Goal: Task Accomplishment & Management: Complete application form

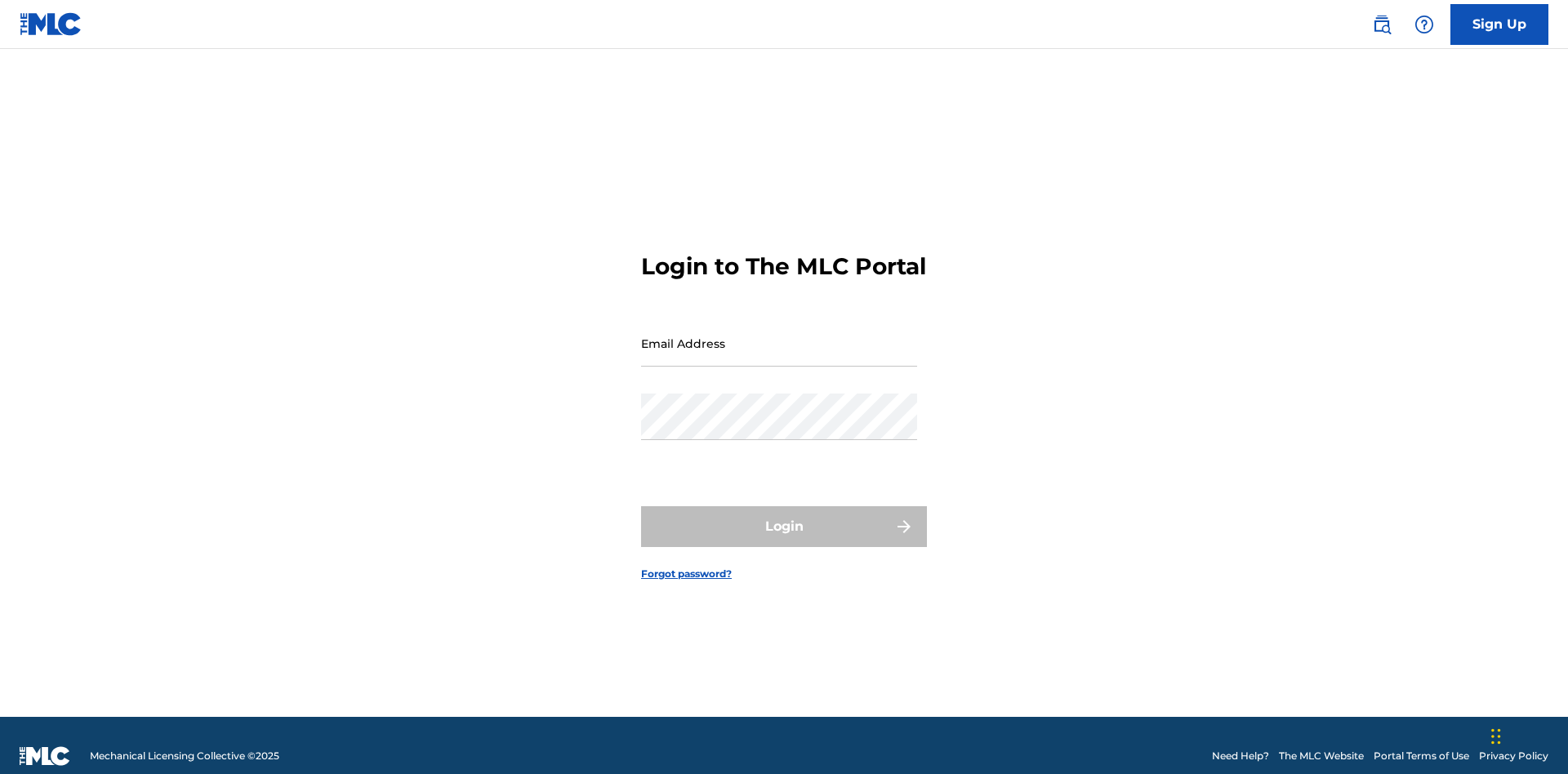
scroll to position [21, 0]
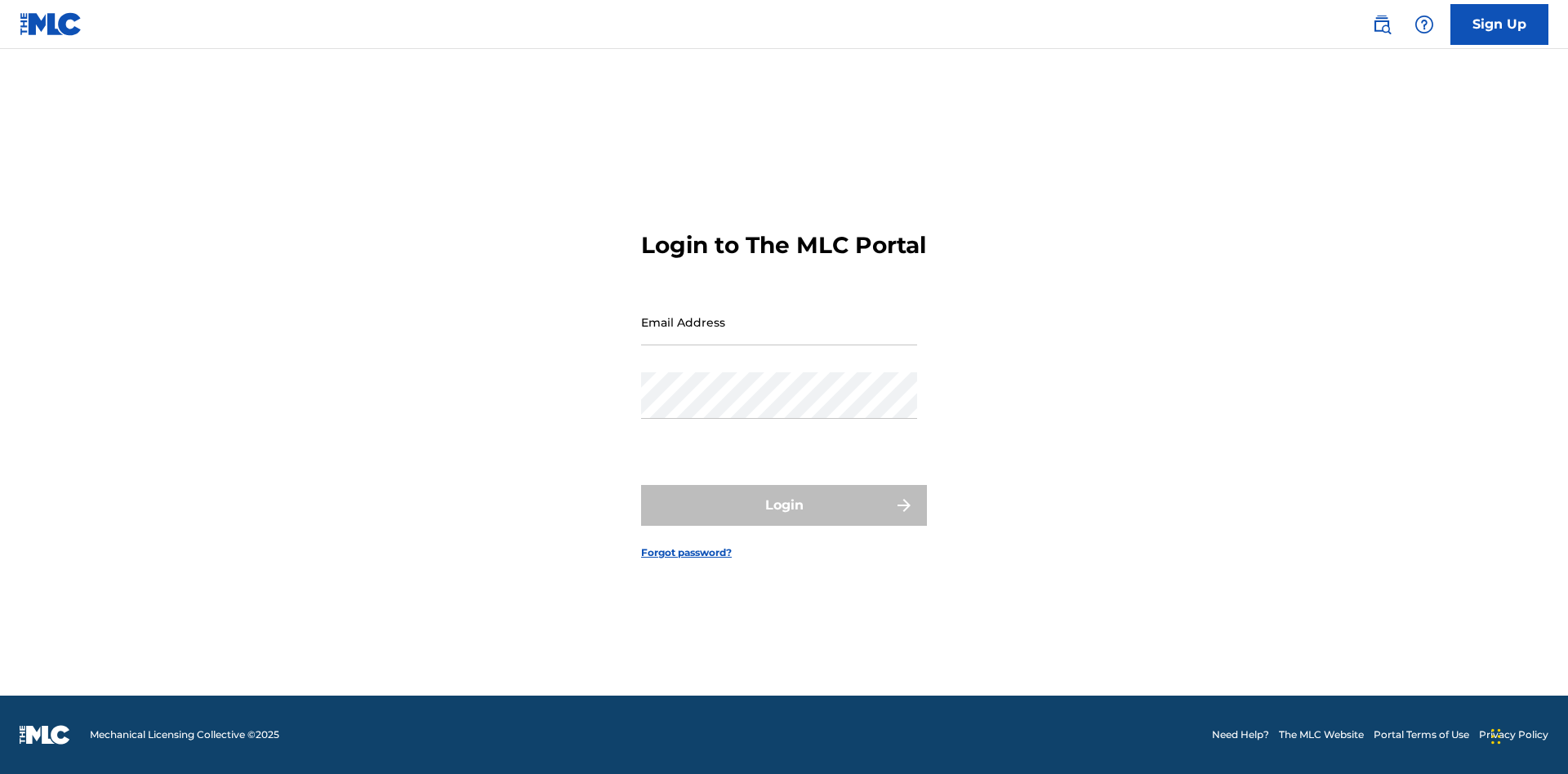
click at [779, 336] on input "Email Address" at bounding box center [779, 322] width 276 height 46
type input "[PERSON_NAME][EMAIL_ADDRESS][PERSON_NAME][DOMAIN_NAME]"
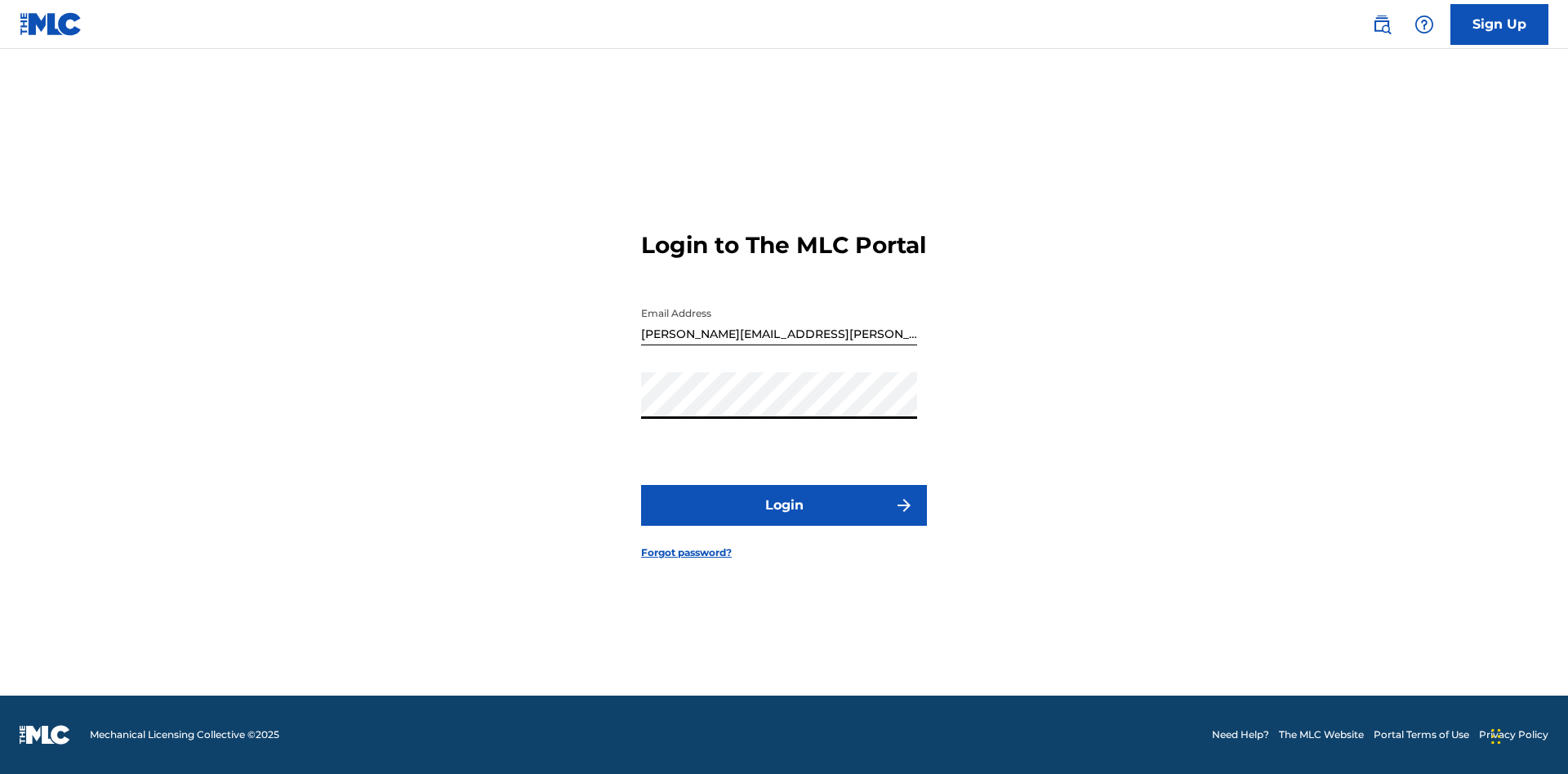
click at [784, 519] on button "Login" at bounding box center [784, 505] width 286 height 40
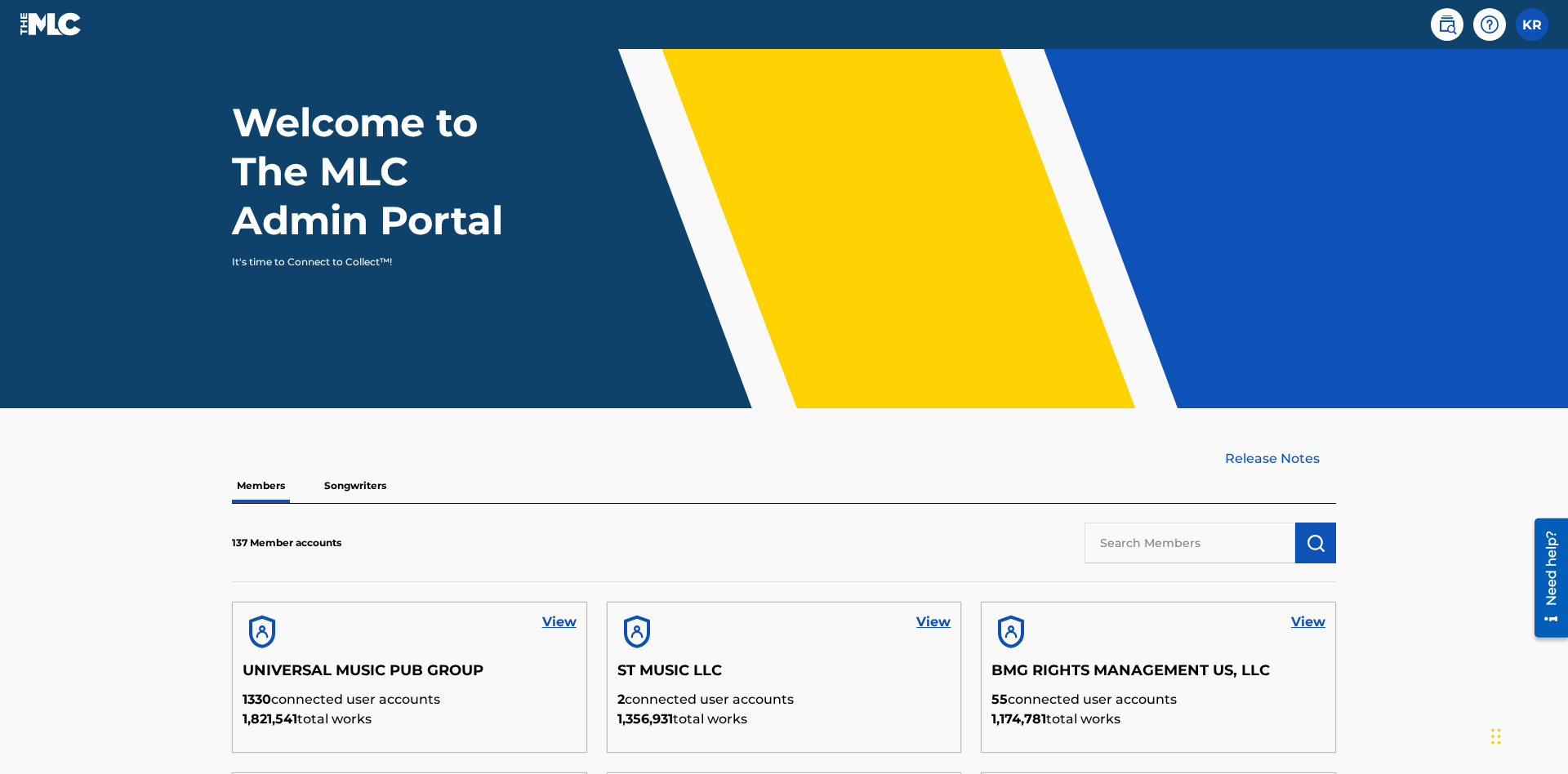
click at [1189, 522] on input "text" at bounding box center [1189, 542] width 210 height 40
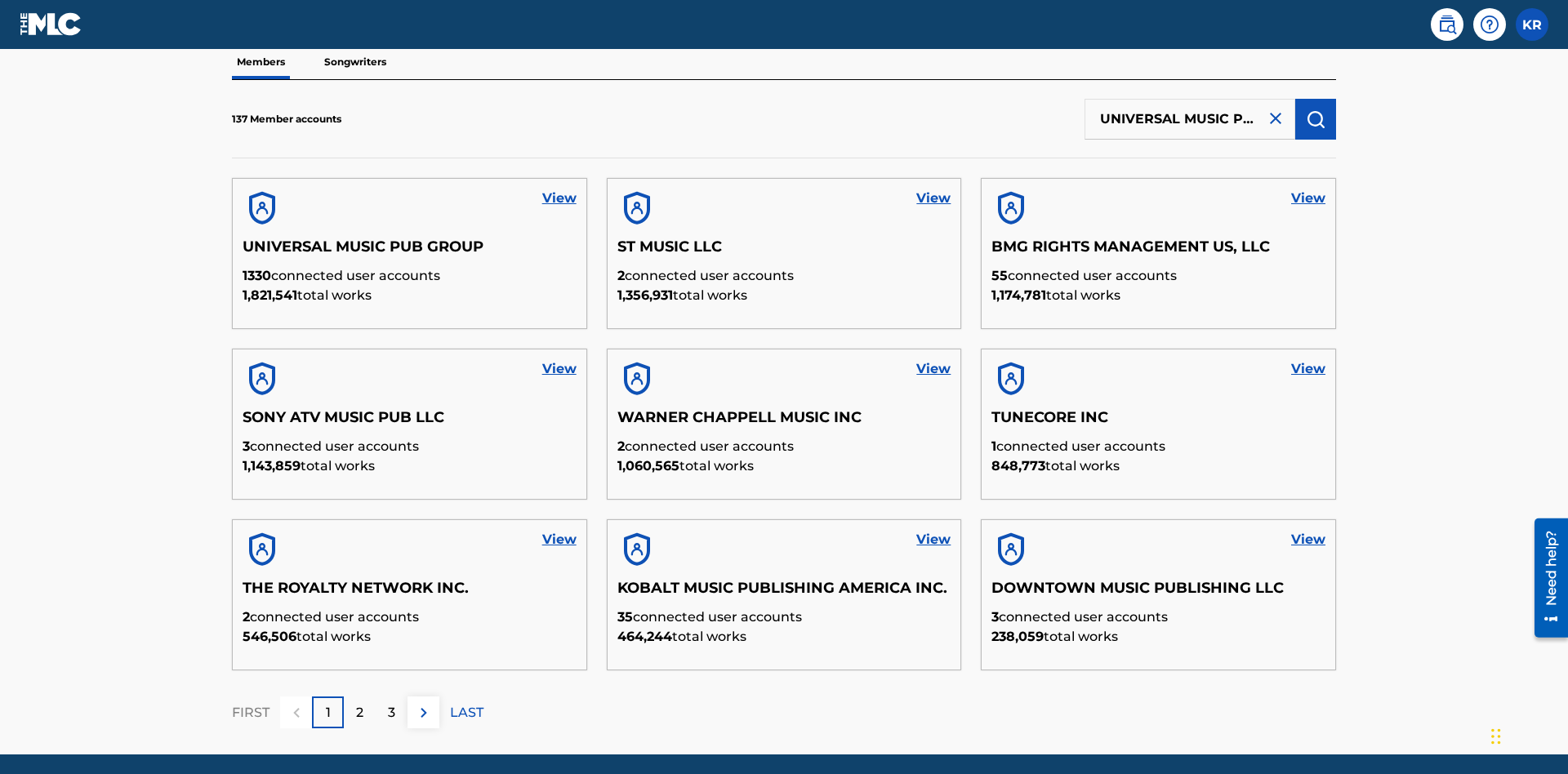
scroll to position [0, 52]
type input "UNIVERSAL MUSIC PUB GROUP"
click at [1315, 110] on img "submit" at bounding box center [1315, 120] width 20 height 20
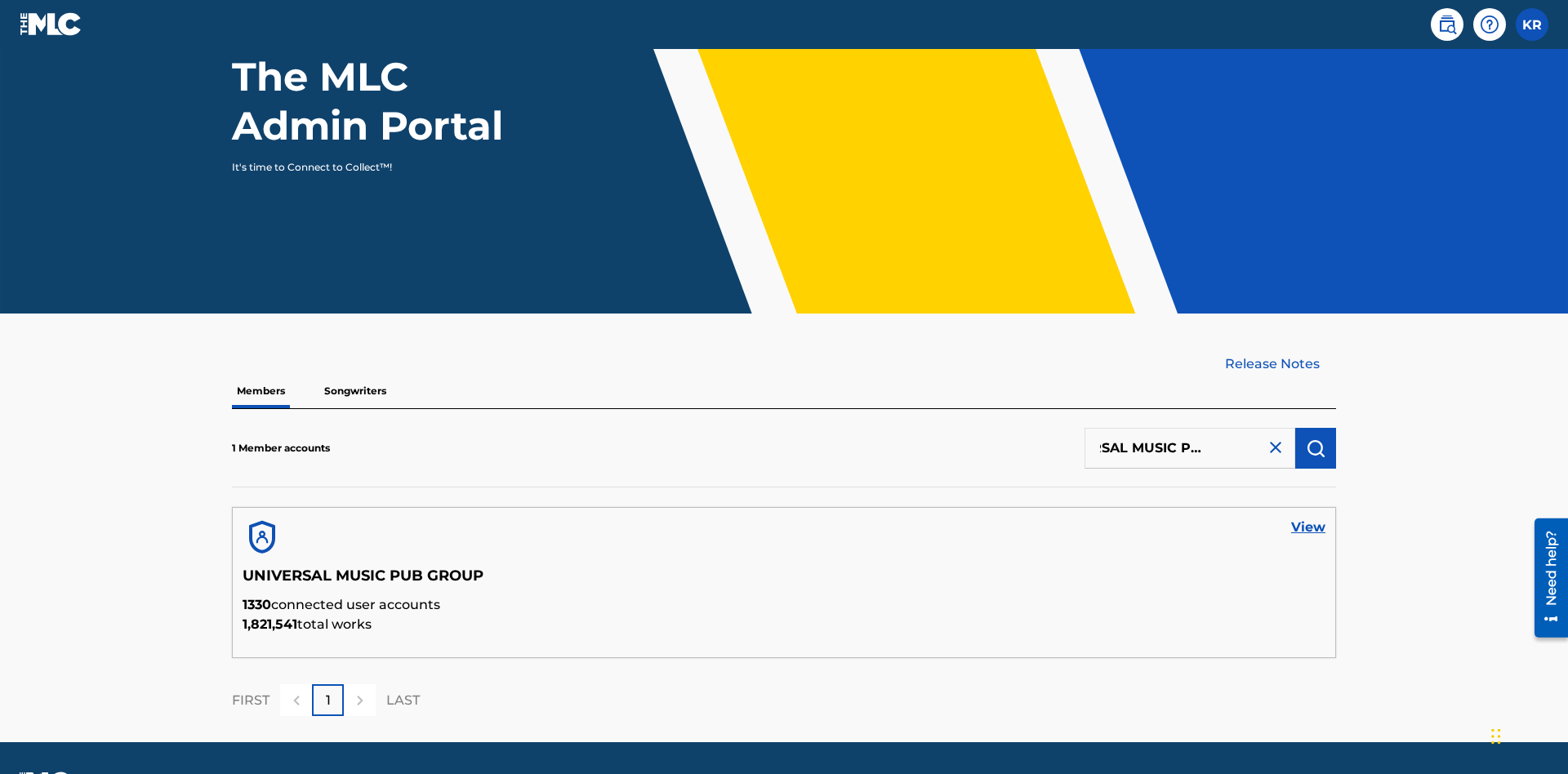
click at [1308, 517] on link "View" at bounding box center [1308, 527] width 35 height 20
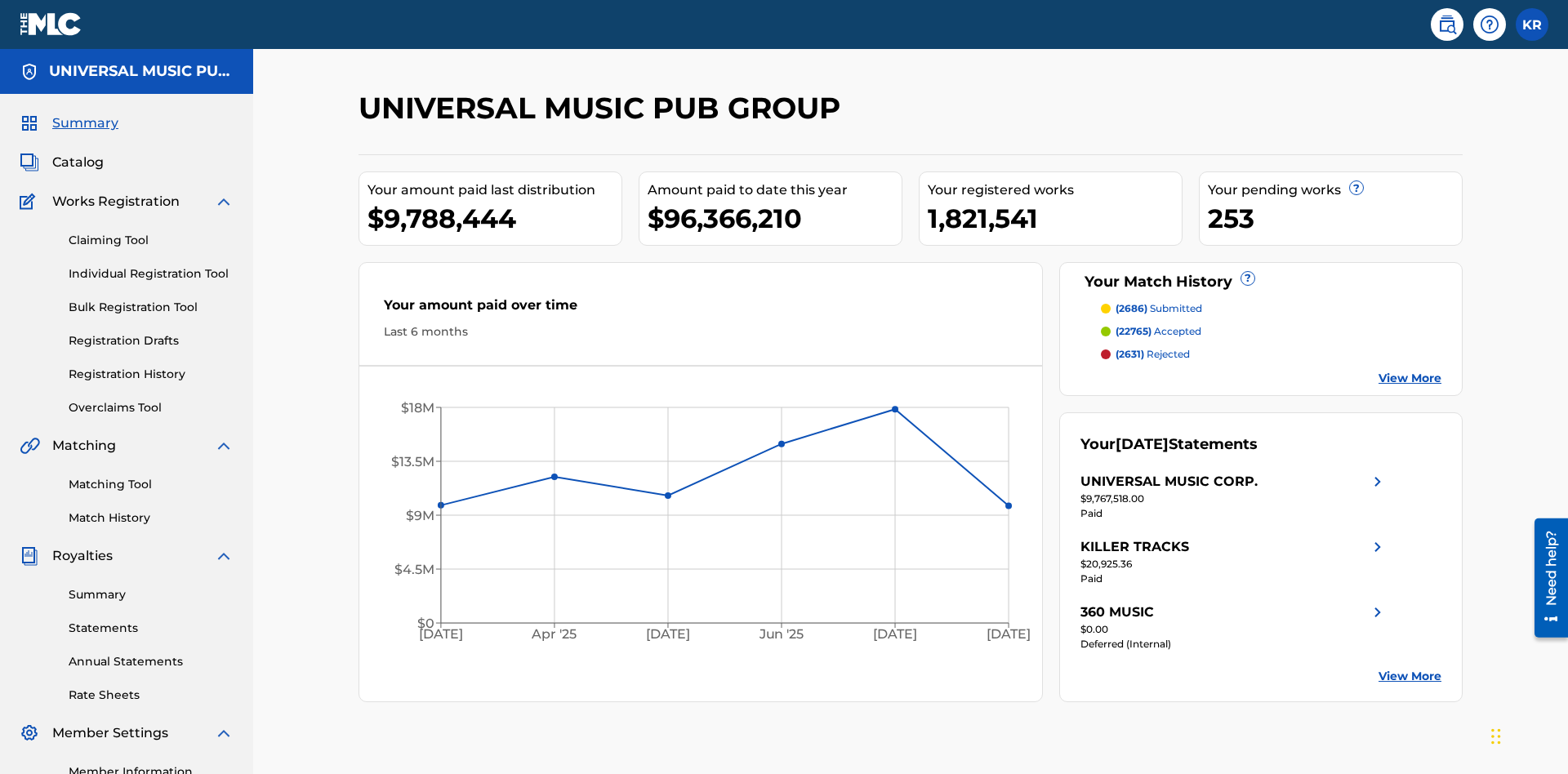
click at [151, 266] on link "Individual Registration Tool" at bounding box center [151, 274] width 165 height 17
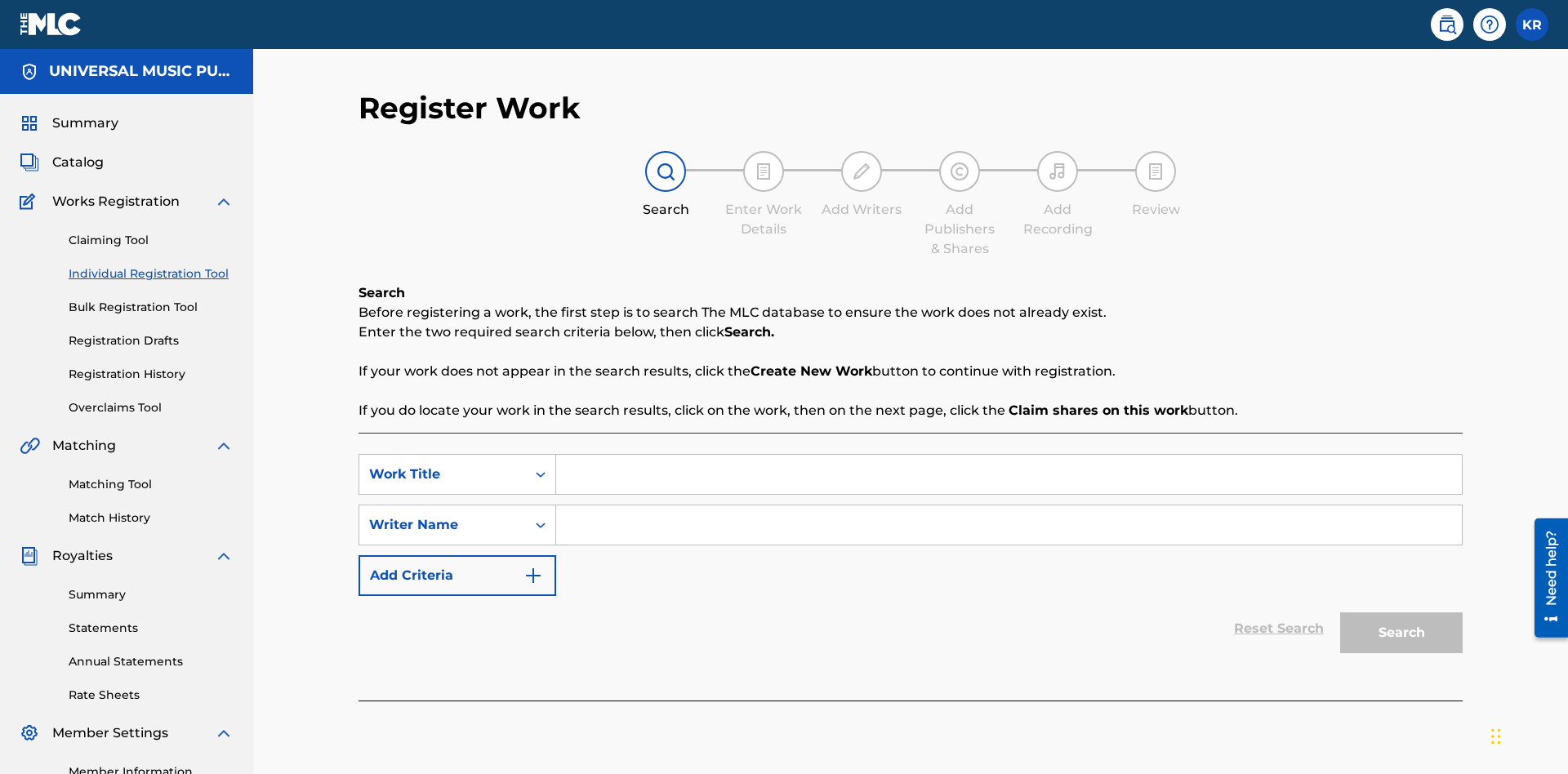
click at [1008, 455] on input "Search Form" at bounding box center [1008, 474] width 905 height 39
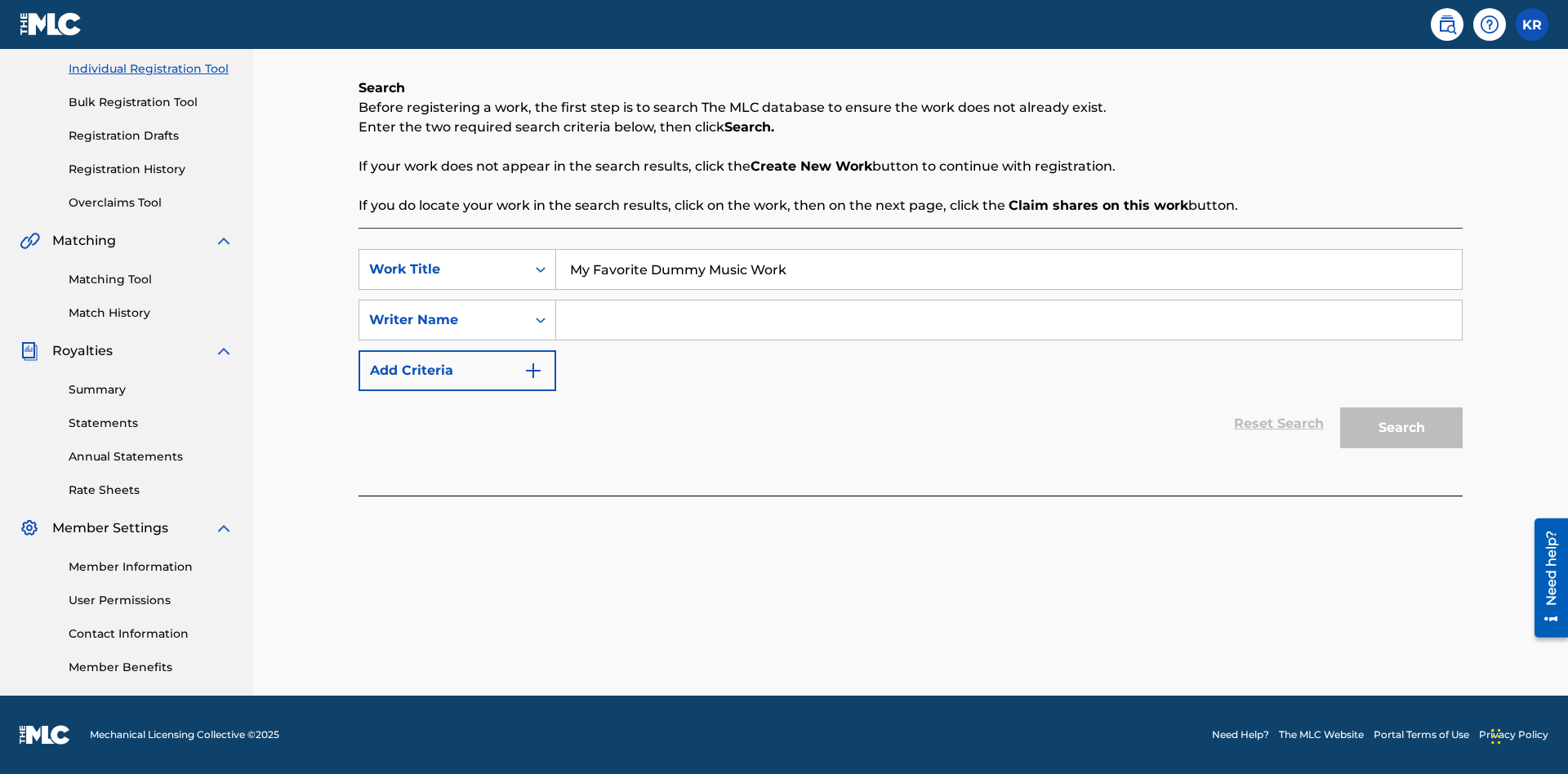
type input "My Favorite Dummy Music Work"
click at [1008, 320] on input "Search Form" at bounding box center [1008, 319] width 905 height 39
type input "QWERTYUIOP"
click at [1401, 427] on button "Search" at bounding box center [1401, 427] width 122 height 40
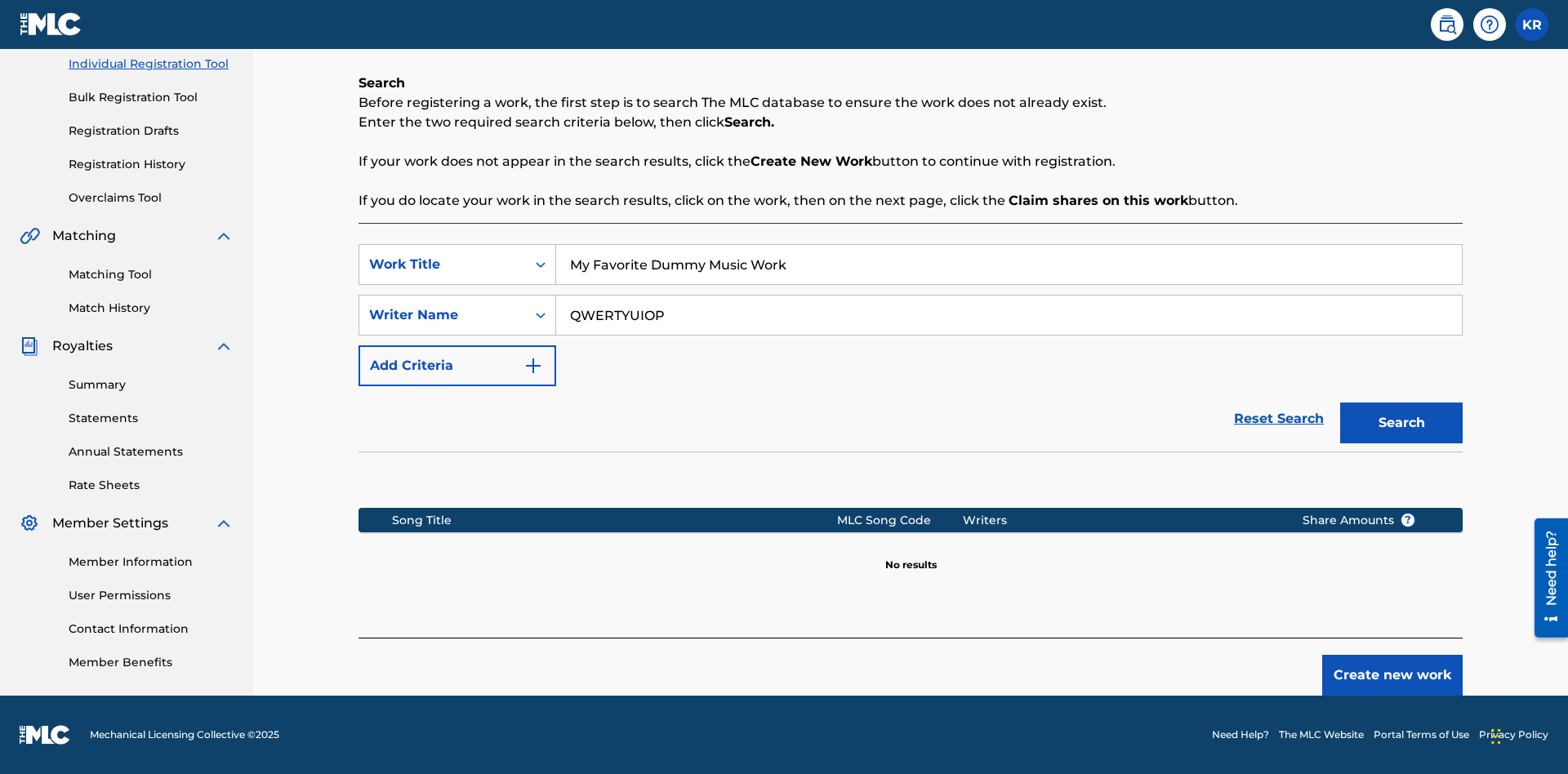
click at [1392, 675] on button "Create new work" at bounding box center [1392, 674] width 140 height 40
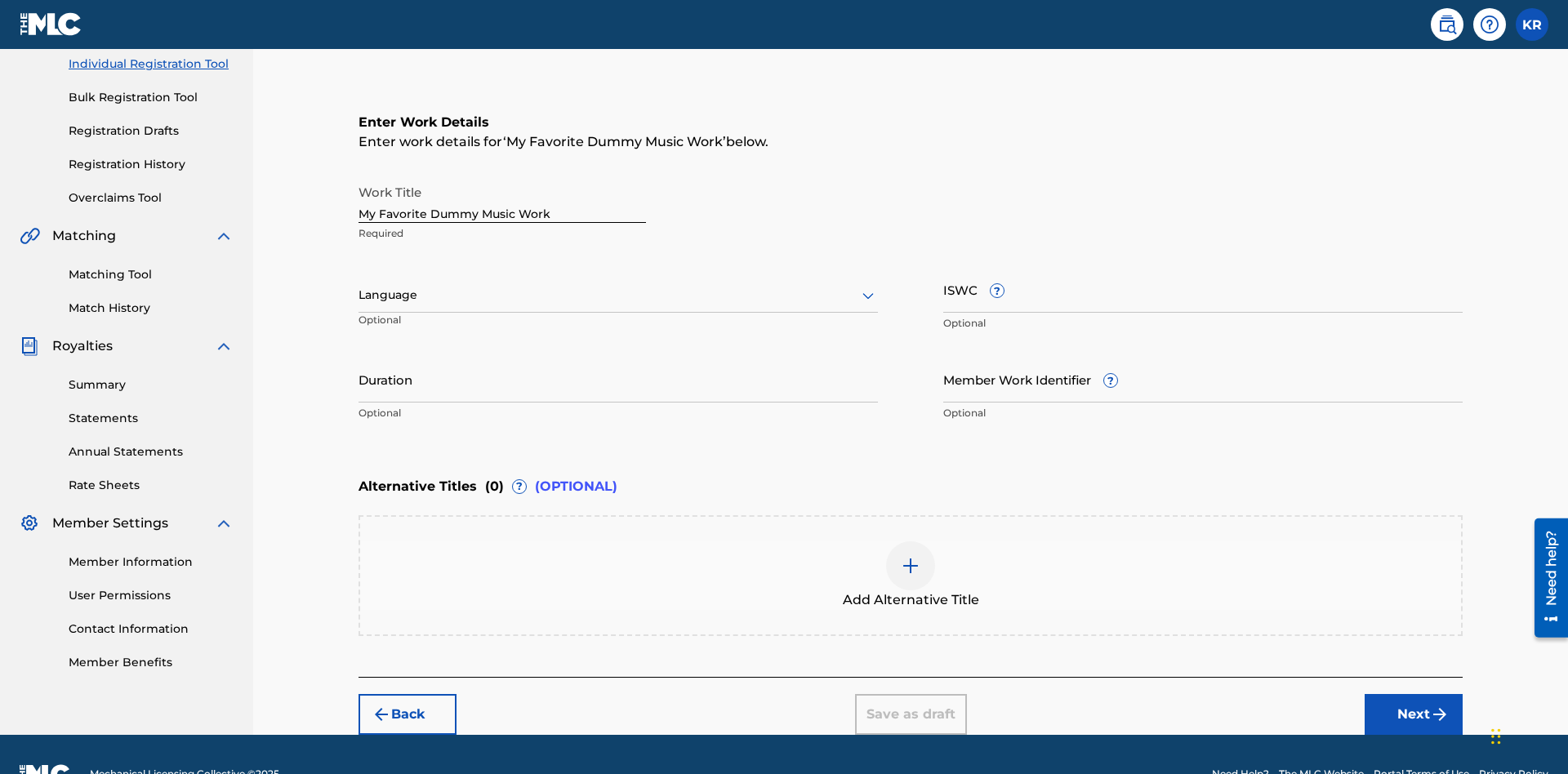
scroll to position [249, 0]
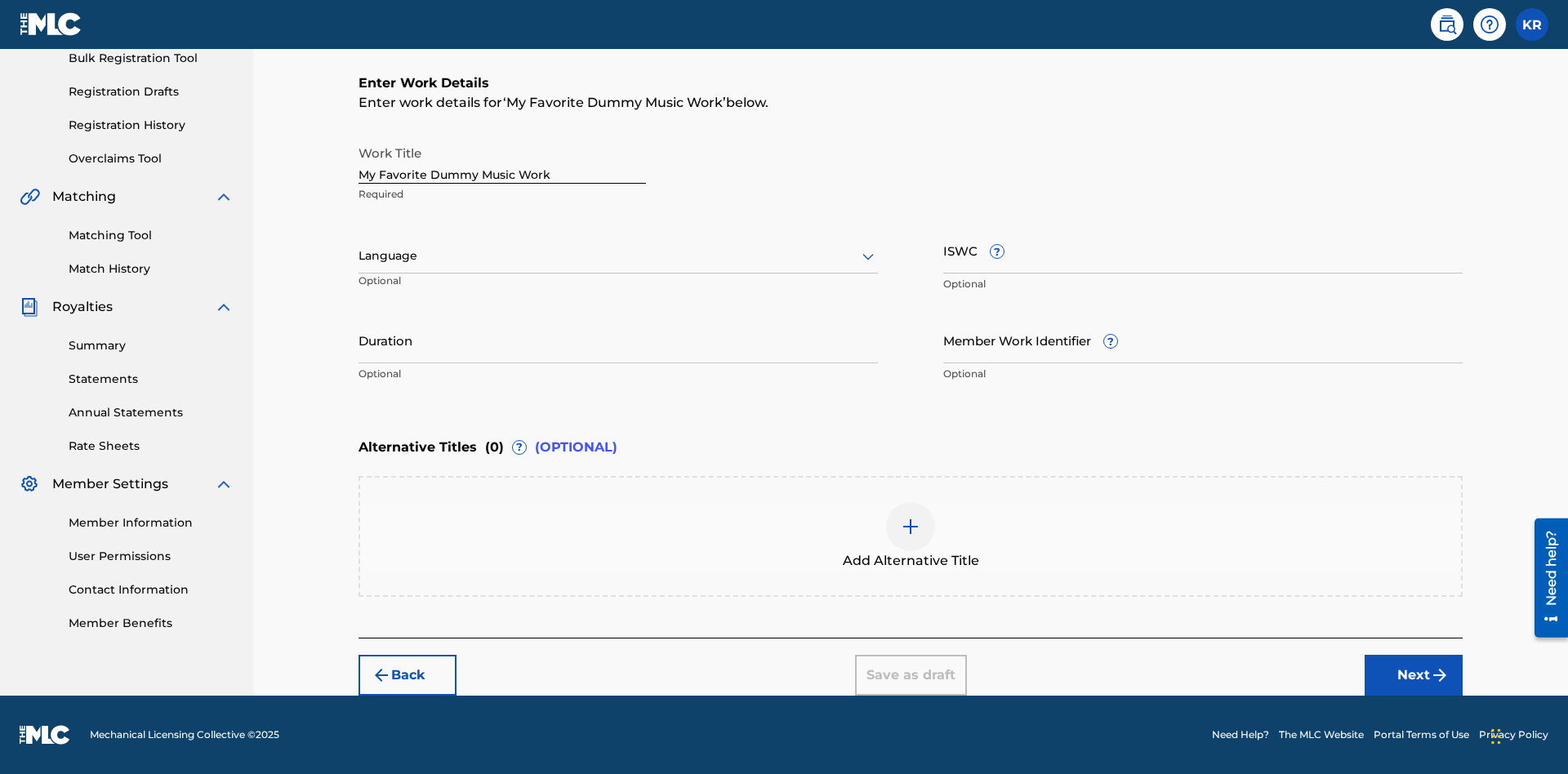
click at [618, 340] on input "Duration" at bounding box center [617, 340] width 519 height 46
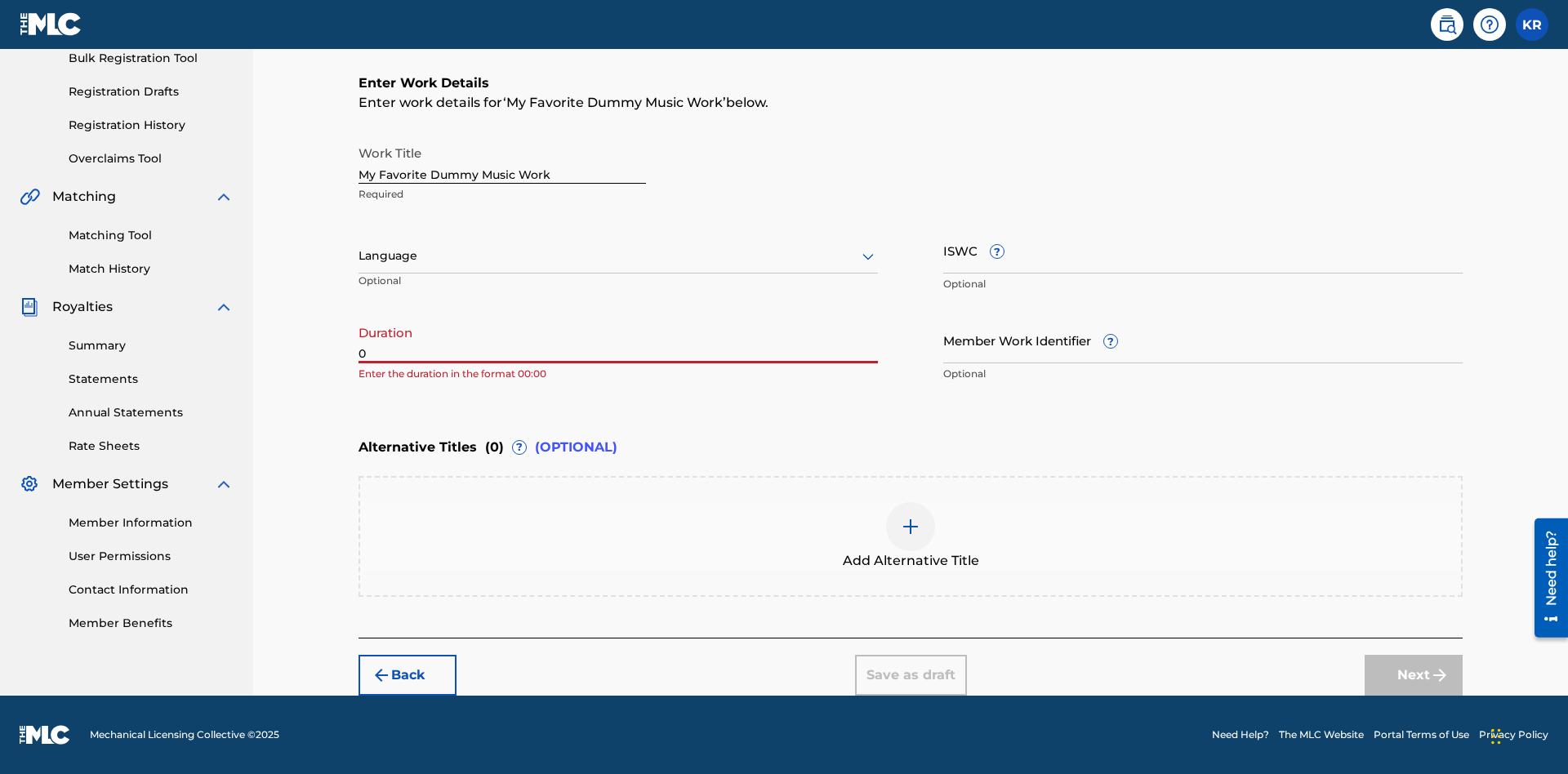
click at [618, 340] on input "0" at bounding box center [617, 340] width 519 height 46
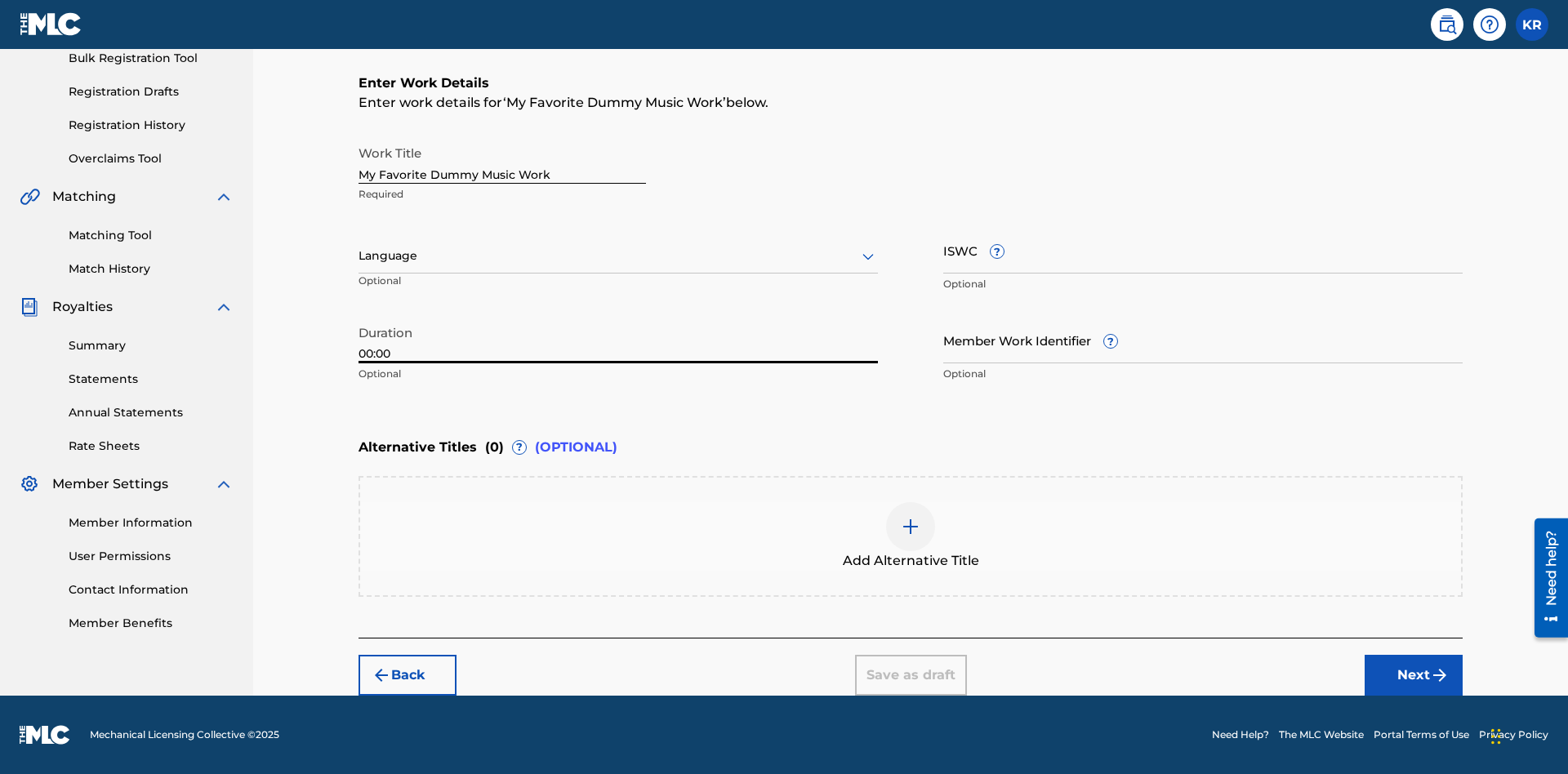
type input "00:00"
click at [868, 257] on icon at bounding box center [868, 257] width 20 height 20
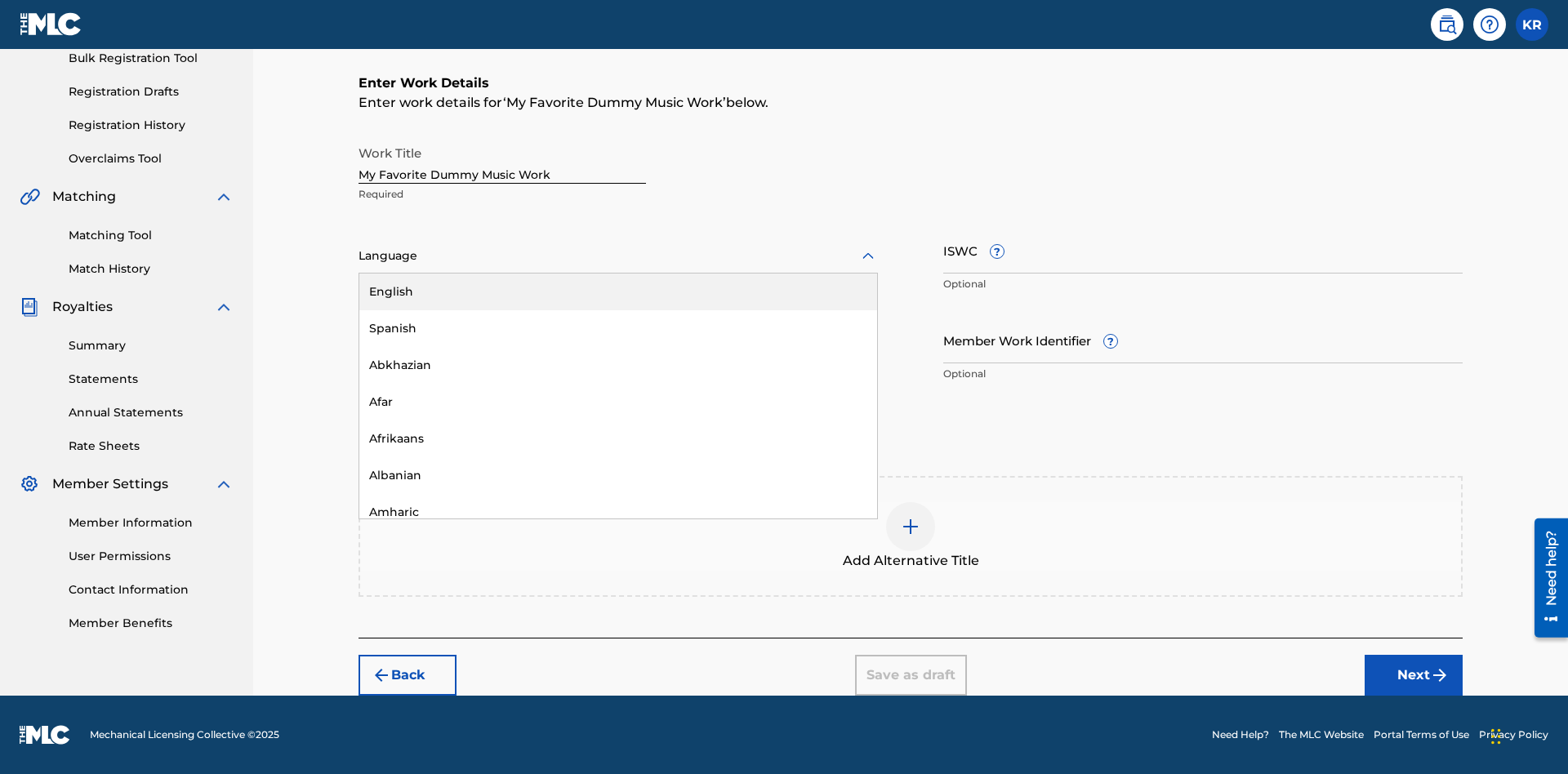
click at [618, 328] on div "Spanish" at bounding box center [617, 328] width 517 height 37
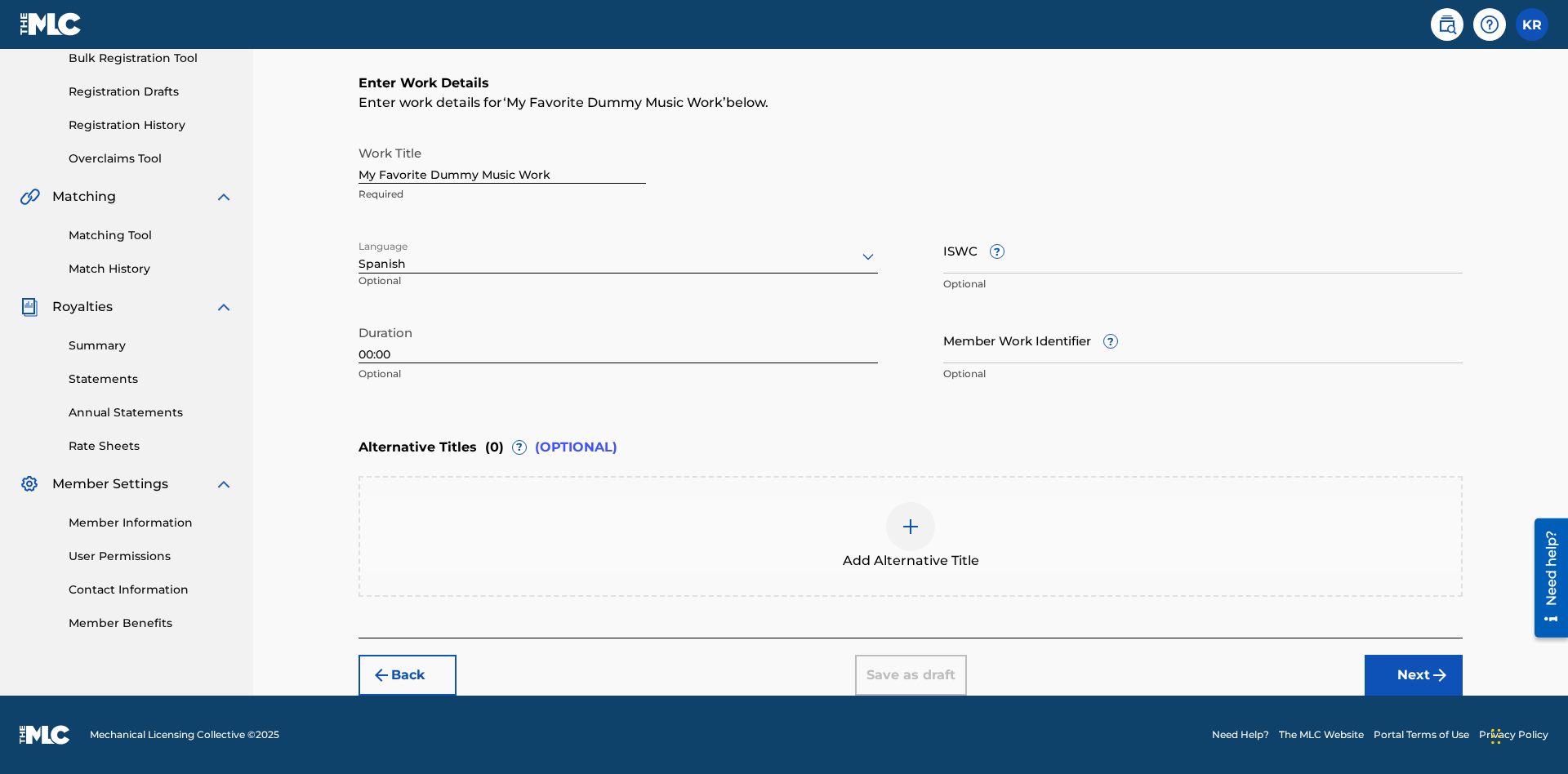
click at [1202, 340] on input "Member Work Identifier ?" at bounding box center [1202, 340] width 519 height 46
type input "[PHONE_NUMBER]"
click at [1202, 250] on input "ISWC ?" at bounding box center [1202, 250] width 519 height 46
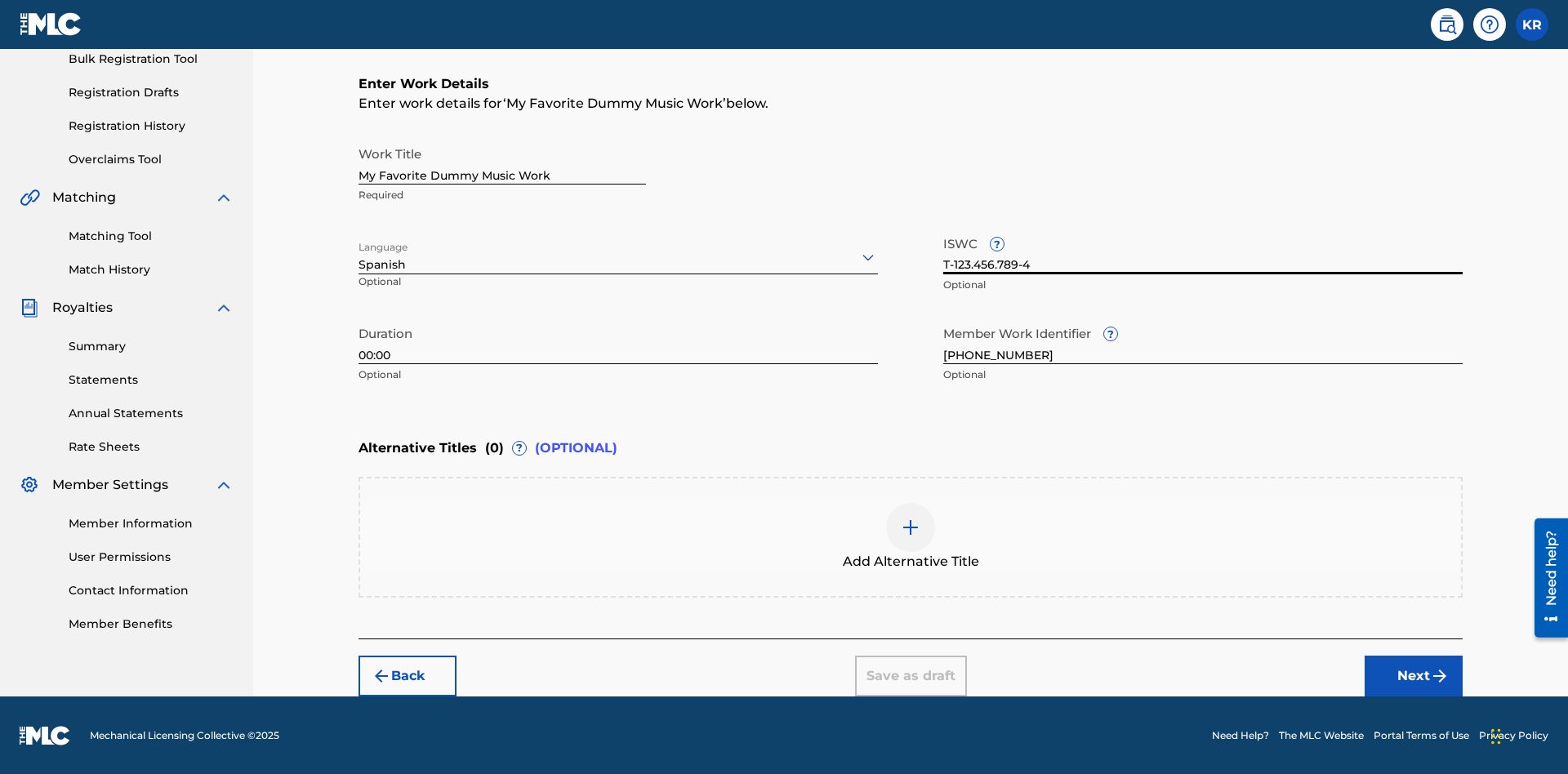
scroll to position [248, 0]
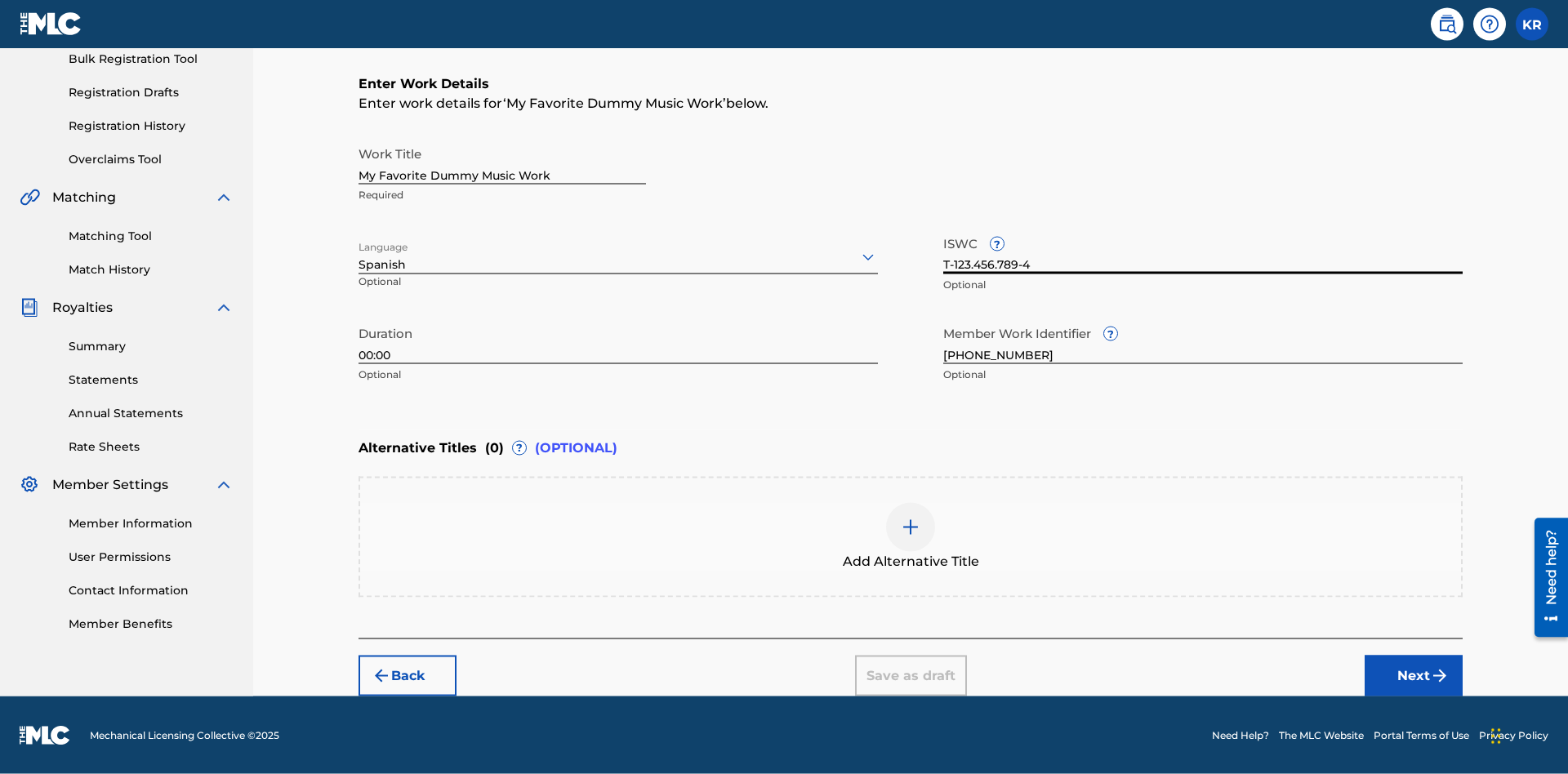
type input "T-123.456.789-4"
click at [910, 536] on img at bounding box center [910, 527] width 20 height 20
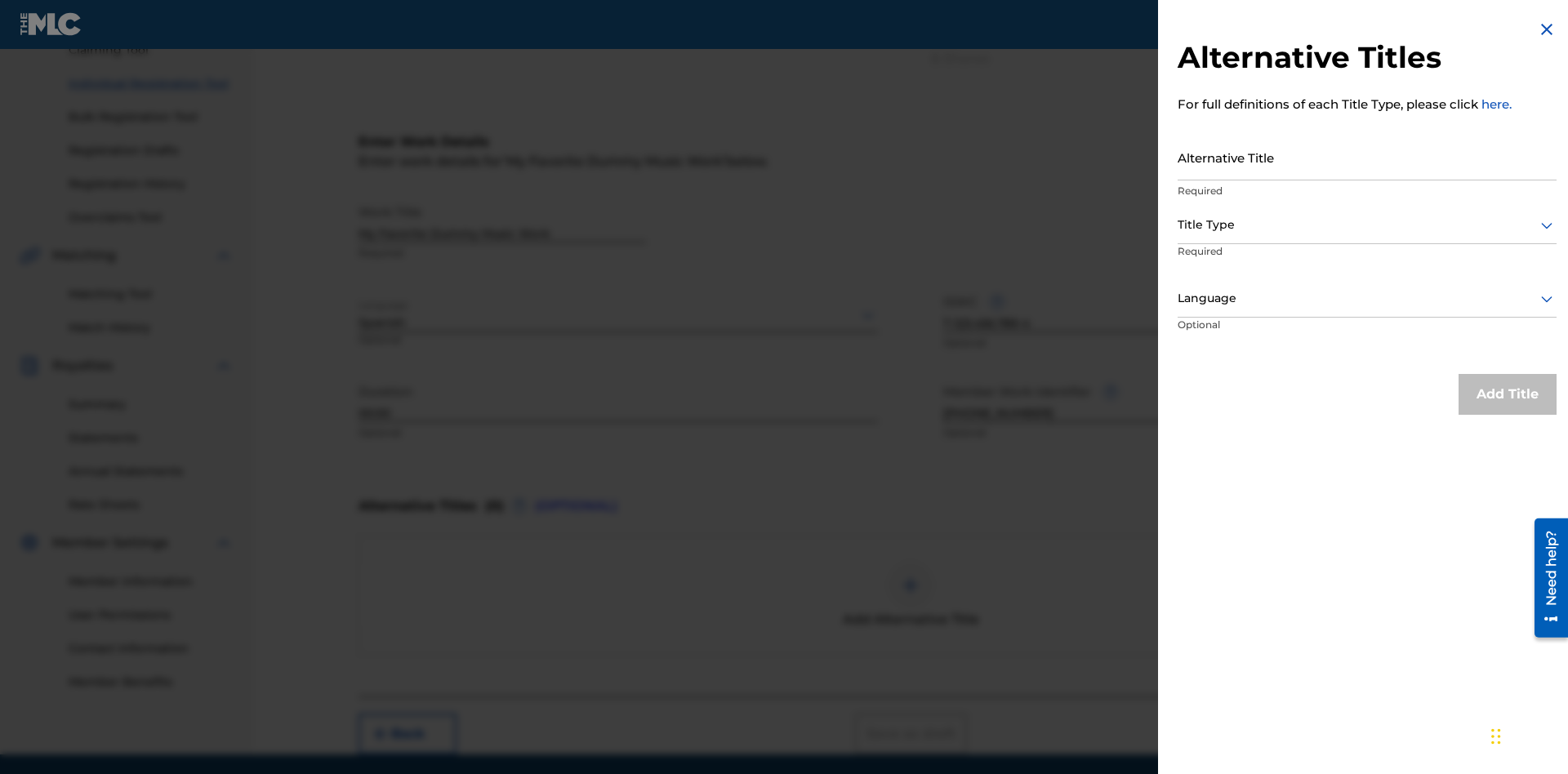
click at [1367, 157] on input "Alternative Title" at bounding box center [1367, 157] width 379 height 46
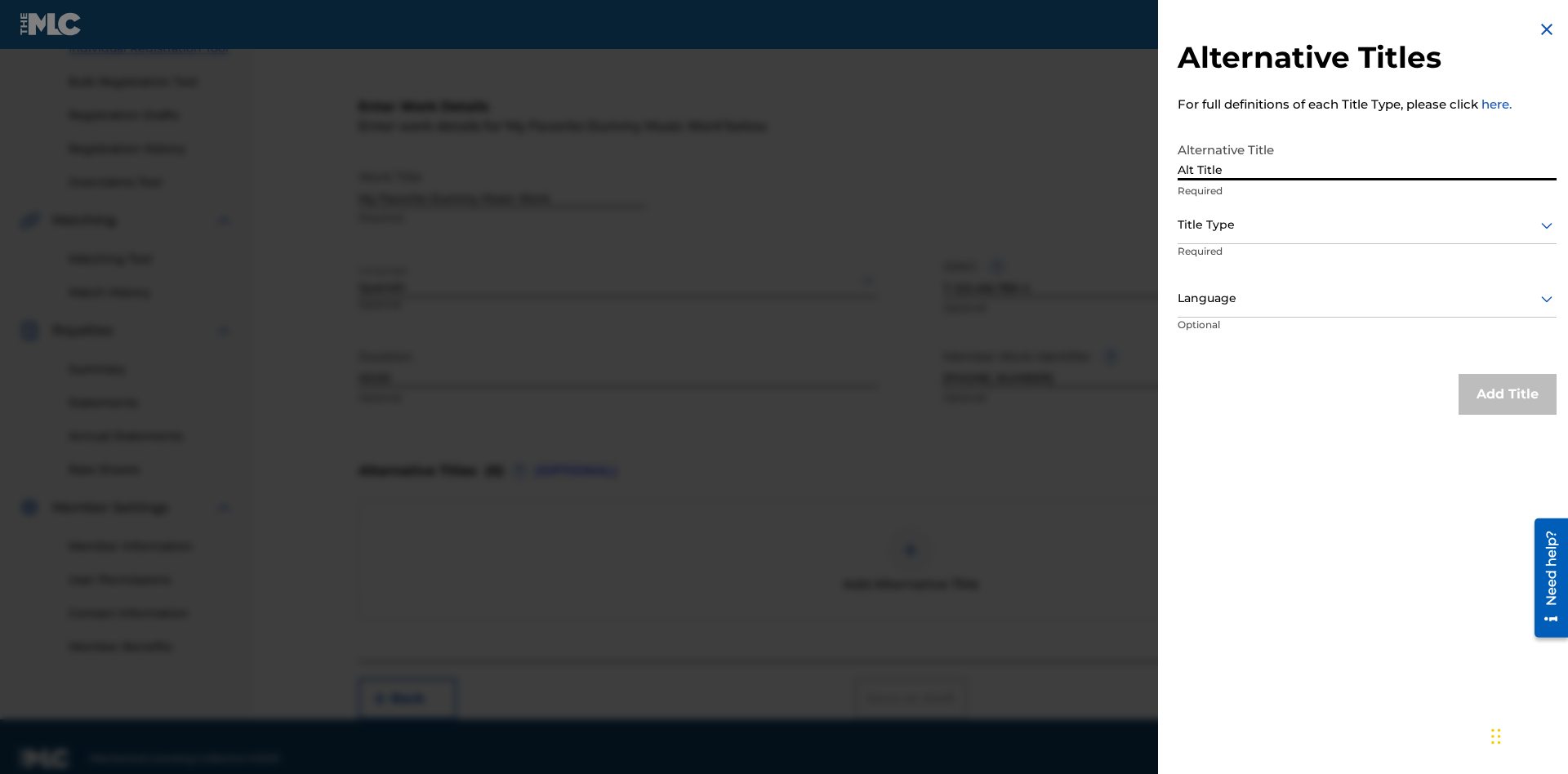
type input "Alt Title"
click at [1367, 224] on div at bounding box center [1367, 224] width 379 height 21
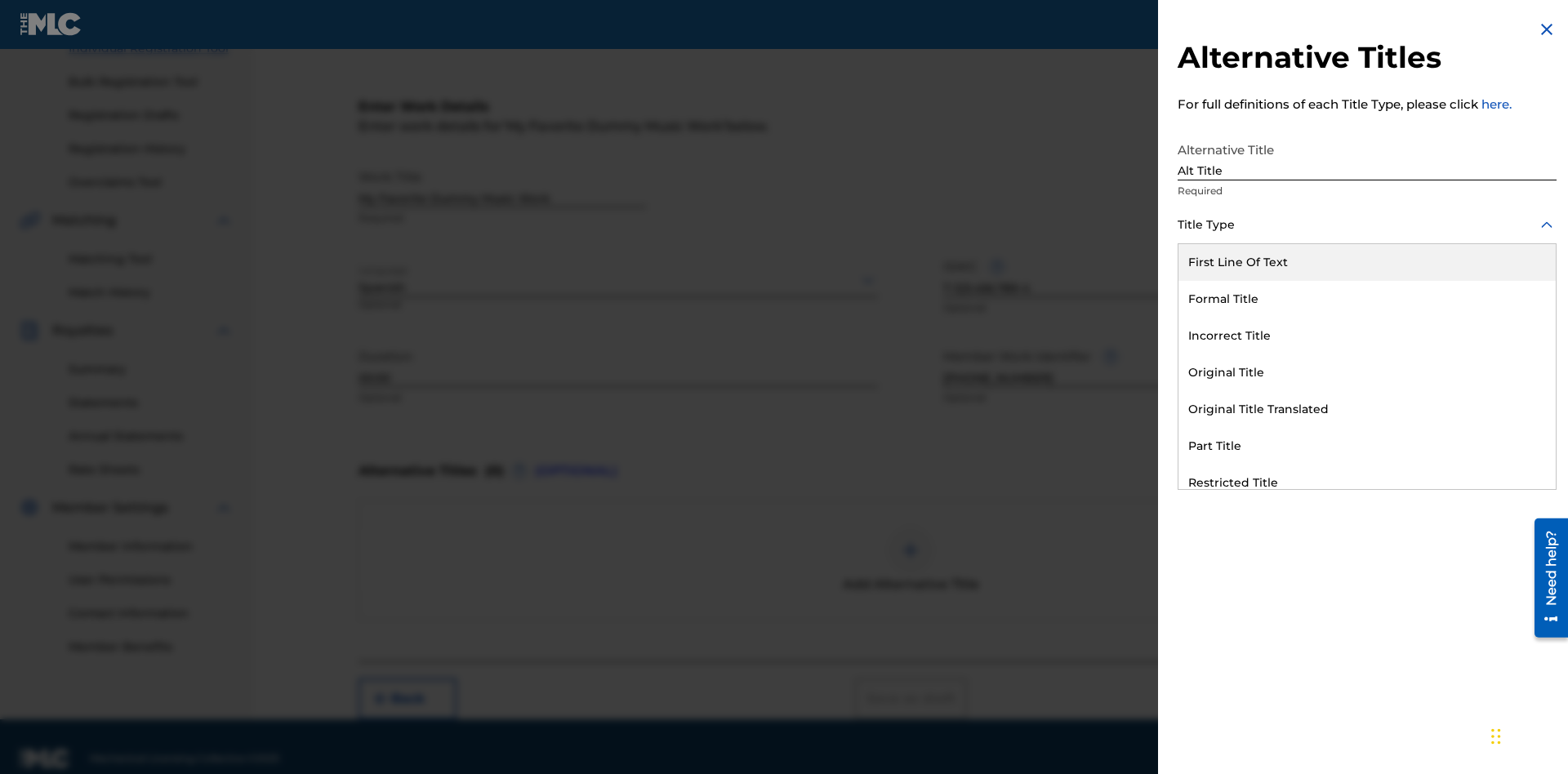
scroll to position [249, 0]
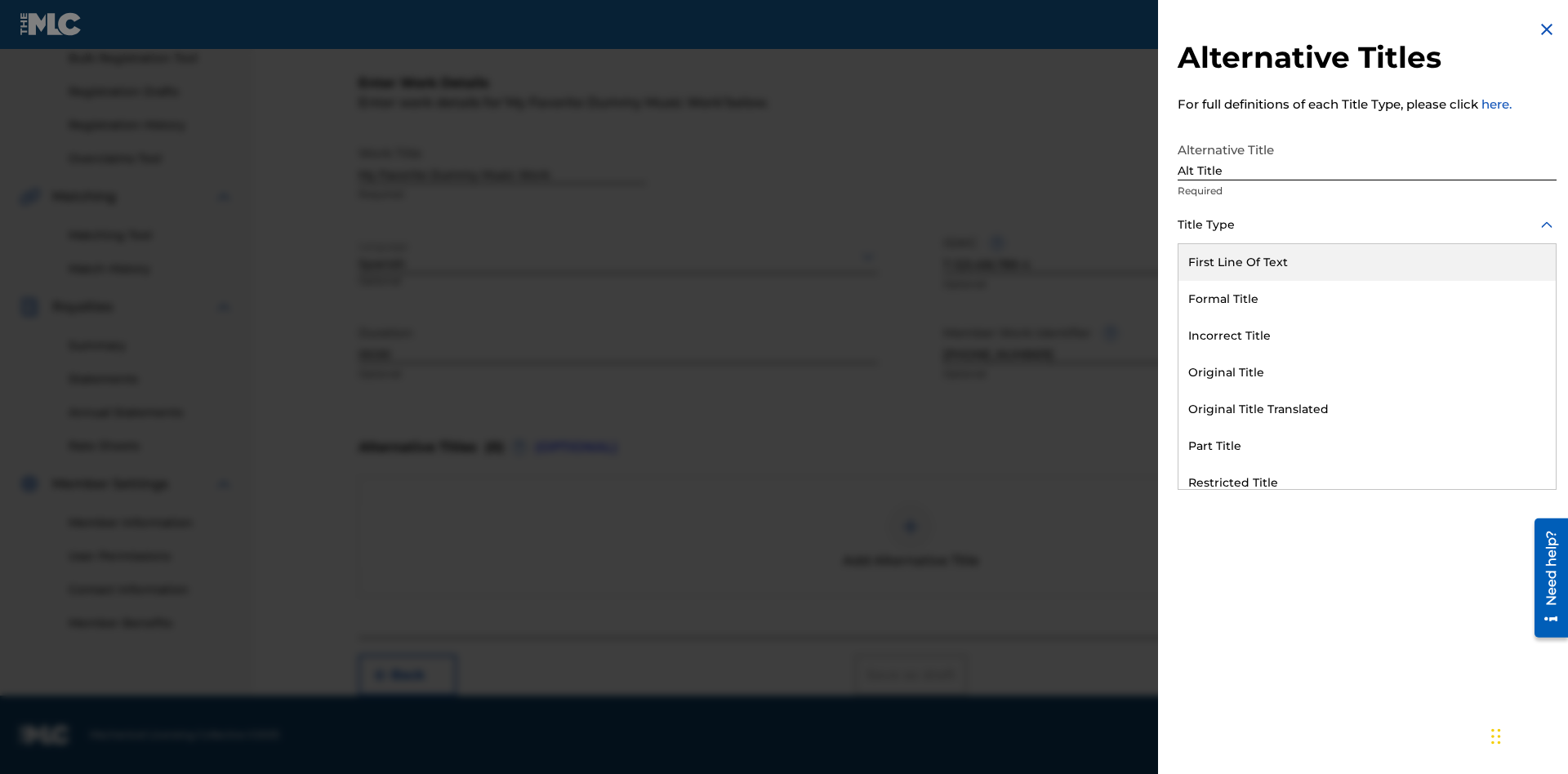
click at [1367, 372] on div "Original Title" at bounding box center [1367, 372] width 377 height 37
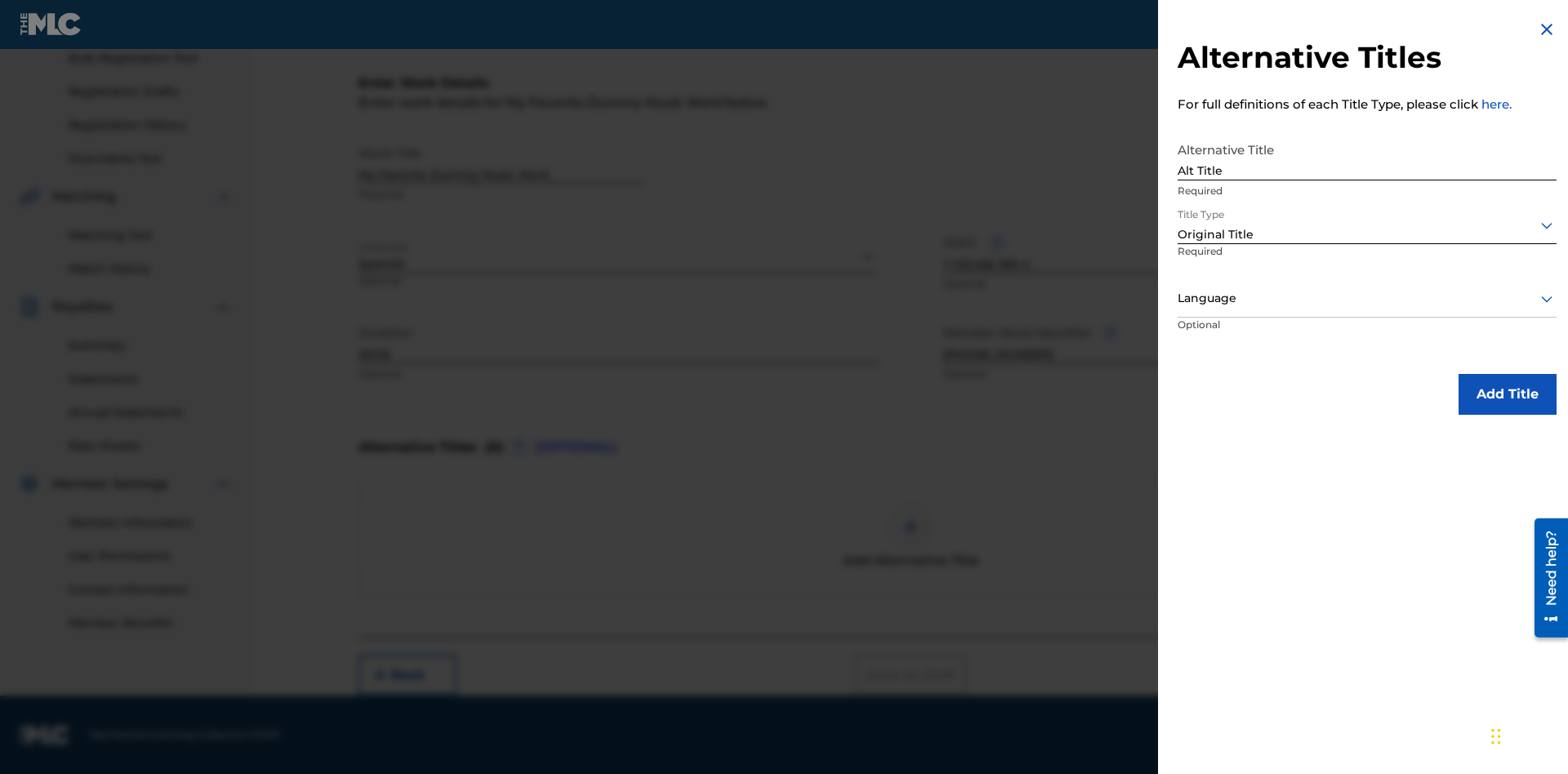
click at [1367, 298] on div at bounding box center [1367, 298] width 379 height 21
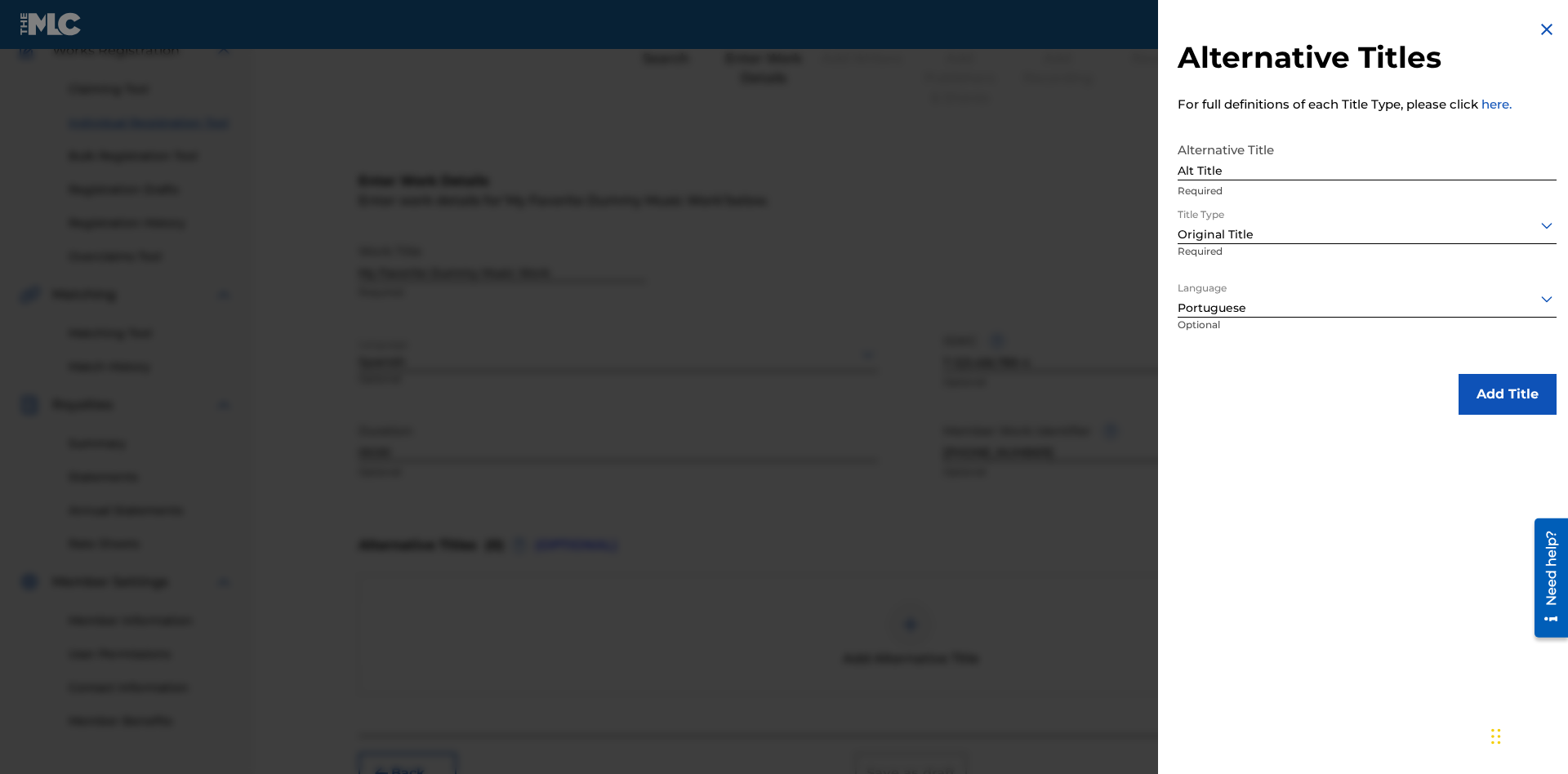
click at [1507, 394] on button "Add Title" at bounding box center [1507, 394] width 98 height 40
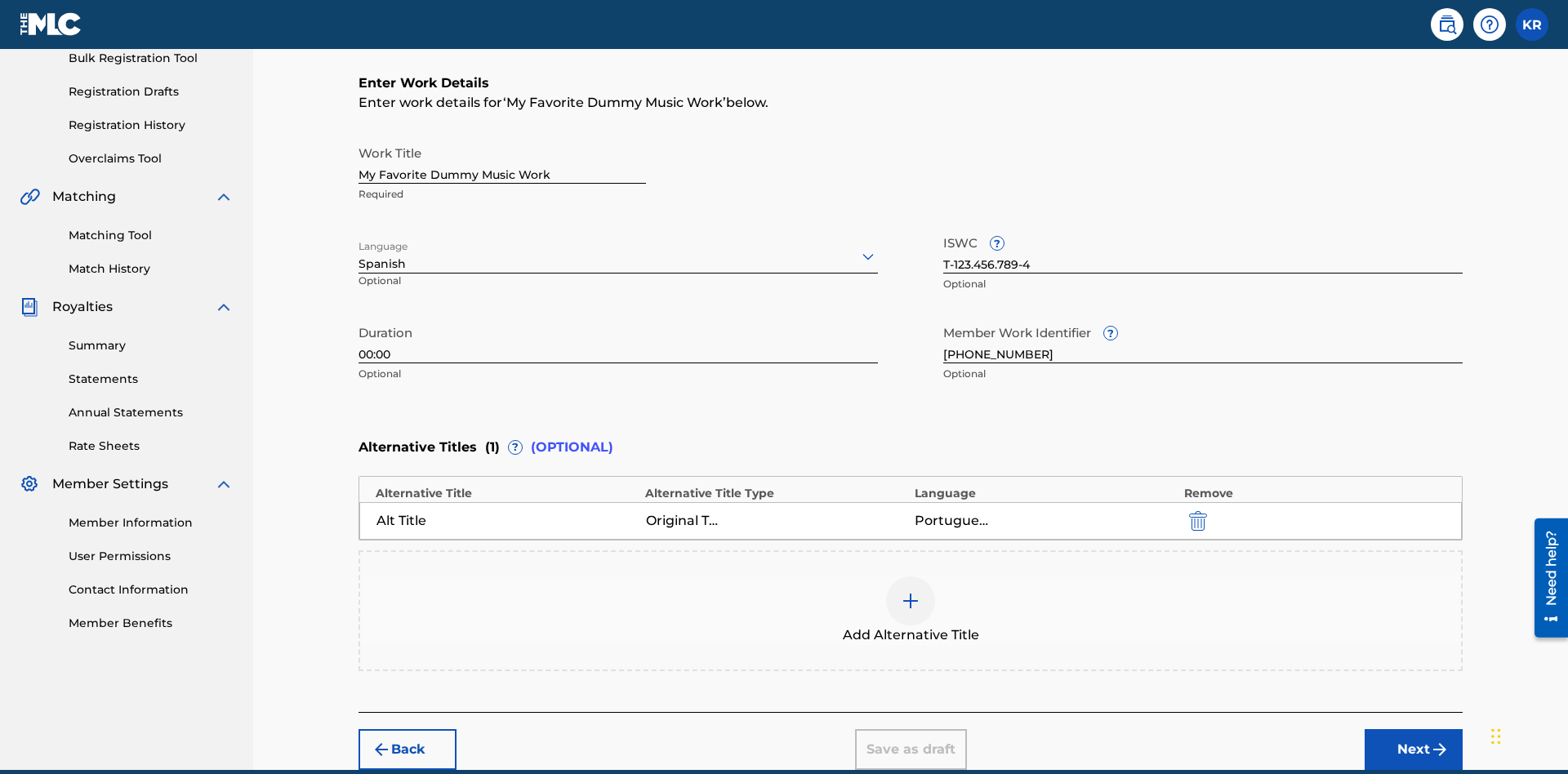
click at [910, 576] on div at bounding box center [909, 600] width 49 height 49
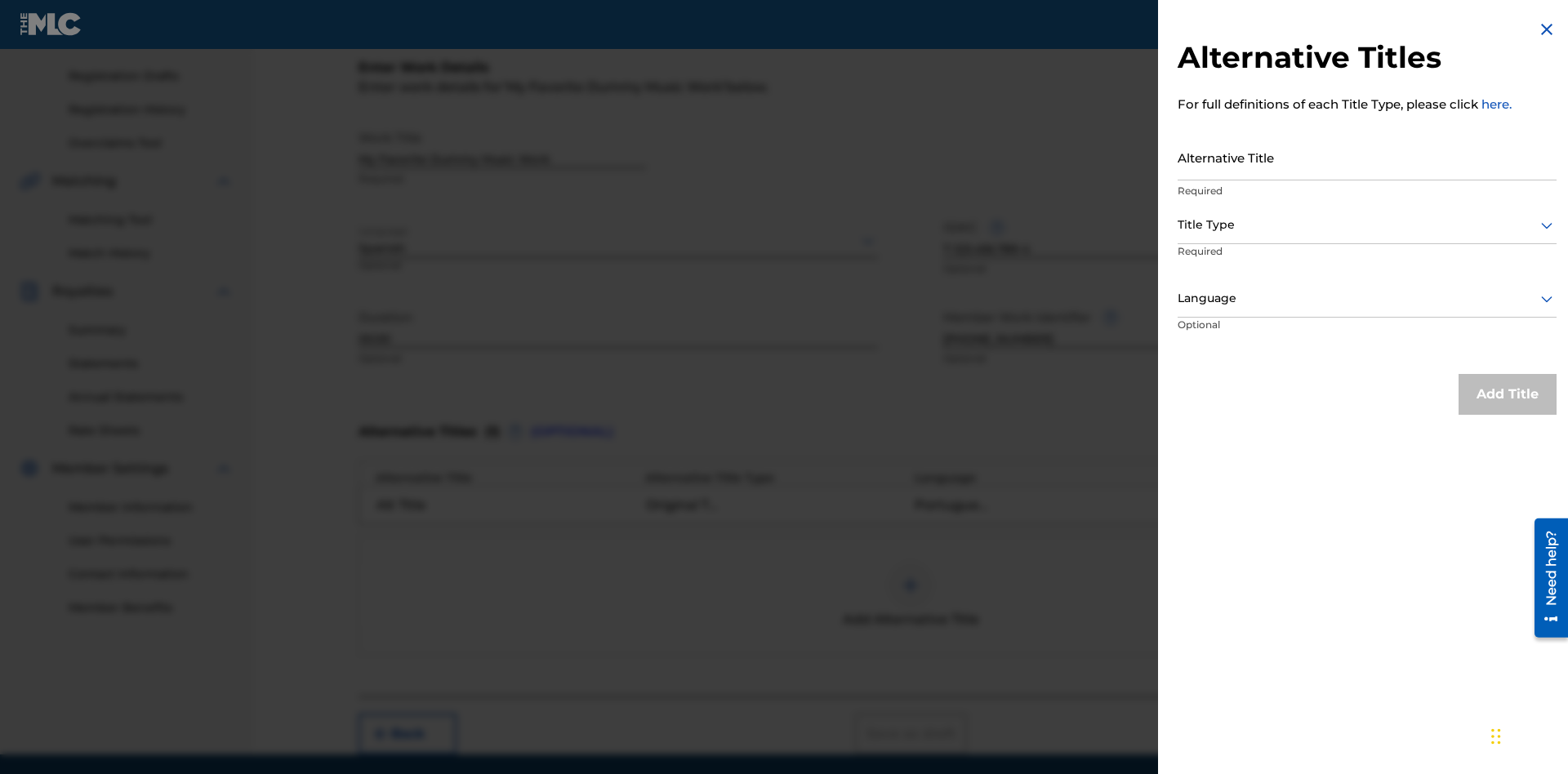
click at [1367, 157] on input "Alternative Title" at bounding box center [1367, 157] width 379 height 46
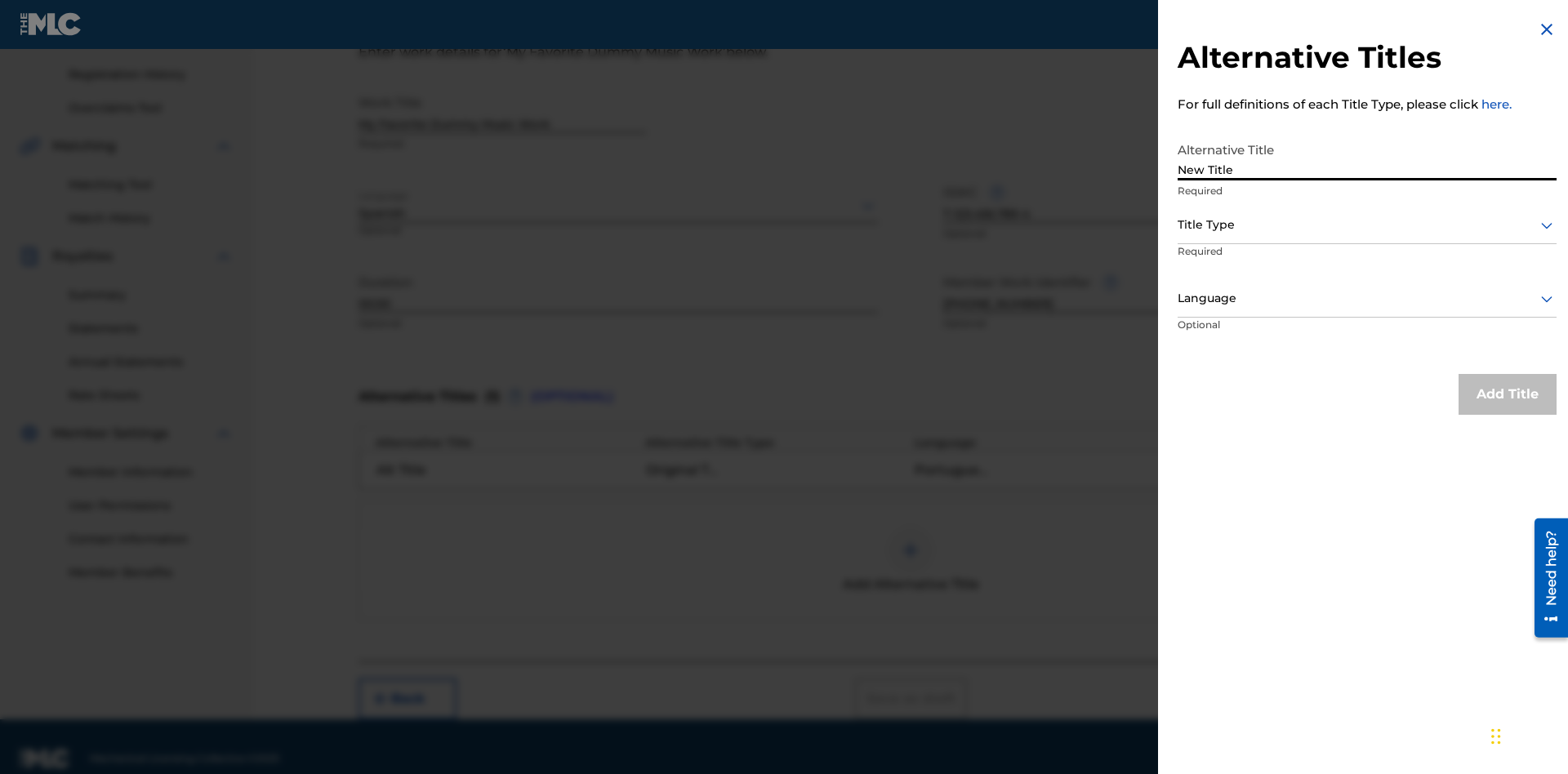
type input "New Title"
click at [1367, 224] on div at bounding box center [1367, 224] width 379 height 21
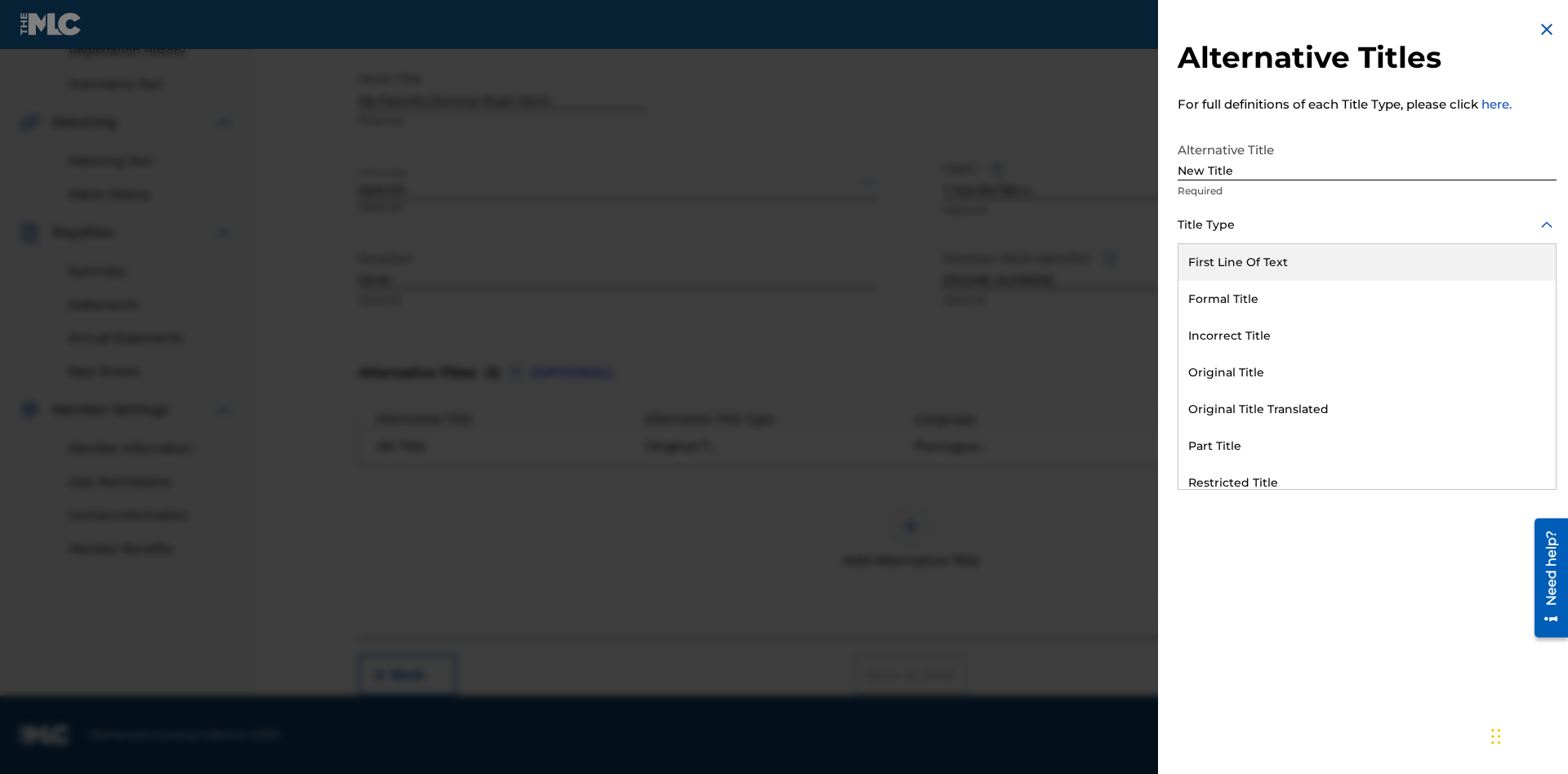
click at [1367, 336] on div "Incorrect Title" at bounding box center [1367, 336] width 377 height 37
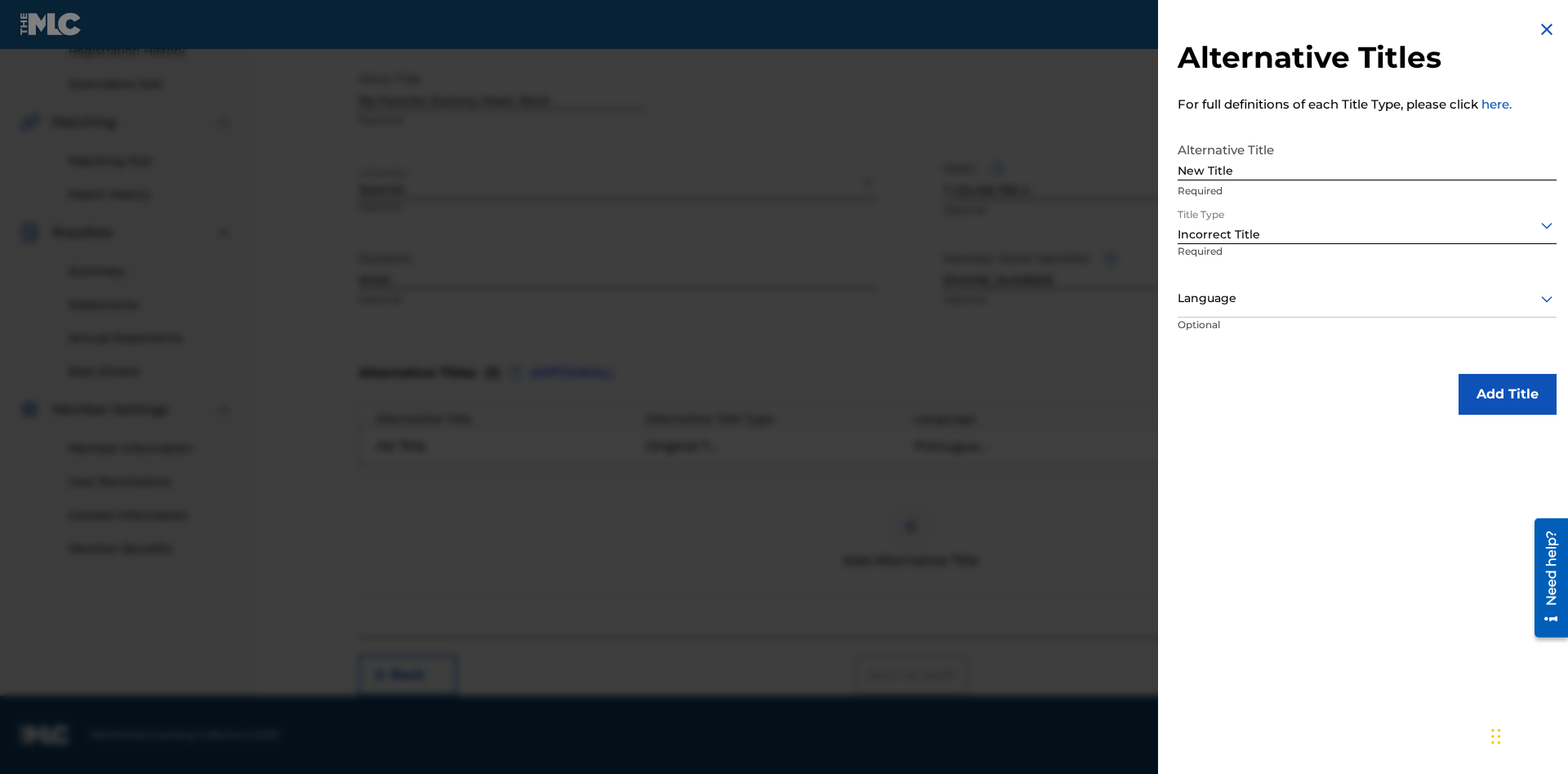
click at [1367, 298] on div at bounding box center [1367, 298] width 379 height 21
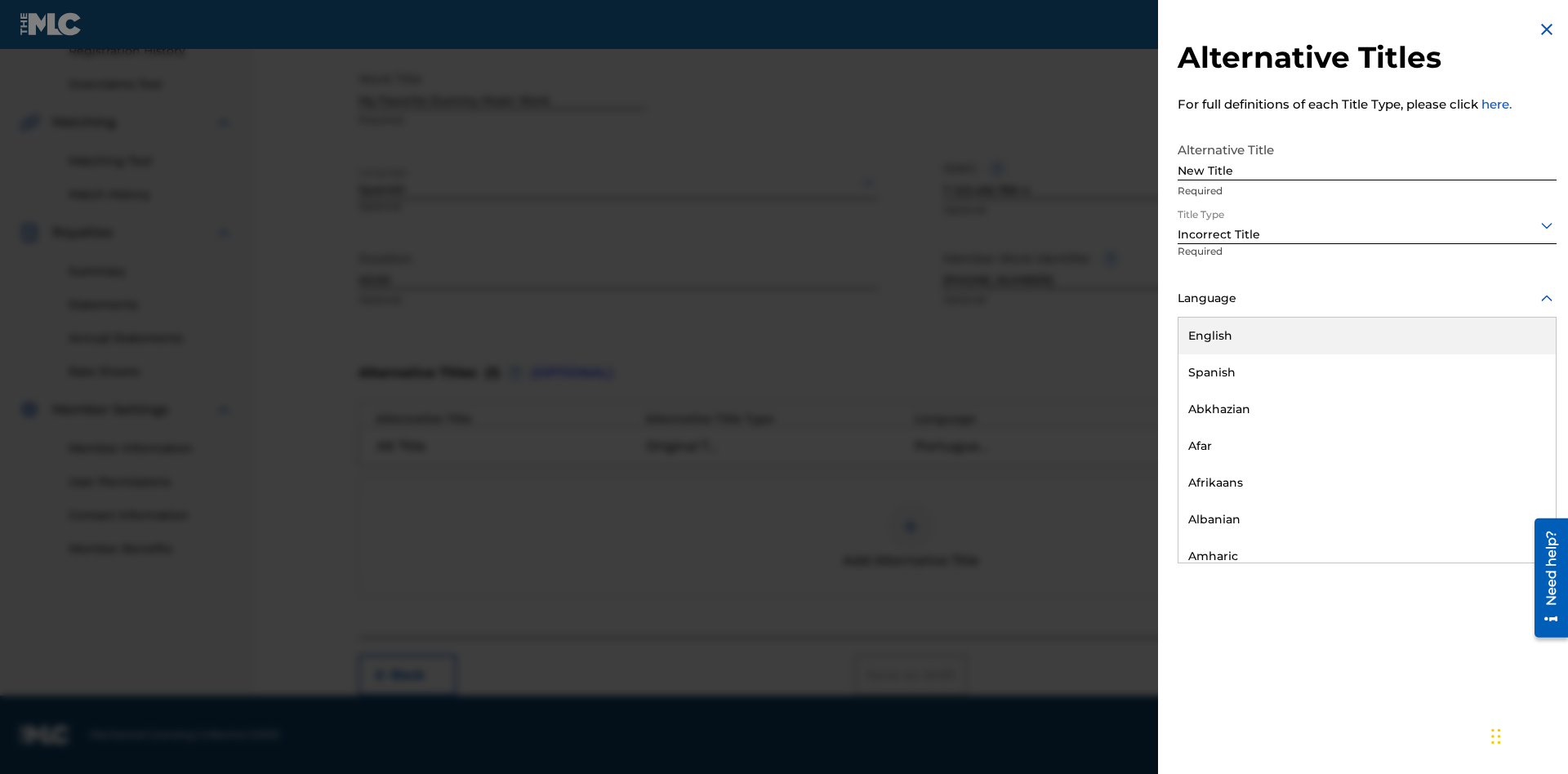
click at [1367, 336] on div "English" at bounding box center [1367, 336] width 377 height 37
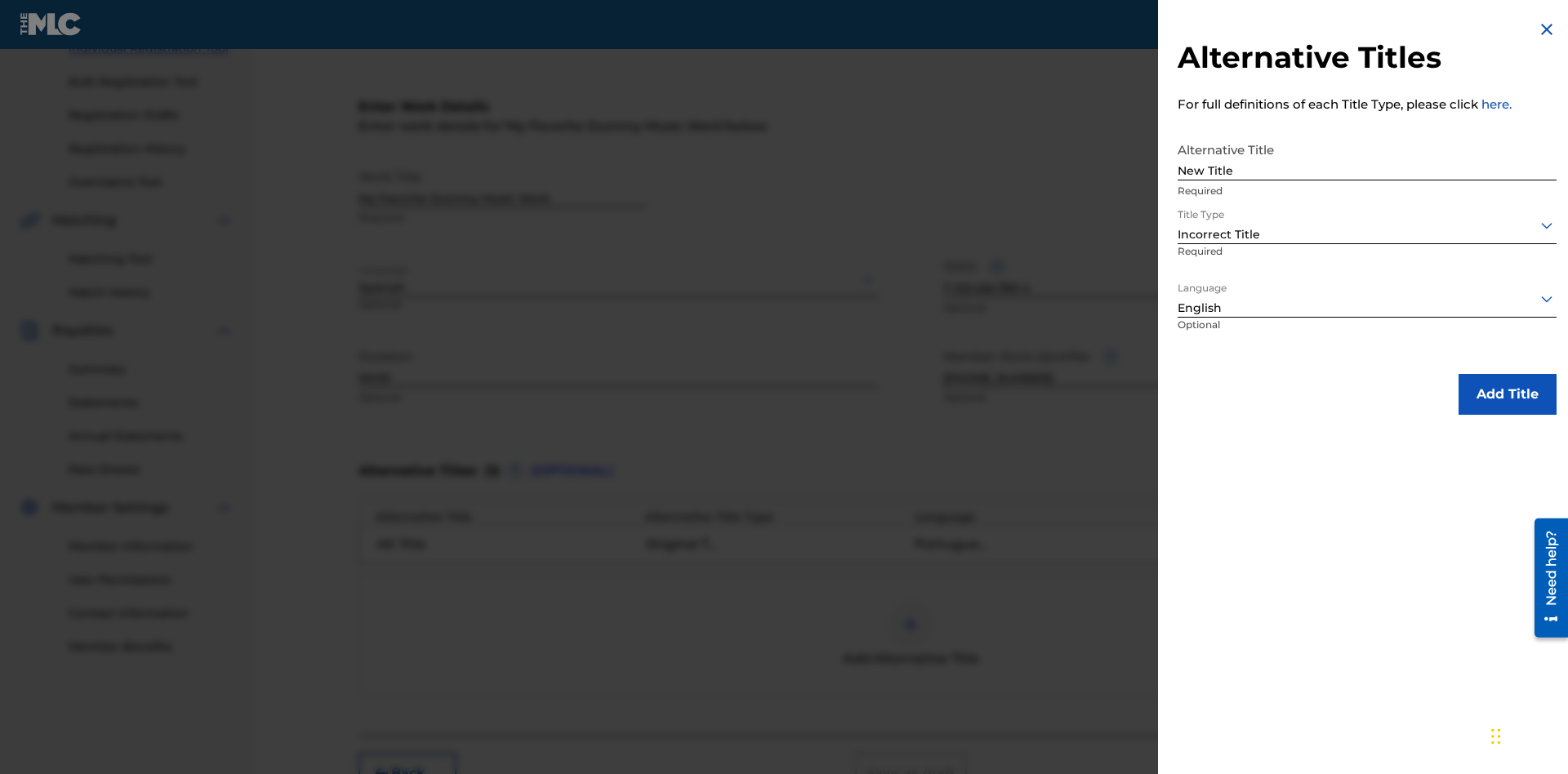
click at [1507, 394] on button "Add Title" at bounding box center [1507, 394] width 98 height 40
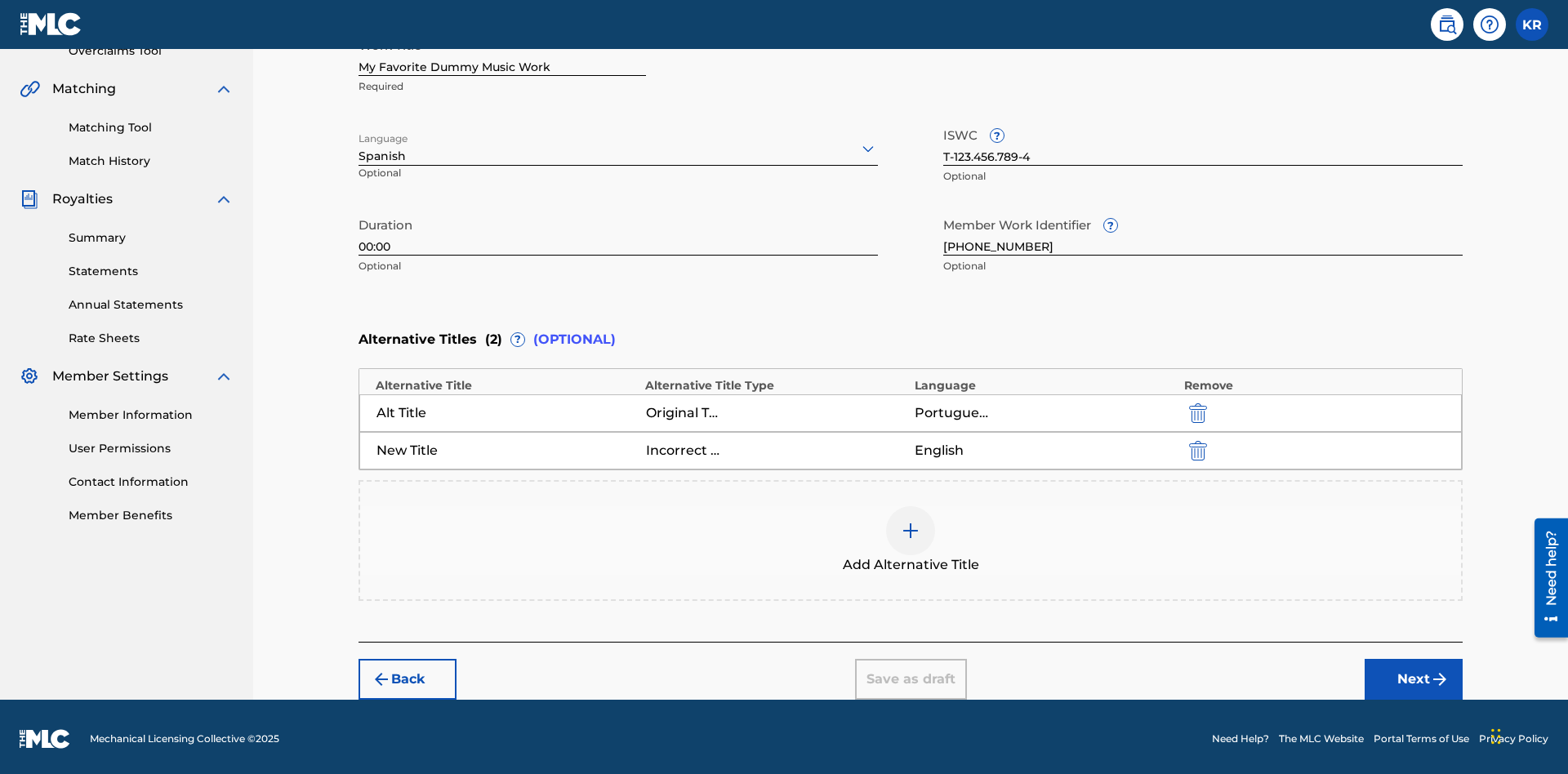
click at [1195, 446] on img "submit" at bounding box center [1198, 451] width 18 height 20
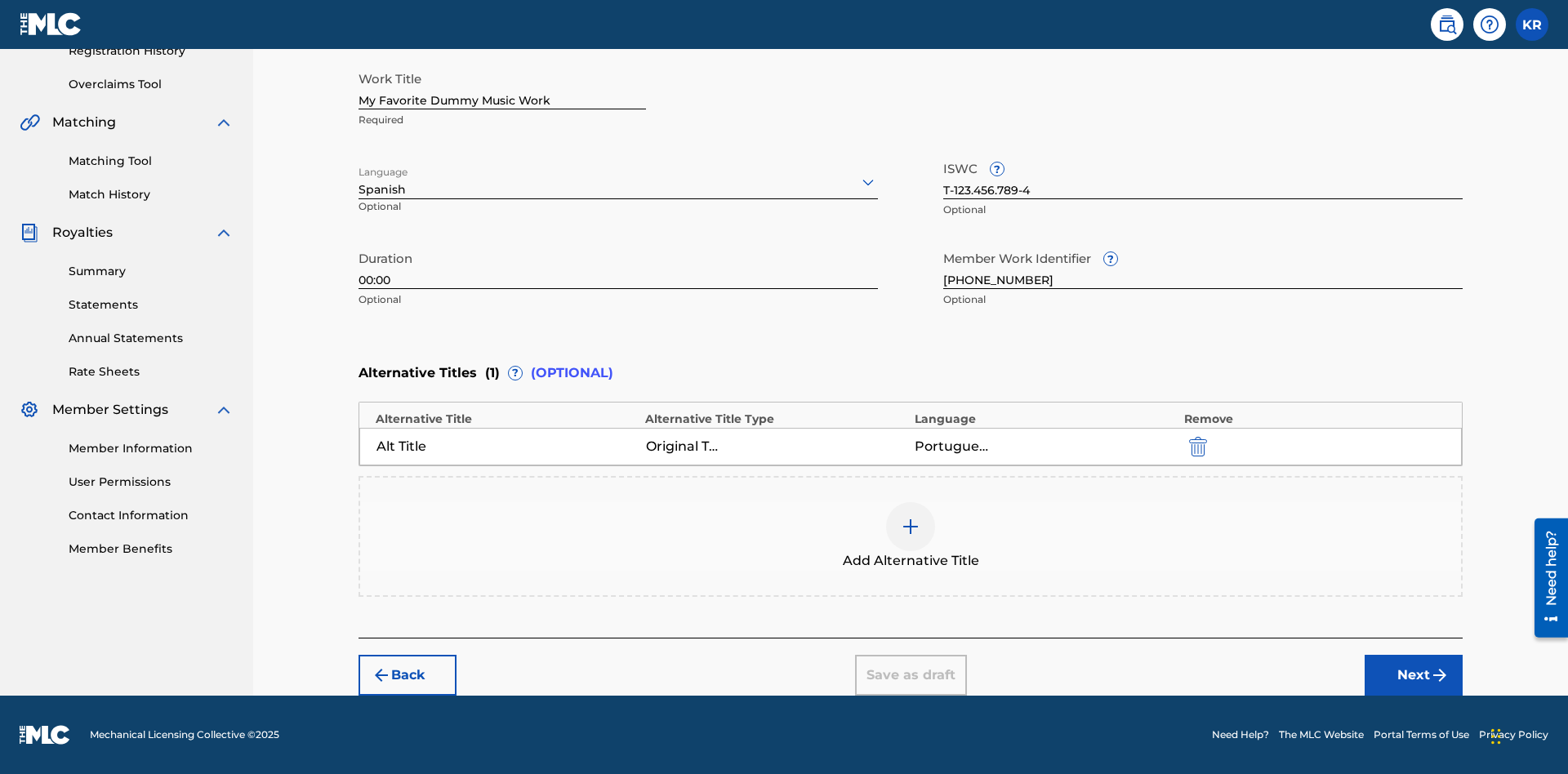
click at [910, 536] on div at bounding box center [909, 526] width 49 height 49
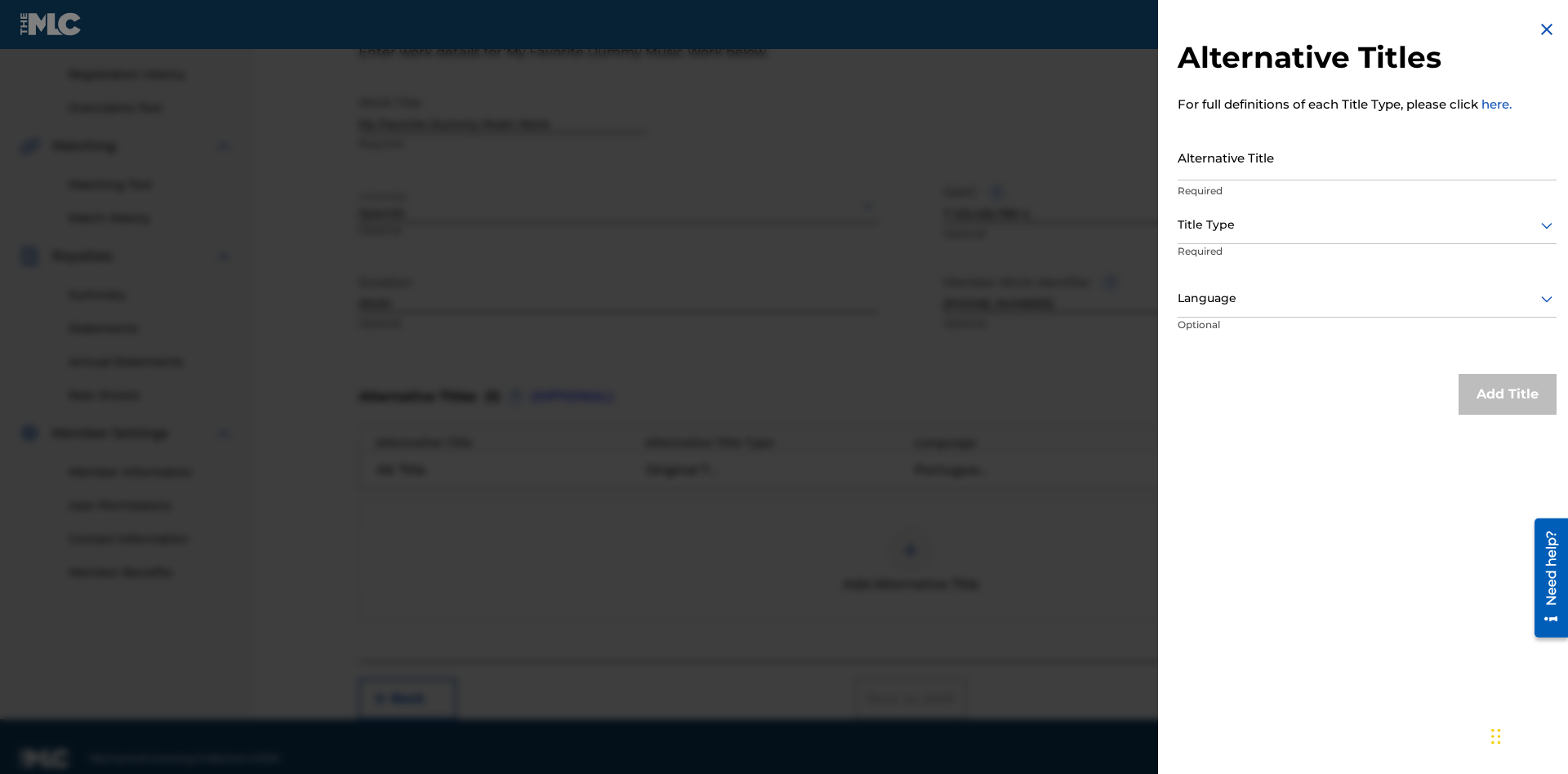
click at [1367, 157] on input "Alternative Title" at bounding box center [1367, 157] width 379 height 46
type input "Final Title"
click at [1367, 224] on div at bounding box center [1367, 224] width 379 height 21
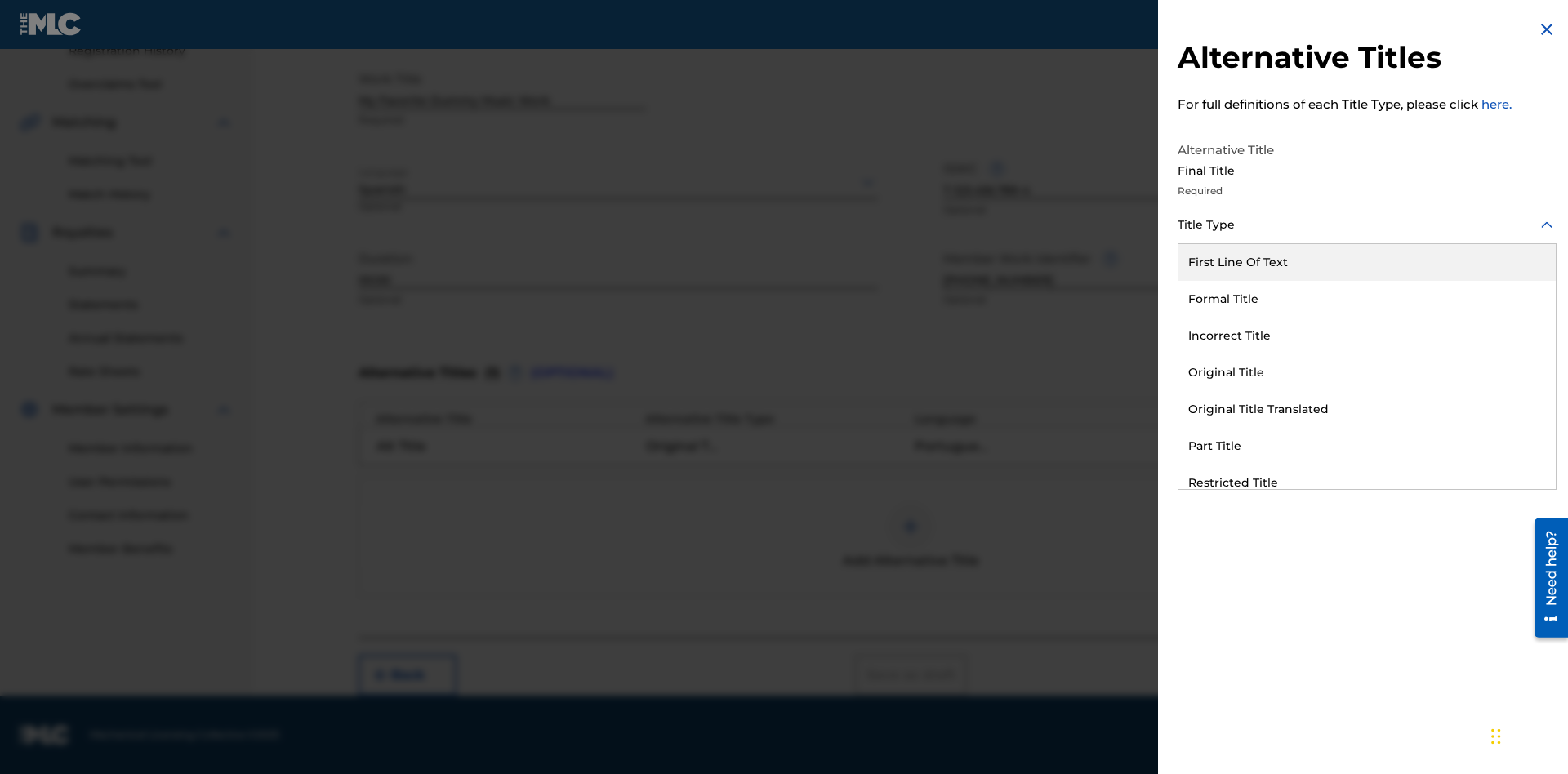
click at [1367, 446] on div "Part Title" at bounding box center [1367, 446] width 377 height 37
click at [1367, 298] on div at bounding box center [1367, 298] width 379 height 21
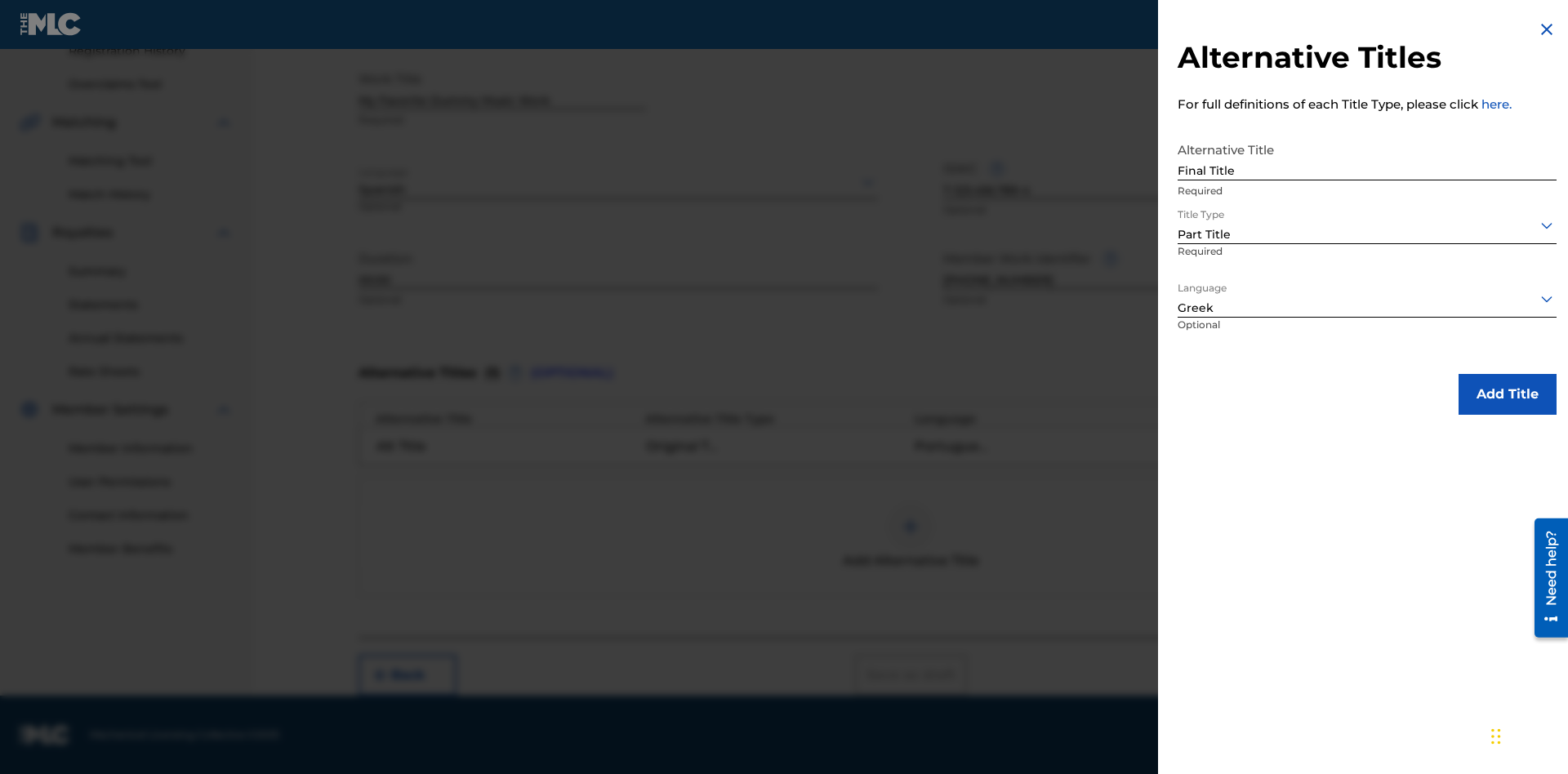
click at [1507, 394] on button "Add Title" at bounding box center [1507, 394] width 98 height 40
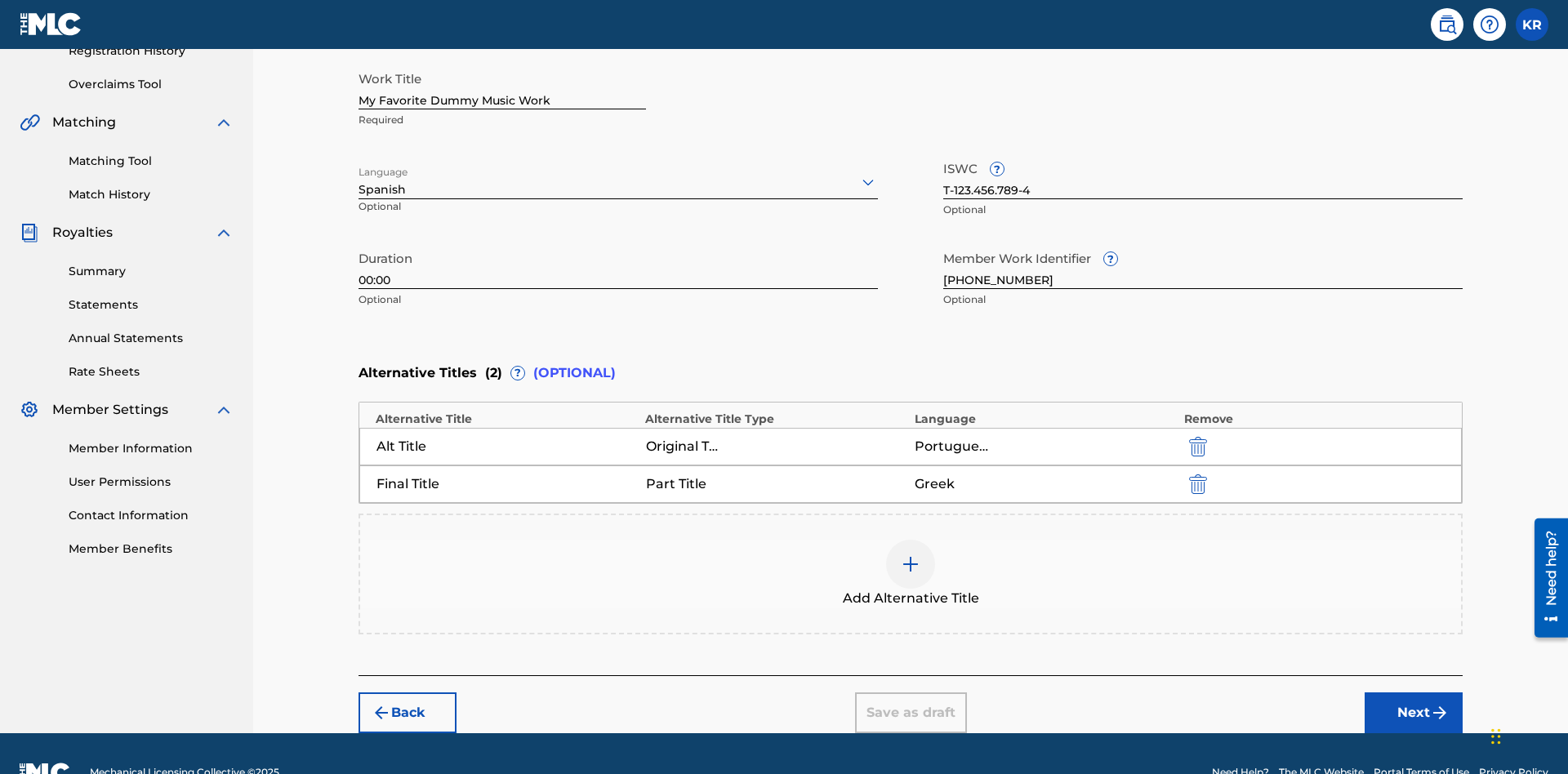
click at [1414, 692] on button "Next" at bounding box center [1413, 712] width 98 height 40
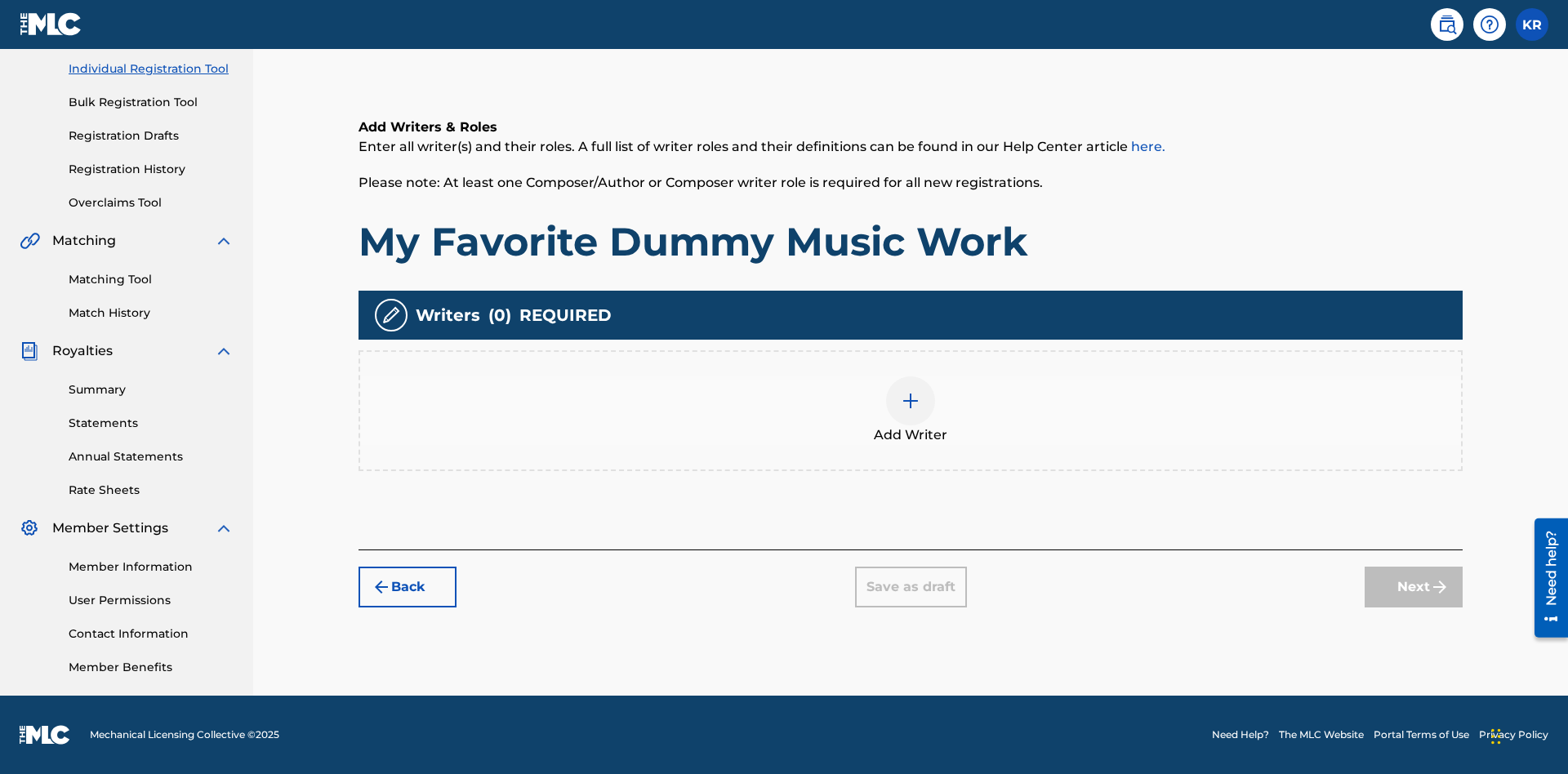
click at [910, 410] on img at bounding box center [910, 401] width 20 height 20
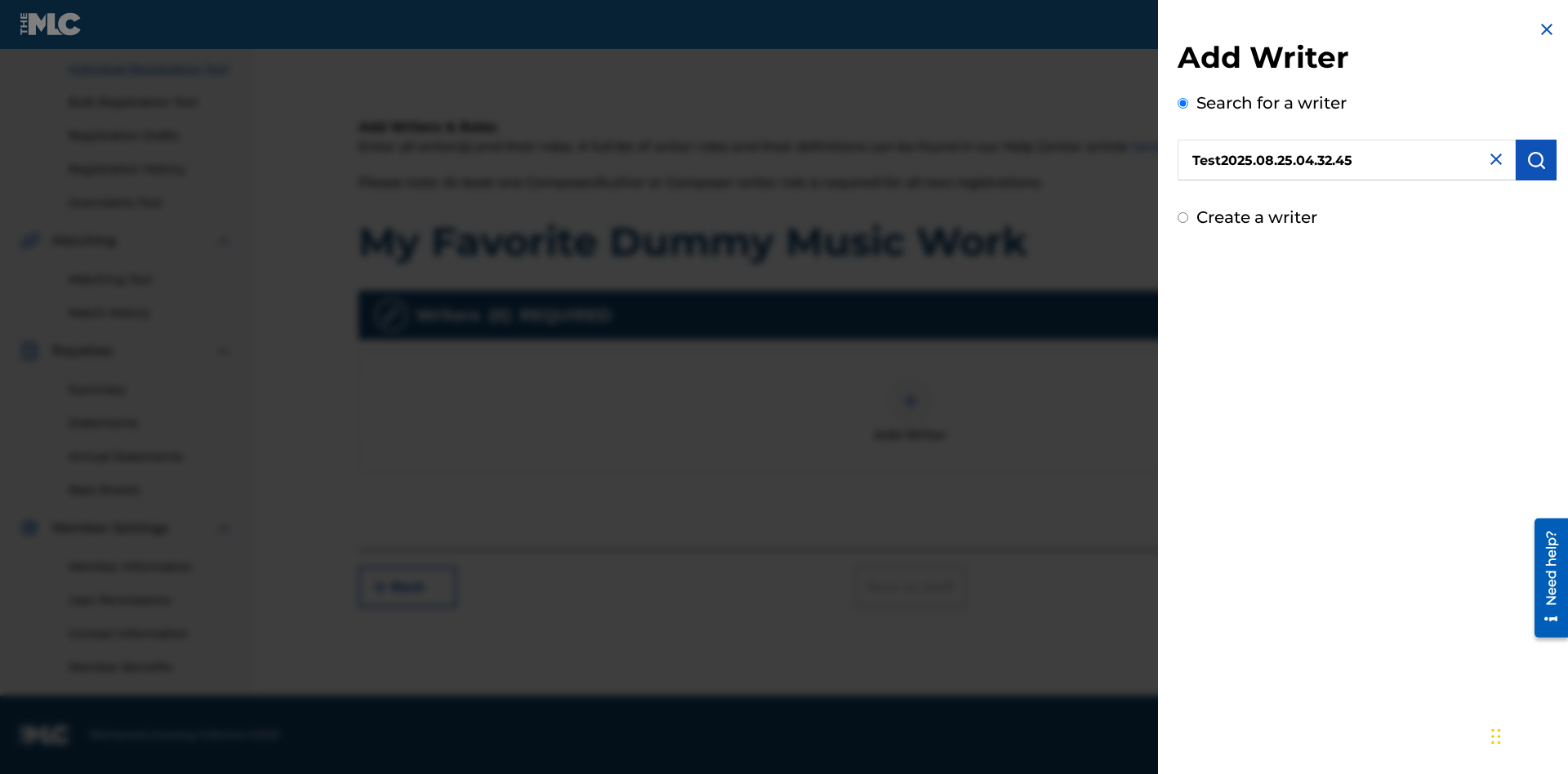
type input "Test2025.08.25.04.32.45"
click at [1536, 160] on img "submit" at bounding box center [1536, 160] width 20 height 20
click at [1183, 223] on input "Create a writer" at bounding box center [1183, 217] width 11 height 11
radio input "false"
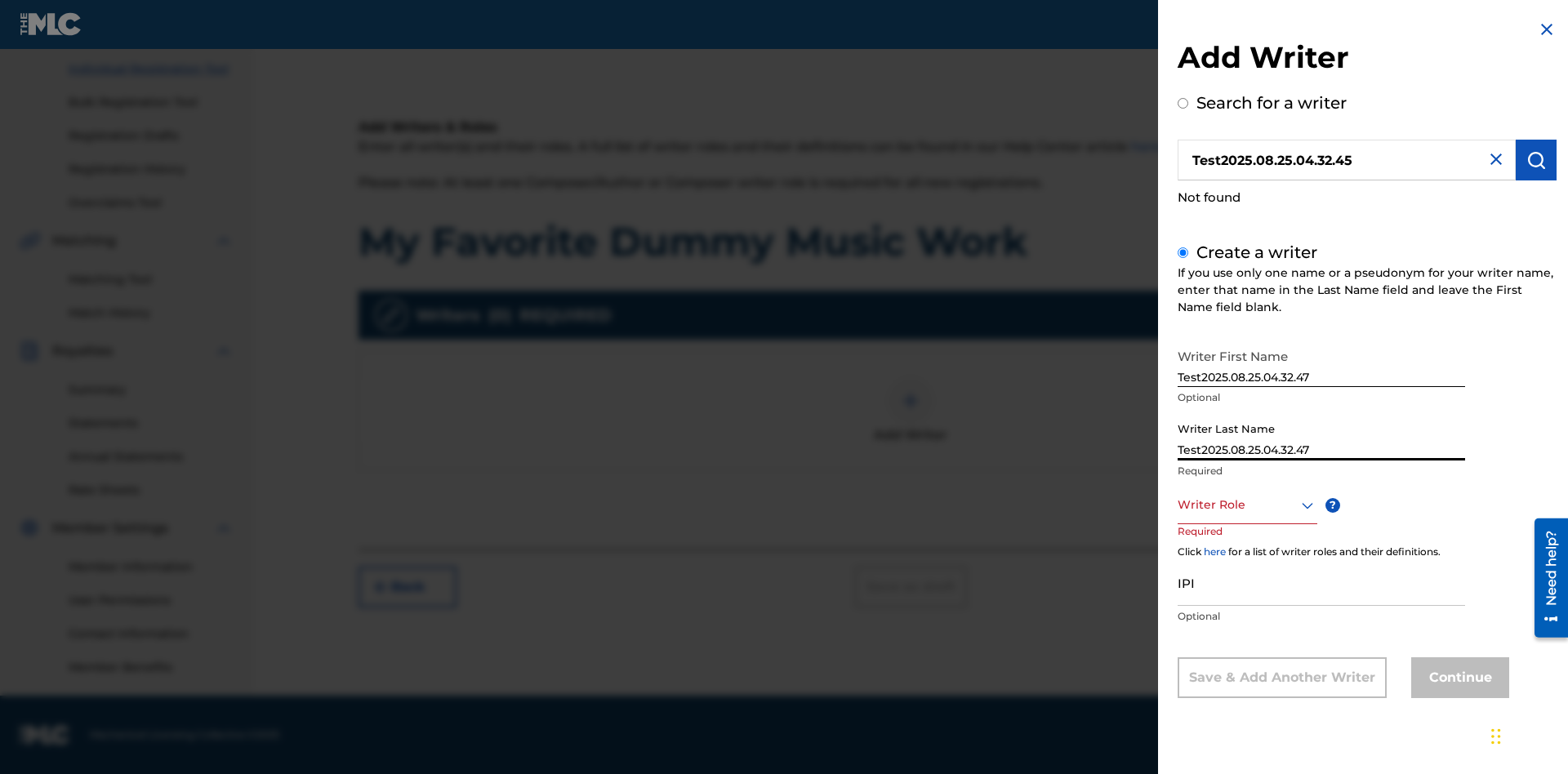
click at [1246, 504] on div at bounding box center [1247, 505] width 139 height 21
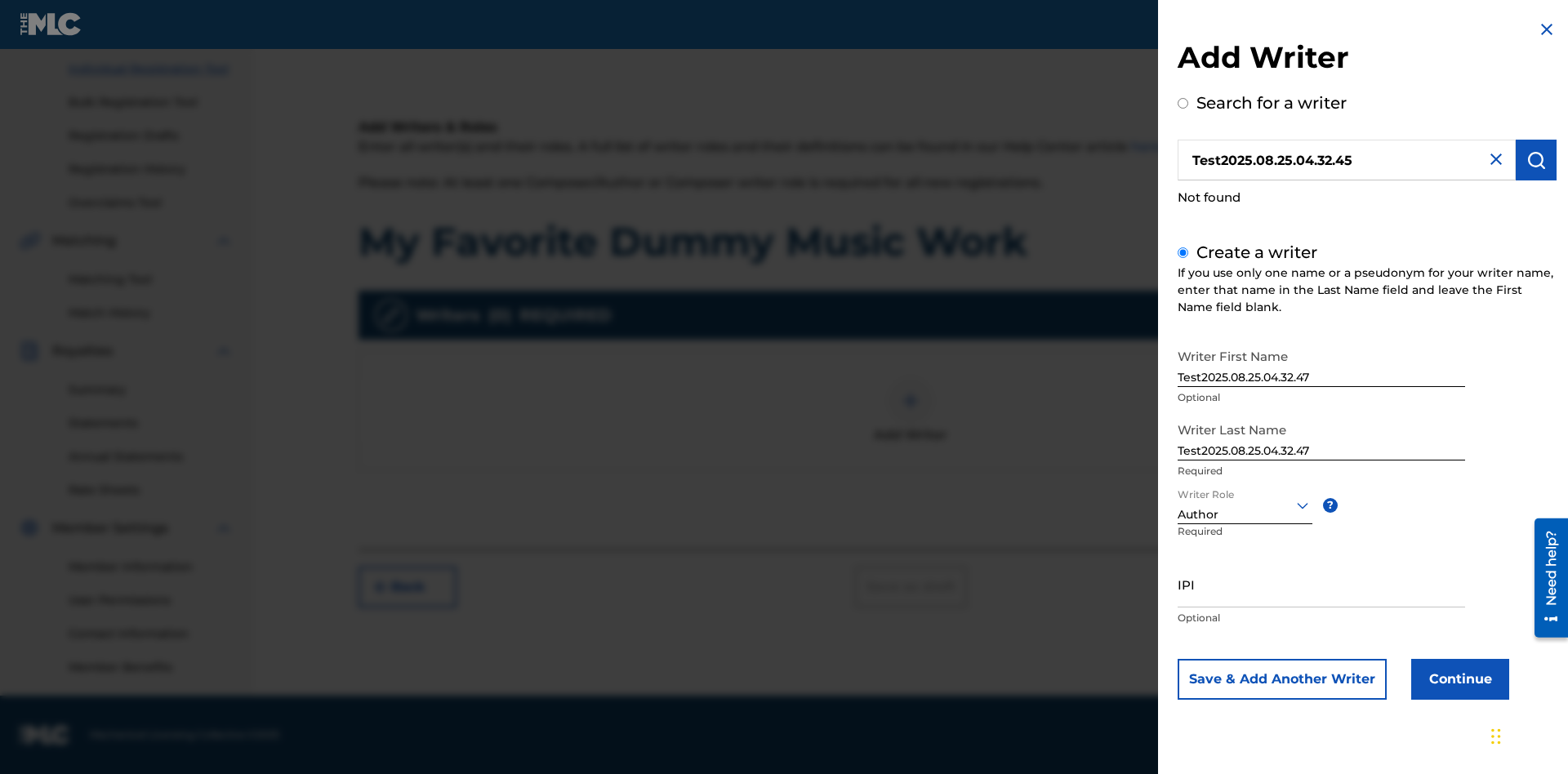
click at [1321, 583] on input "IPI" at bounding box center [1321, 584] width 287 height 46
click at [1457, 678] on button "Continue" at bounding box center [1460, 678] width 98 height 40
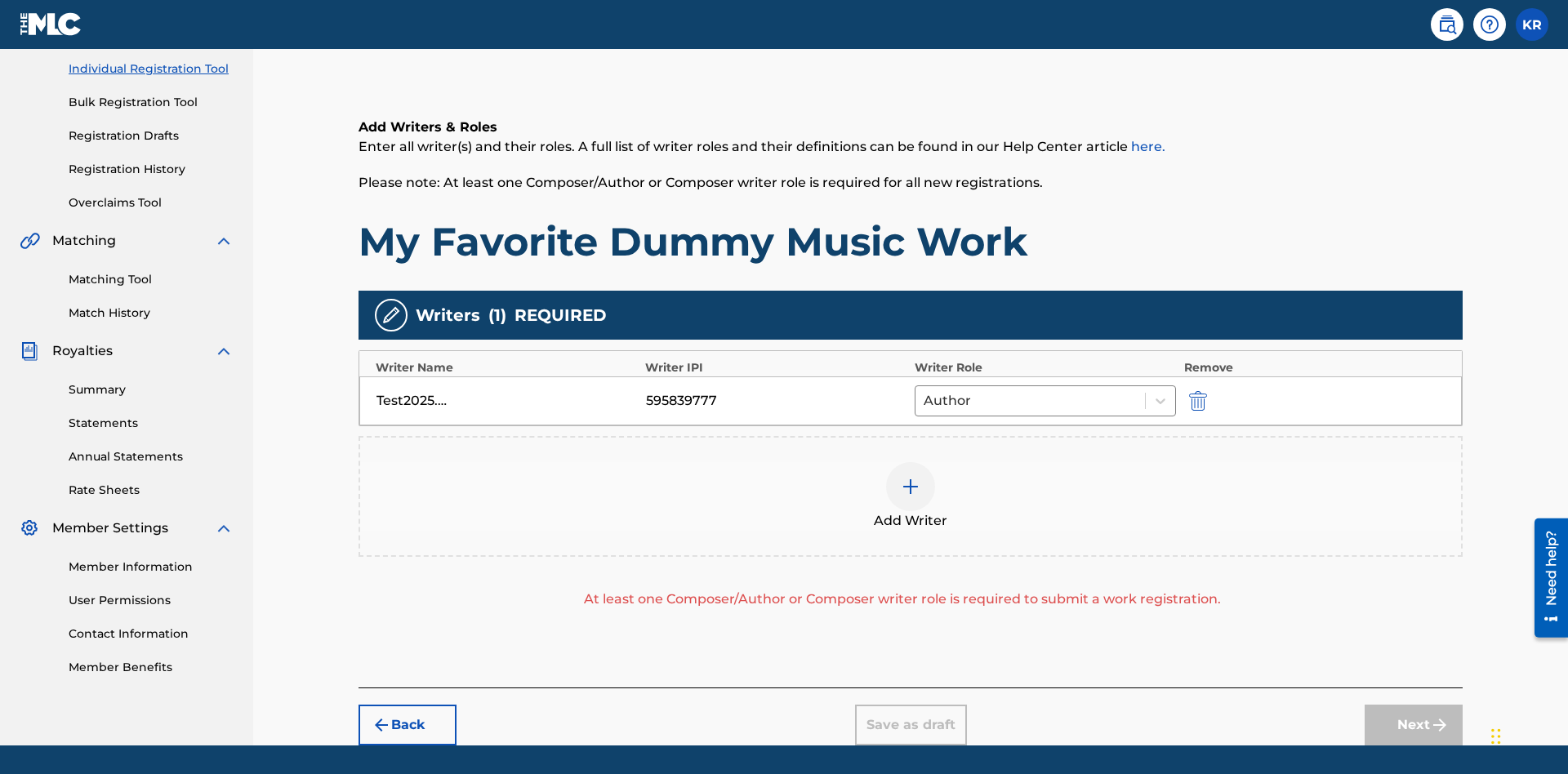
click at [1195, 391] on img "submit" at bounding box center [1198, 401] width 18 height 20
click at [910, 477] on img at bounding box center [910, 487] width 20 height 20
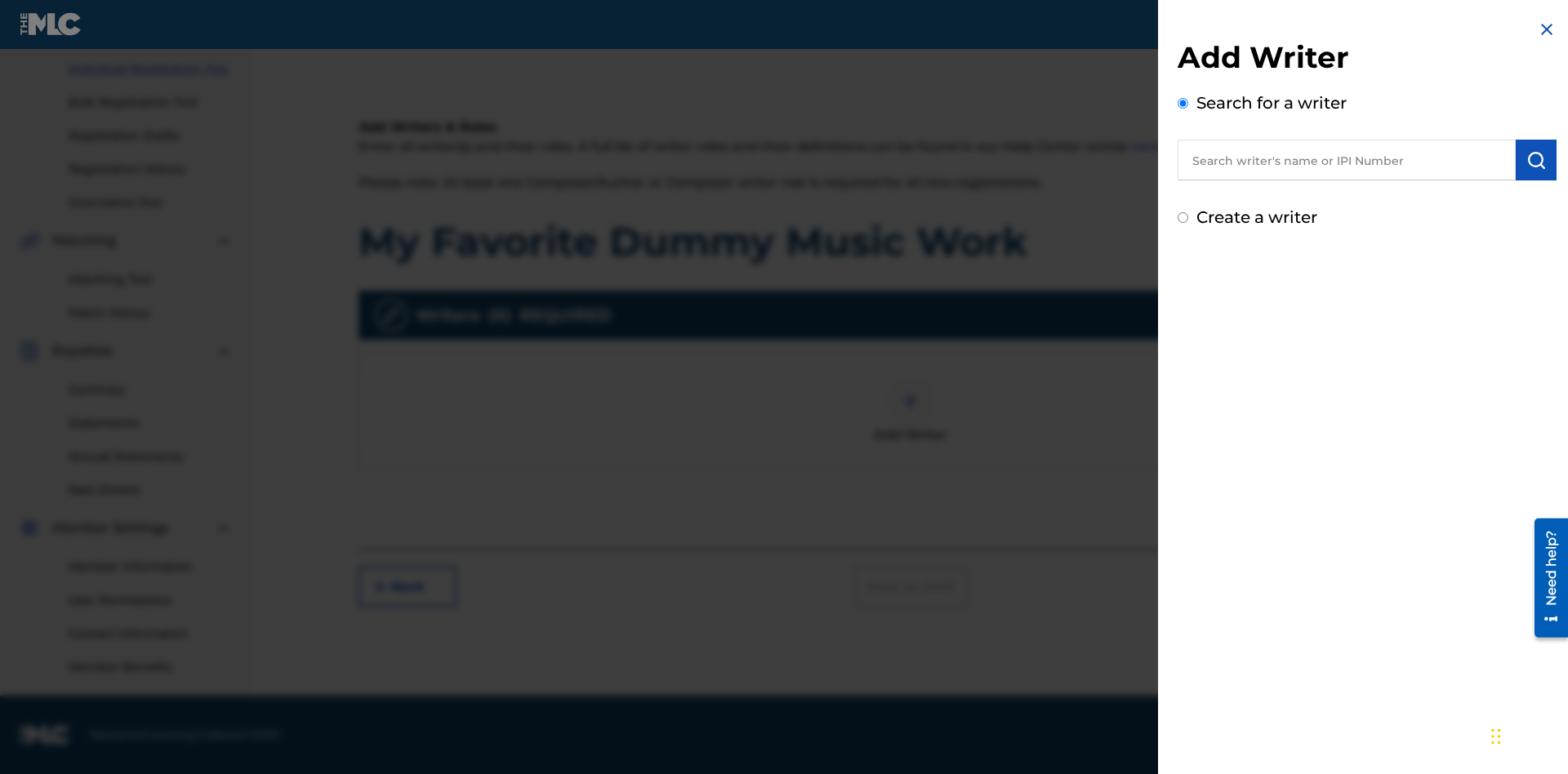
click at [1346, 160] on input "text" at bounding box center [1347, 159] width 338 height 40
type input "[PERSON_NAME]"
click at [1536, 160] on img "submit" at bounding box center [1536, 160] width 20 height 20
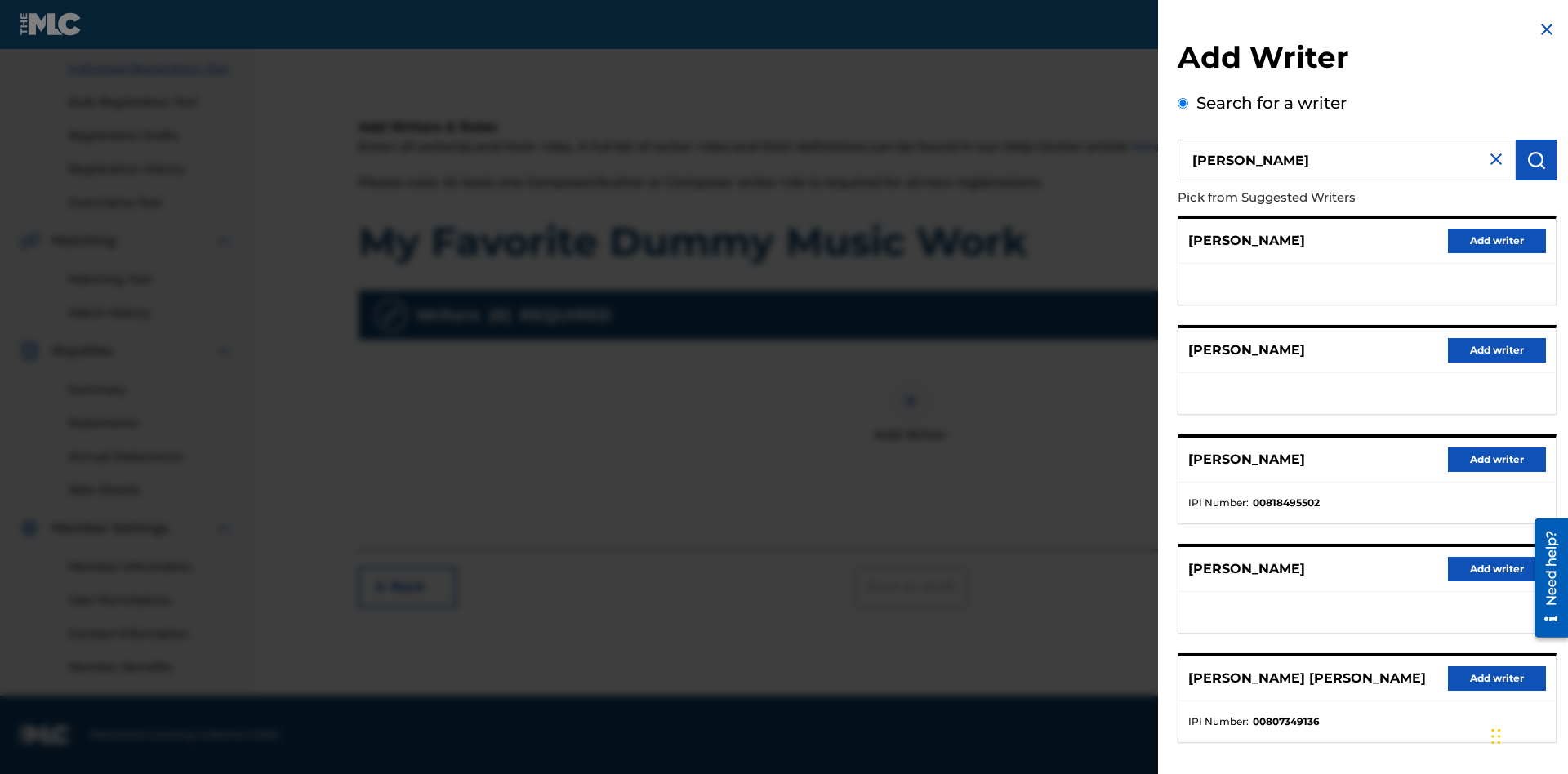
radio input "false"
radio input "true"
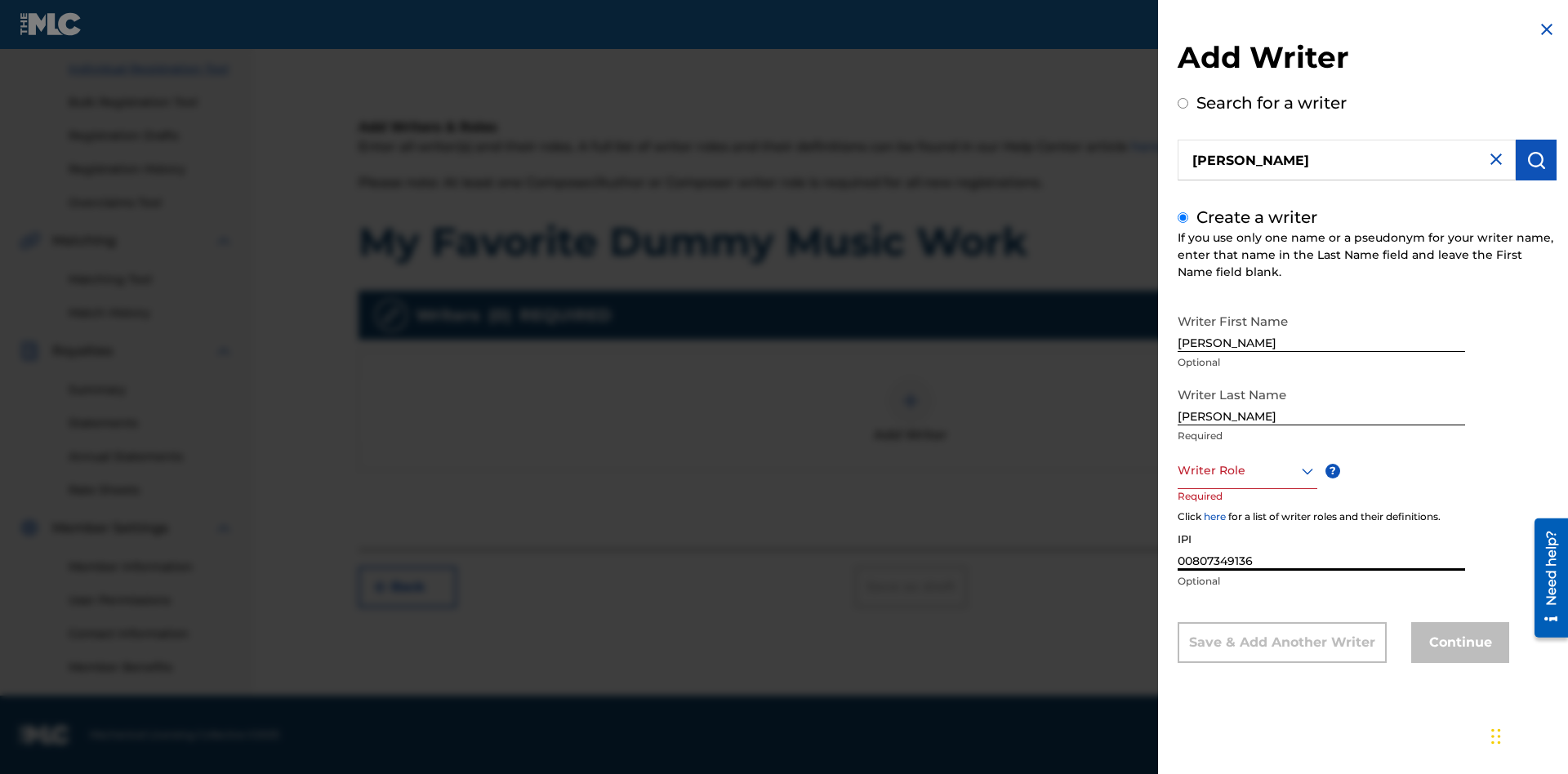
click at [1246, 470] on div at bounding box center [1247, 470] width 139 height 21
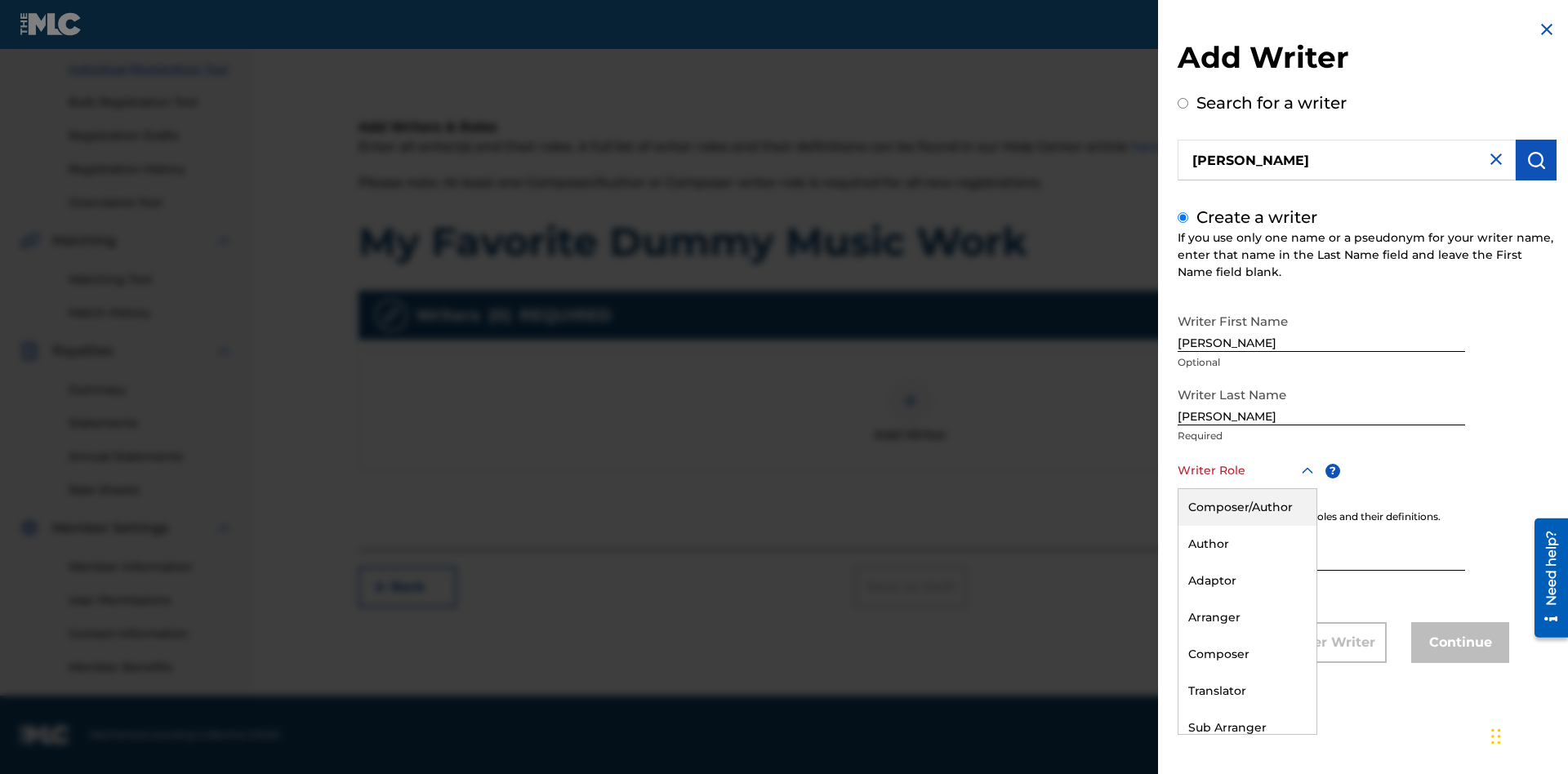
click at [1246, 654] on div "Composer" at bounding box center [1247, 654] width 138 height 37
click at [1457, 644] on button "Continue" at bounding box center [1460, 642] width 98 height 40
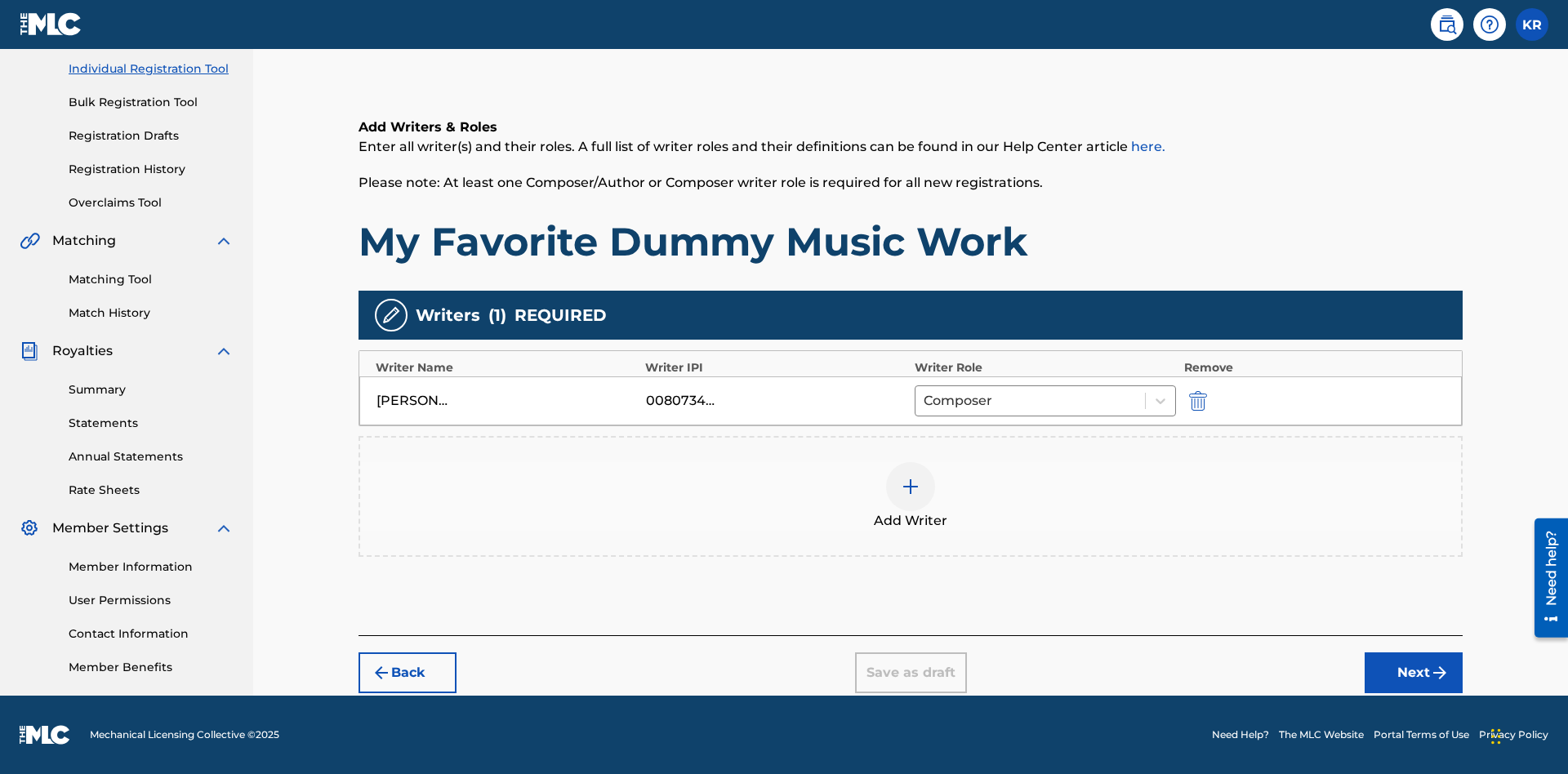
click at [910, 497] on div at bounding box center [909, 486] width 49 height 49
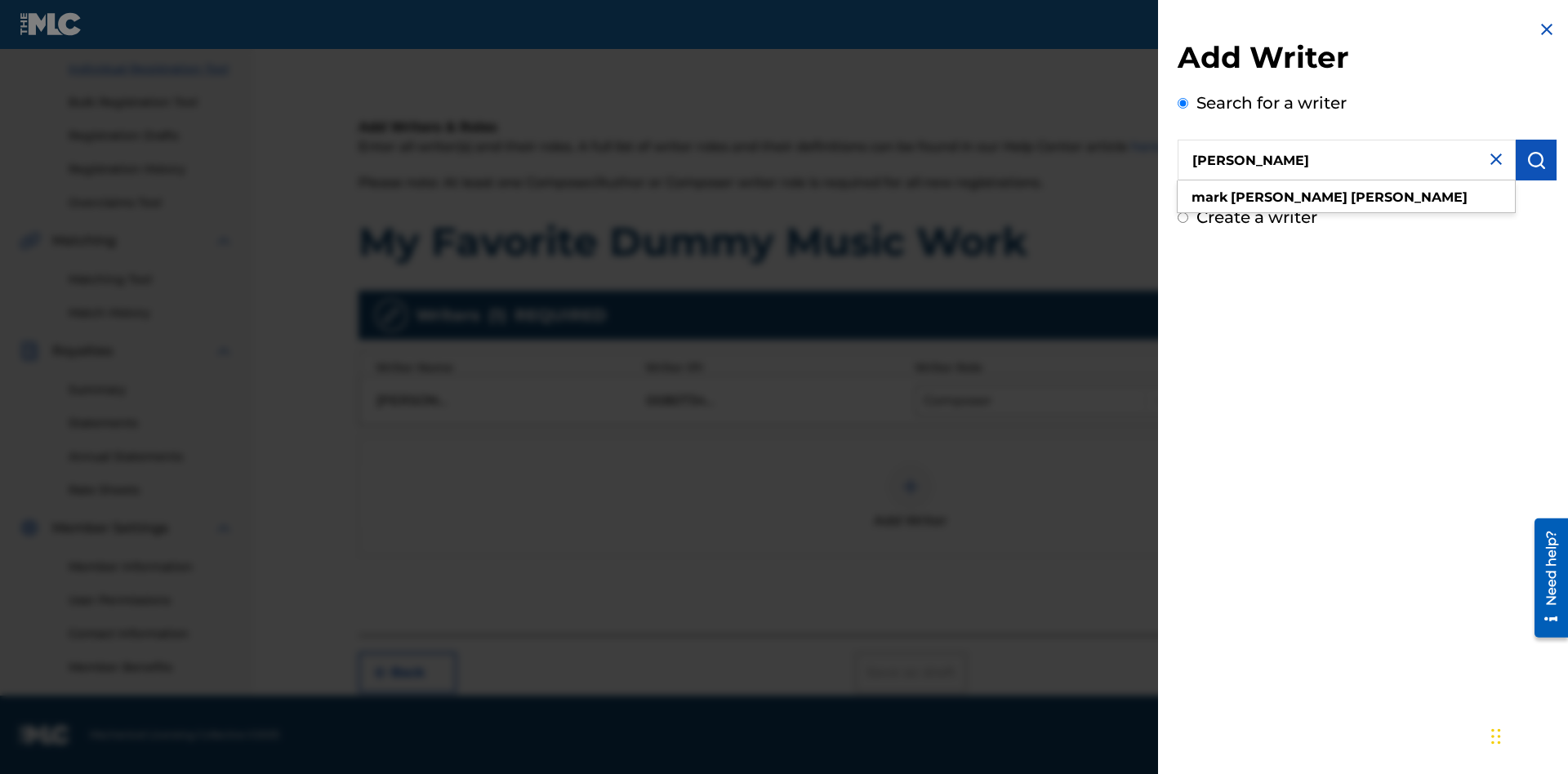
type input "[PERSON_NAME]"
click at [1536, 160] on img "submit" at bounding box center [1536, 160] width 20 height 20
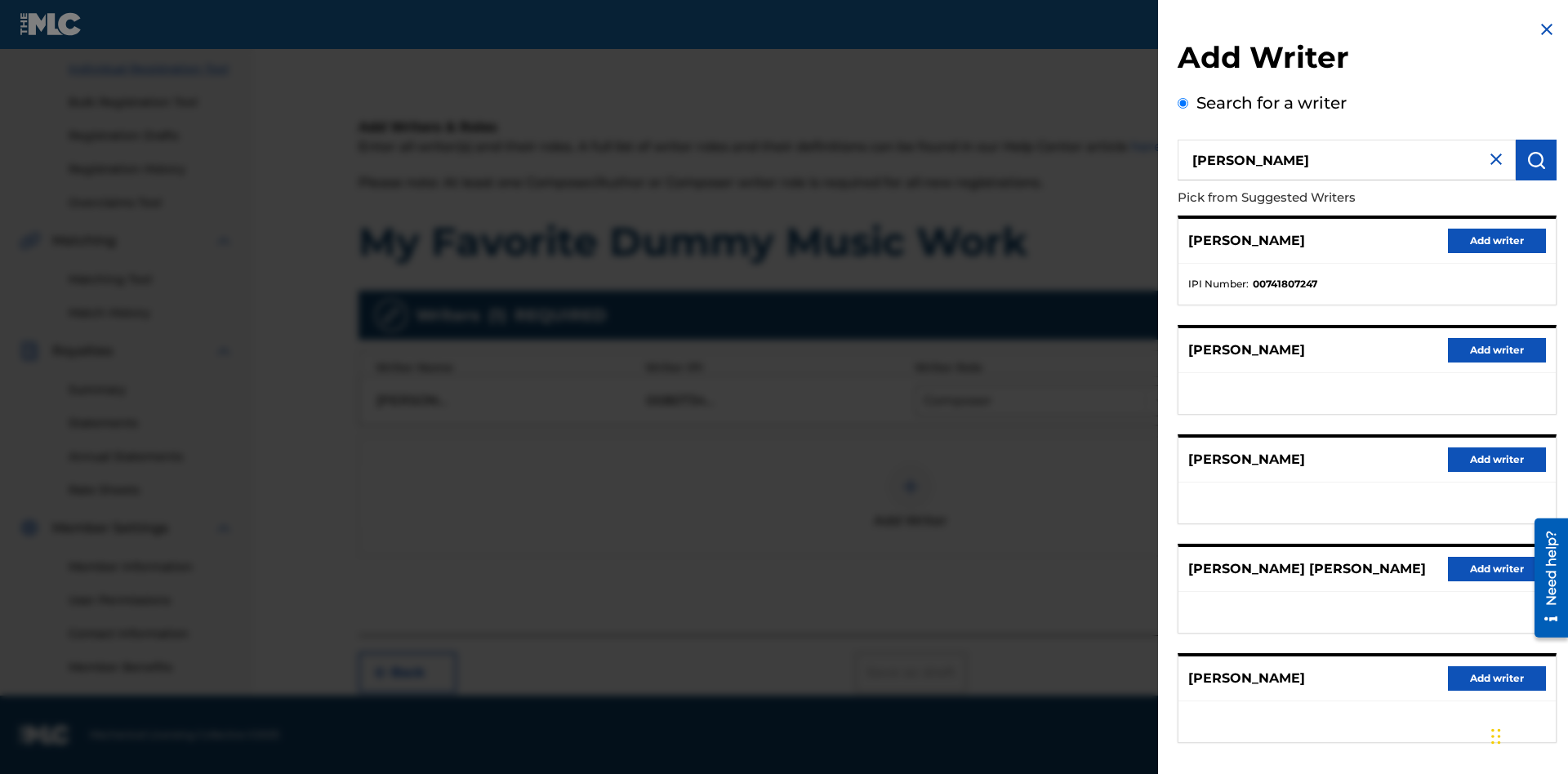
click at [1496, 240] on button "Add writer" at bounding box center [1496, 241] width 98 height 25
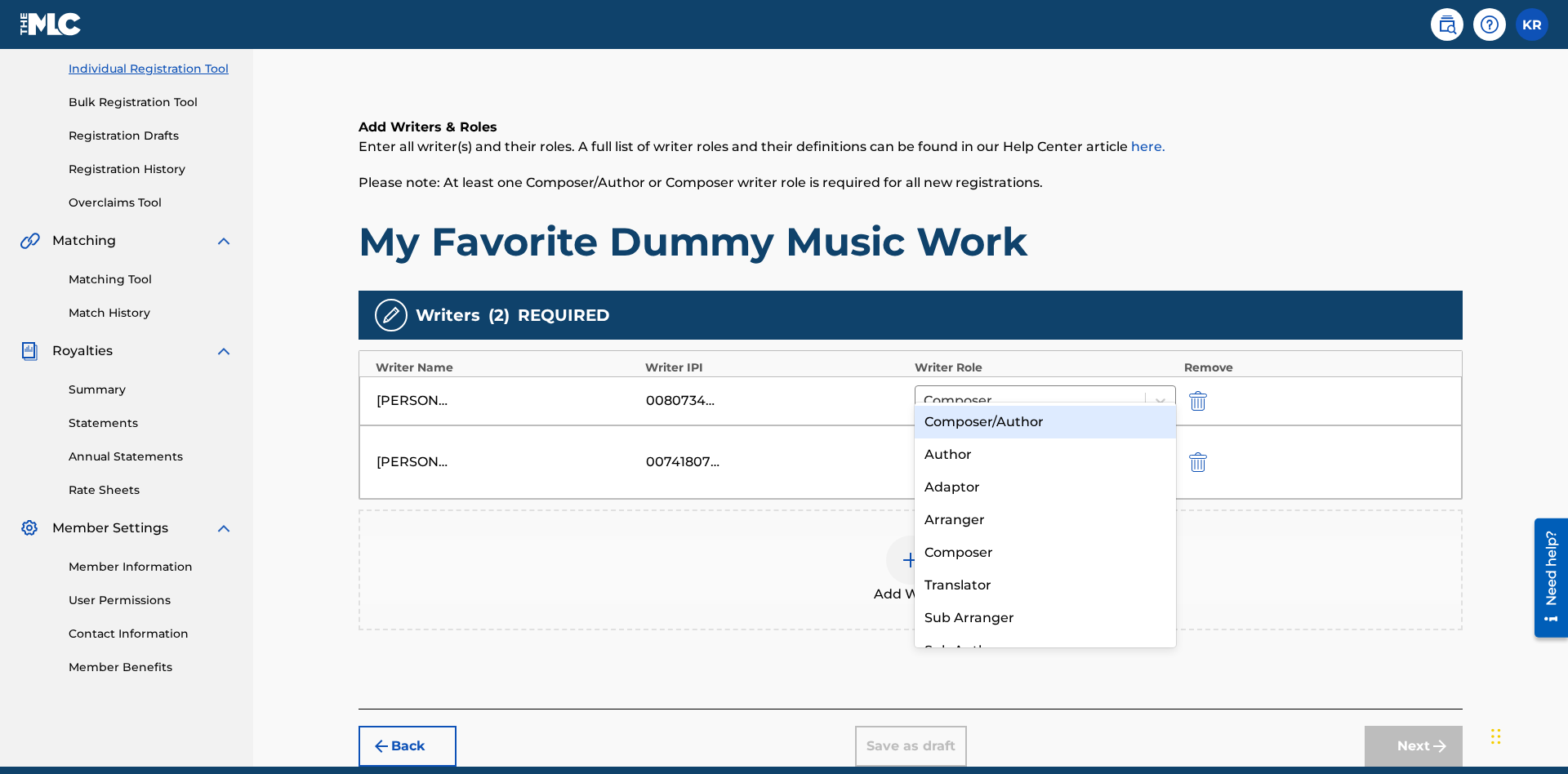
click at [1044, 584] on div "Translator" at bounding box center [1045, 586] width 262 height 33
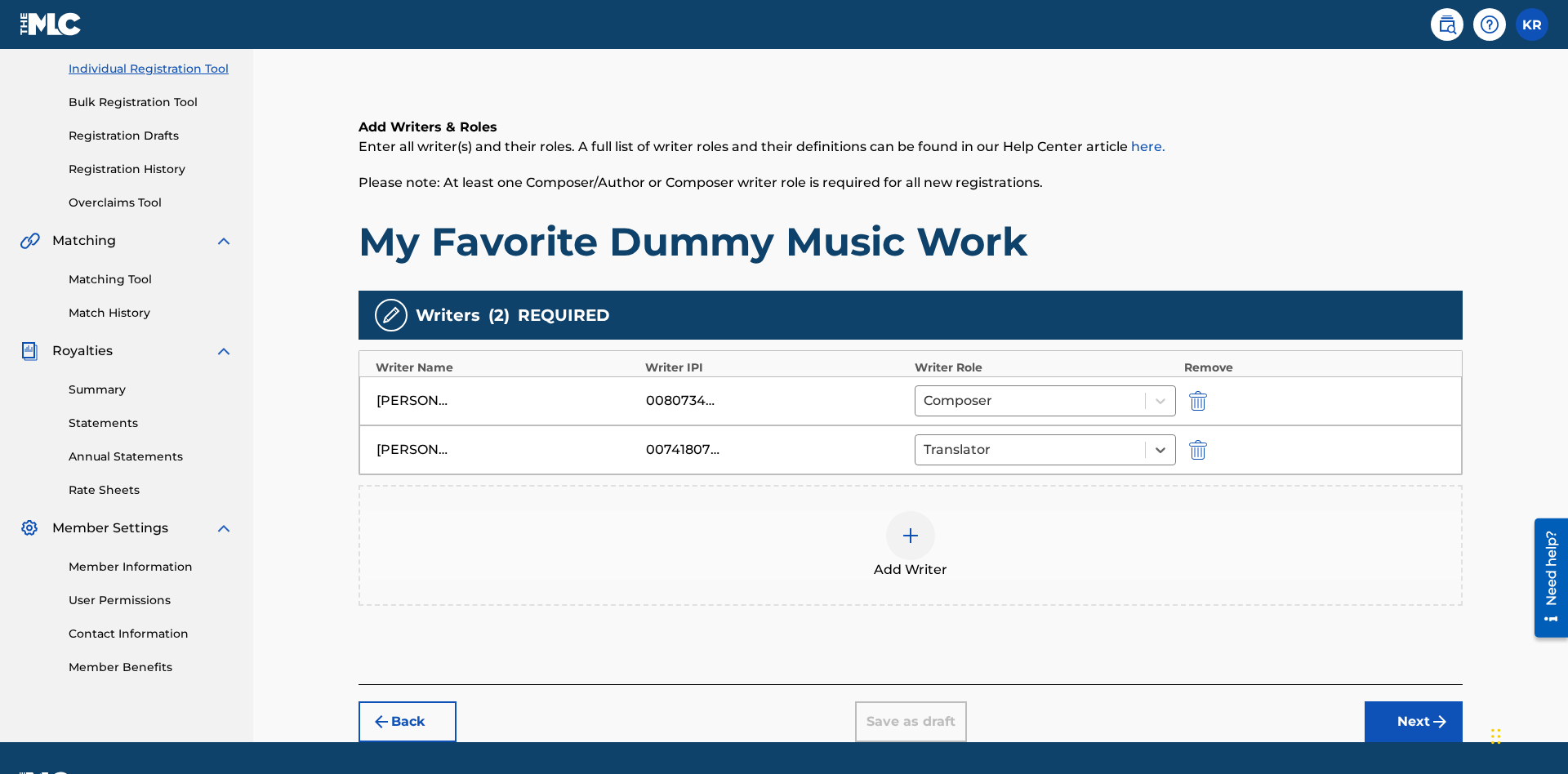
scroll to position [253, 0]
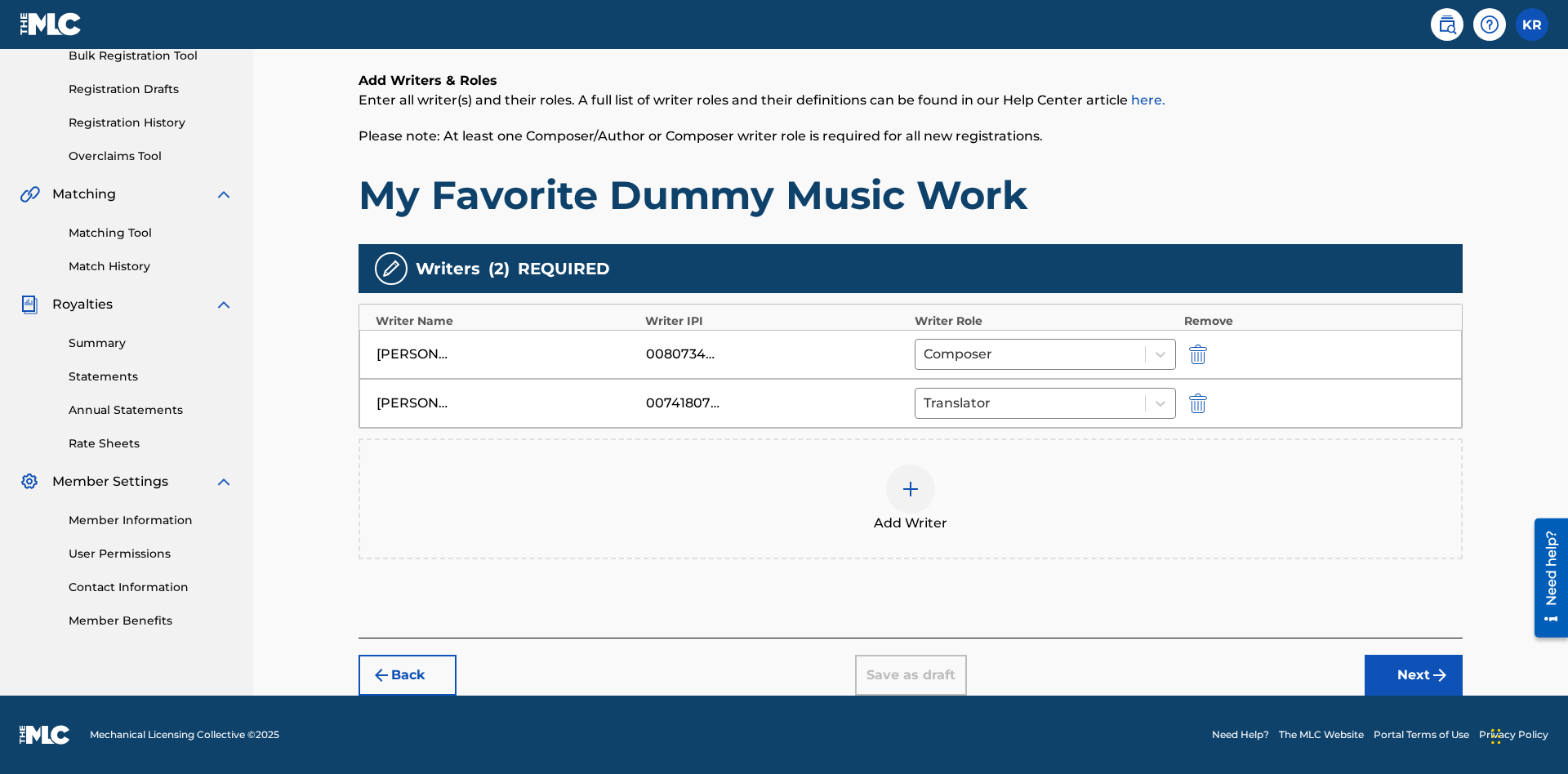
click at [910, 498] on div at bounding box center [909, 488] width 49 height 49
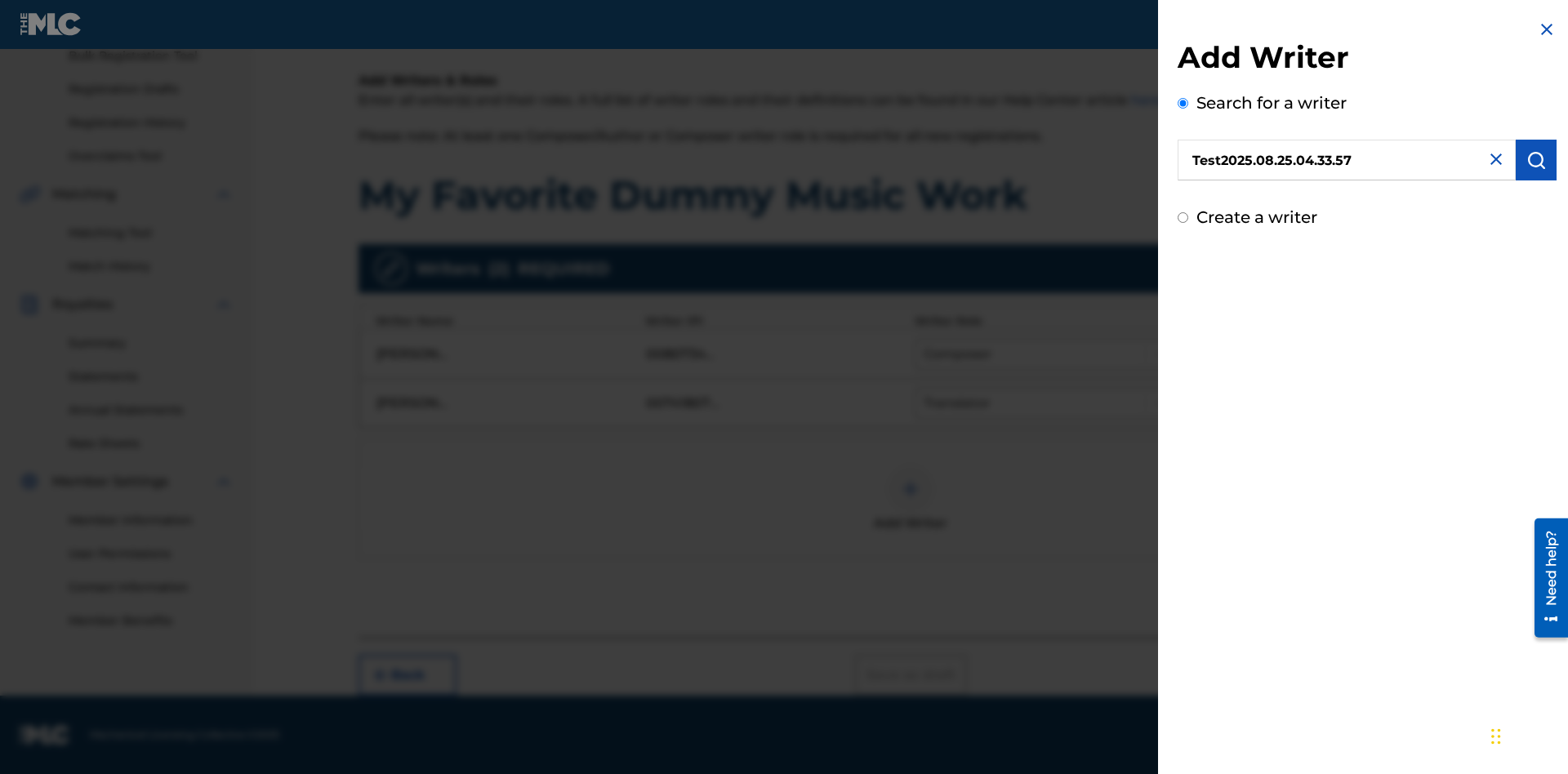
type input "Test2025.08.25.04.33.57"
click at [1536, 160] on img "submit" at bounding box center [1536, 160] width 20 height 20
click at [1183, 223] on input "Create a writer" at bounding box center [1183, 217] width 11 height 11
radio input "false"
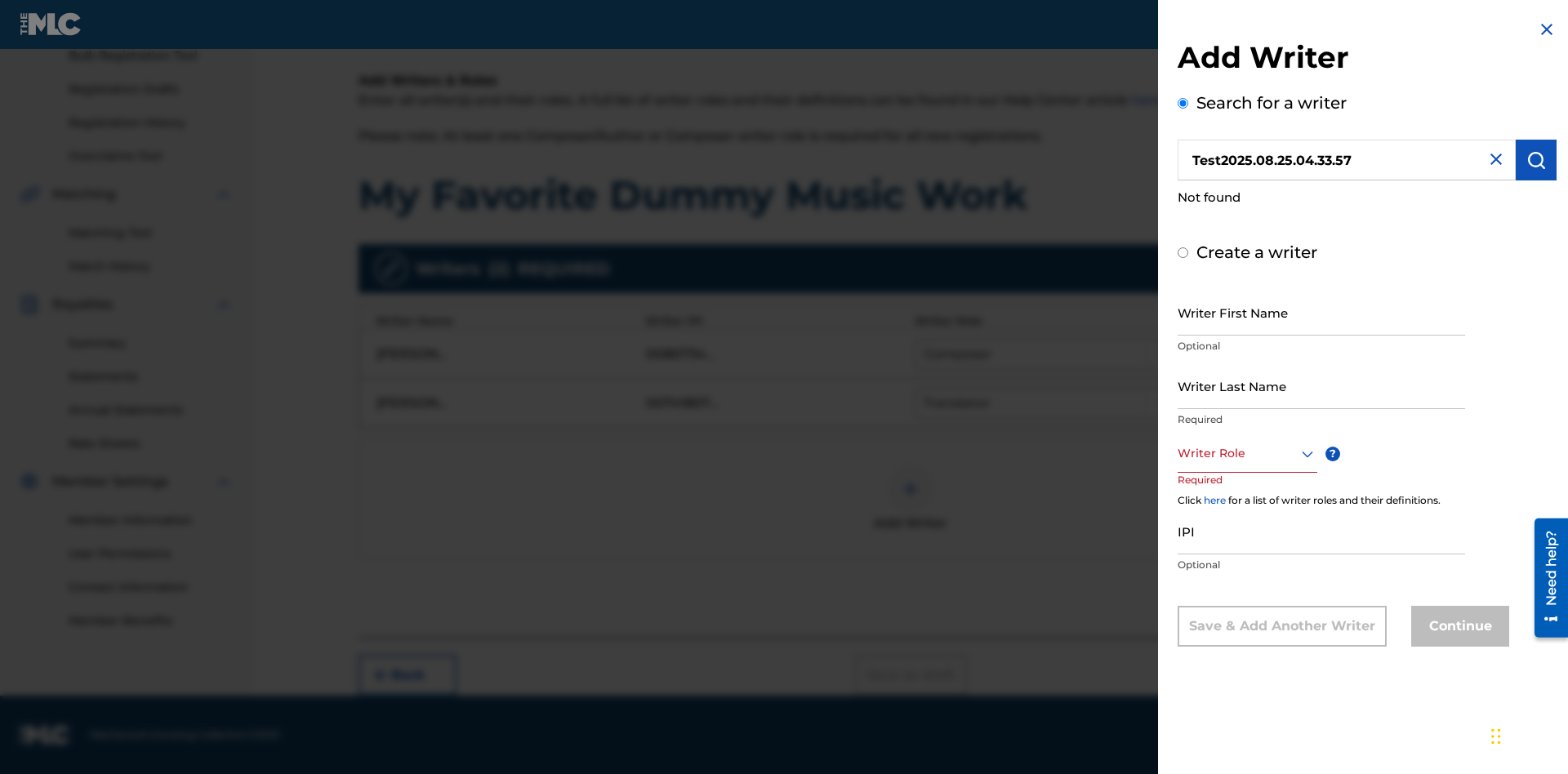
click at [1321, 336] on input "Writer First Name" at bounding box center [1321, 312] width 287 height 46
type input "Test2025.08.25.04.33.59"
click at [1321, 409] on input "Writer Last Name" at bounding box center [1321, 385] width 287 height 46
click at [1246, 464] on div at bounding box center [1247, 453] width 139 height 21
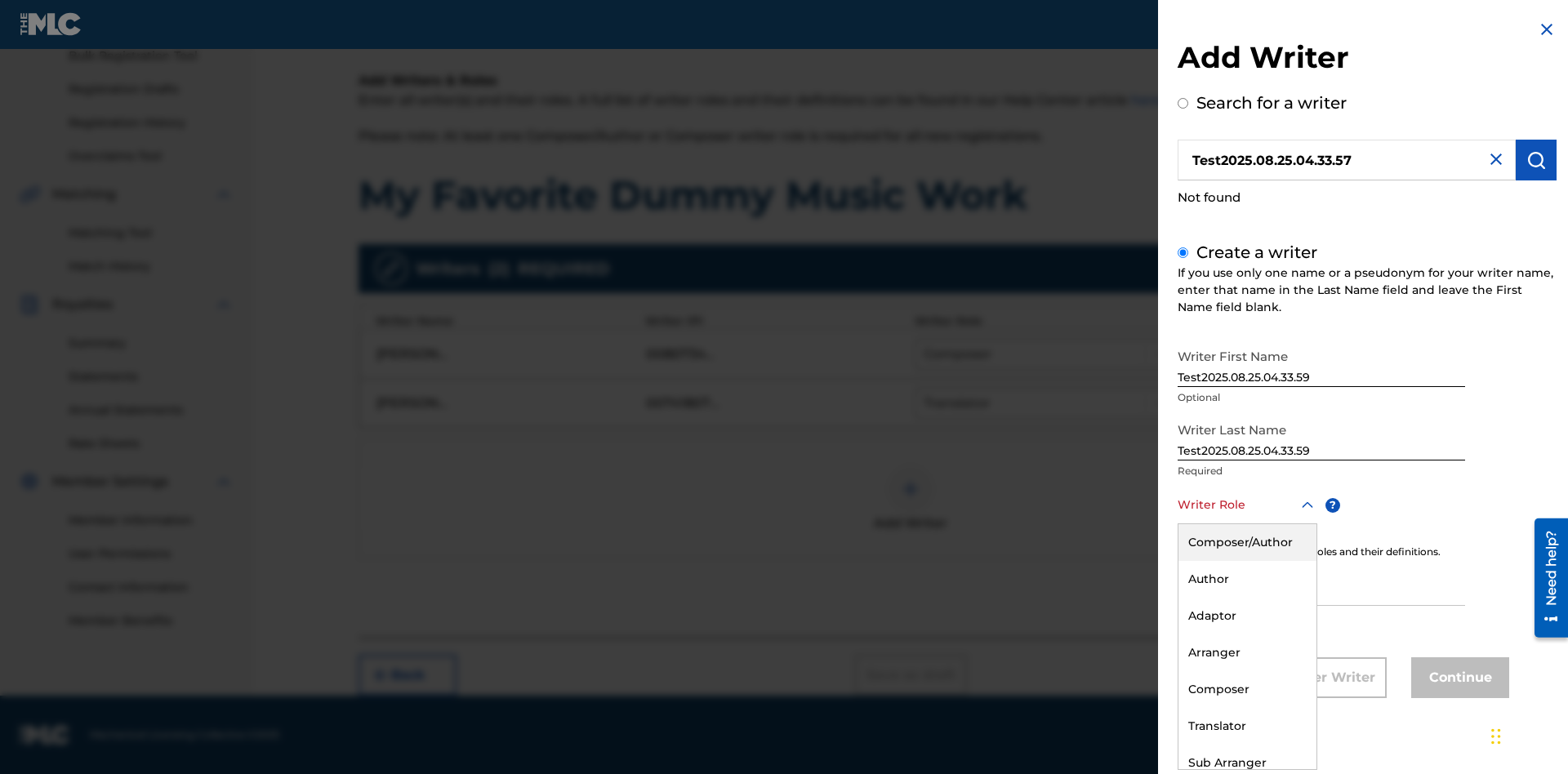
click at [1246, 726] on div "Translator" at bounding box center [1247, 726] width 138 height 37
click at [1321, 583] on input "IPI" at bounding box center [1321, 583] width 287 height 46
click at [1457, 678] on button "Continue" at bounding box center [1460, 677] width 98 height 40
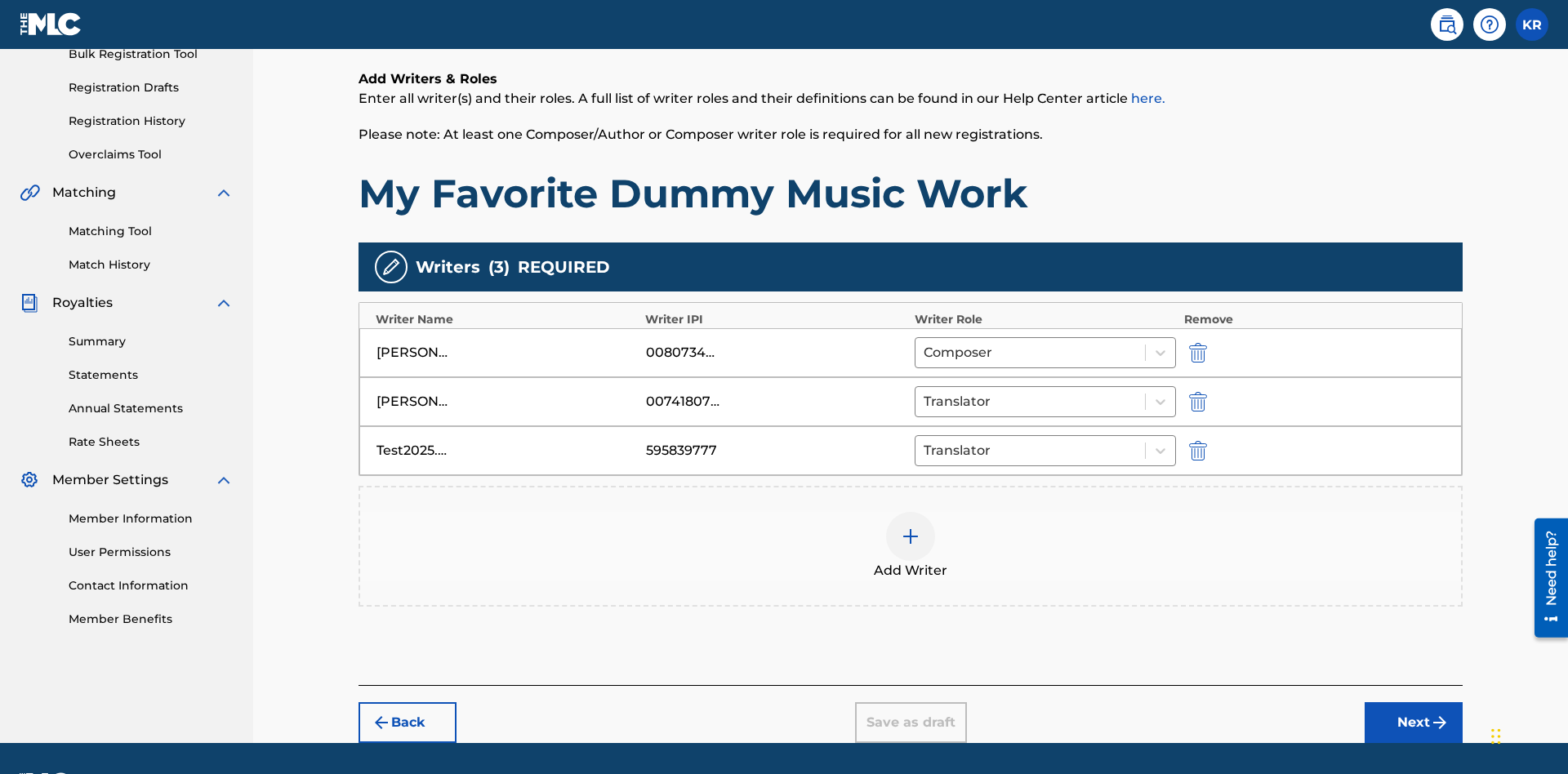
click at [1414, 702] on button "Next" at bounding box center [1413, 722] width 98 height 40
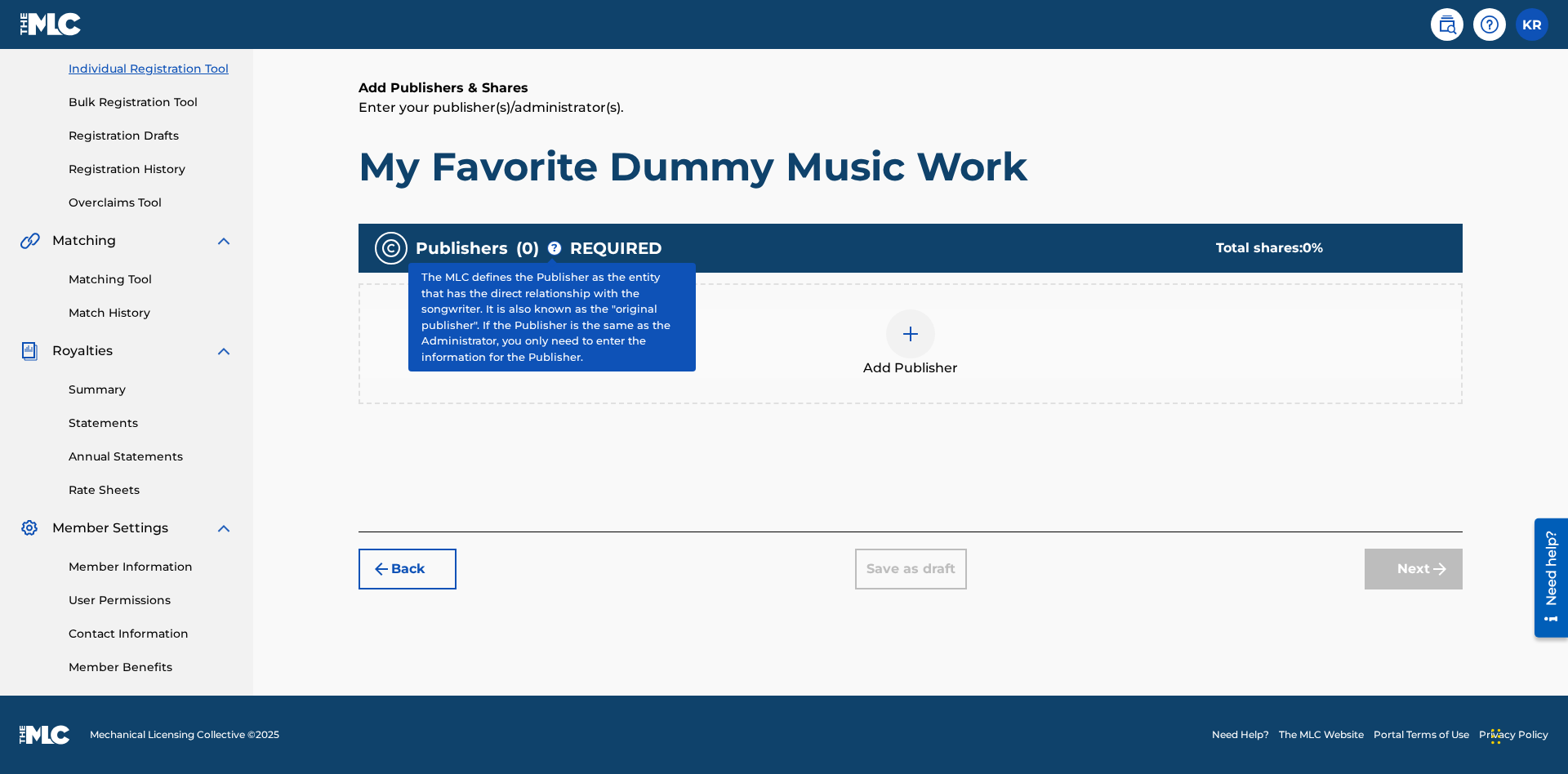
click at [910, 333] on img at bounding box center [910, 334] width 20 height 20
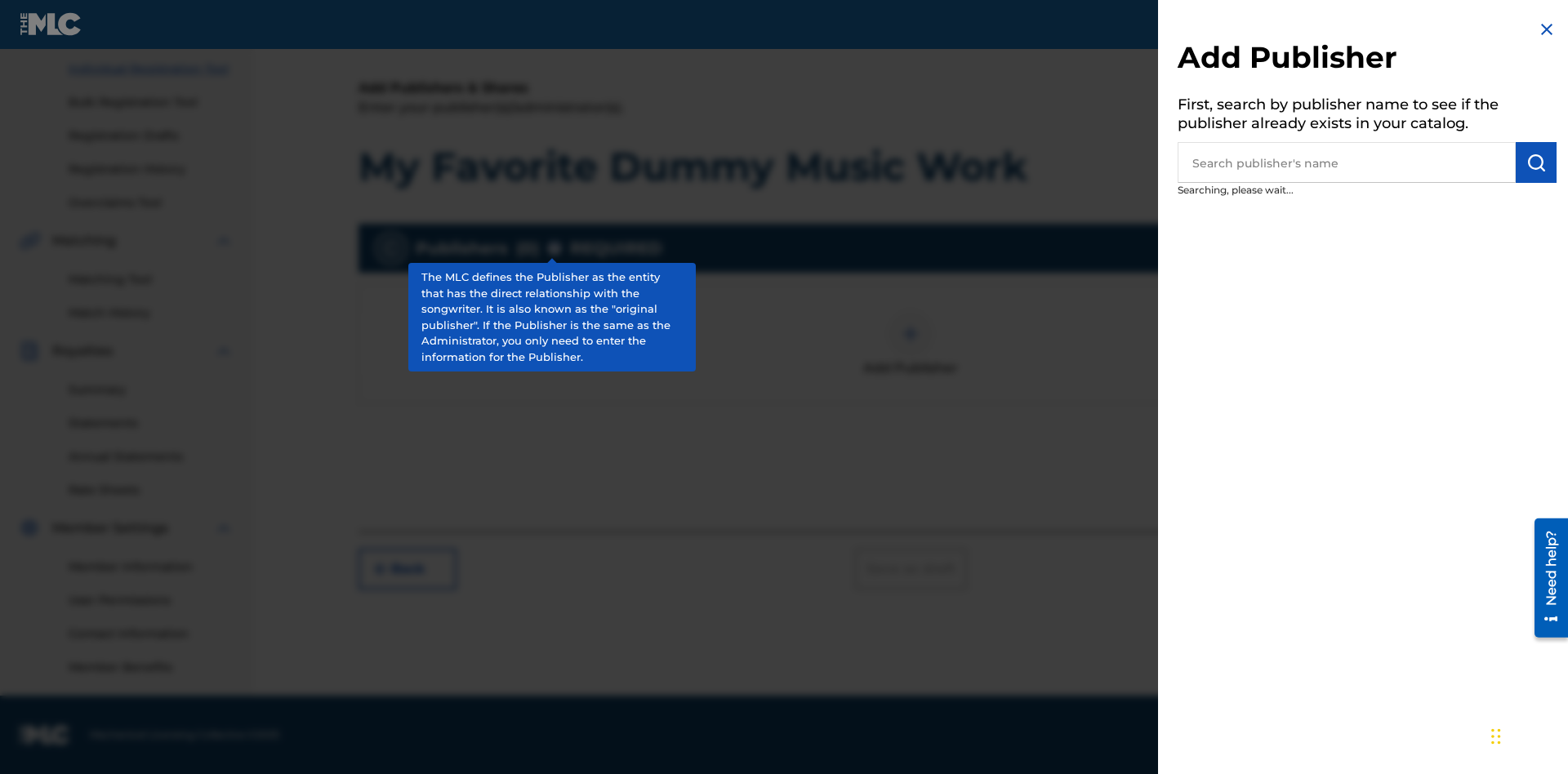
click at [1346, 163] on input "text" at bounding box center [1347, 162] width 338 height 40
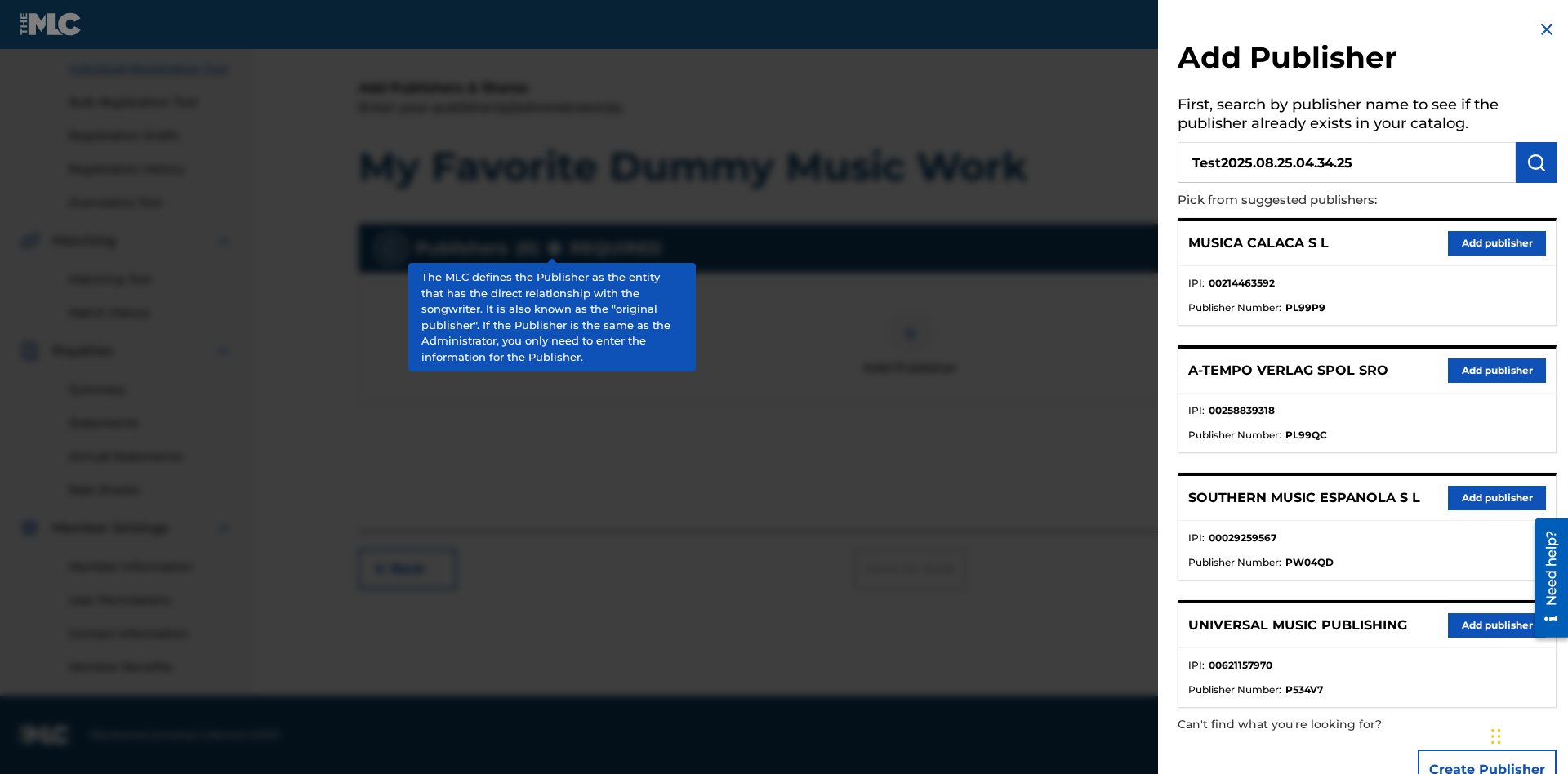
click at [1536, 163] on img "submit" at bounding box center [1536, 163] width 20 height 20
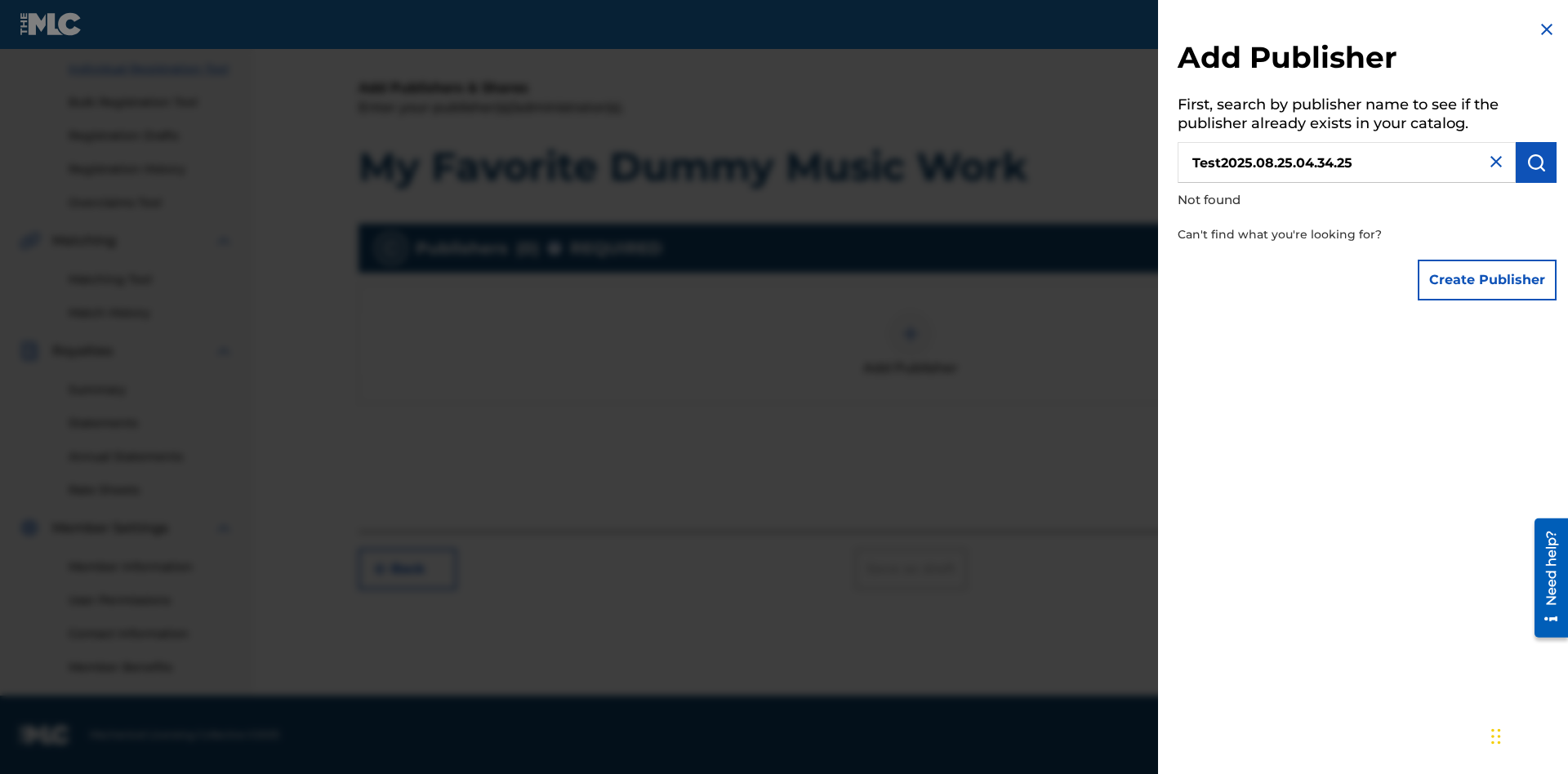
click at [1488, 279] on button "Create Publisher" at bounding box center [1487, 280] width 139 height 40
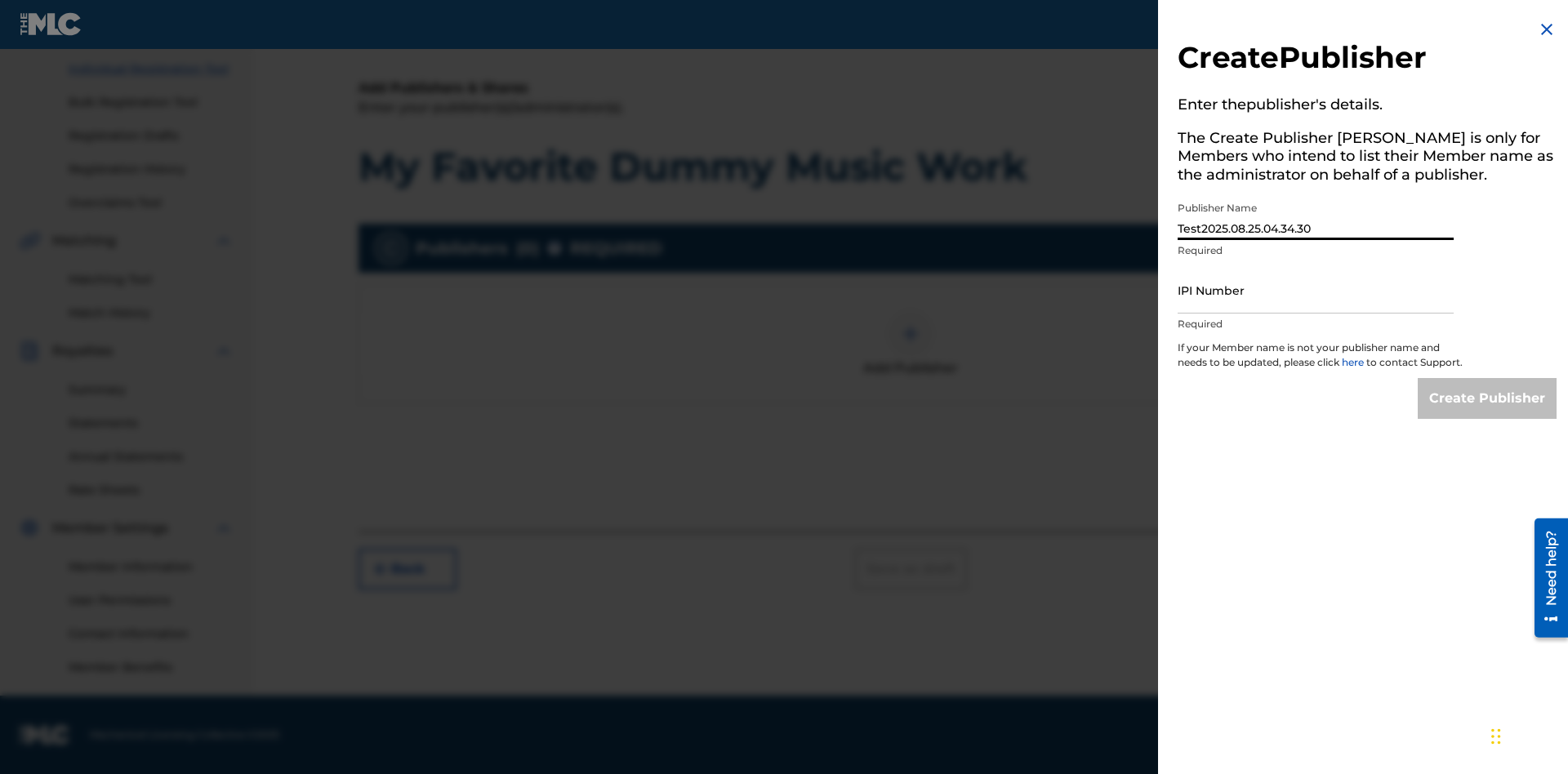
click at [1315, 290] on input "IPI Number" at bounding box center [1315, 290] width 276 height 46
click at [1488, 413] on input "Create Publisher" at bounding box center [1487, 398] width 139 height 40
click at [1488, 378] on input "Create Publisher" at bounding box center [1487, 398] width 139 height 40
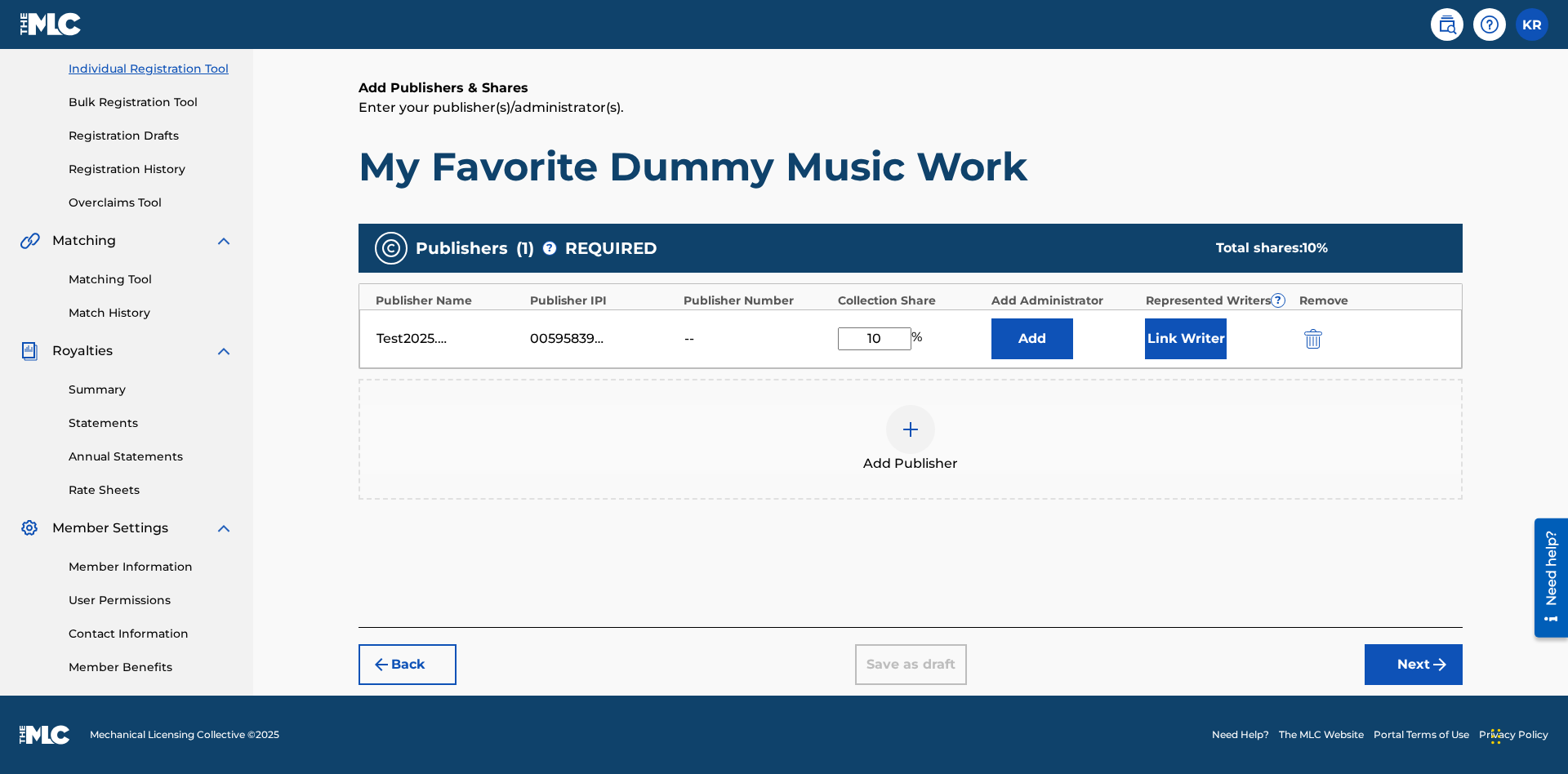
type input "10"
click at [1186, 338] on button "Link Writer" at bounding box center [1185, 338] width 82 height 40
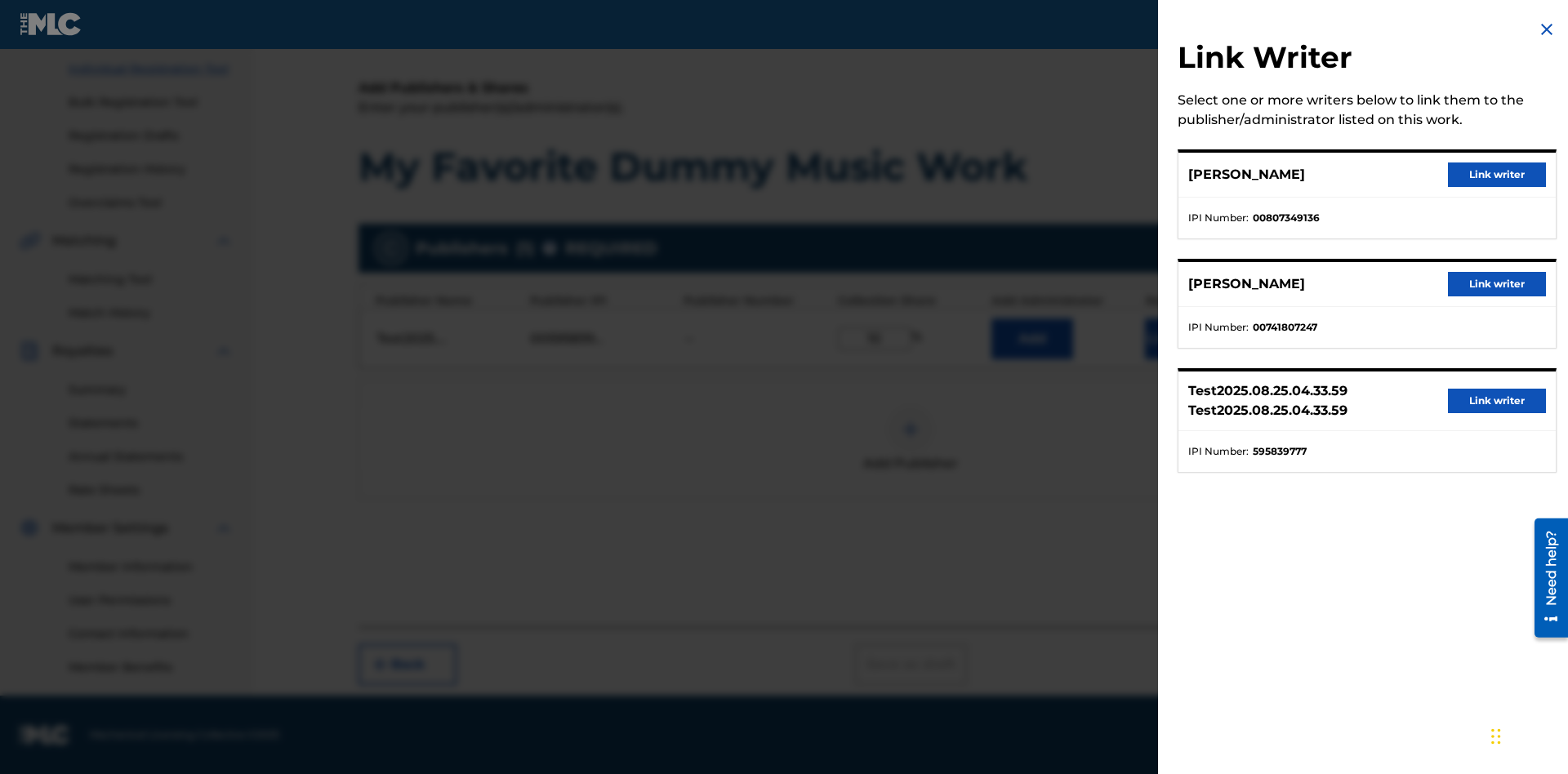
click at [1496, 175] on button "Link writer" at bounding box center [1496, 175] width 98 height 25
click at [1186, 348] on button "Link Writer" at bounding box center [1185, 338] width 82 height 40
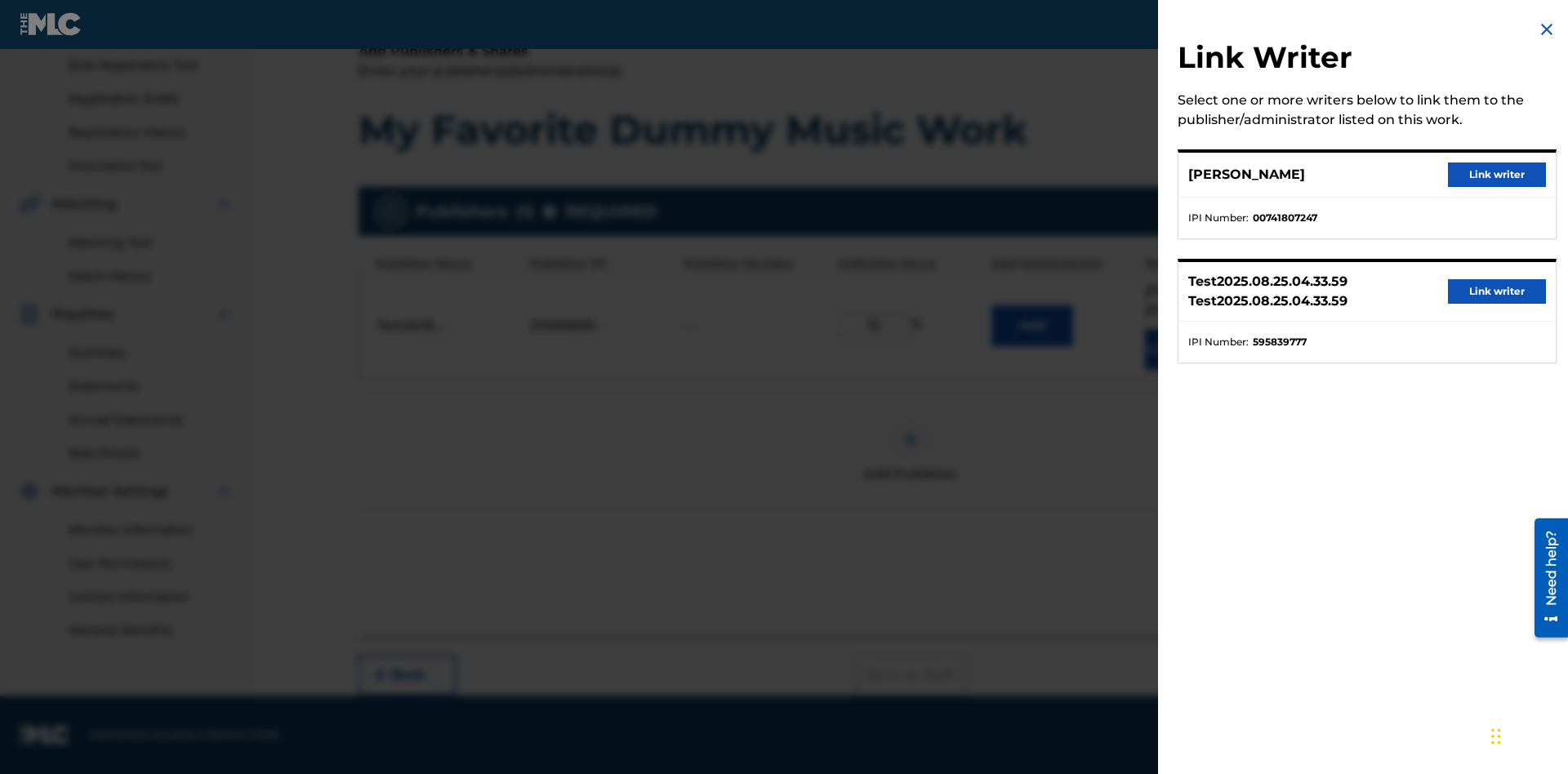
click at [1496, 175] on button "Link writer" at bounding box center [1496, 175] width 98 height 25
click at [1186, 348] on button "Link Writer" at bounding box center [1185, 349] width 82 height 40
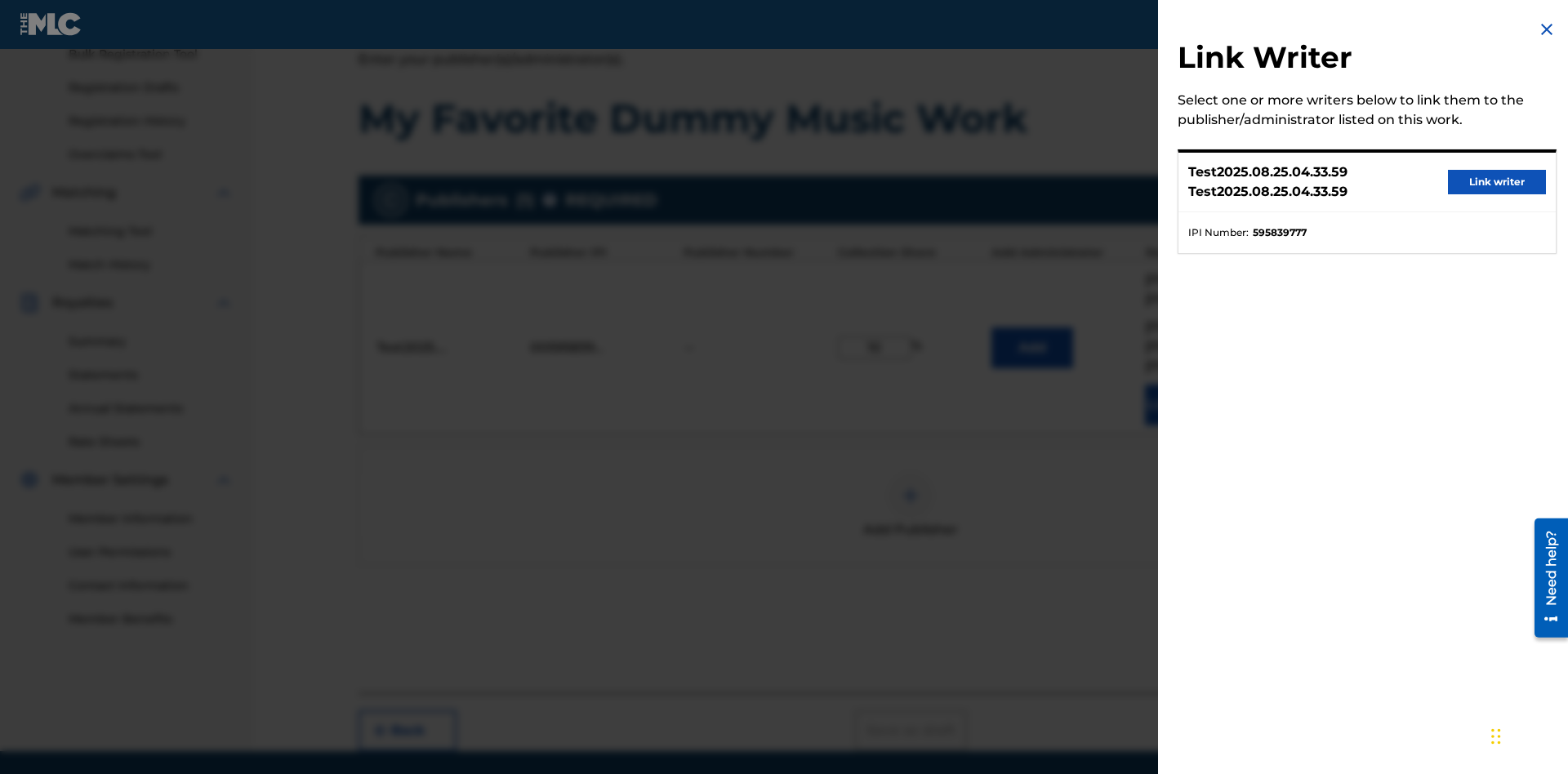
click at [1496, 182] on button "Link writer" at bounding box center [1496, 182] width 98 height 25
click at [1186, 385] on button "Link Writer" at bounding box center [1185, 404] width 82 height 40
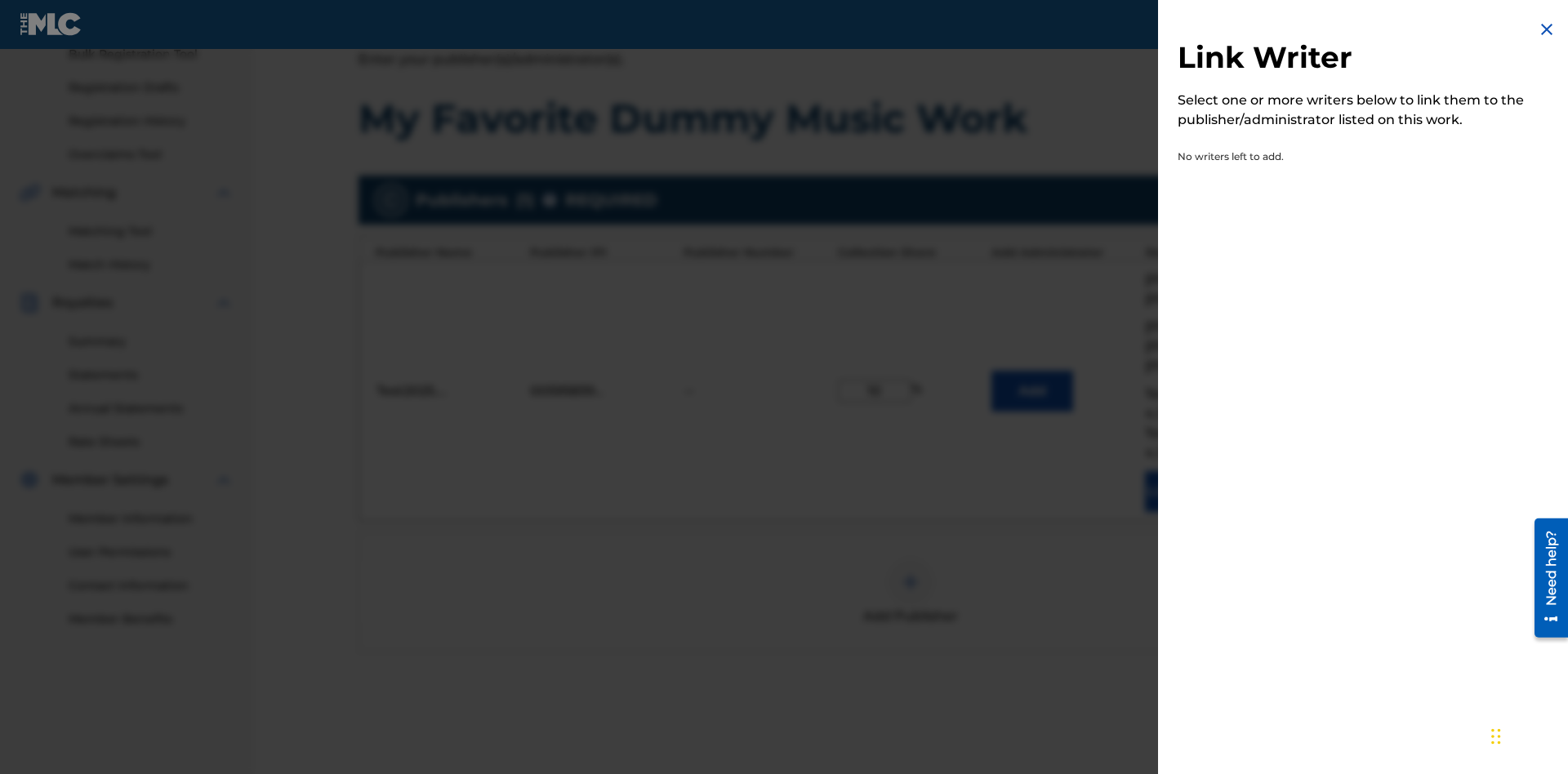
click at [1547, 30] on img at bounding box center [1547, 30] width 20 height 20
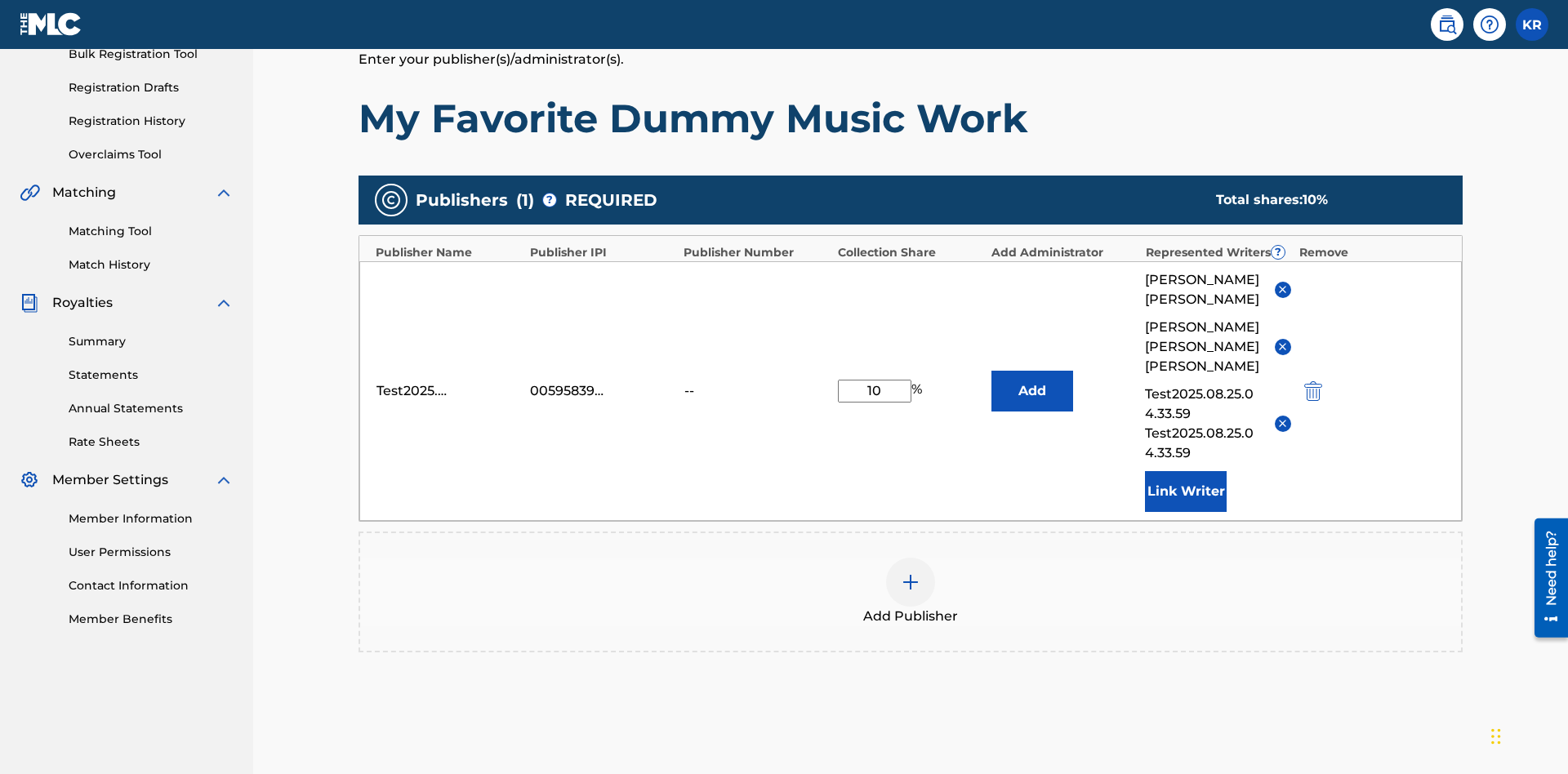
click at [910, 573] on img at bounding box center [910, 583] width 20 height 20
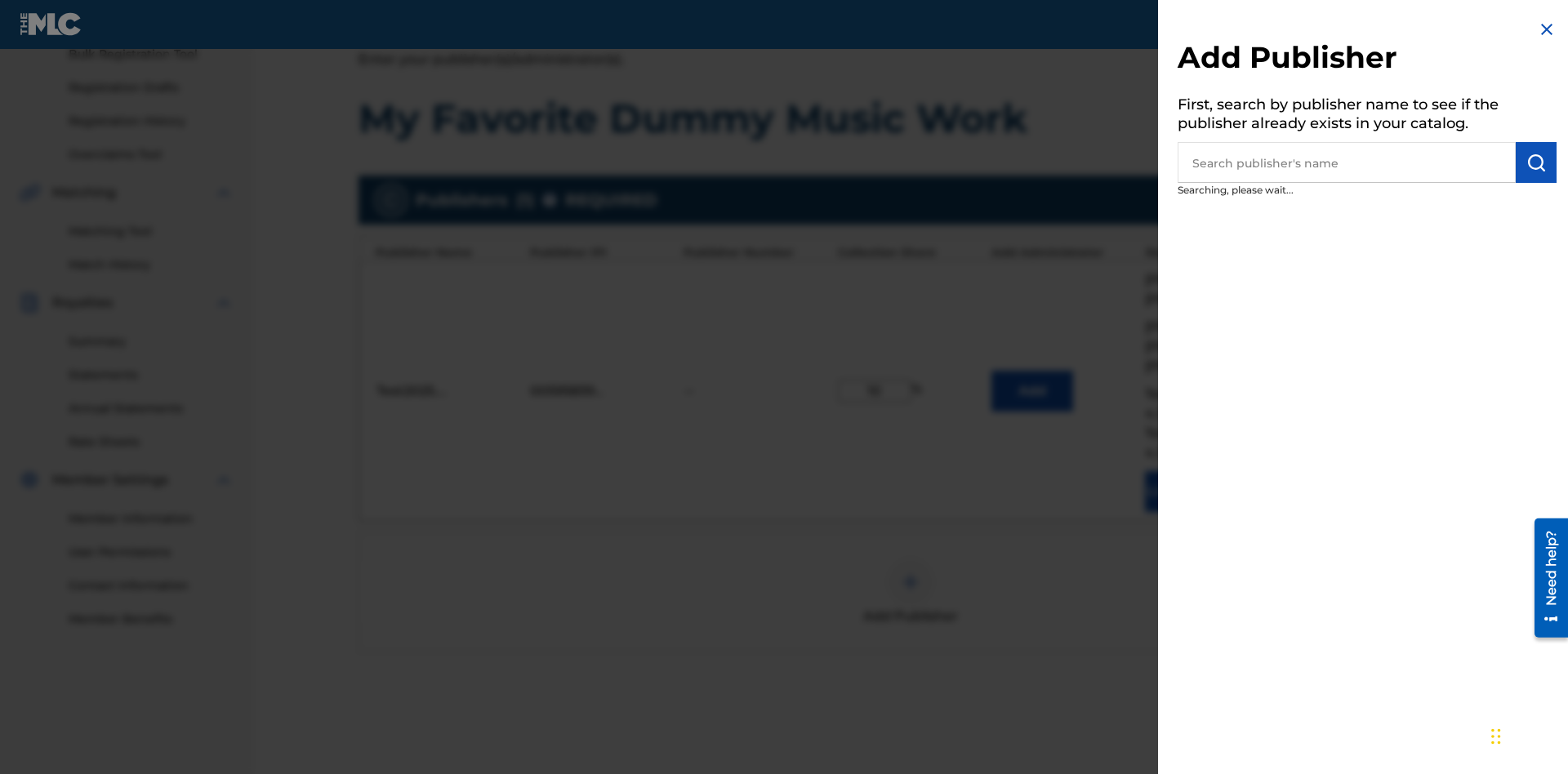
click at [1346, 163] on input "text" at bounding box center [1347, 162] width 338 height 40
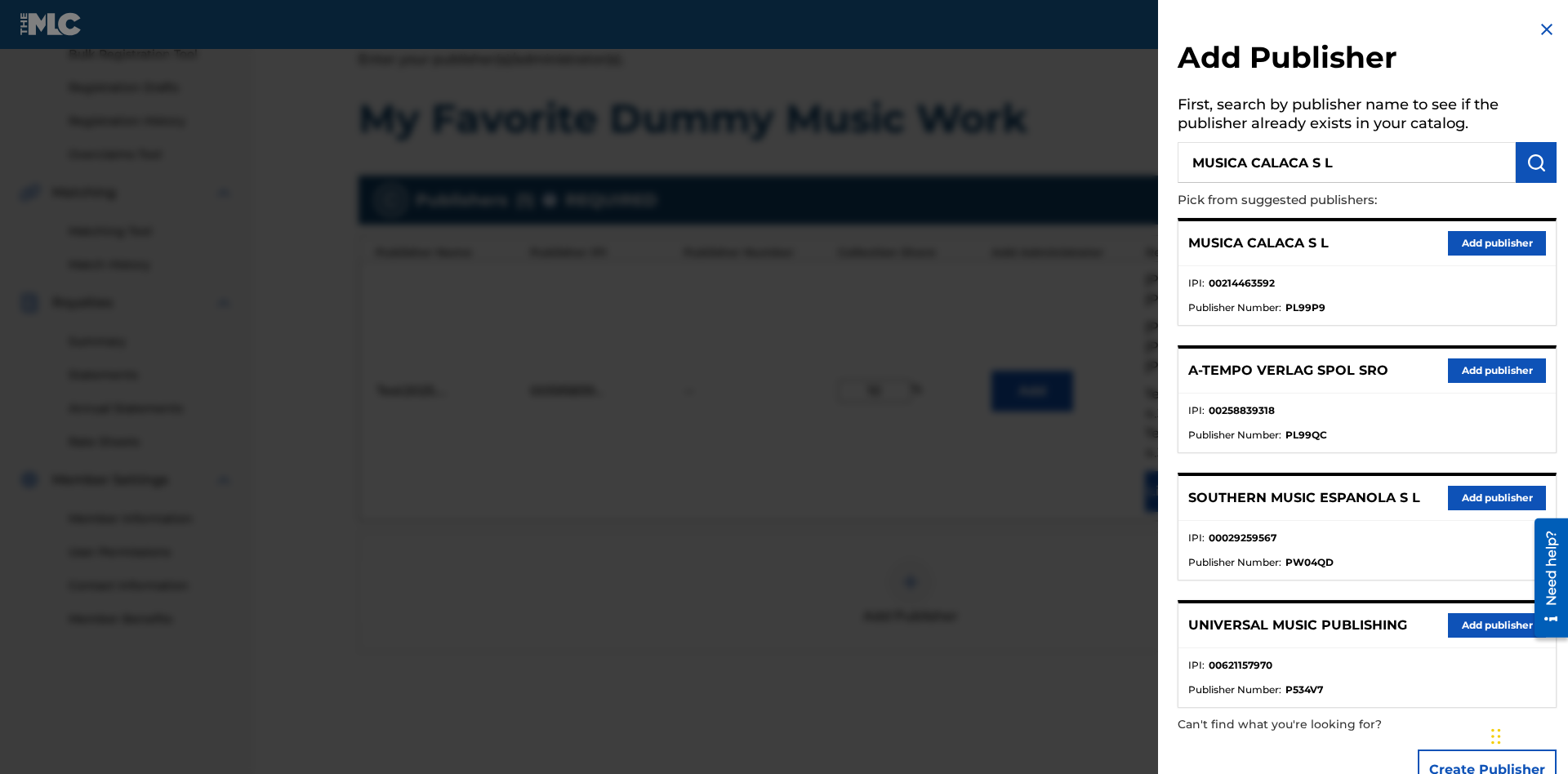
type input "MUSICA CALACA S L"
click at [1536, 163] on img "submit" at bounding box center [1536, 163] width 20 height 20
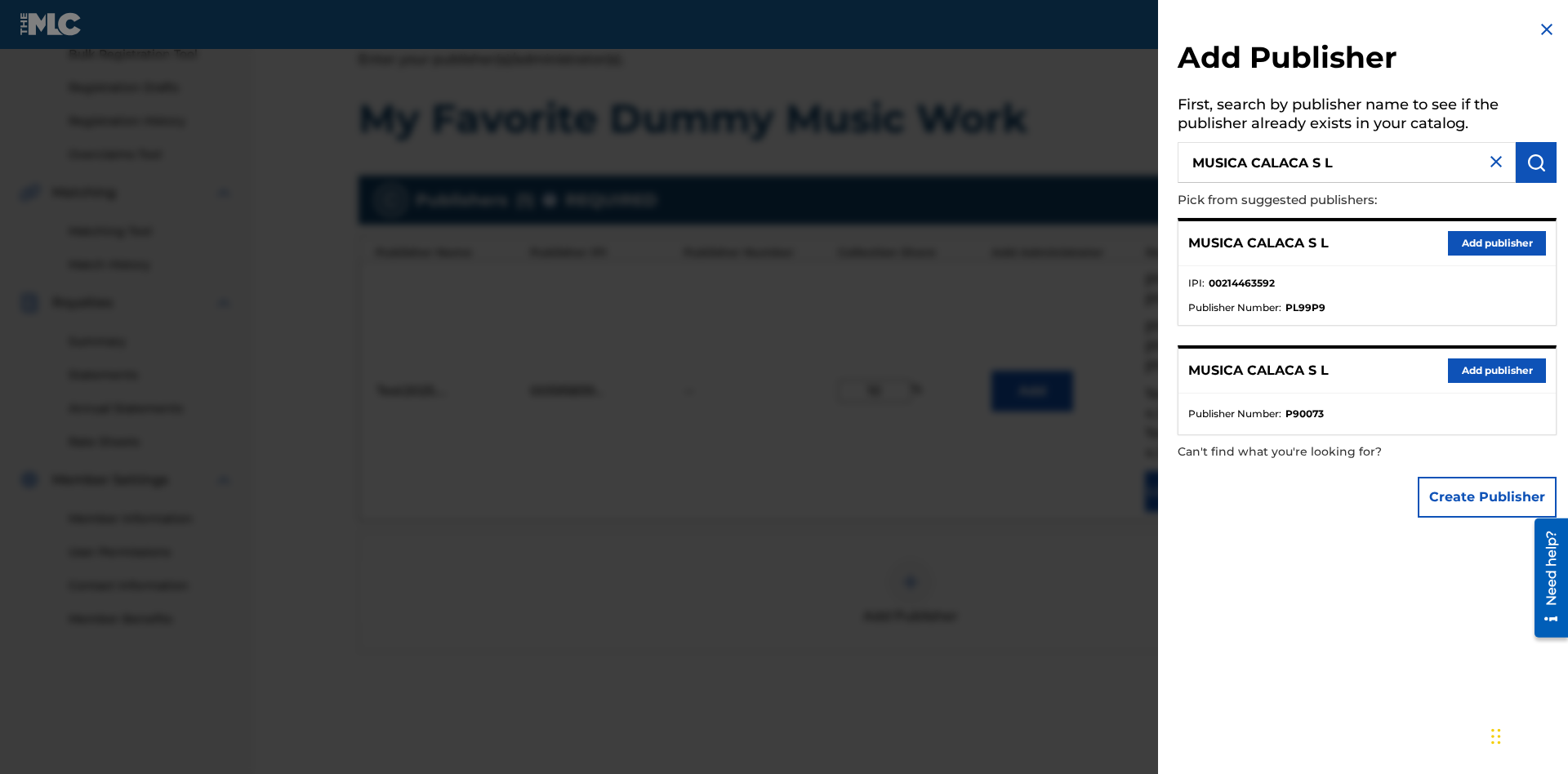
click at [1488, 497] on button "Create Publisher" at bounding box center [1487, 497] width 139 height 40
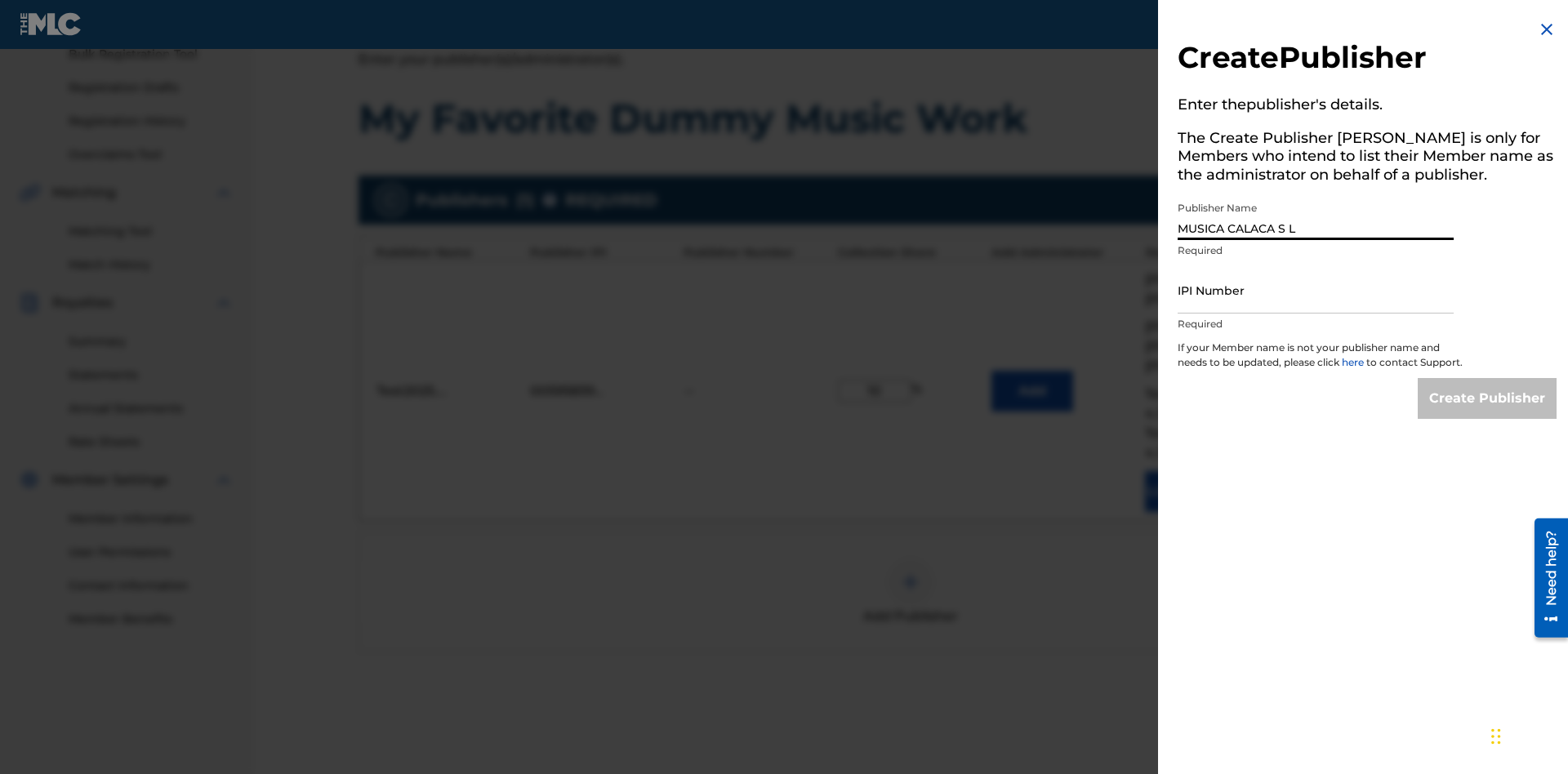
click at [1315, 290] on input "IPI Number" at bounding box center [1315, 290] width 276 height 46
click at [1488, 413] on input "Create Publisher" at bounding box center [1487, 398] width 139 height 40
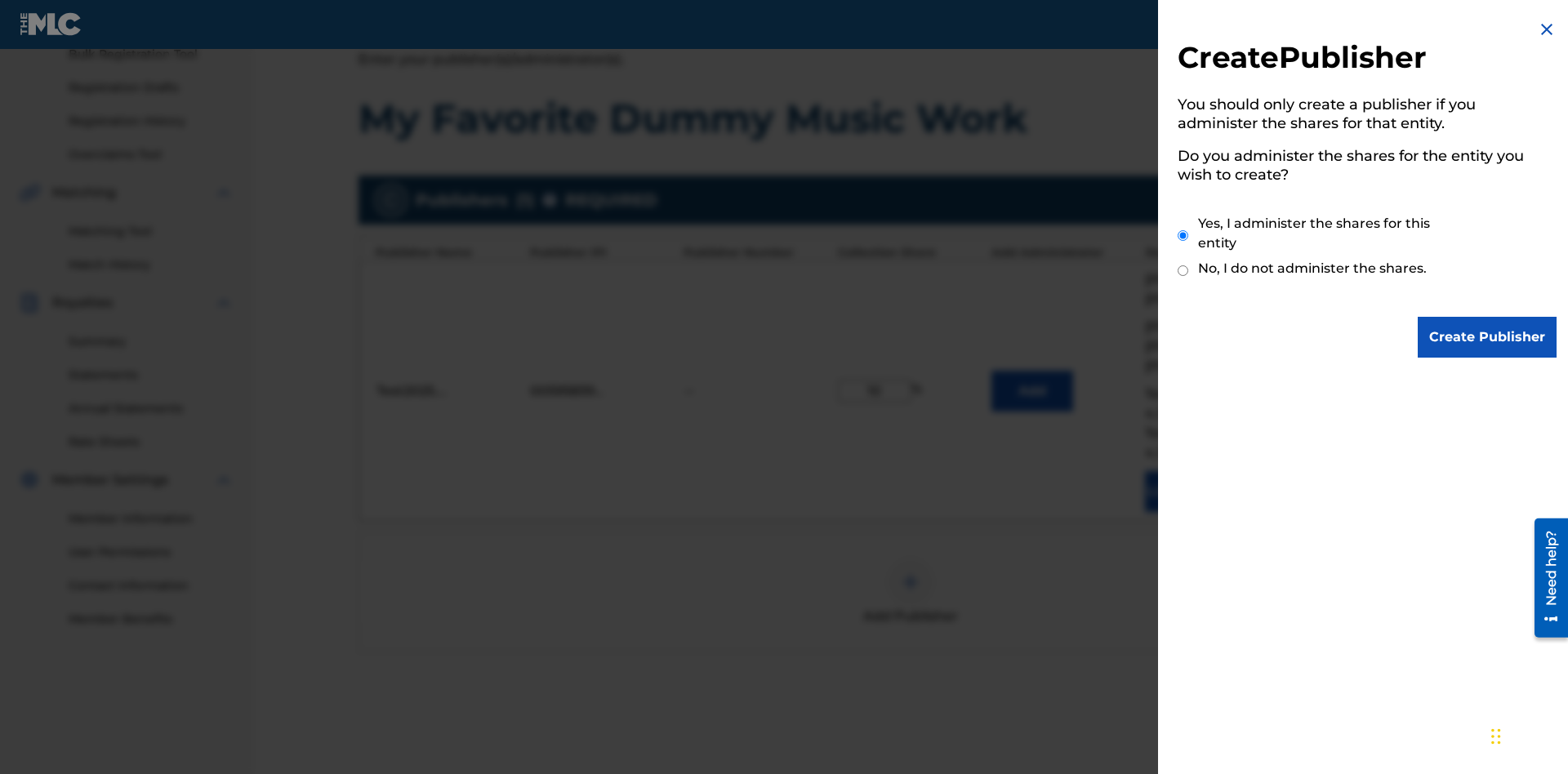
click at [1183, 235] on input "Yes, I administer the shares for this entity" at bounding box center [1183, 235] width 11 height 35
click at [1488, 337] on input "Create Publisher" at bounding box center [1487, 337] width 139 height 40
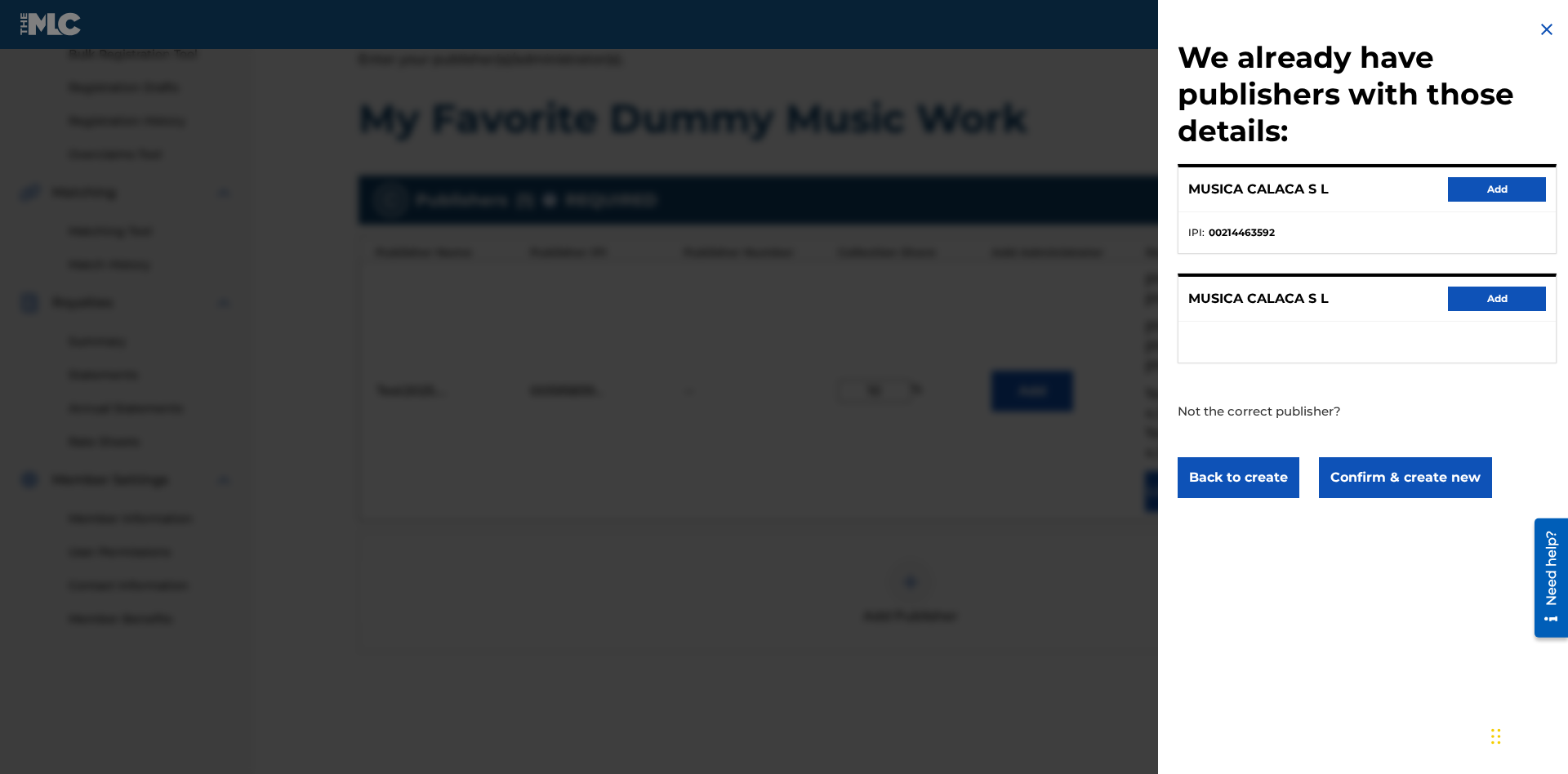
click at [1404, 477] on button "Confirm & create new" at bounding box center [1405, 477] width 173 height 40
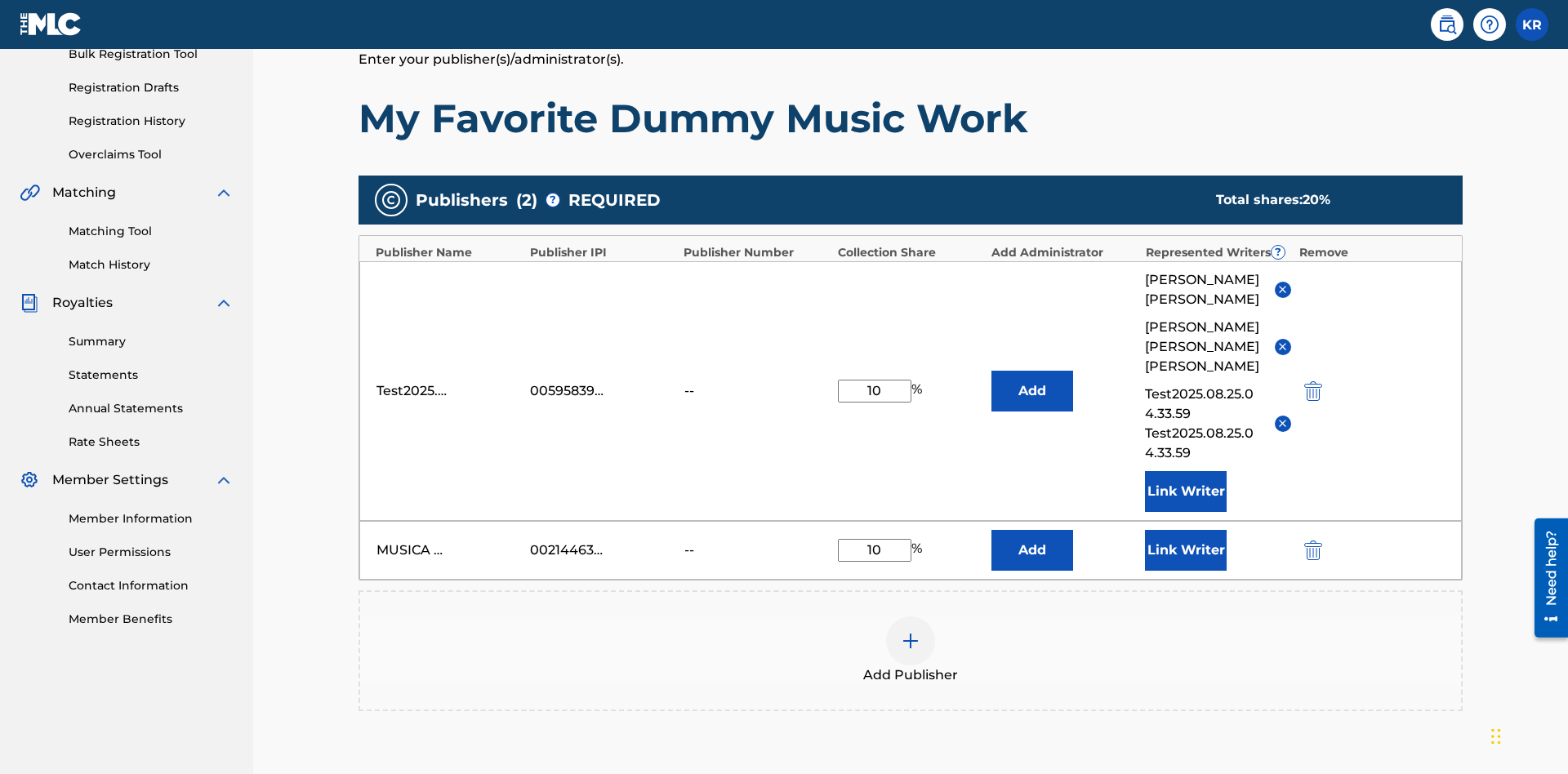
type input "10"
click at [1186, 530] on button "Link Writer" at bounding box center [1185, 550] width 82 height 40
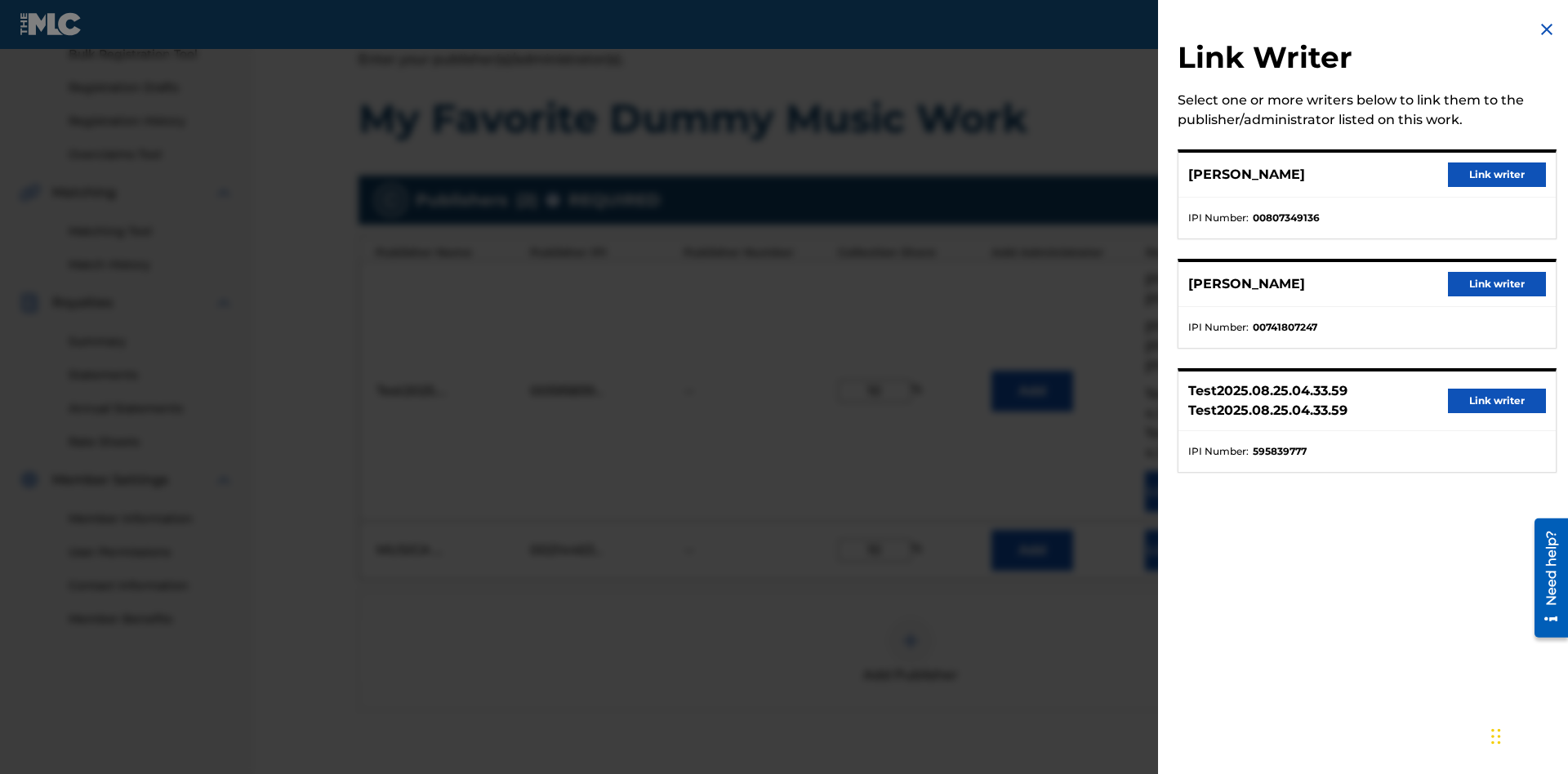
click at [1496, 175] on button "Link writer" at bounding box center [1496, 175] width 98 height 25
click at [1186, 530] on button "Link Writer" at bounding box center [1185, 550] width 82 height 40
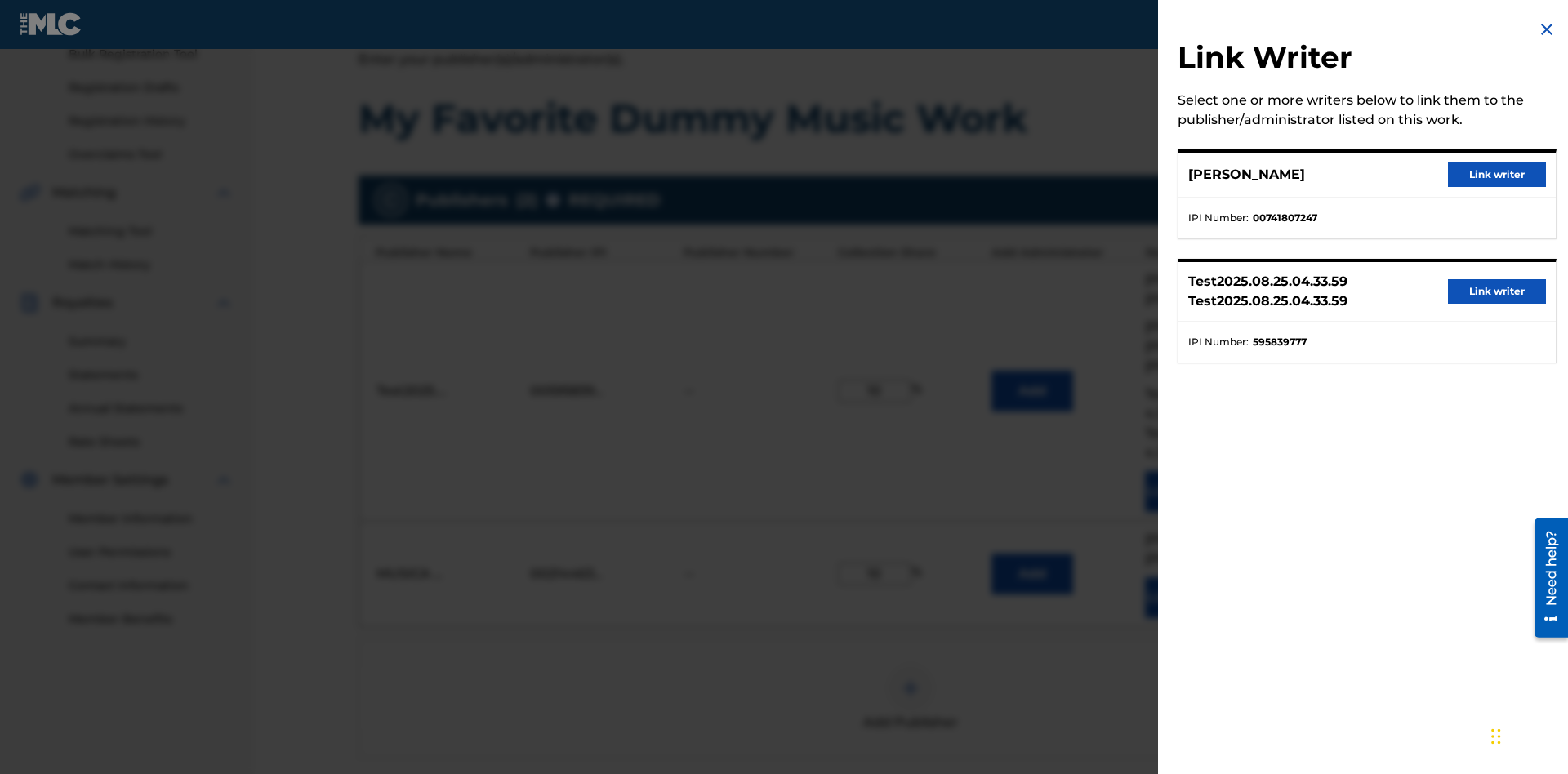
click at [1496, 175] on button "Link writer" at bounding box center [1496, 175] width 98 height 25
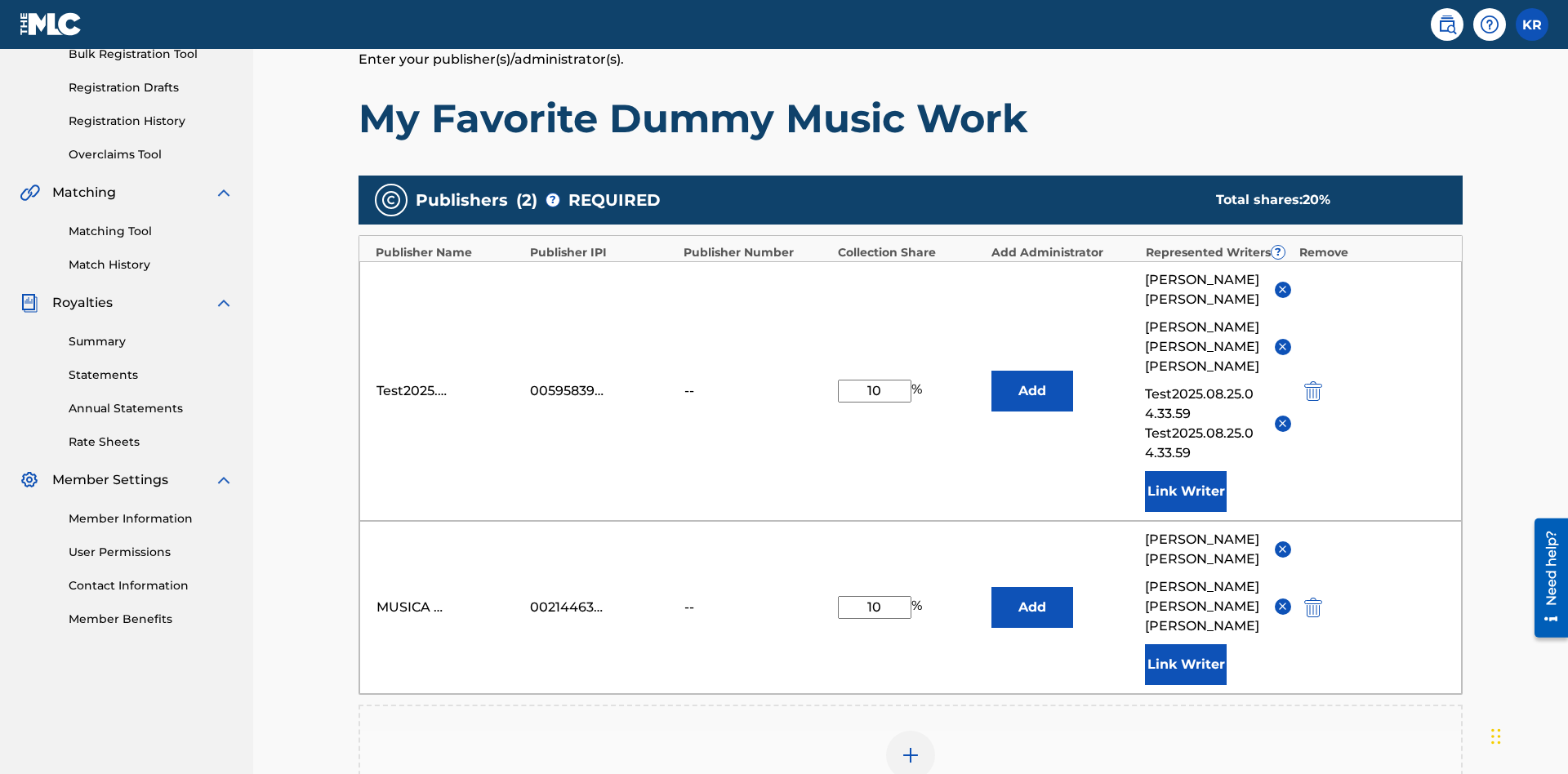
click at [1186, 644] on button "Link Writer" at bounding box center [1185, 664] width 82 height 40
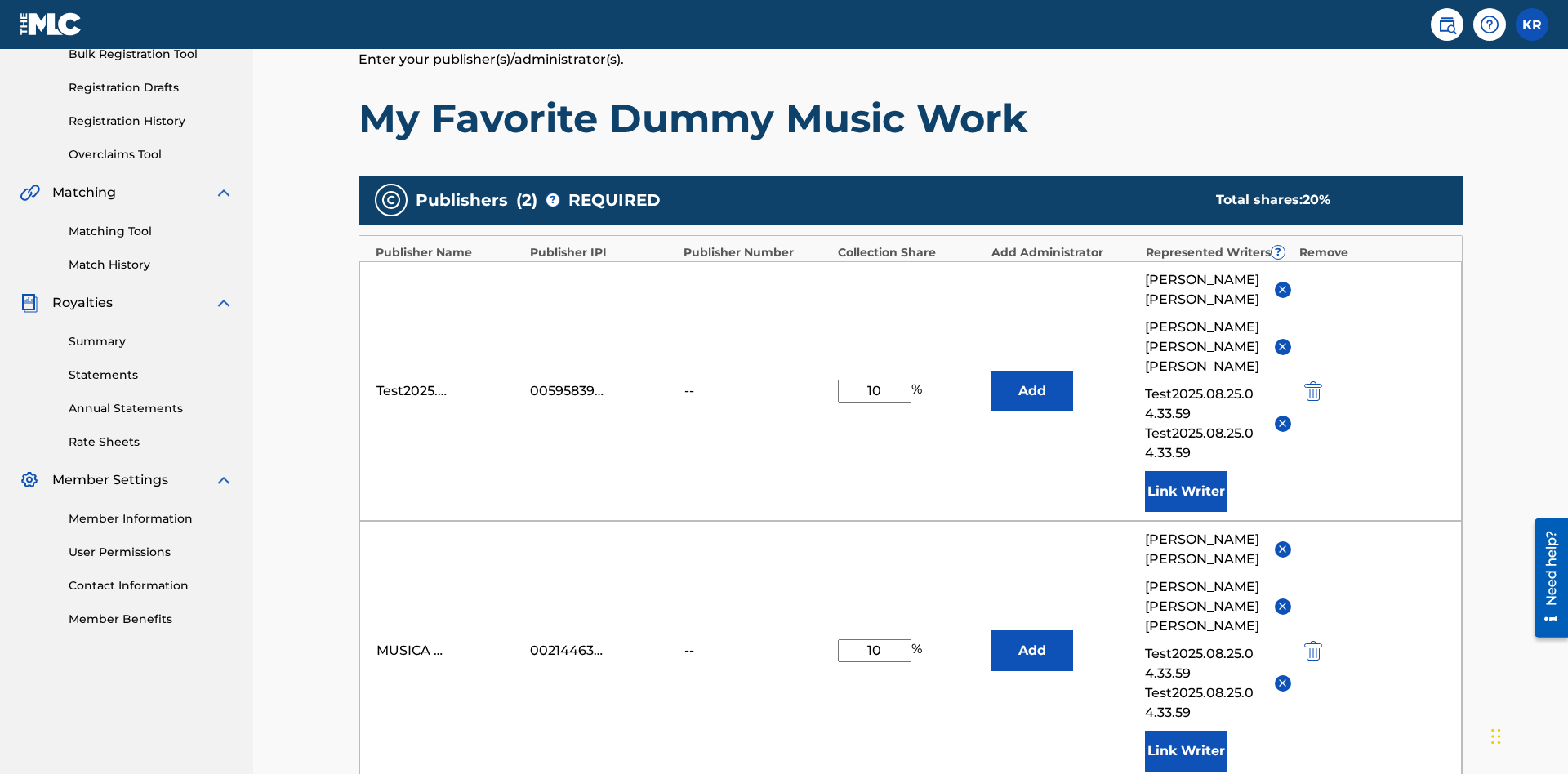
click at [1186, 730] on button "Link Writer" at bounding box center [1185, 750] width 82 height 40
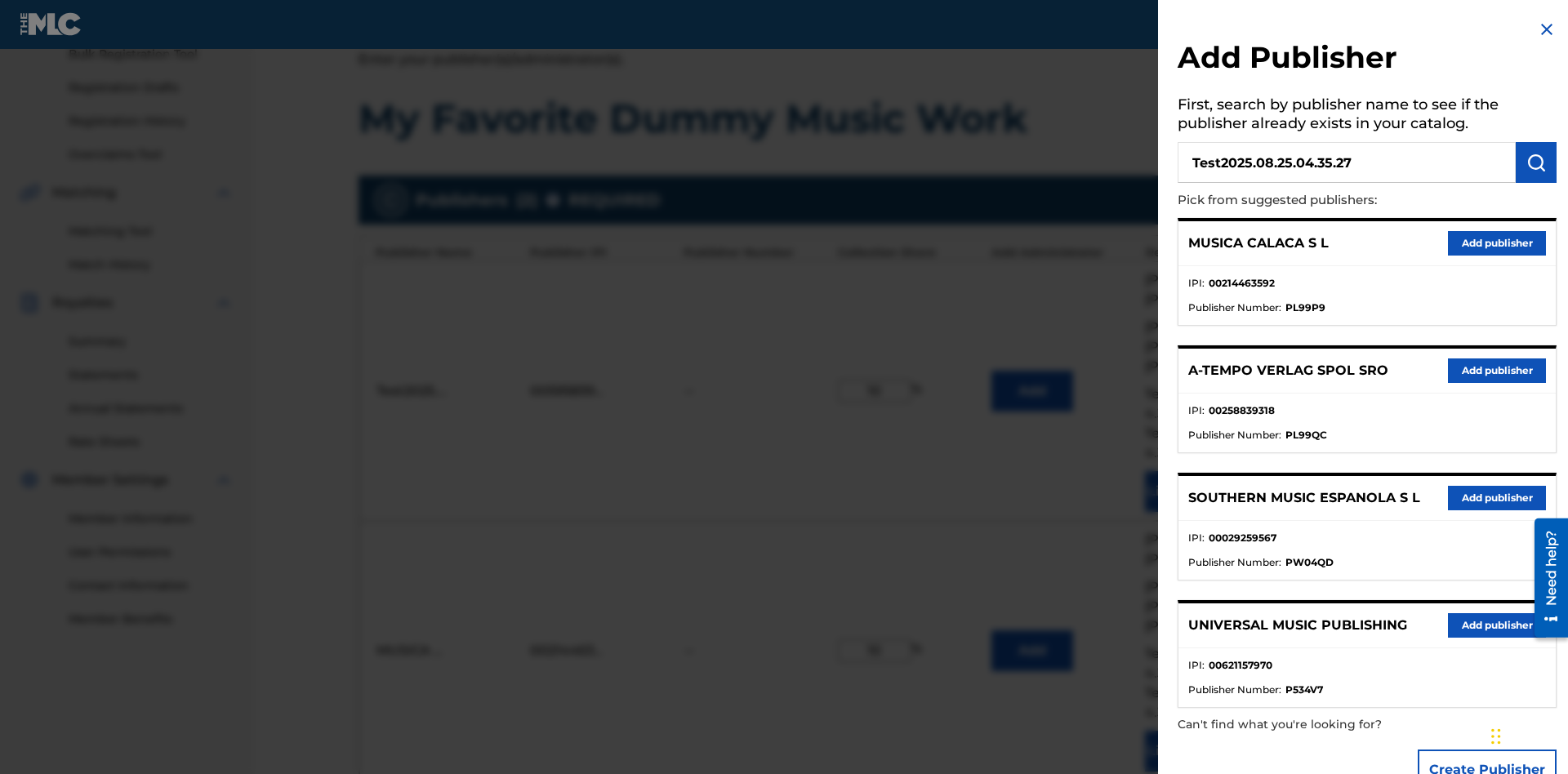
type input "Test2025.08.25.04.35.27"
click at [1536, 163] on img "submit" at bounding box center [1536, 163] width 20 height 20
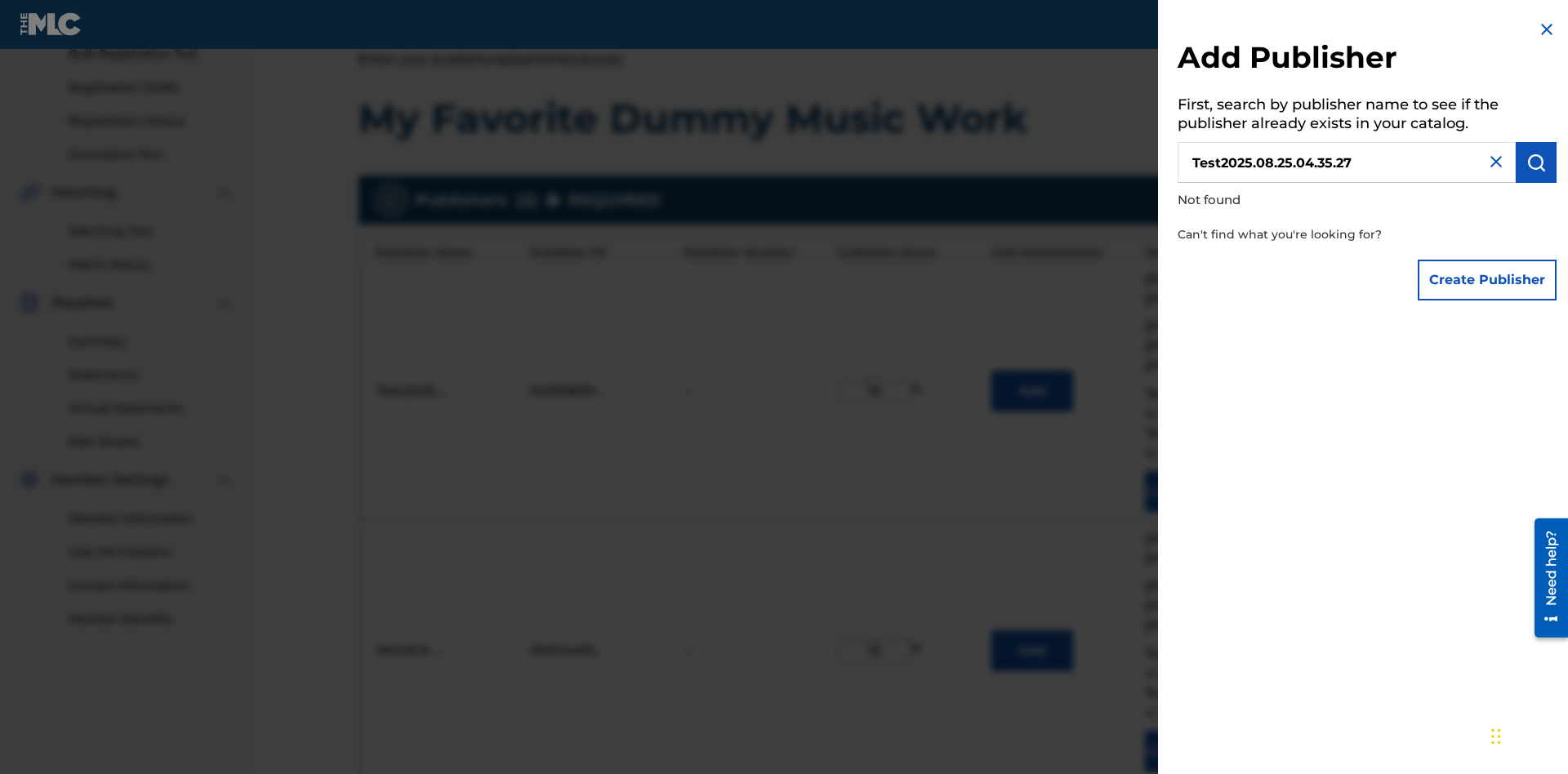
click at [1488, 279] on button "Create Publisher" at bounding box center [1487, 280] width 139 height 40
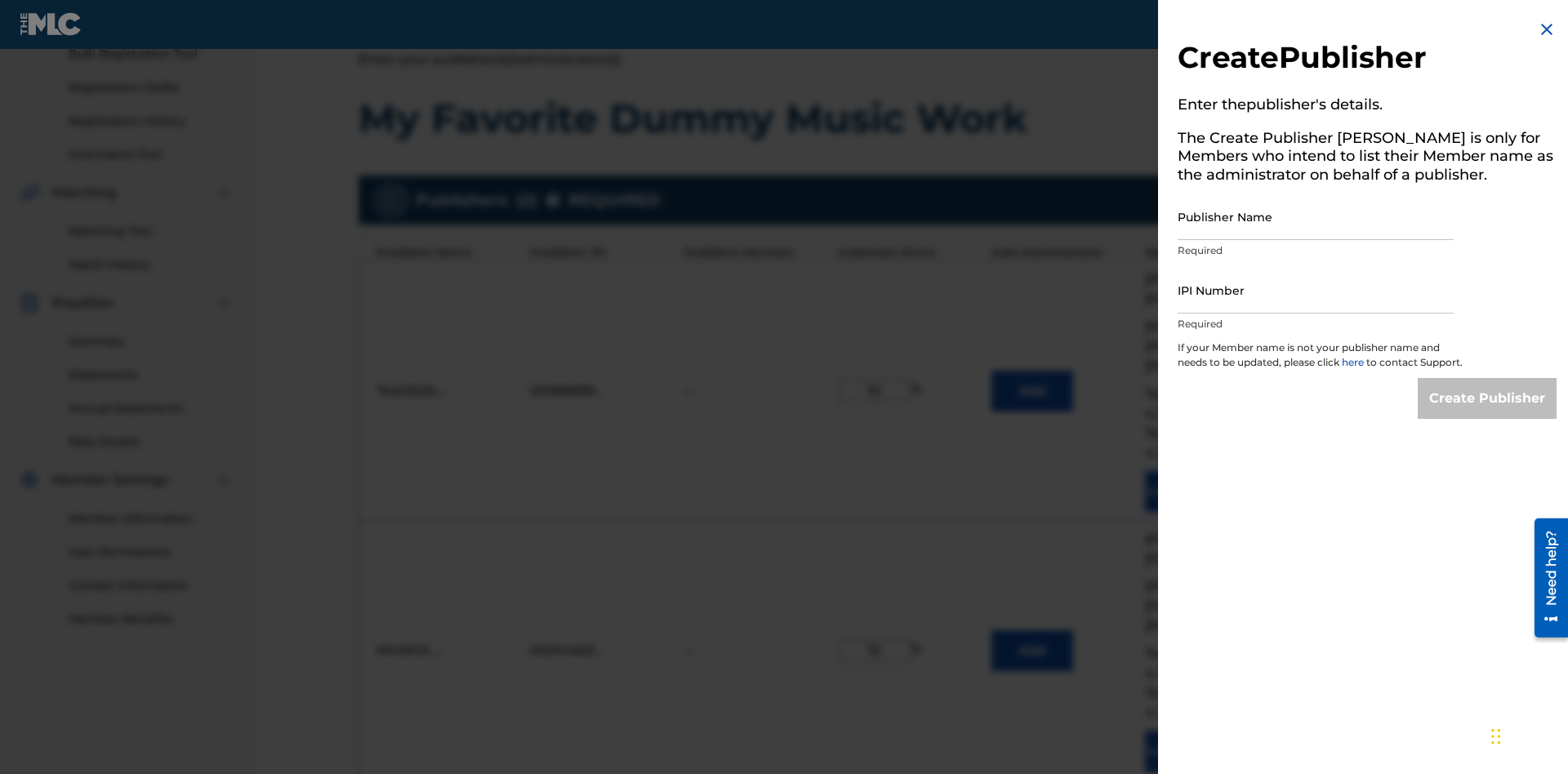
click at [1315, 216] on input "Publisher Name" at bounding box center [1315, 216] width 276 height 46
click at [1315, 290] on input "IPI Number" at bounding box center [1315, 290] width 276 height 46
click at [1488, 413] on input "Create Publisher" at bounding box center [1487, 398] width 139 height 40
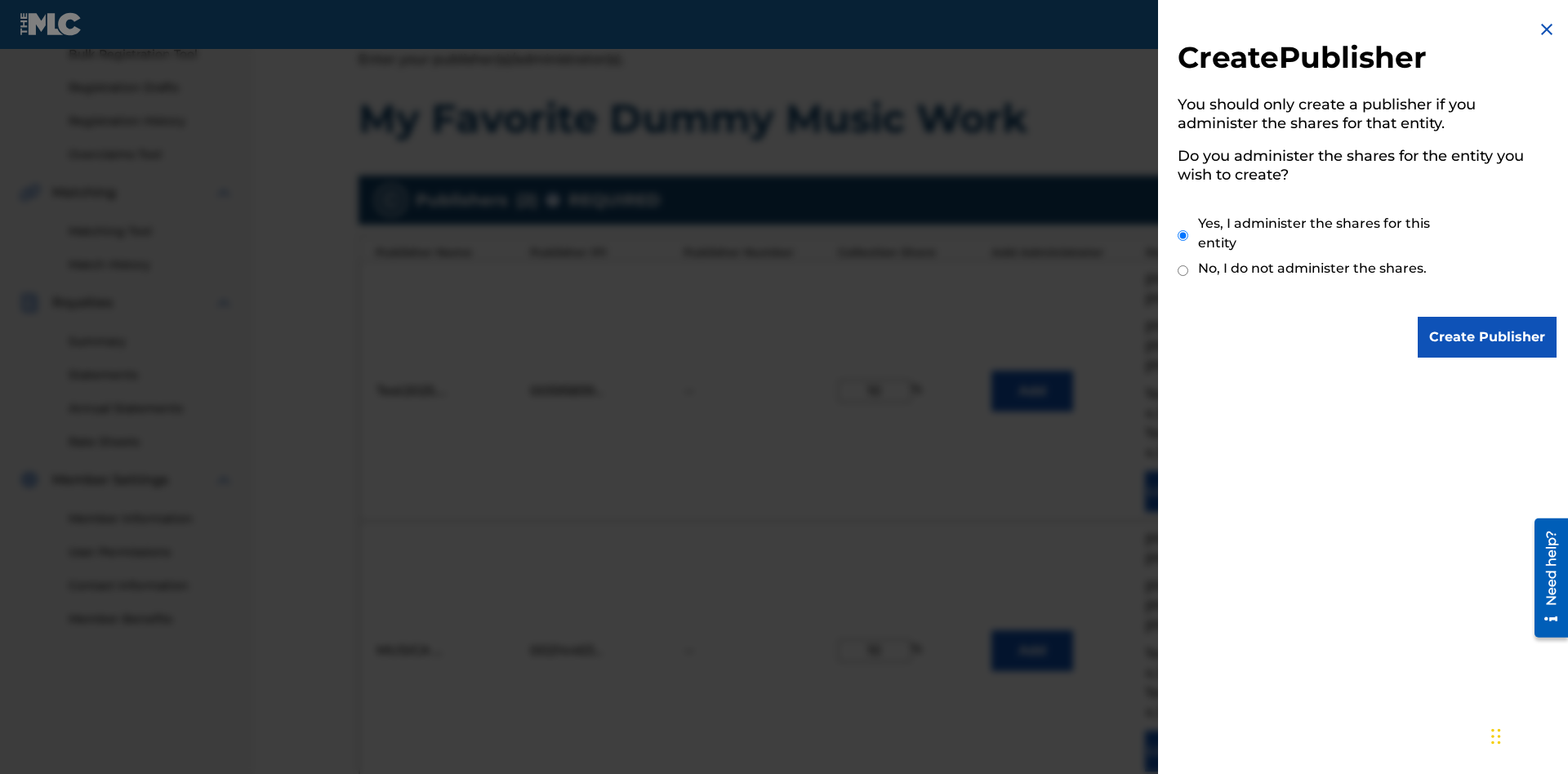
click at [1488, 337] on input "Create Publisher" at bounding box center [1487, 337] width 139 height 40
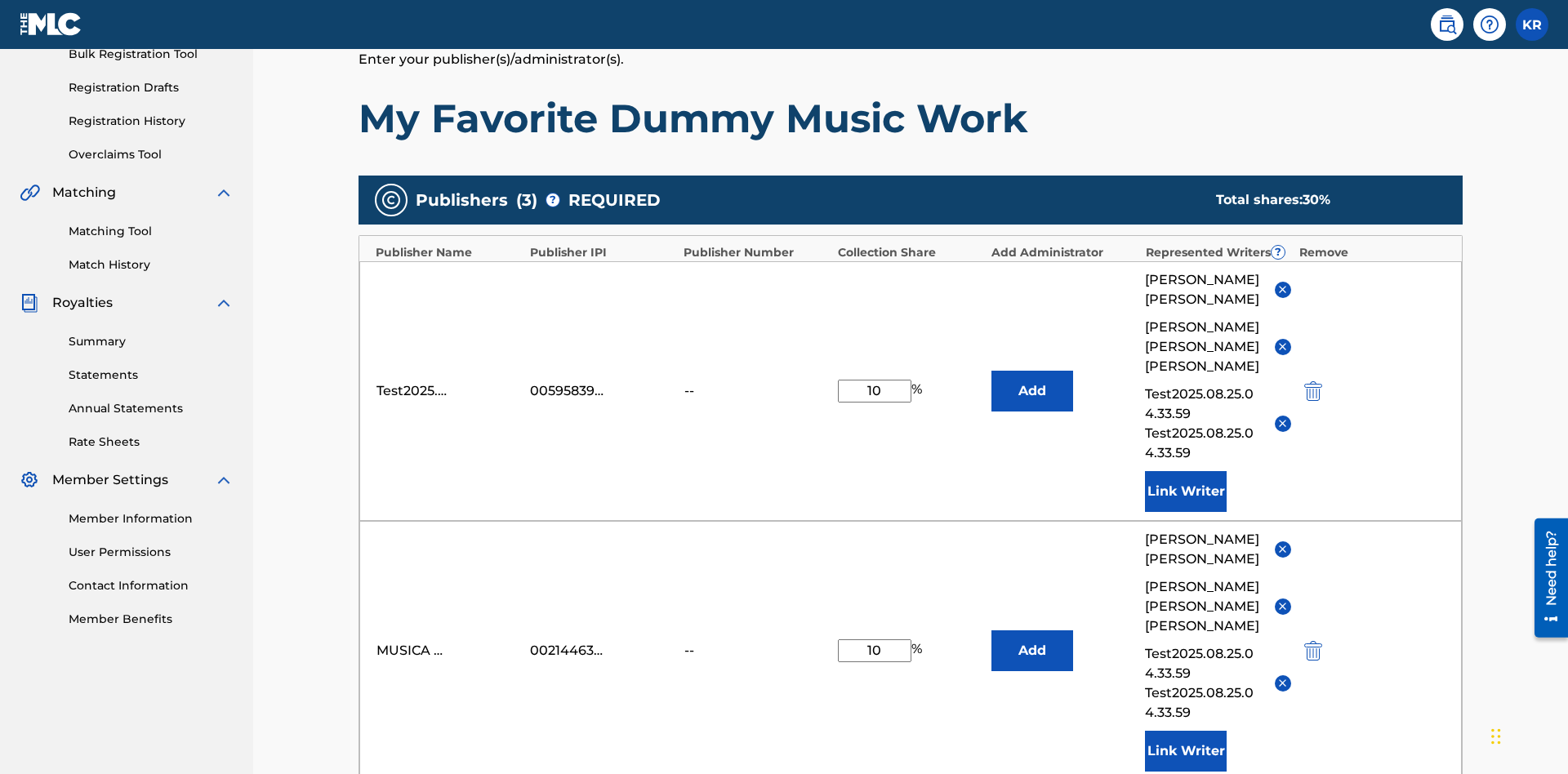
type input "10"
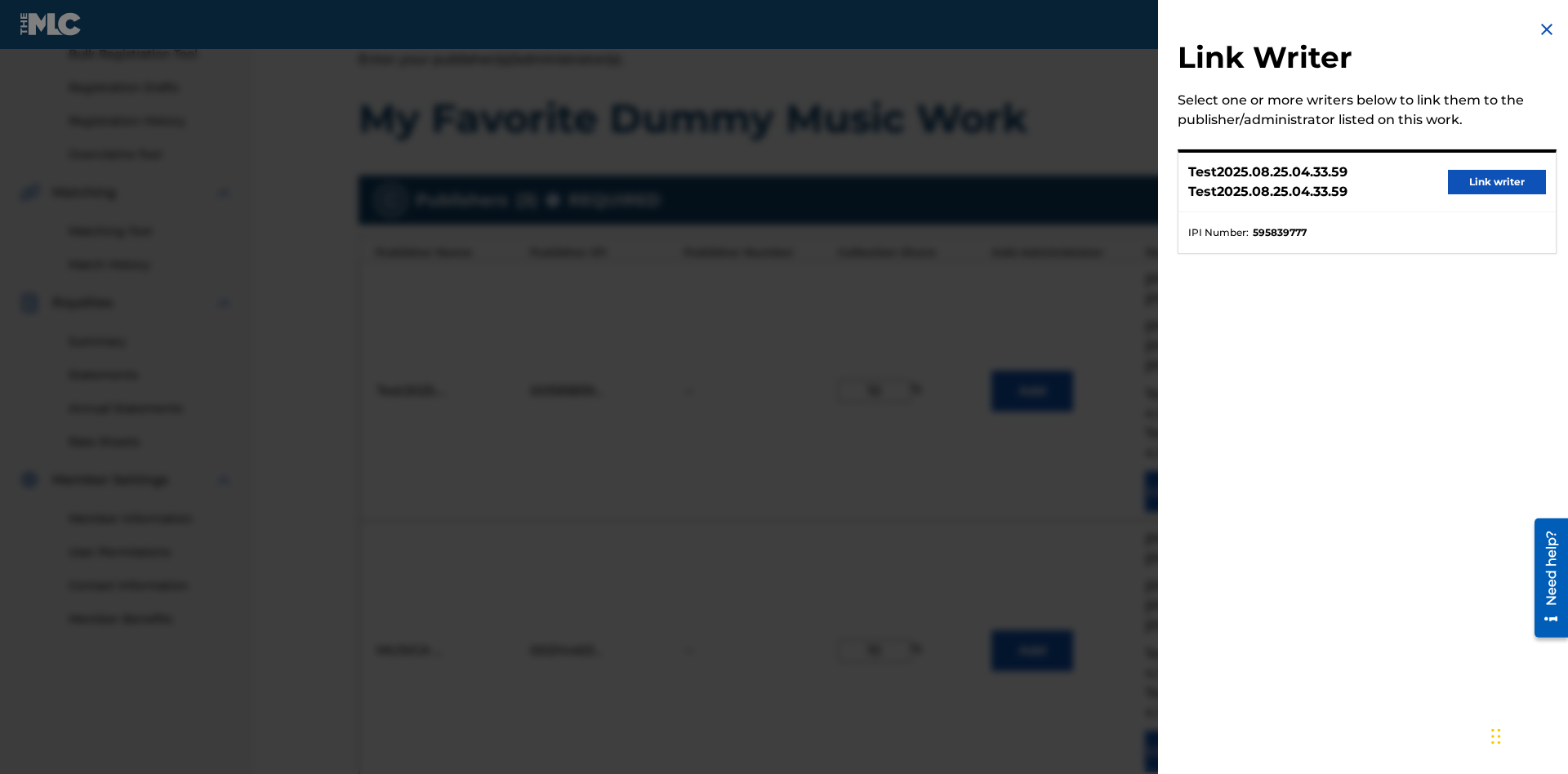
click at [1496, 182] on button "Link writer" at bounding box center [1496, 182] width 98 height 25
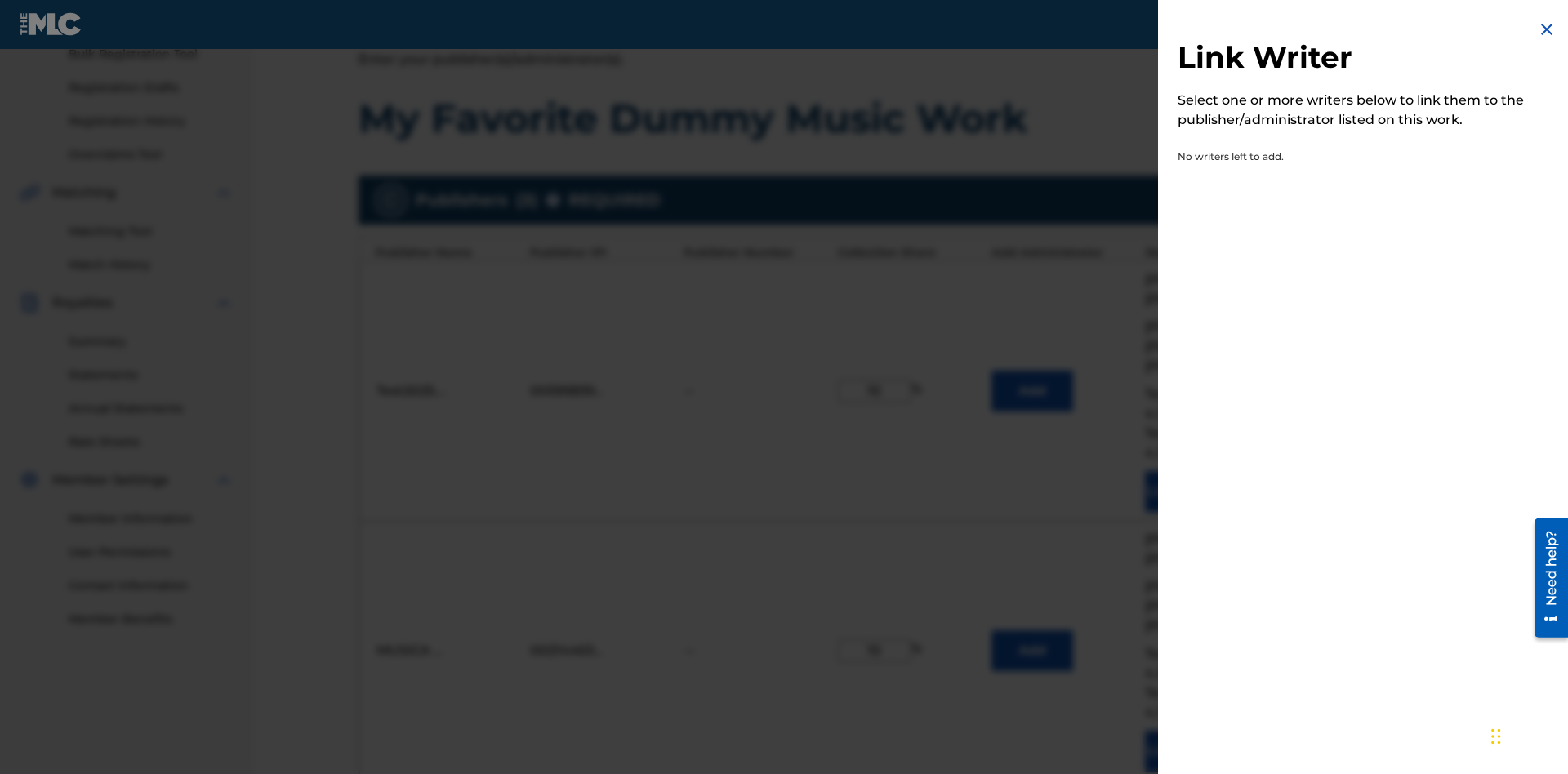
click at [1547, 30] on img at bounding box center [1547, 30] width 20 height 20
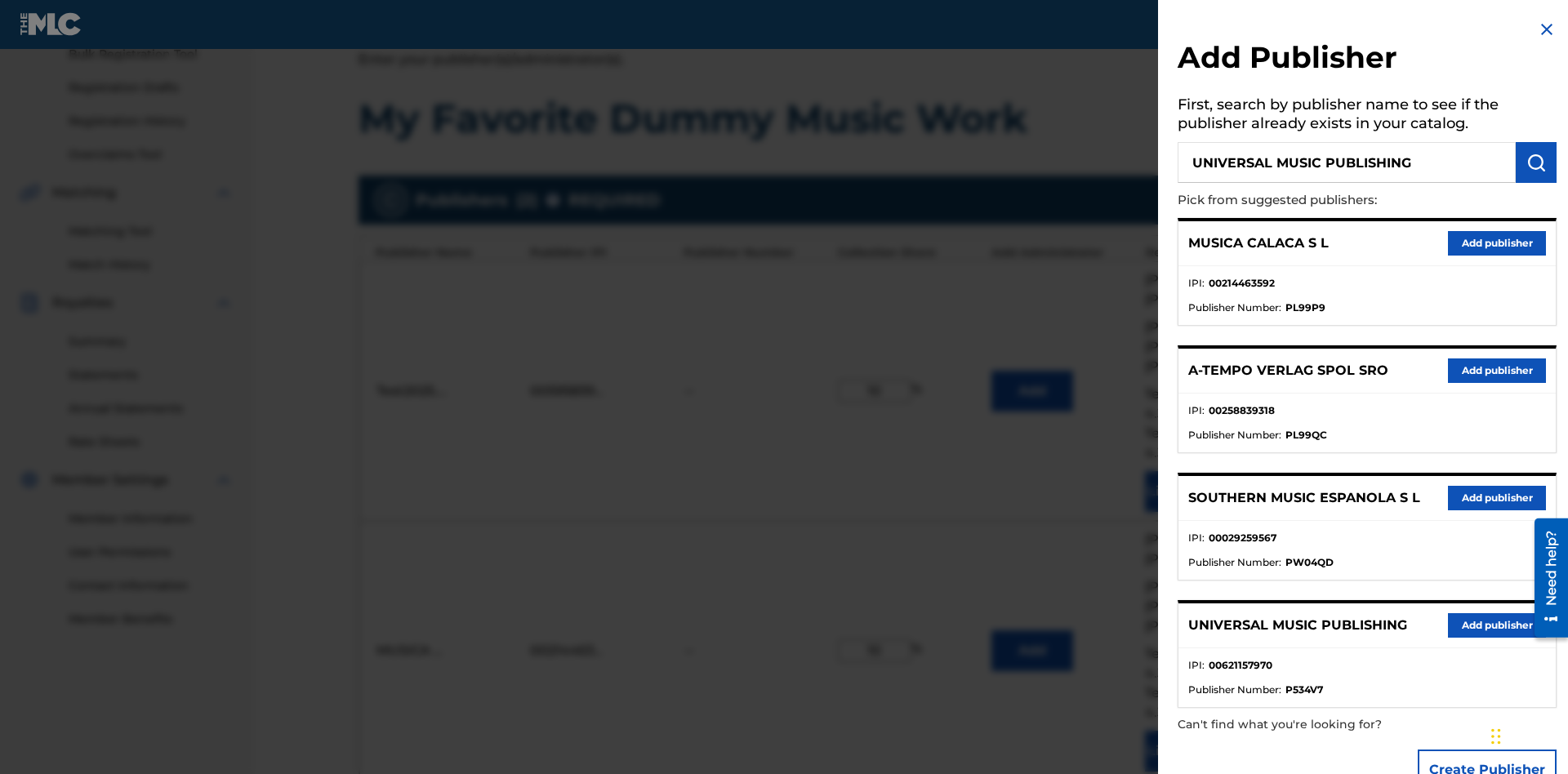
type input "UNIVERSAL MUSIC PUBLISHING"
click at [1536, 163] on img "submit" at bounding box center [1536, 163] width 20 height 20
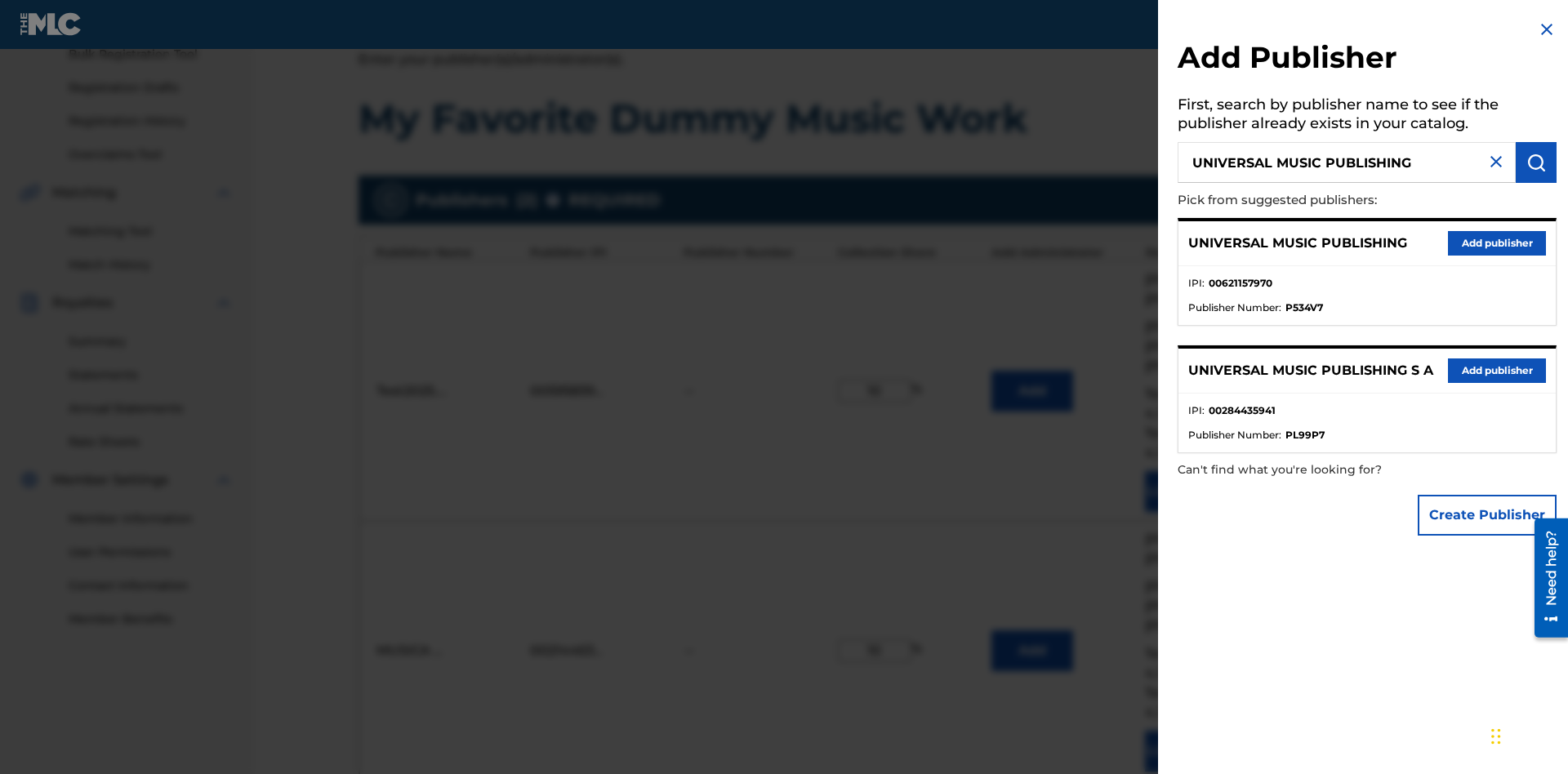
click at [1496, 243] on button "Add publisher" at bounding box center [1496, 243] width 98 height 25
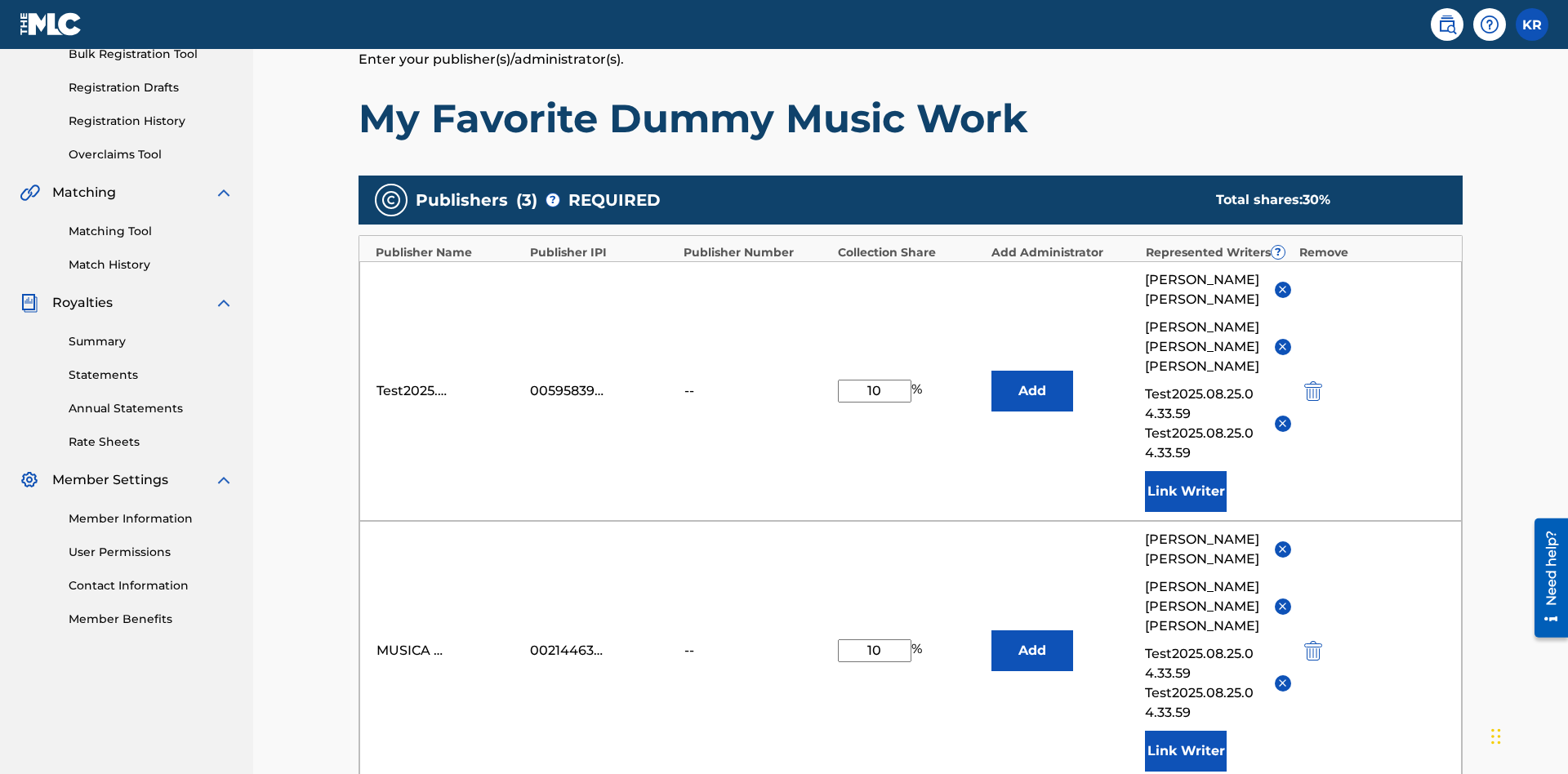
type input "10"
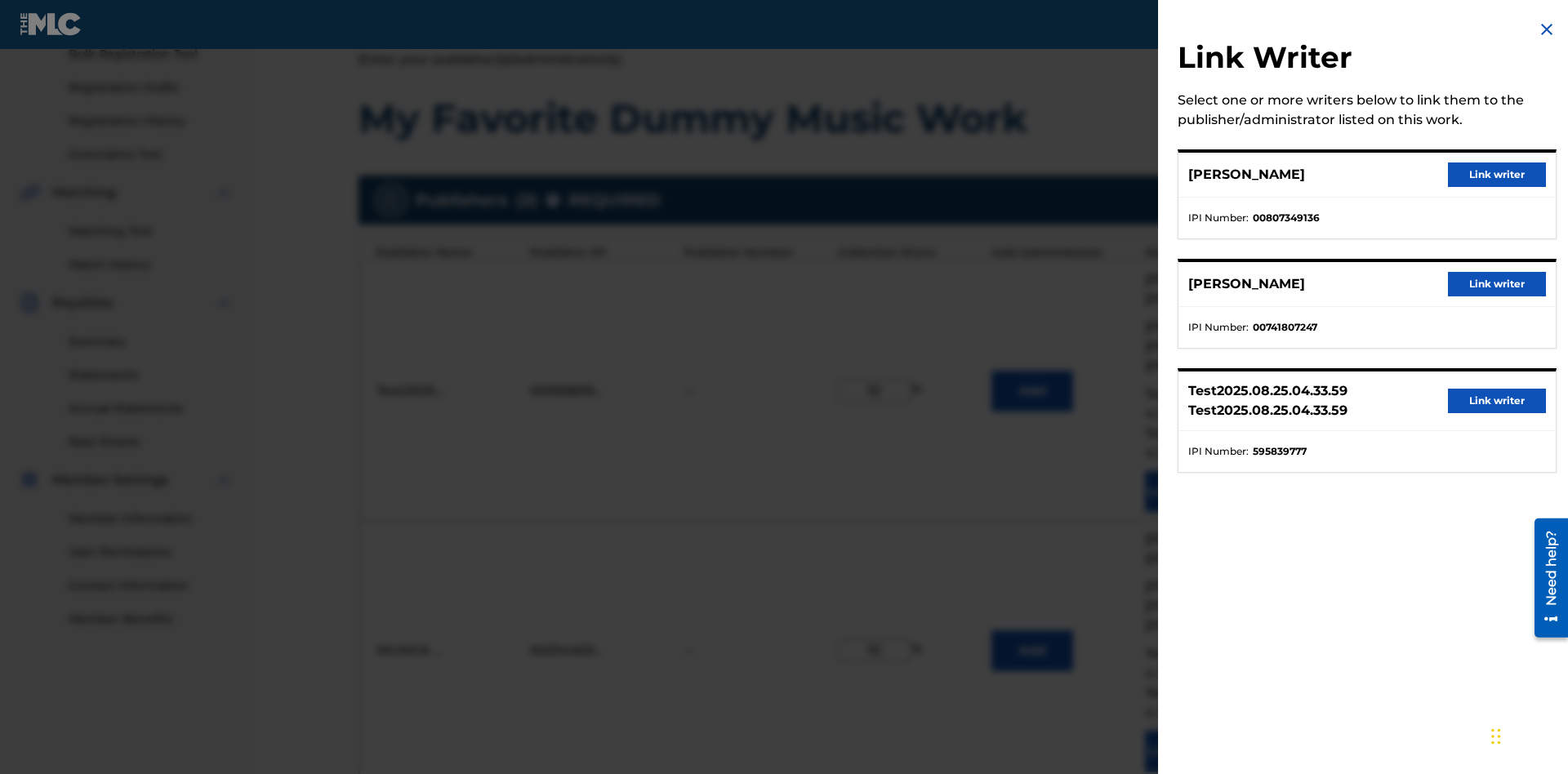
click at [1496, 175] on button "Link writer" at bounding box center [1496, 175] width 98 height 25
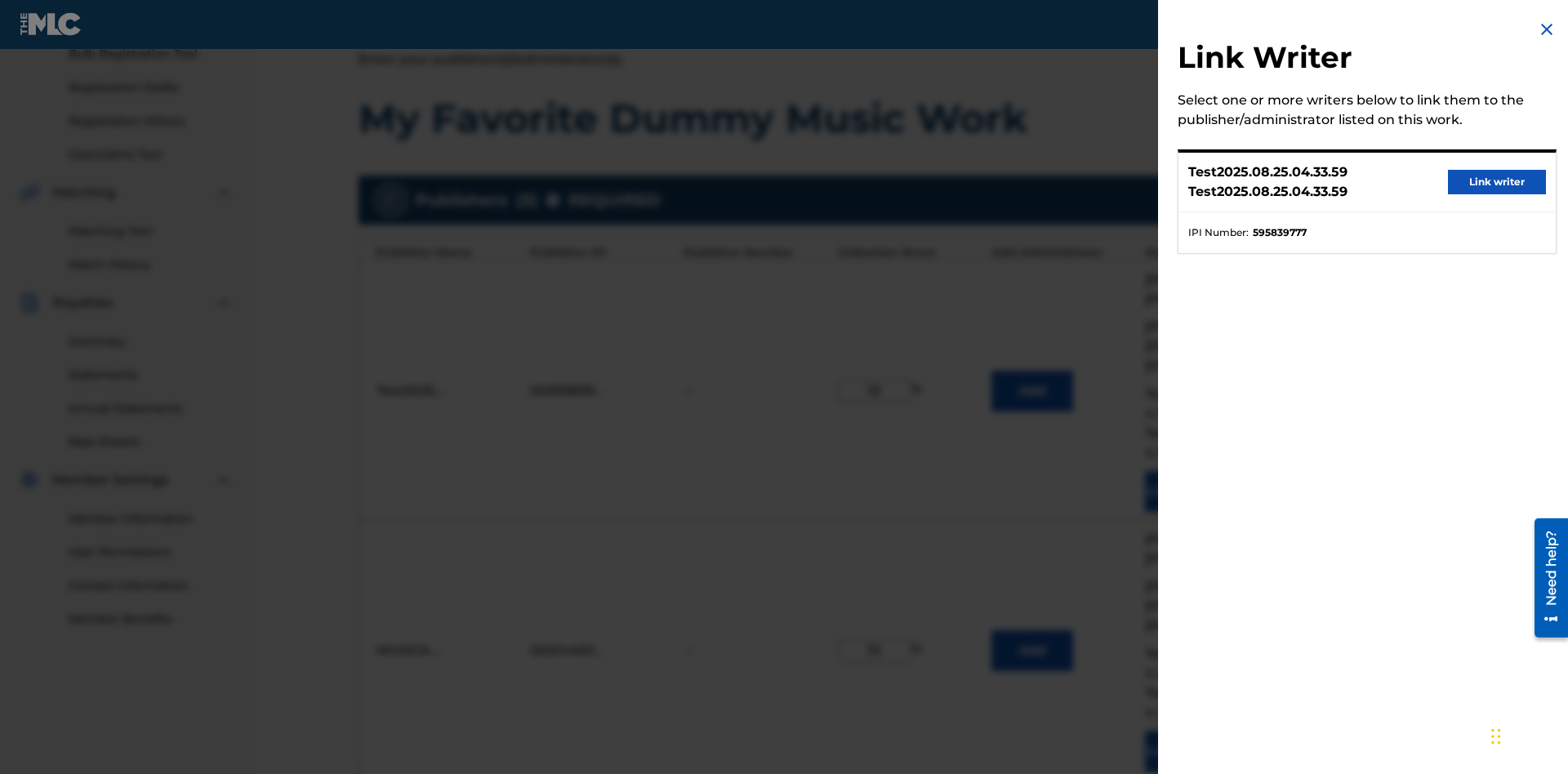
click at [1496, 182] on button "Link writer" at bounding box center [1496, 182] width 98 height 25
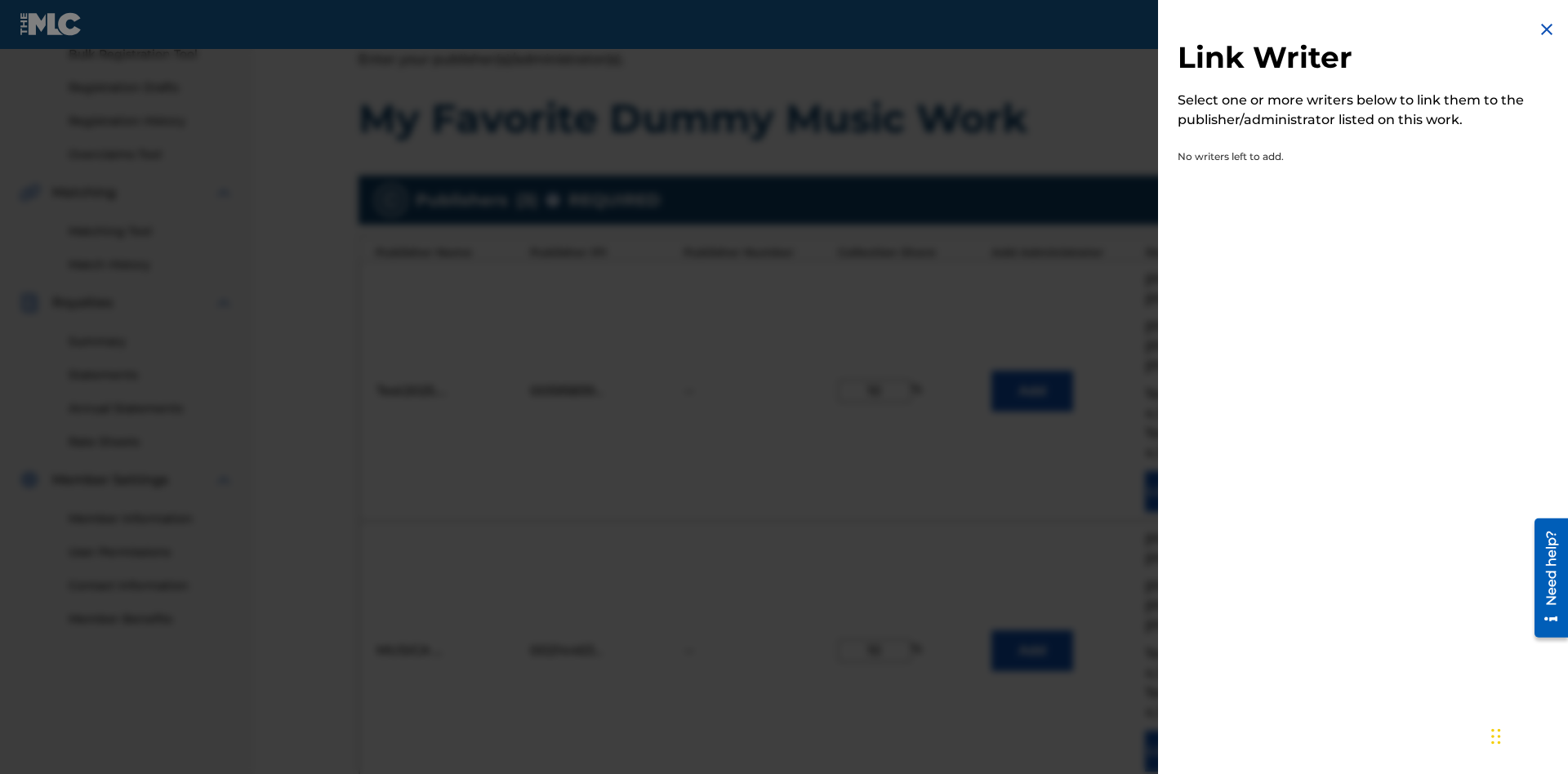
click at [1547, 30] on img at bounding box center [1547, 30] width 20 height 20
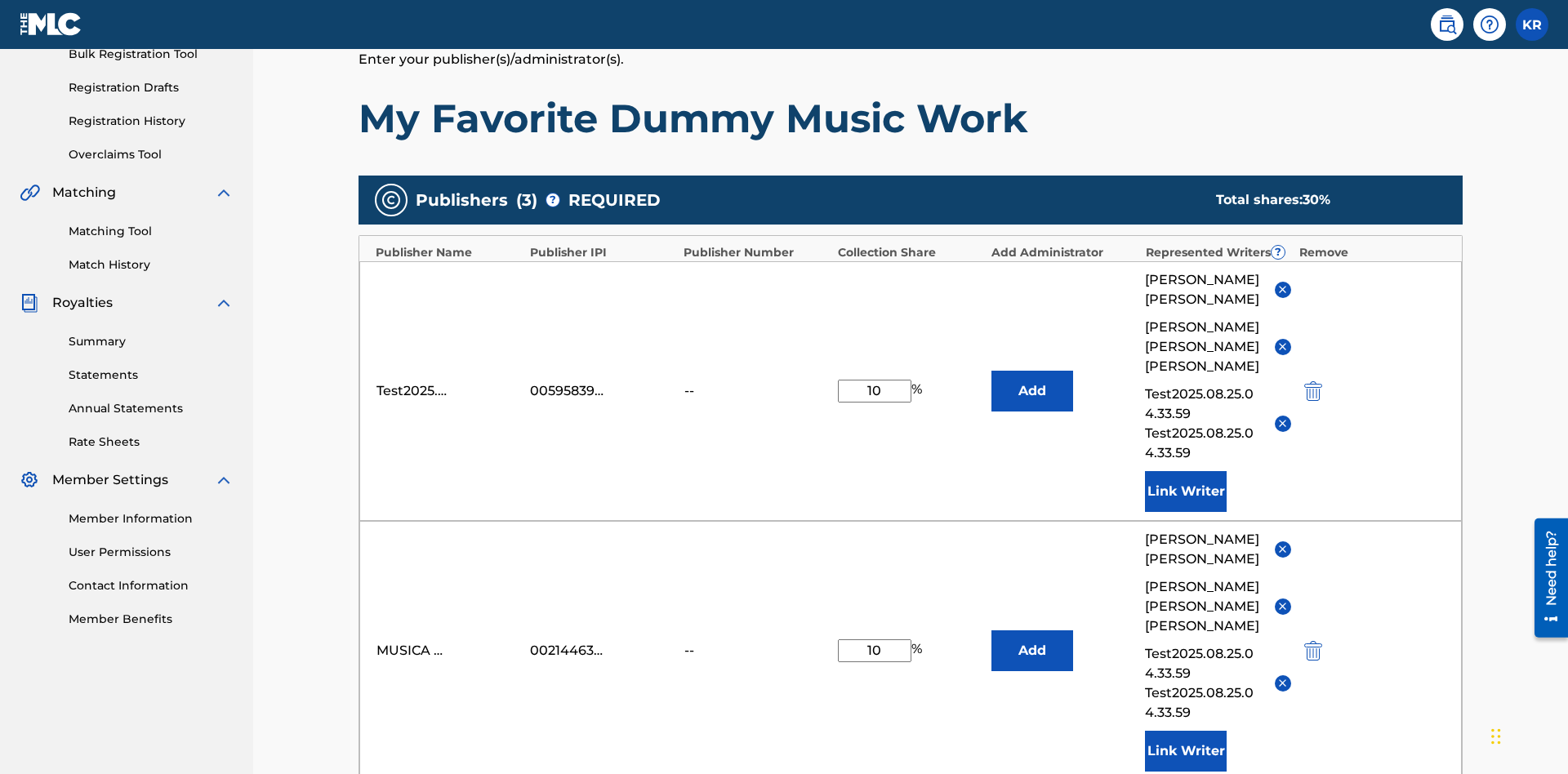
click at [1032, 370] on button "Add" at bounding box center [1032, 390] width 82 height 40
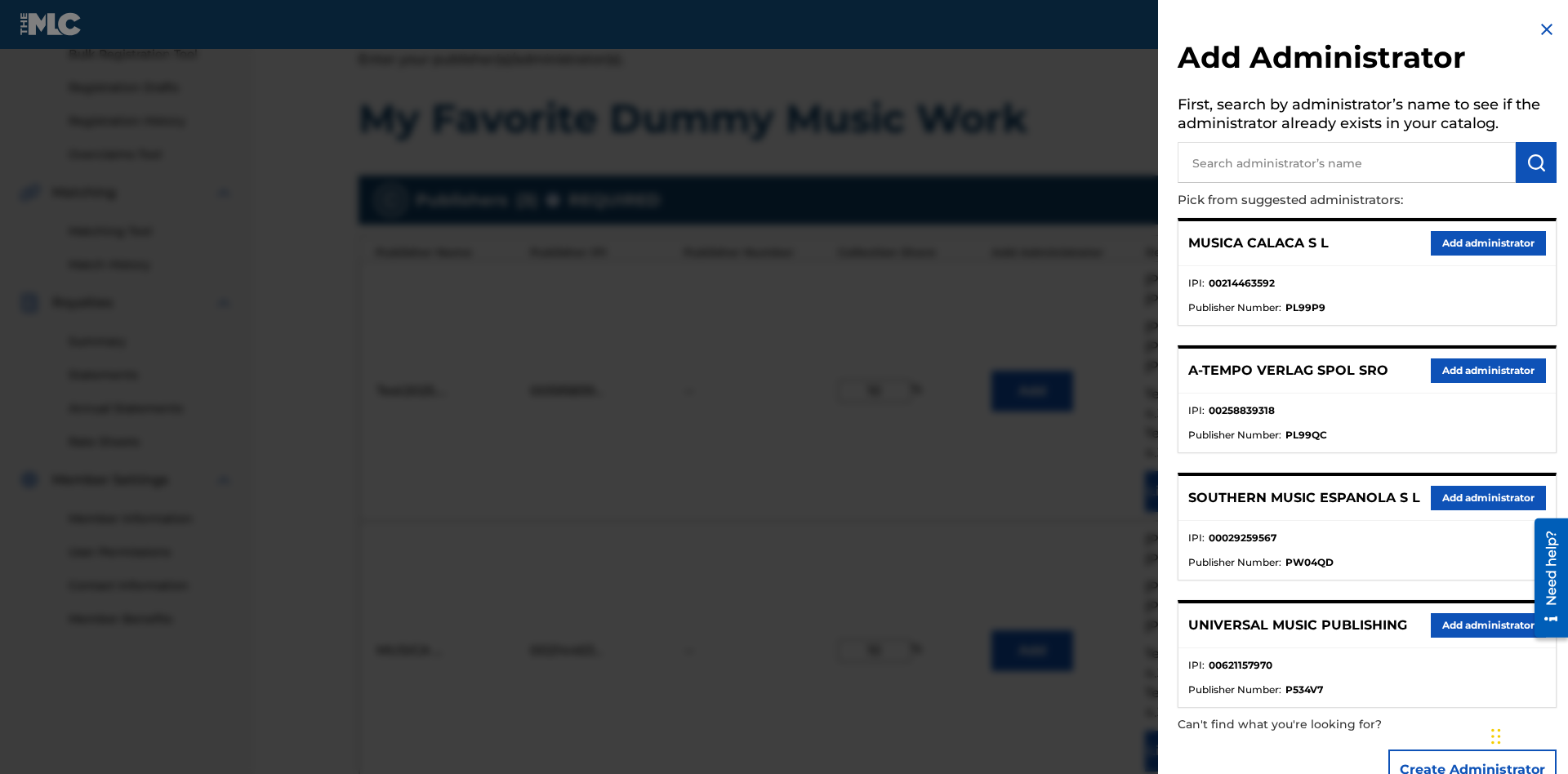
click at [1346, 163] on input "text" at bounding box center [1347, 162] width 338 height 40
type input "Test2025.08.25.04.36.36"
click at [1536, 163] on img "submit" at bounding box center [1536, 163] width 20 height 20
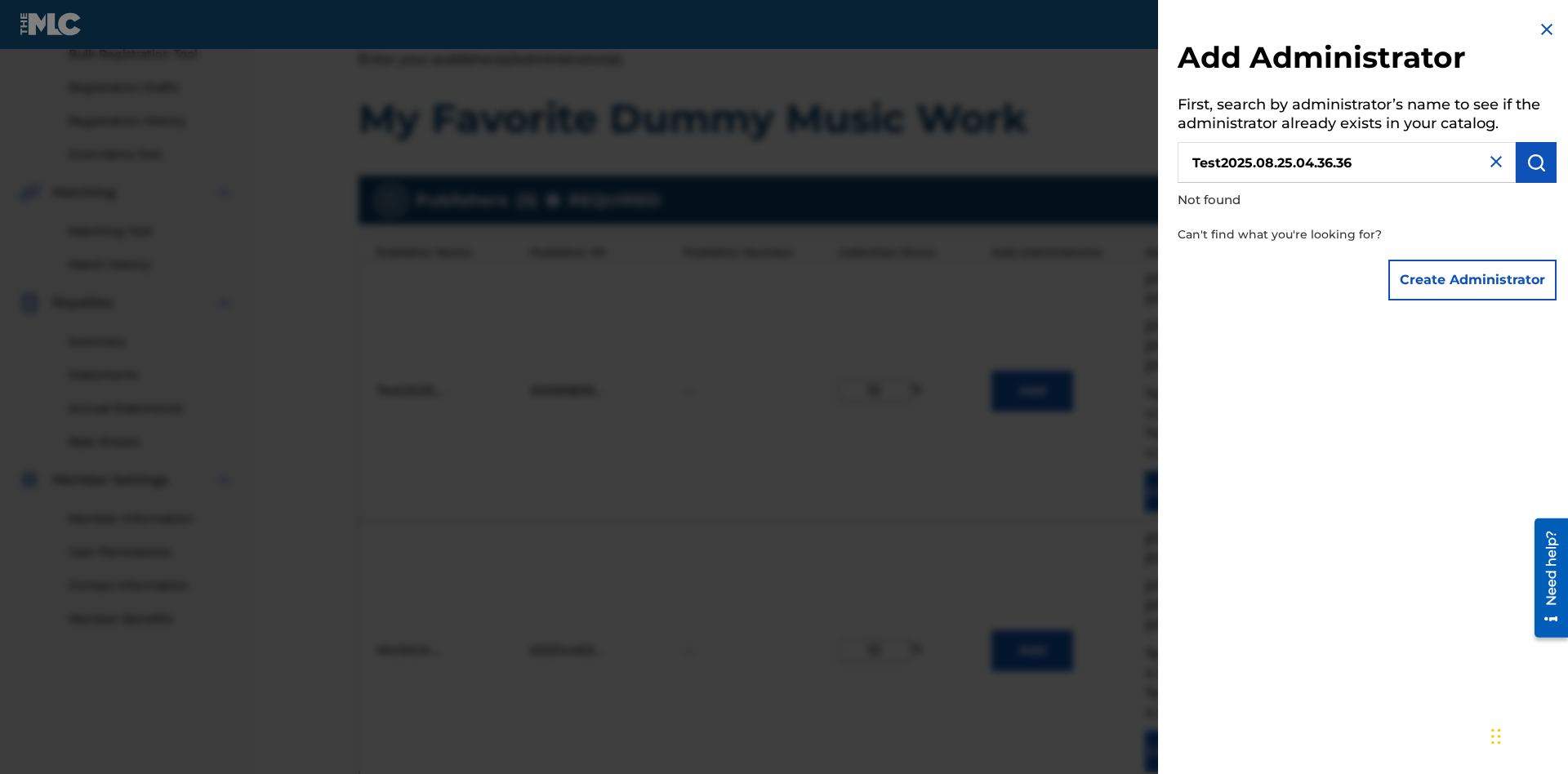
click at [1473, 279] on button "Create Administrator" at bounding box center [1472, 280] width 168 height 40
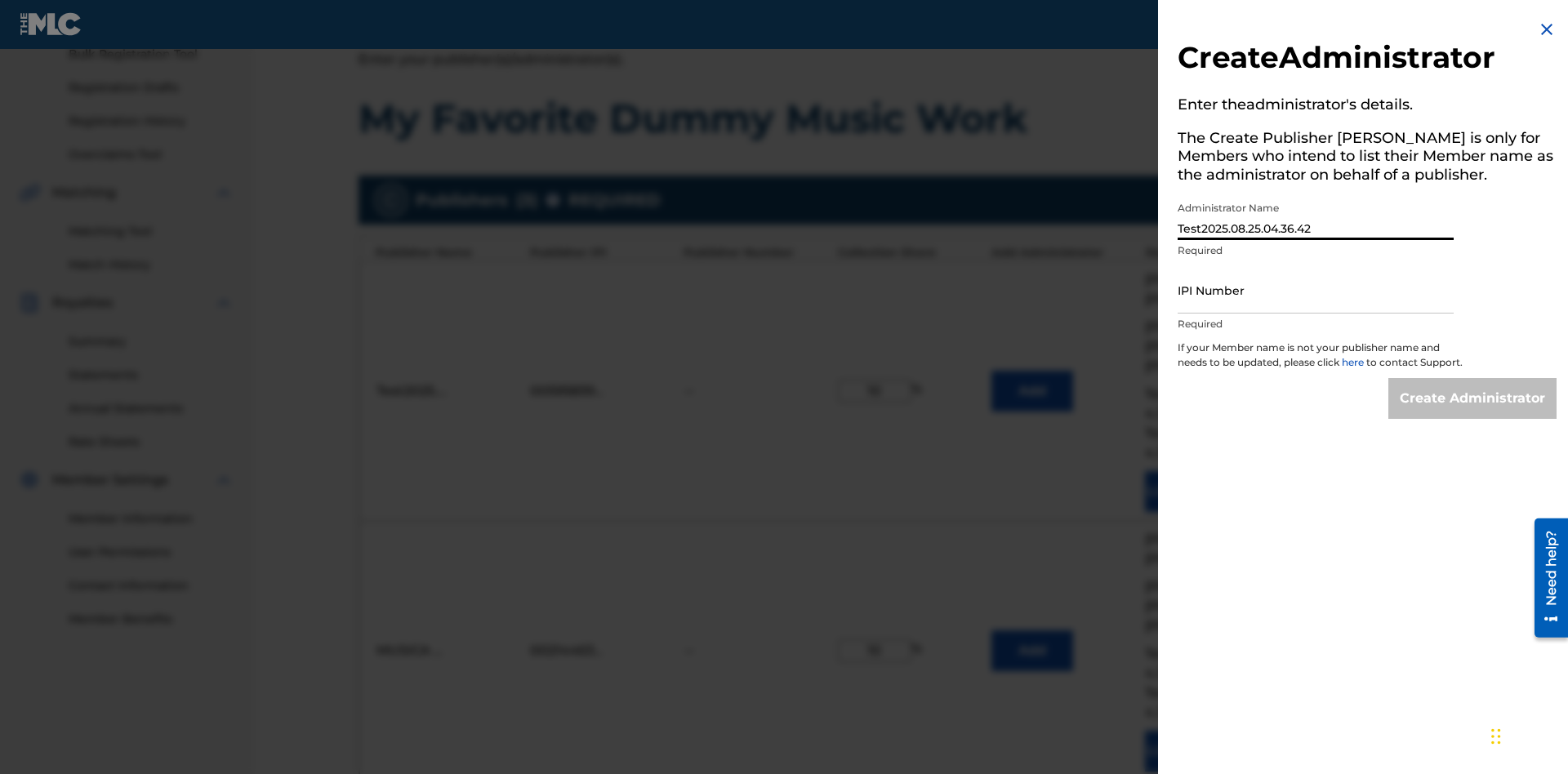
click at [1315, 290] on input "IPI Number" at bounding box center [1315, 290] width 276 height 46
click at [1473, 413] on input "Create Administrator" at bounding box center [1472, 398] width 168 height 40
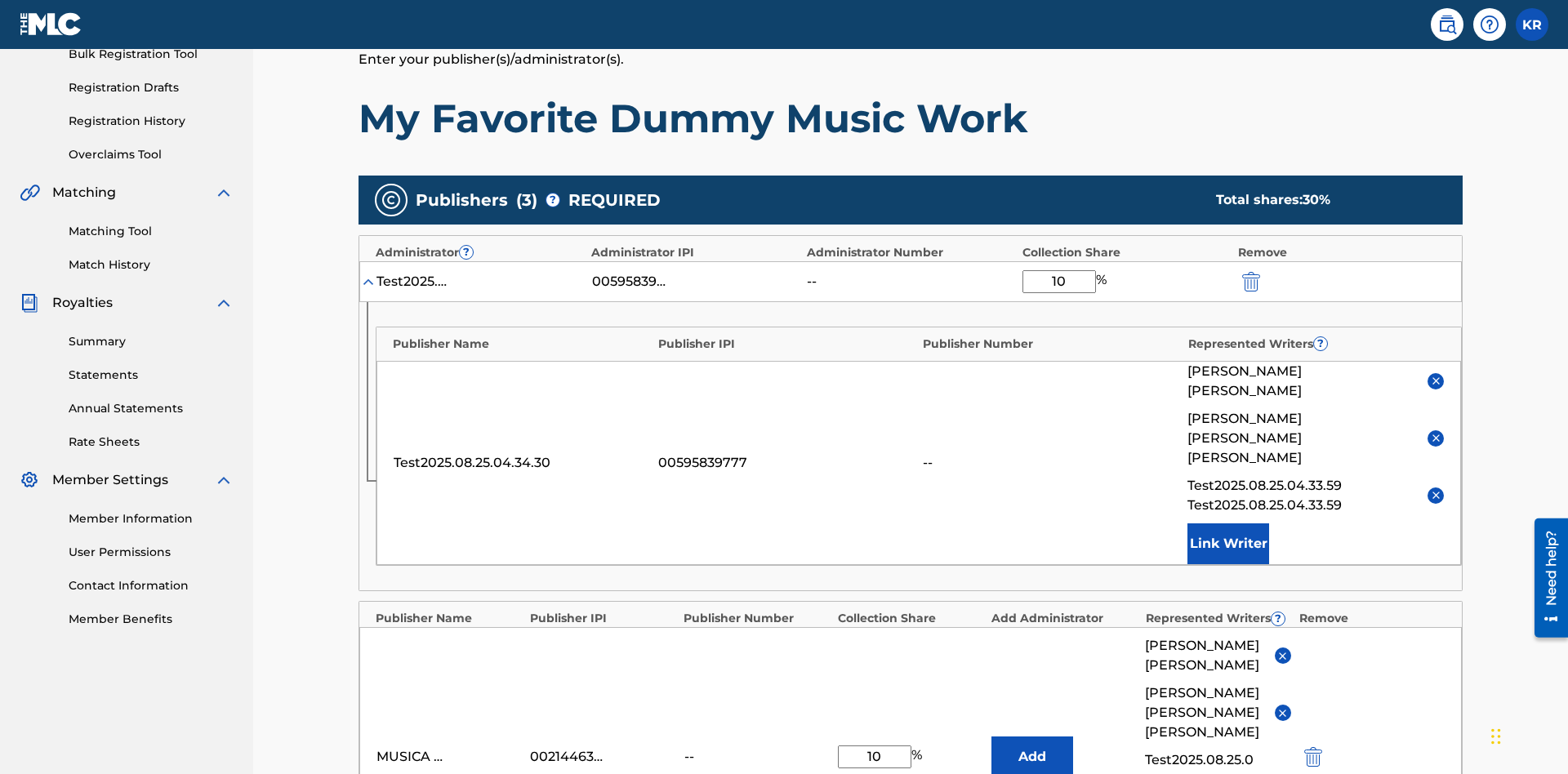
click at [1249, 271] on img "submit" at bounding box center [1251, 281] width 18 height 20
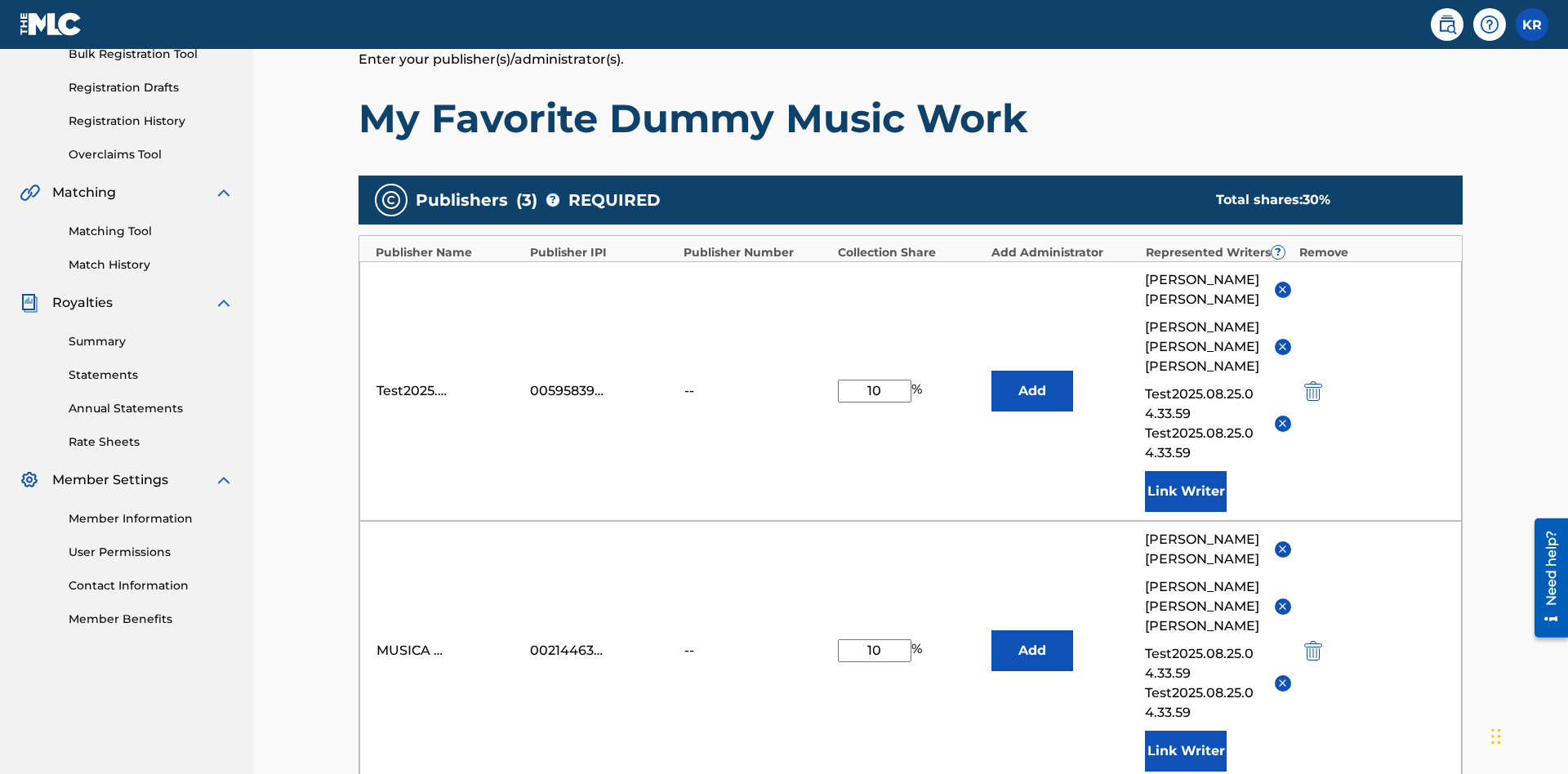
type input "10"
click at [1032, 370] on button "Add" at bounding box center [1032, 390] width 82 height 40
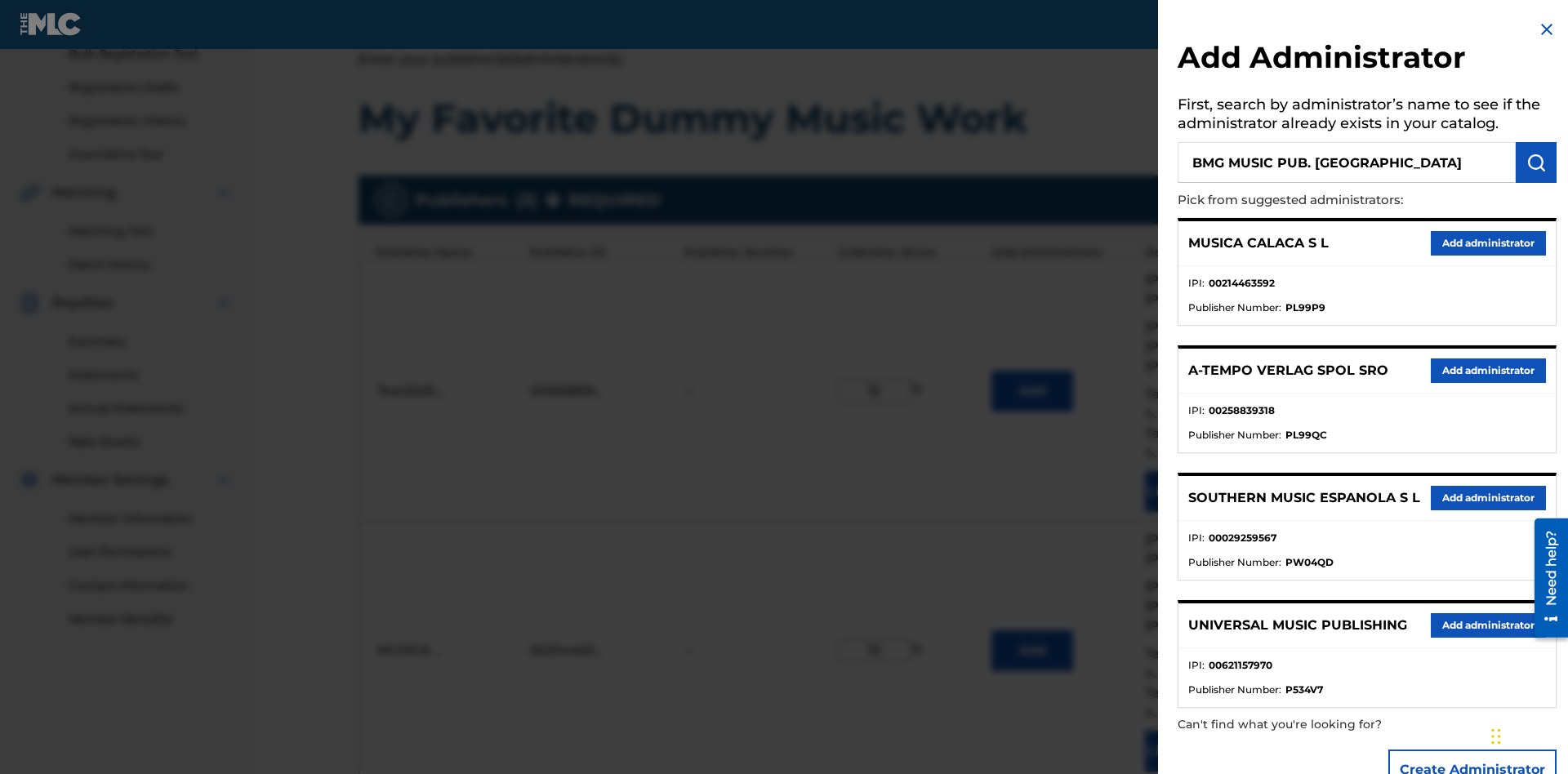
type input "BMG MUSIC PUB. [GEOGRAPHIC_DATA]"
click at [1536, 163] on img "submit" at bounding box center [1536, 163] width 20 height 20
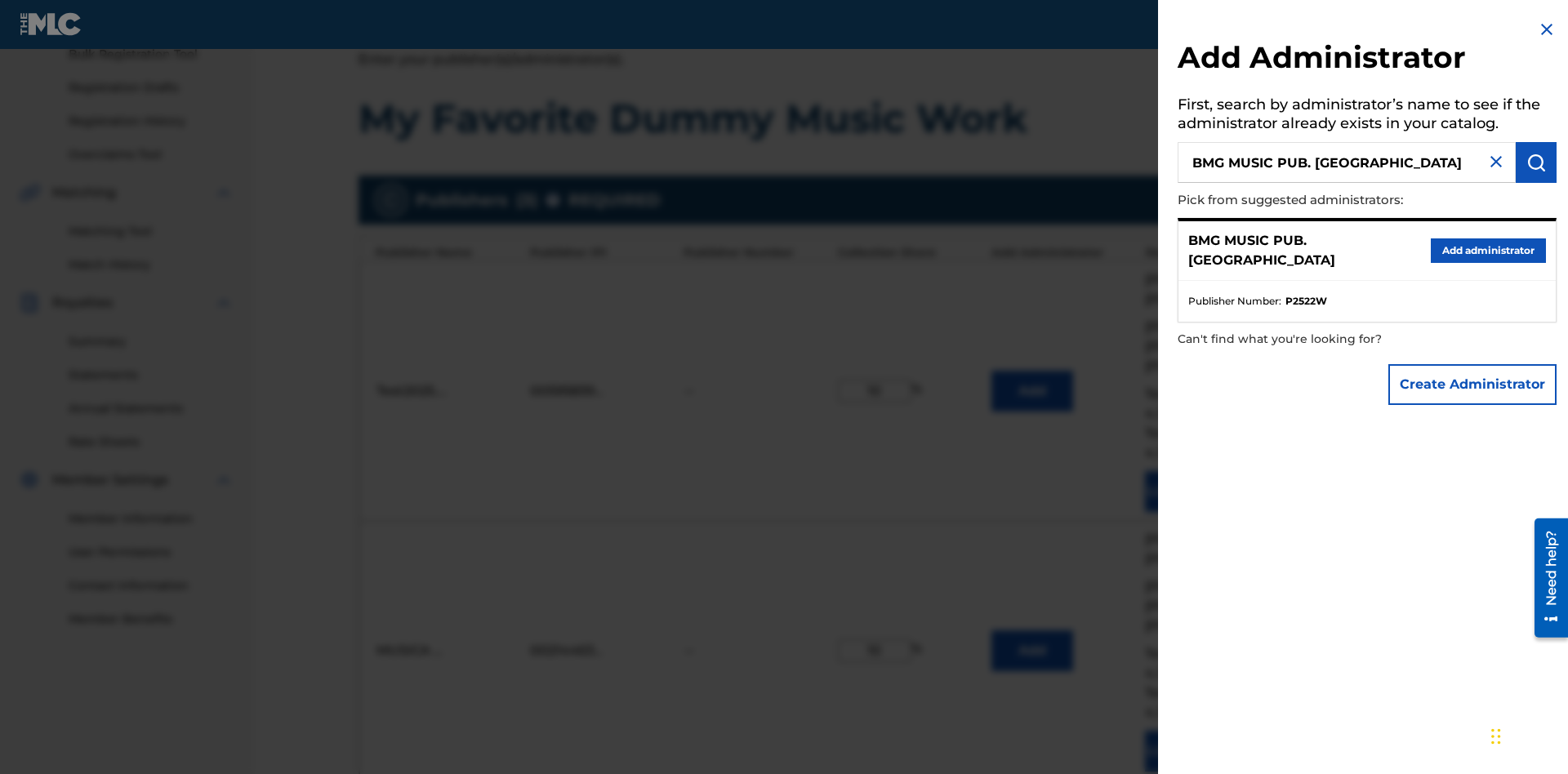
click at [1473, 384] on button "Create Administrator" at bounding box center [1472, 384] width 168 height 40
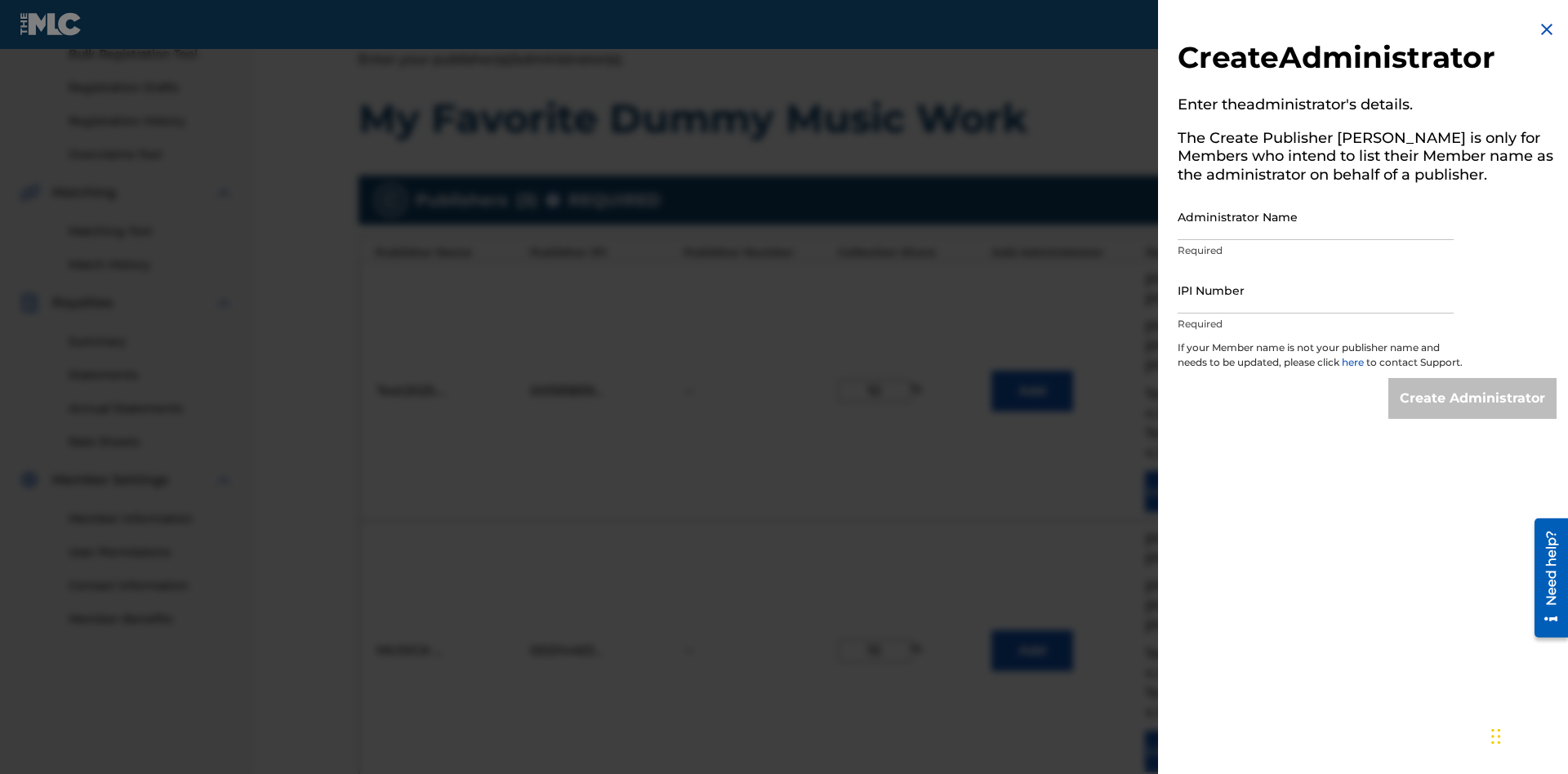
click at [1315, 216] on input "Administrator Name" at bounding box center [1315, 216] width 276 height 46
click at [1315, 290] on input "IPI Number" at bounding box center [1315, 290] width 276 height 46
click at [1473, 413] on input "Create Administrator" at bounding box center [1472, 398] width 168 height 40
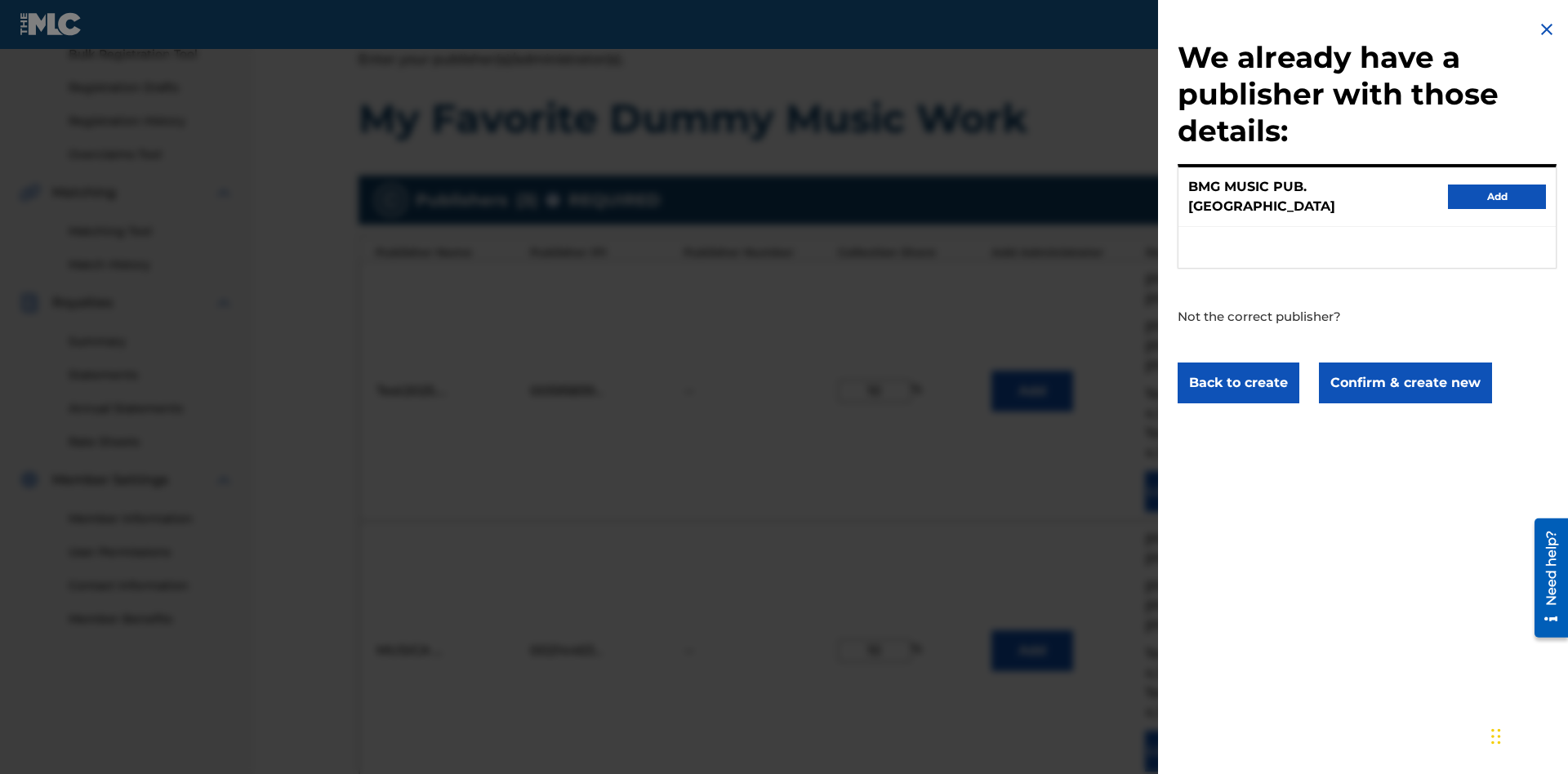
click at [1404, 367] on button "Confirm & create new" at bounding box center [1405, 382] width 173 height 40
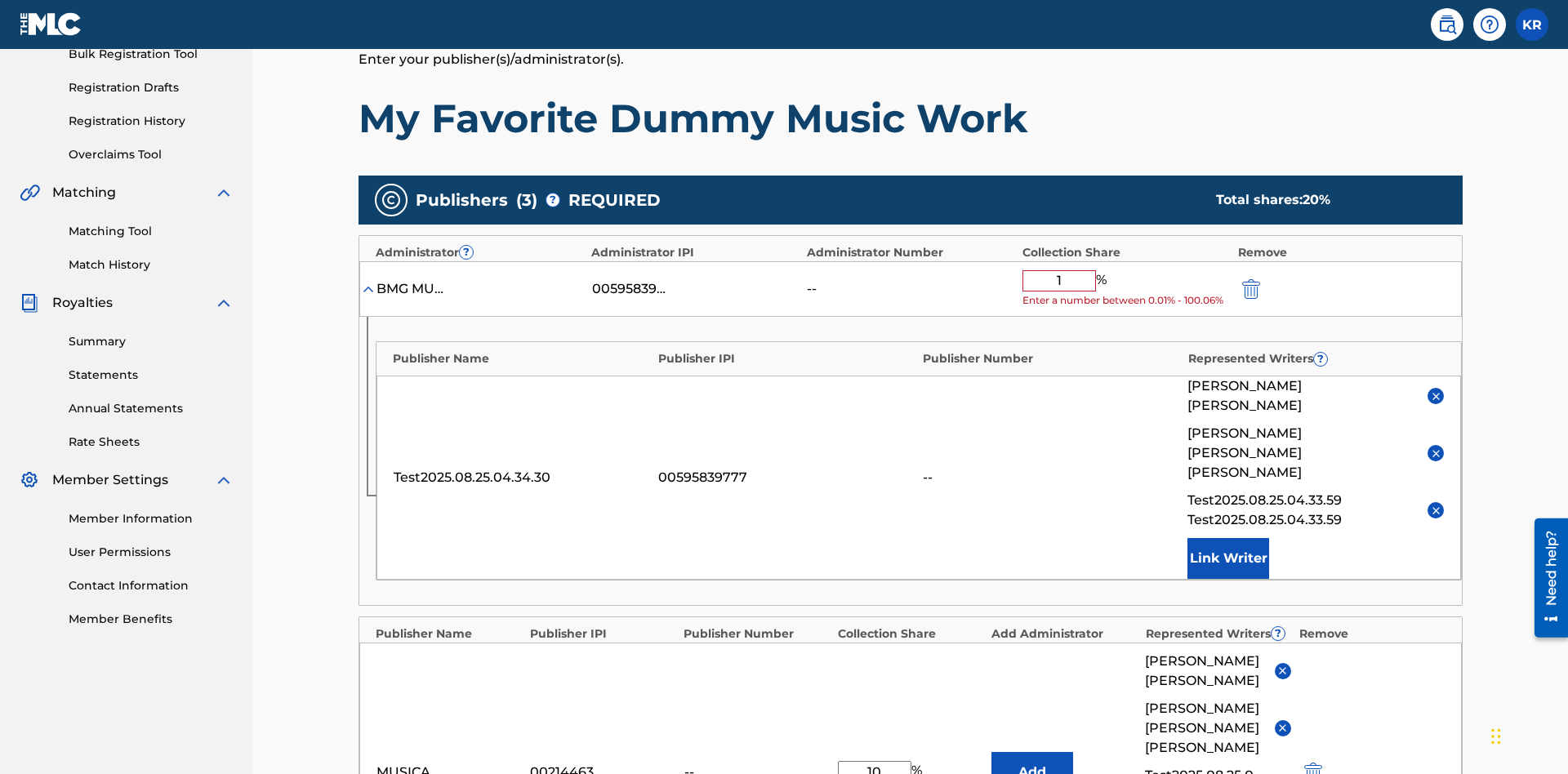
type input "10"
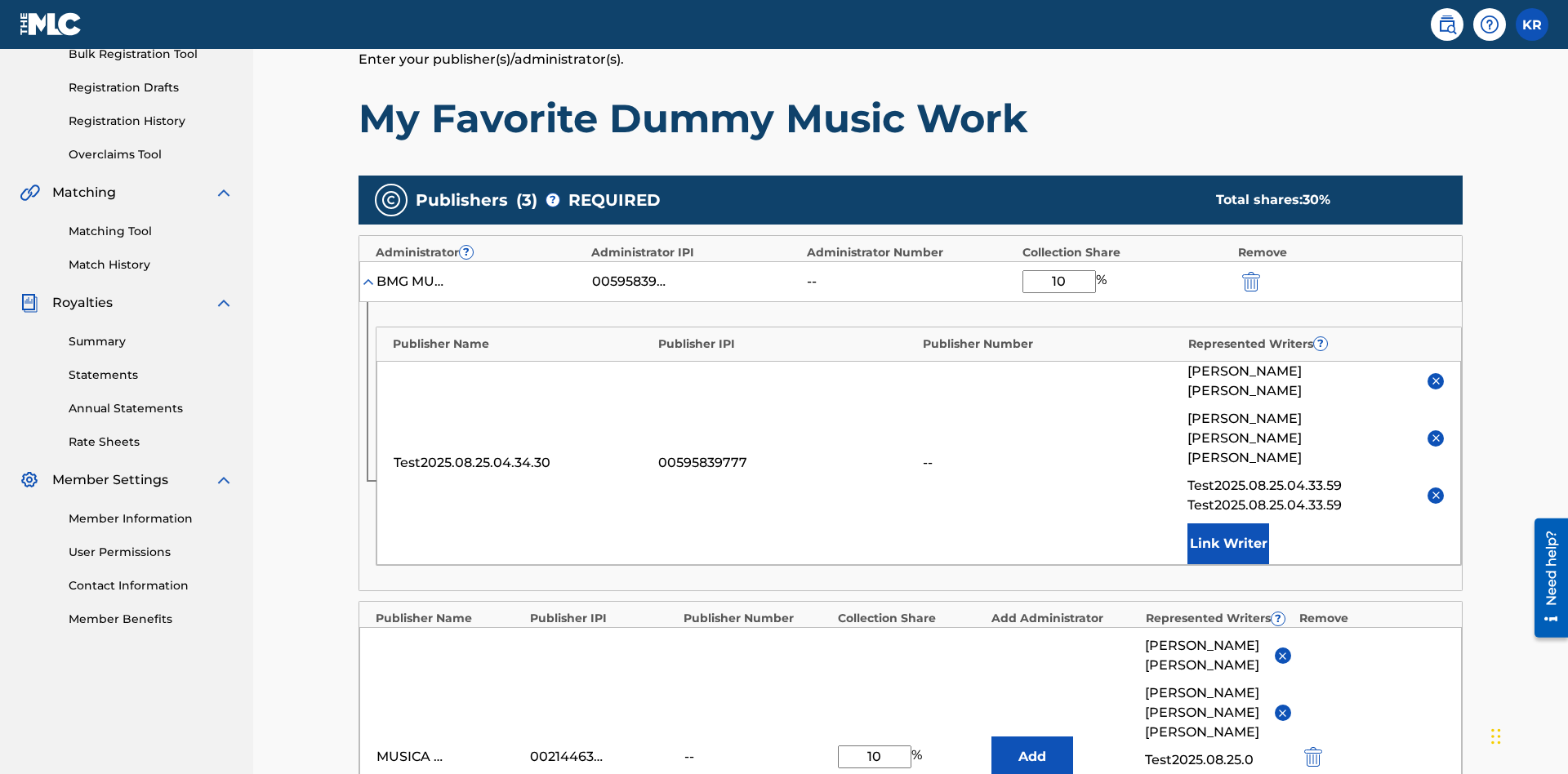
click at [1249, 271] on img "submit" at bounding box center [1251, 281] width 18 height 20
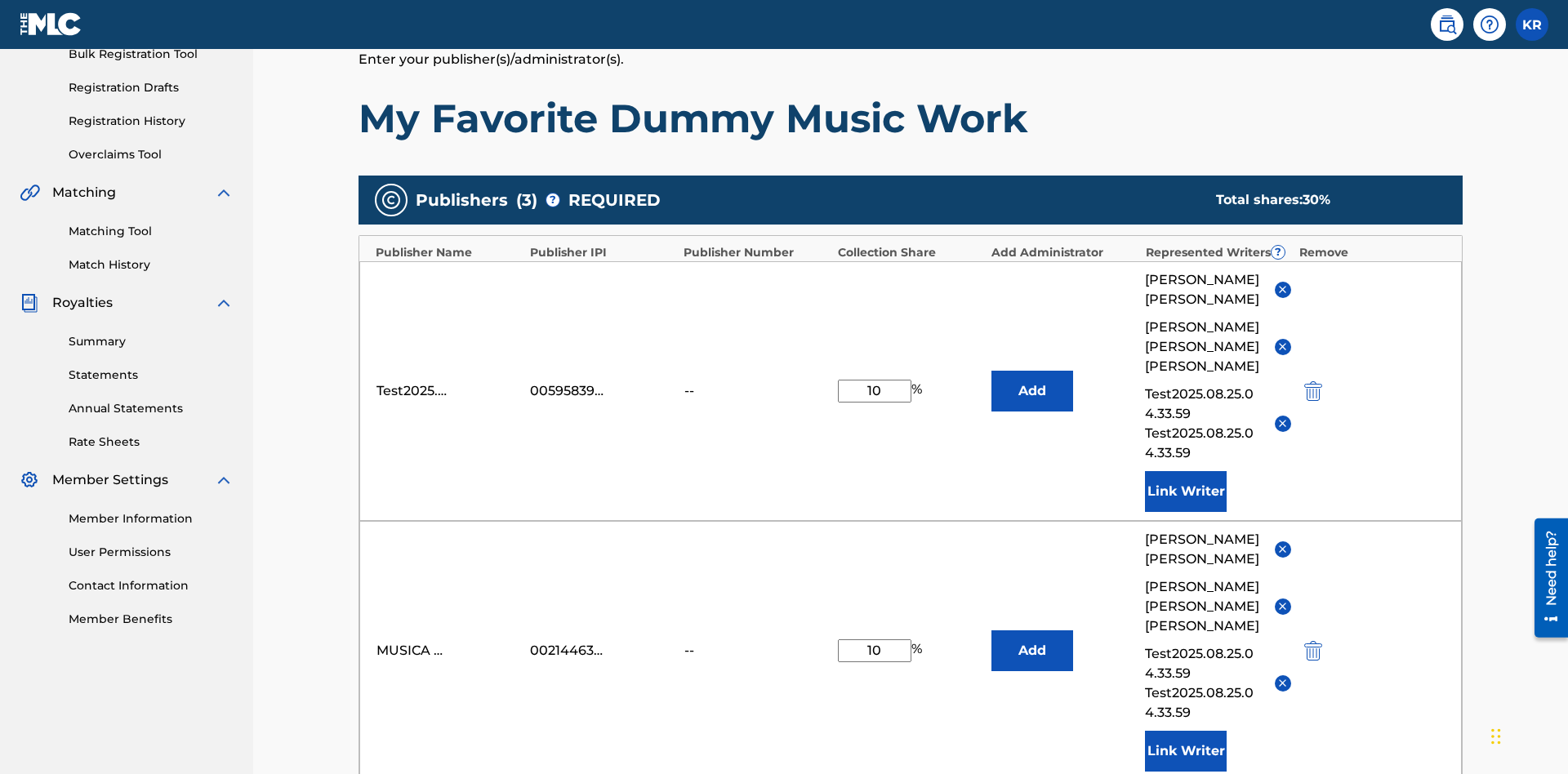
type input "10"
click at [1032, 370] on button "Add" at bounding box center [1032, 390] width 82 height 40
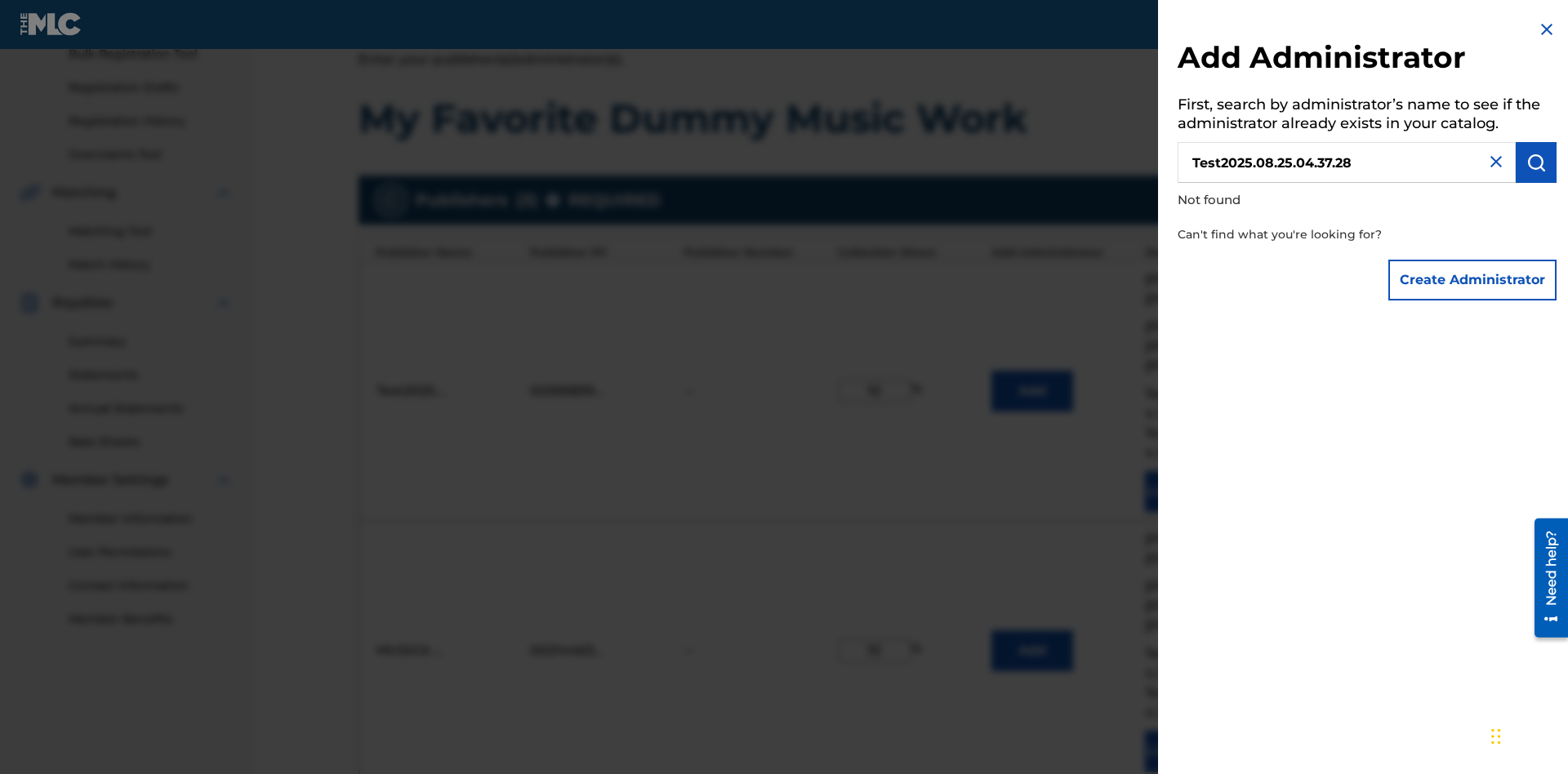
click at [1473, 279] on button "Create Administrator" at bounding box center [1472, 280] width 168 height 40
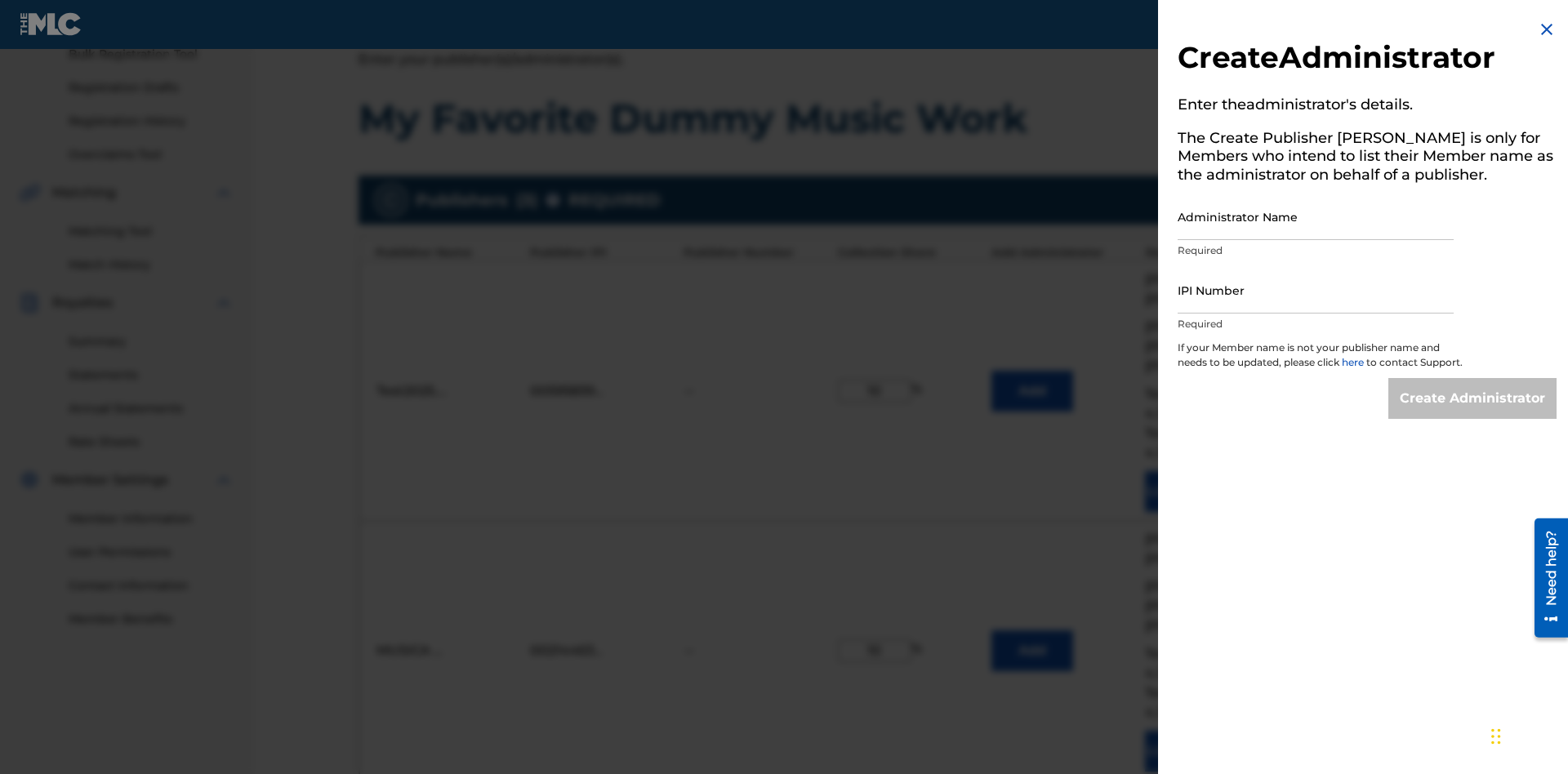
click at [1315, 216] on input "Administrator Name" at bounding box center [1315, 216] width 276 height 46
type input "Test2025.08.25.04.37.33"
click at [1315, 290] on input "IPI Number" at bounding box center [1315, 290] width 276 height 46
type input "595839777"
click at [1473, 413] on input "Create Administrator" at bounding box center [1472, 398] width 168 height 40
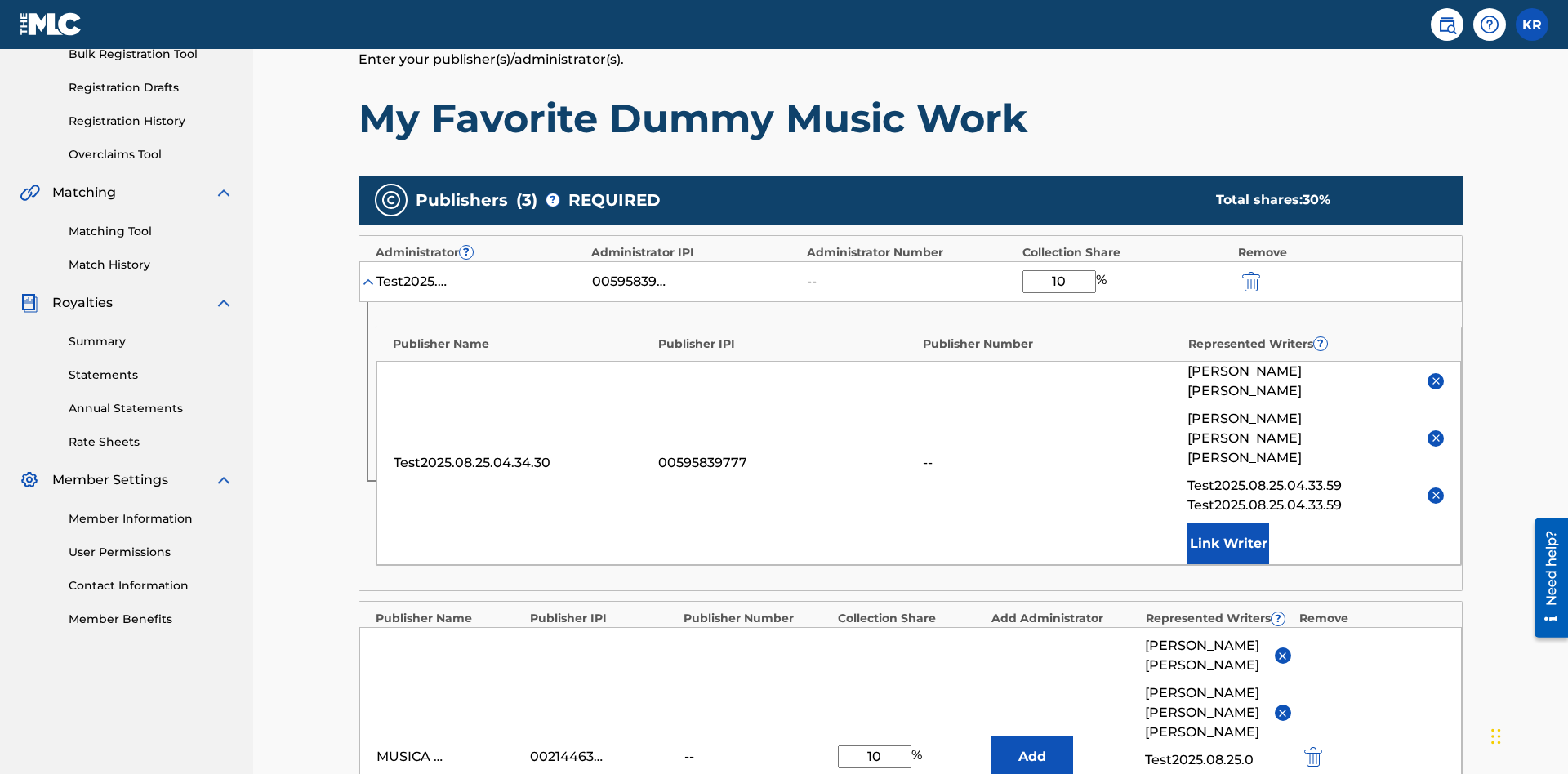
click at [1249, 271] on img "submit" at bounding box center [1251, 281] width 18 height 20
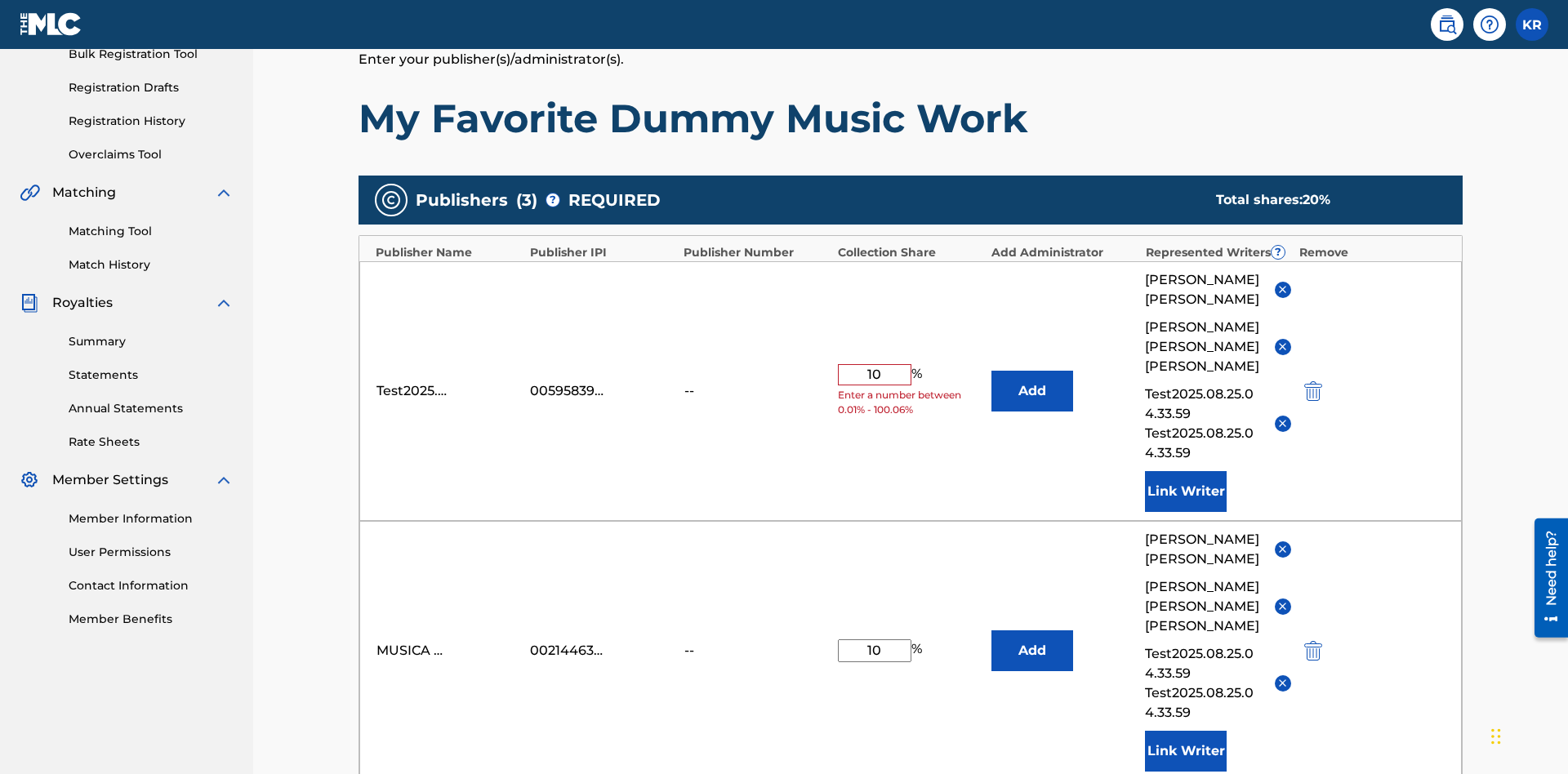
type input "10"
click at [1032, 370] on button "Add" at bounding box center [1032, 390] width 82 height 40
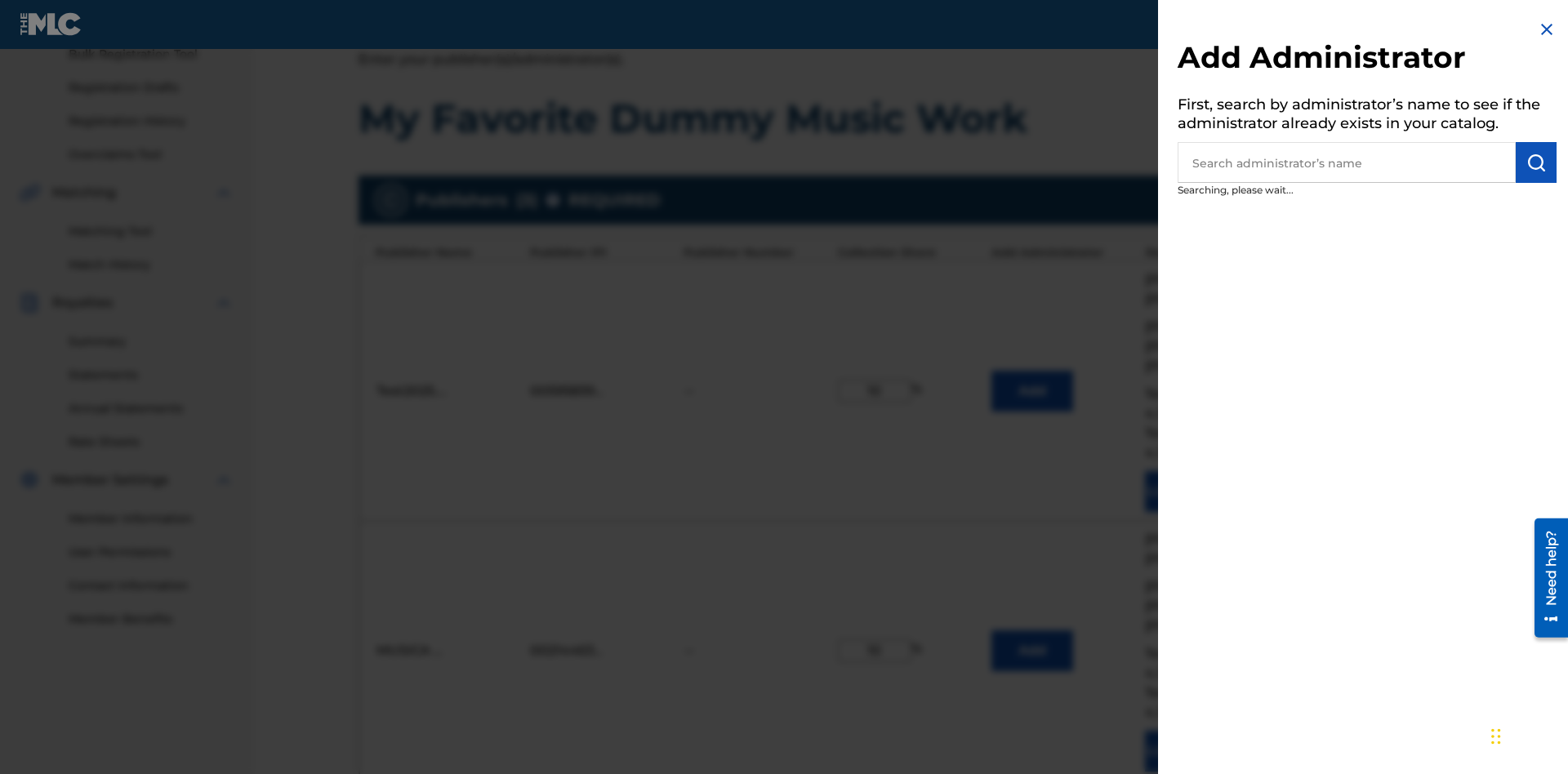
click at [1346, 163] on input "text" at bounding box center [1347, 162] width 338 height 40
type input "[GEOGRAPHIC_DATA]"
click at [1536, 163] on img "submit" at bounding box center [1536, 163] width 20 height 20
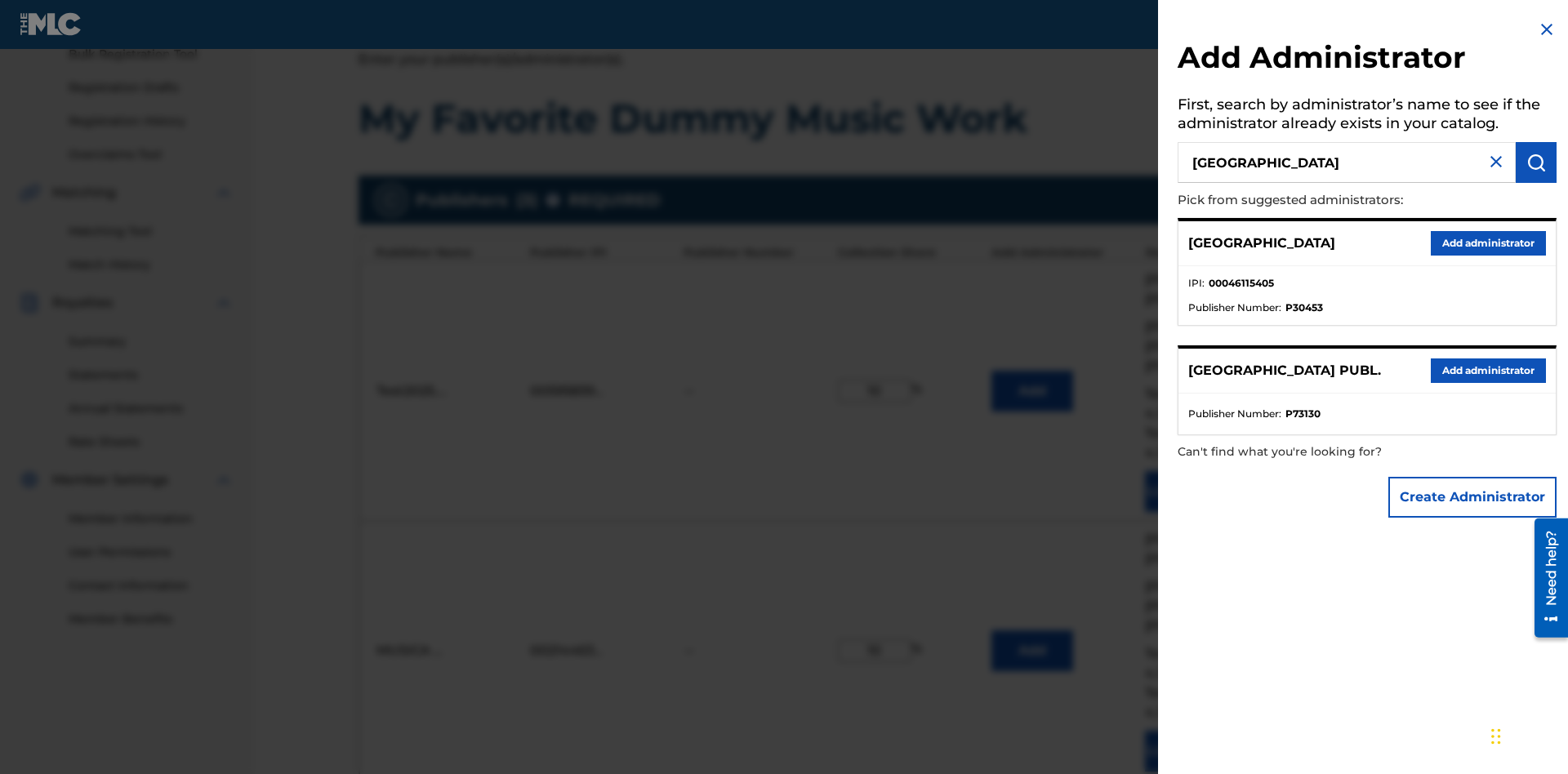
click at [1487, 243] on button "Add administrator" at bounding box center [1487, 243] width 115 height 25
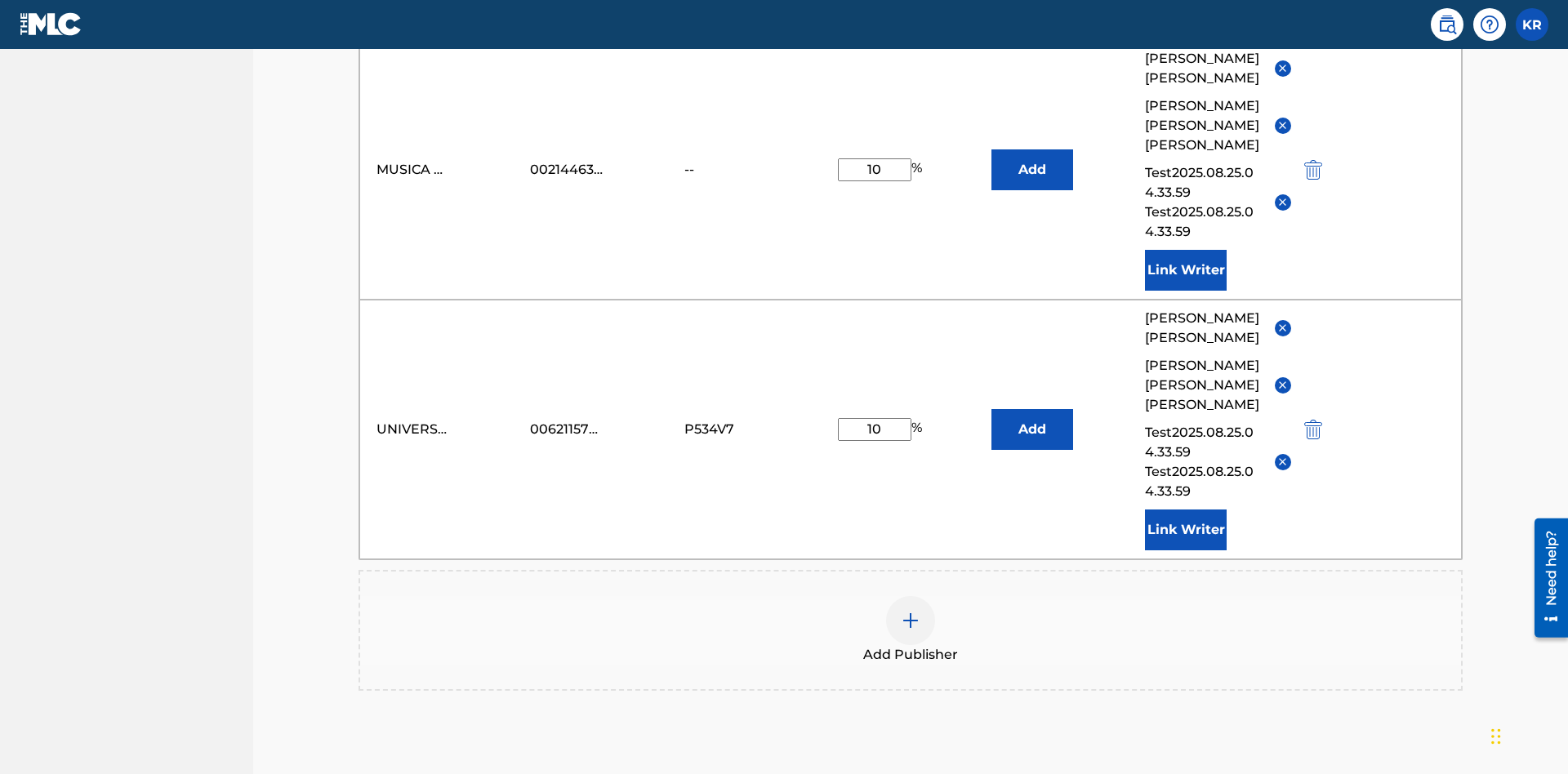
scroll to position [424, 0]
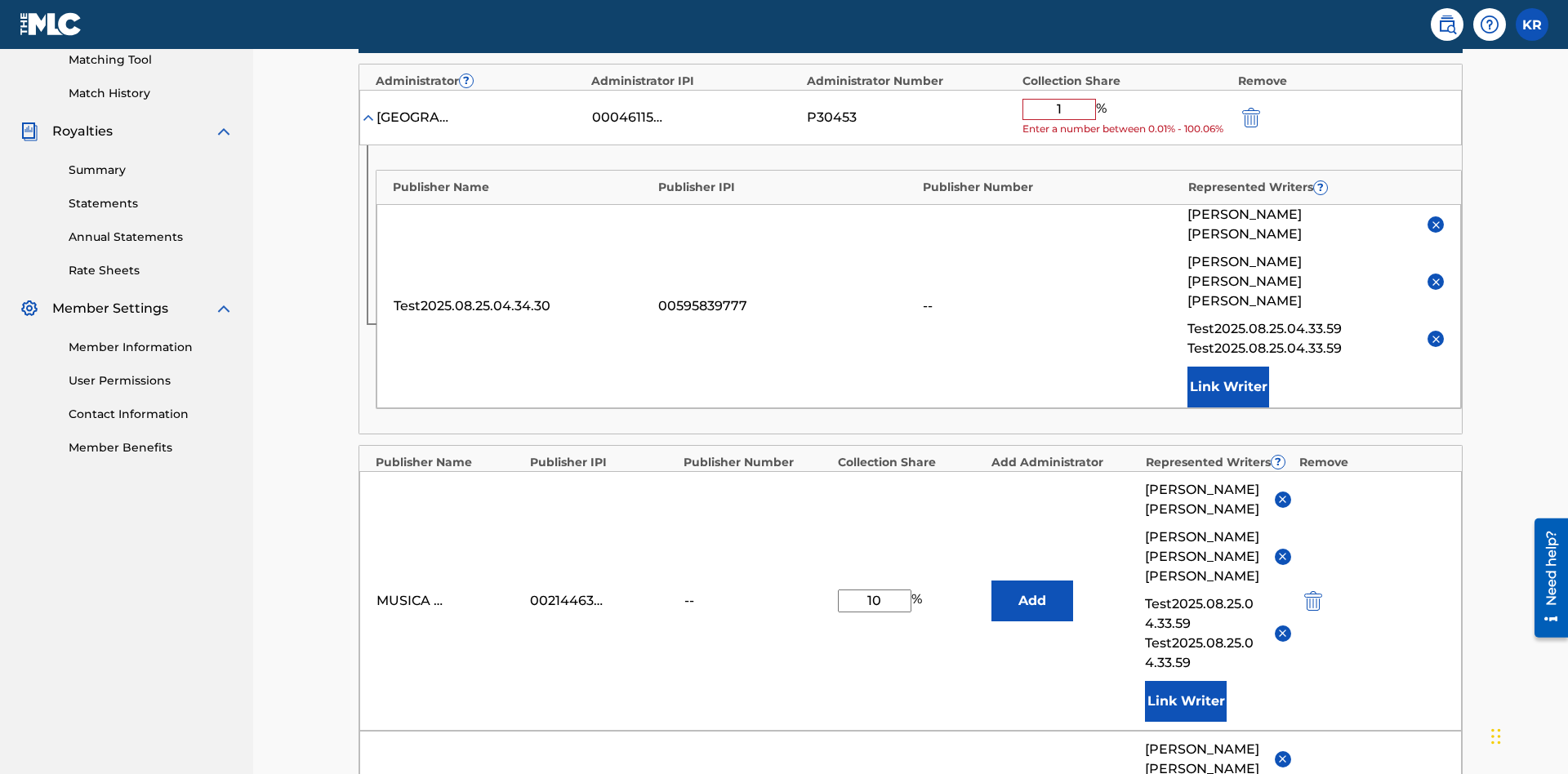
type input "10"
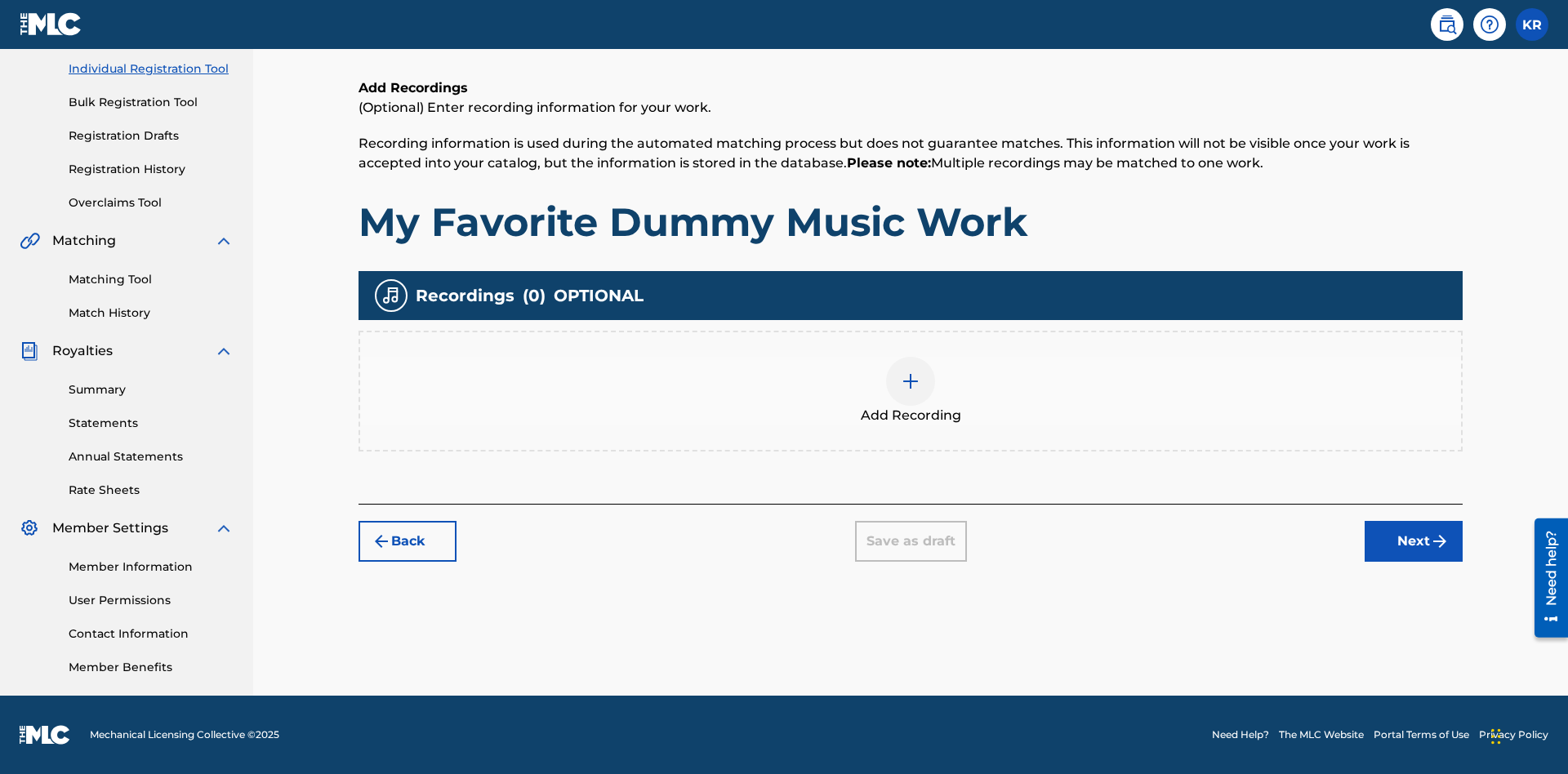
click at [910, 390] on img at bounding box center [910, 381] width 20 height 20
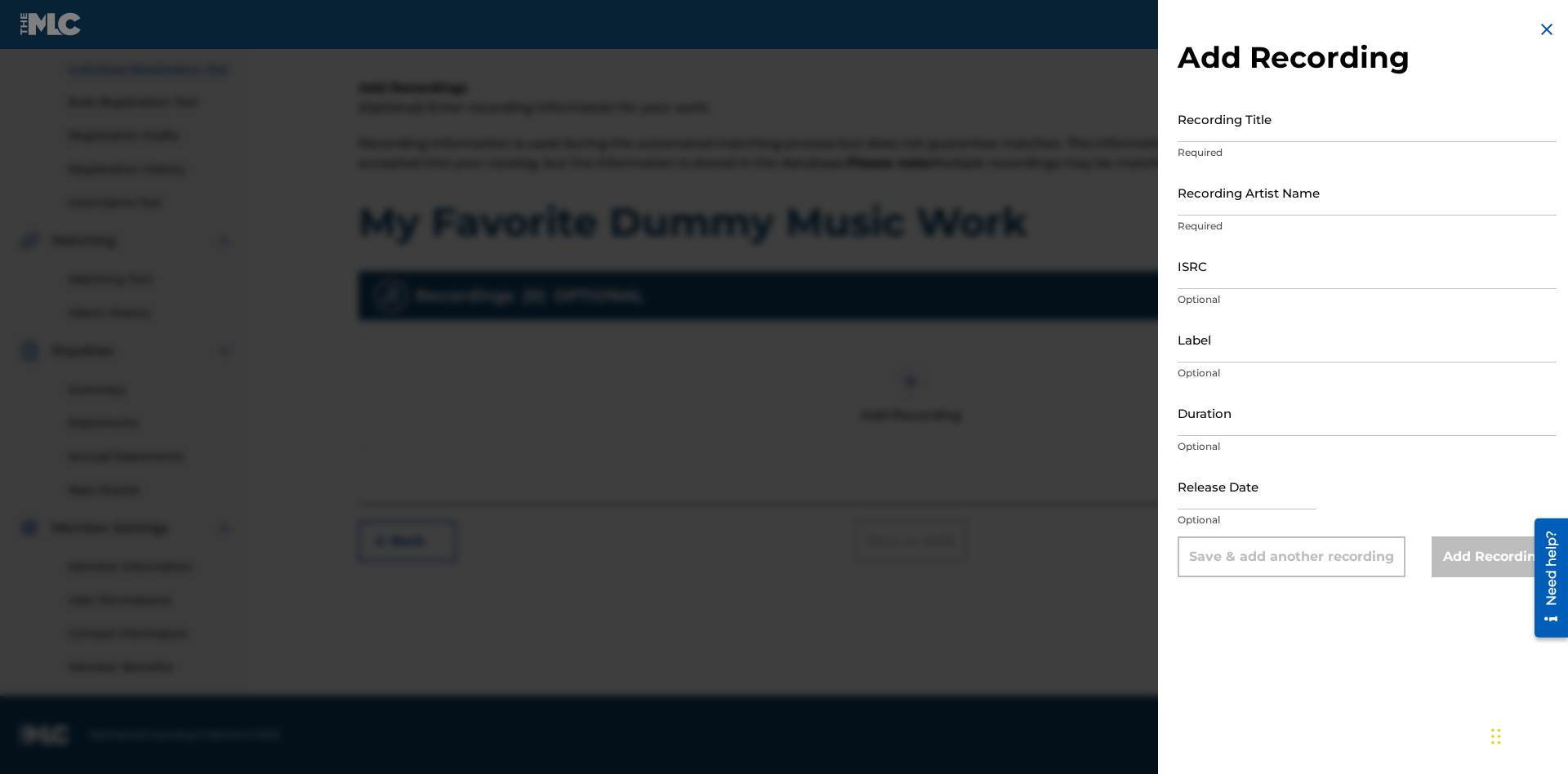
click at [1367, 118] on input "Recording Title" at bounding box center [1367, 119] width 379 height 46
type input "Best Song Ever"
click at [1367, 191] on input "Recording Artist Name" at bounding box center [1367, 192] width 379 height 46
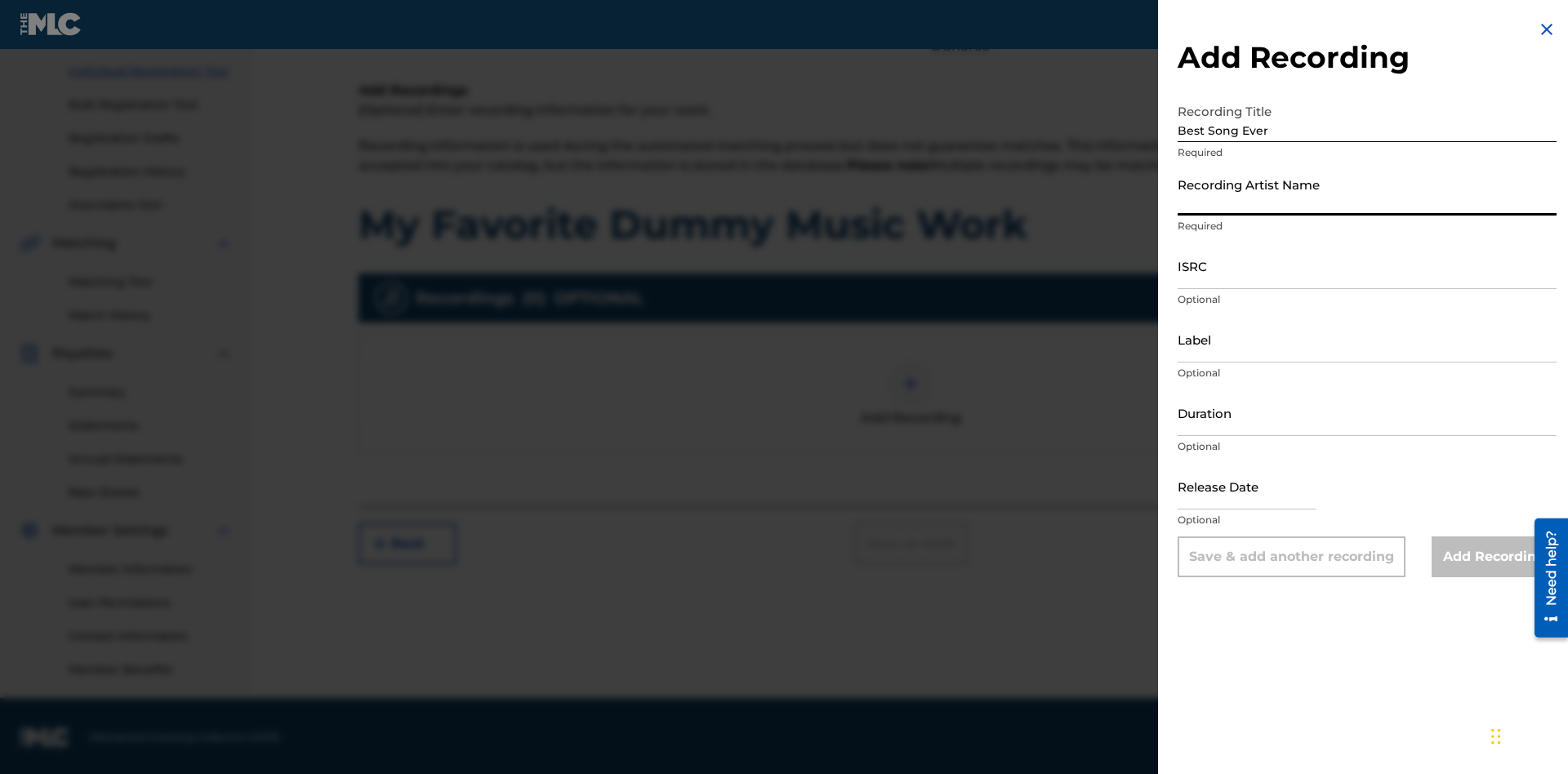
scroll to position [205, 0]
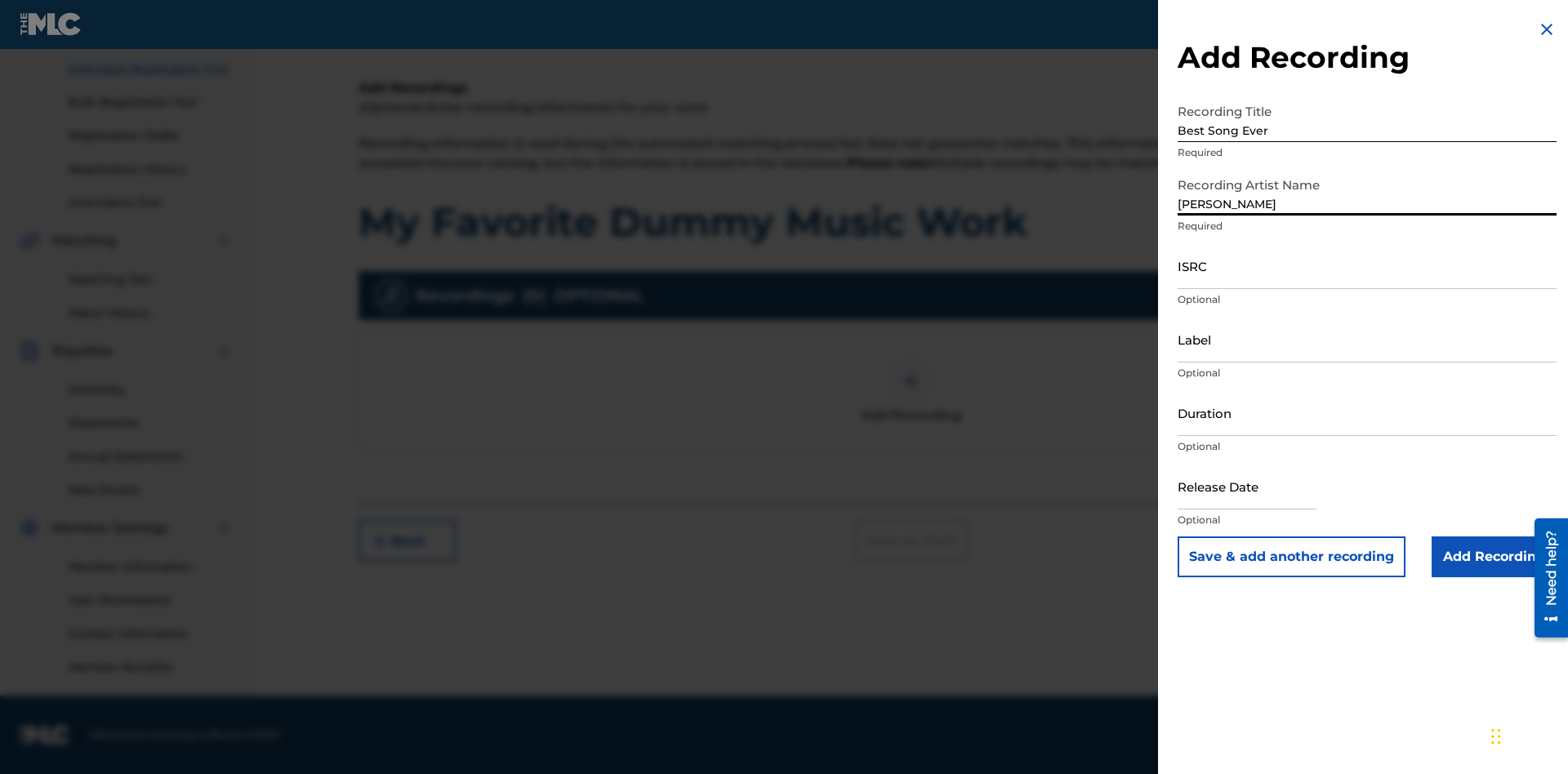
type input "[PERSON_NAME]"
click at [1367, 266] on input "ISRC" at bounding box center [1367, 266] width 379 height 46
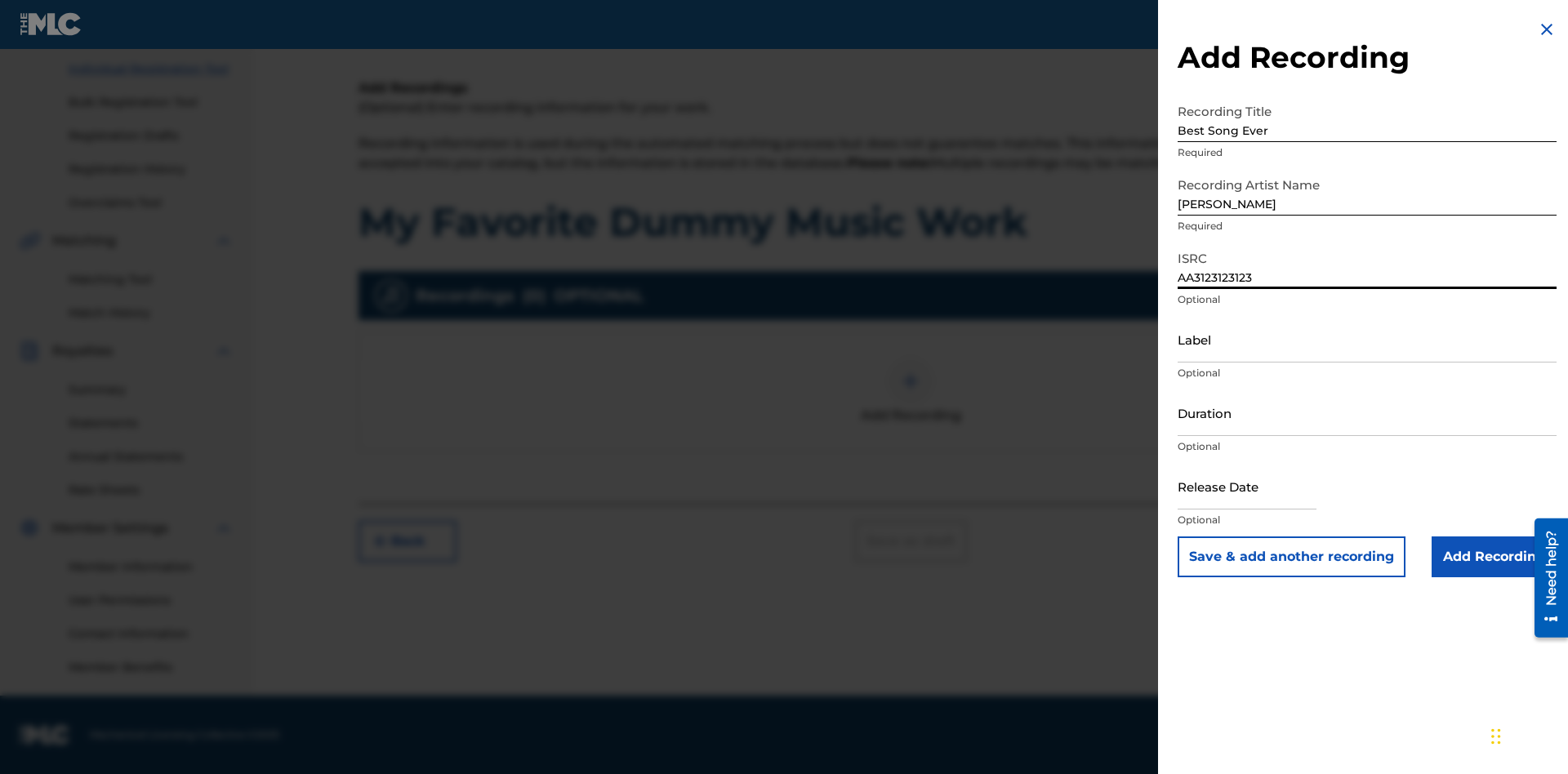
type input "AA3123123123"
click at [1367, 339] on input "Label" at bounding box center [1367, 339] width 379 height 46
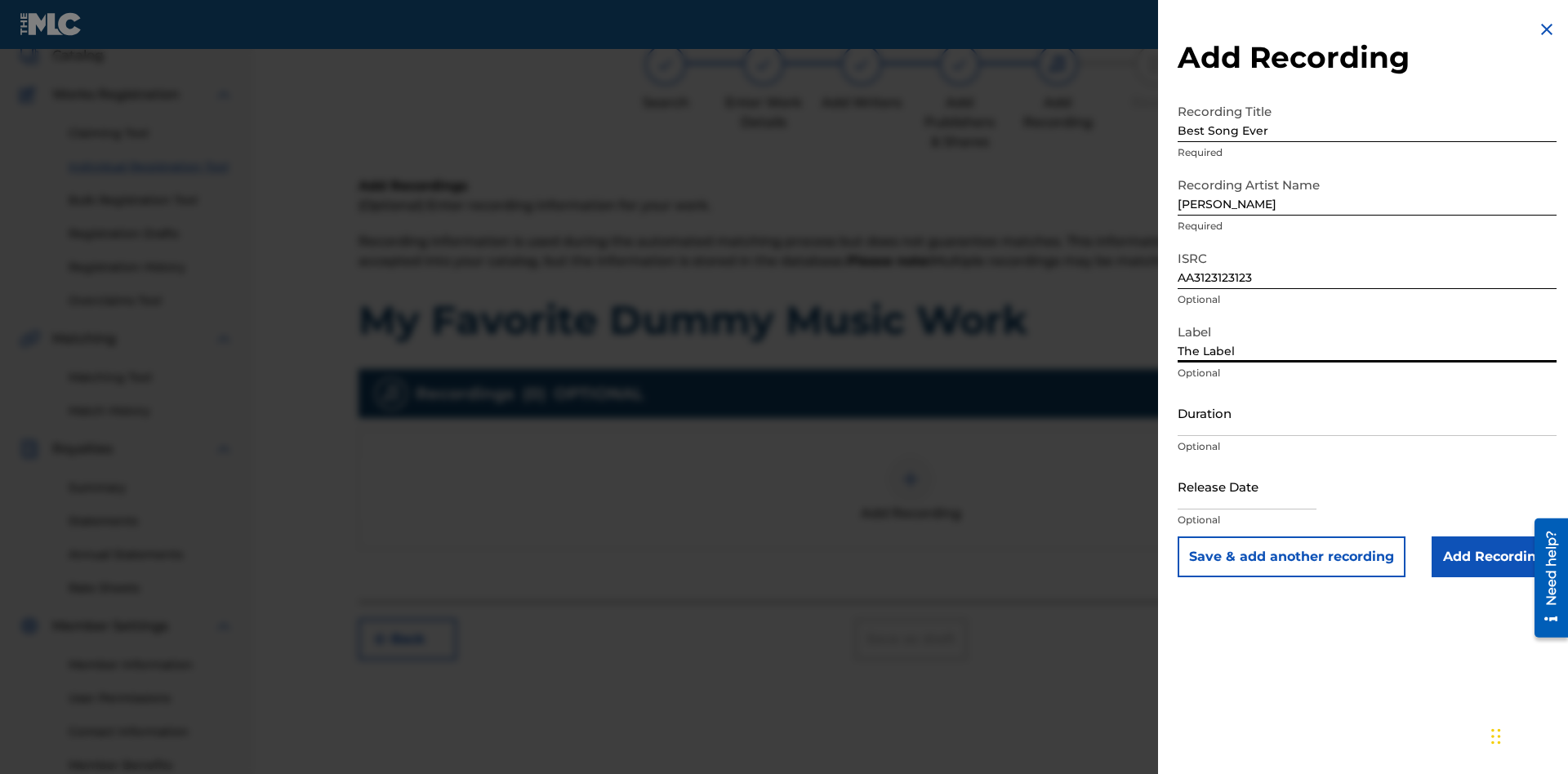
type input "The Label"
click at [1367, 413] on input "Duration" at bounding box center [1367, 413] width 379 height 46
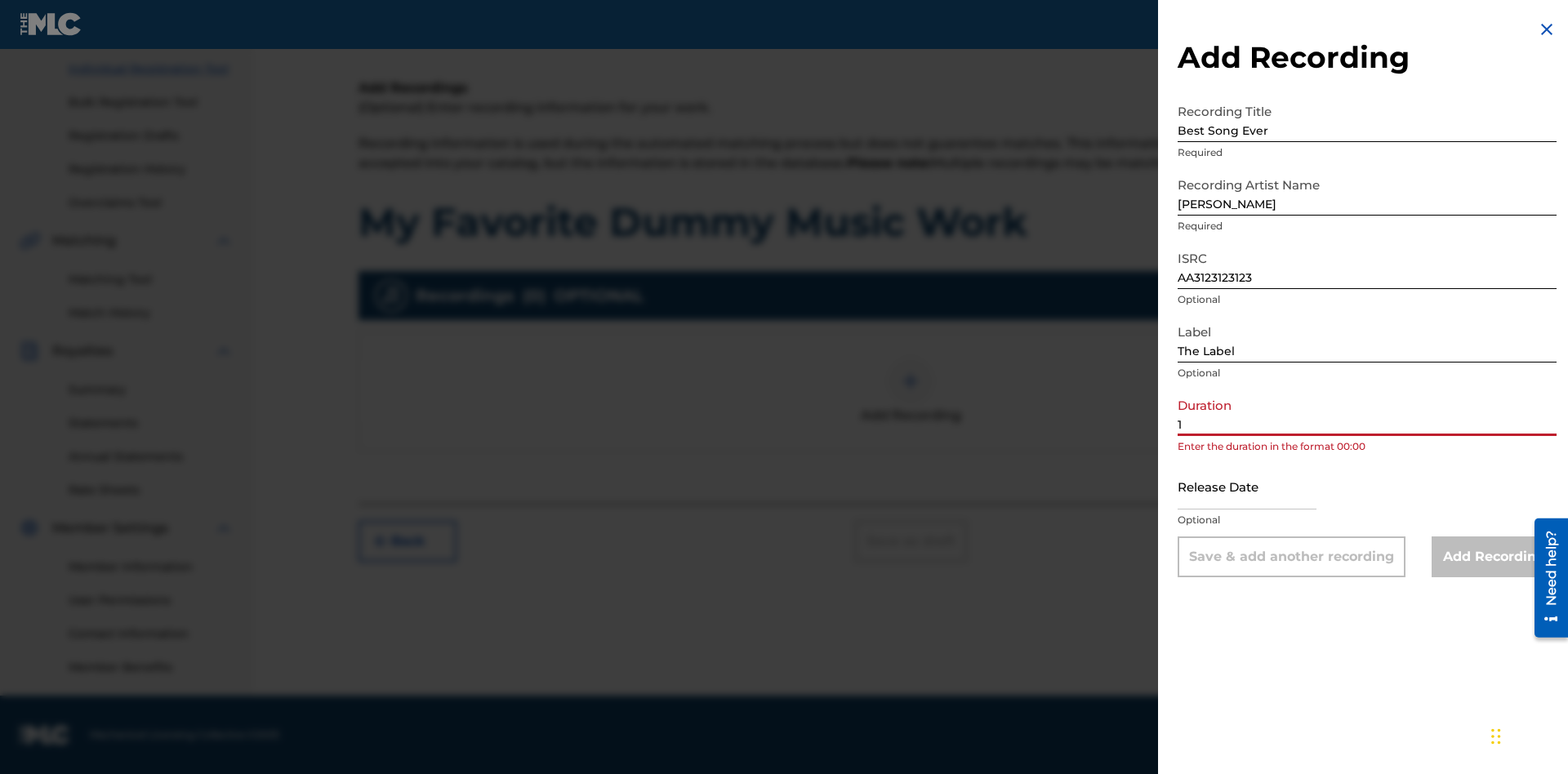
click at [1367, 413] on input "1" at bounding box center [1367, 413] width 379 height 46
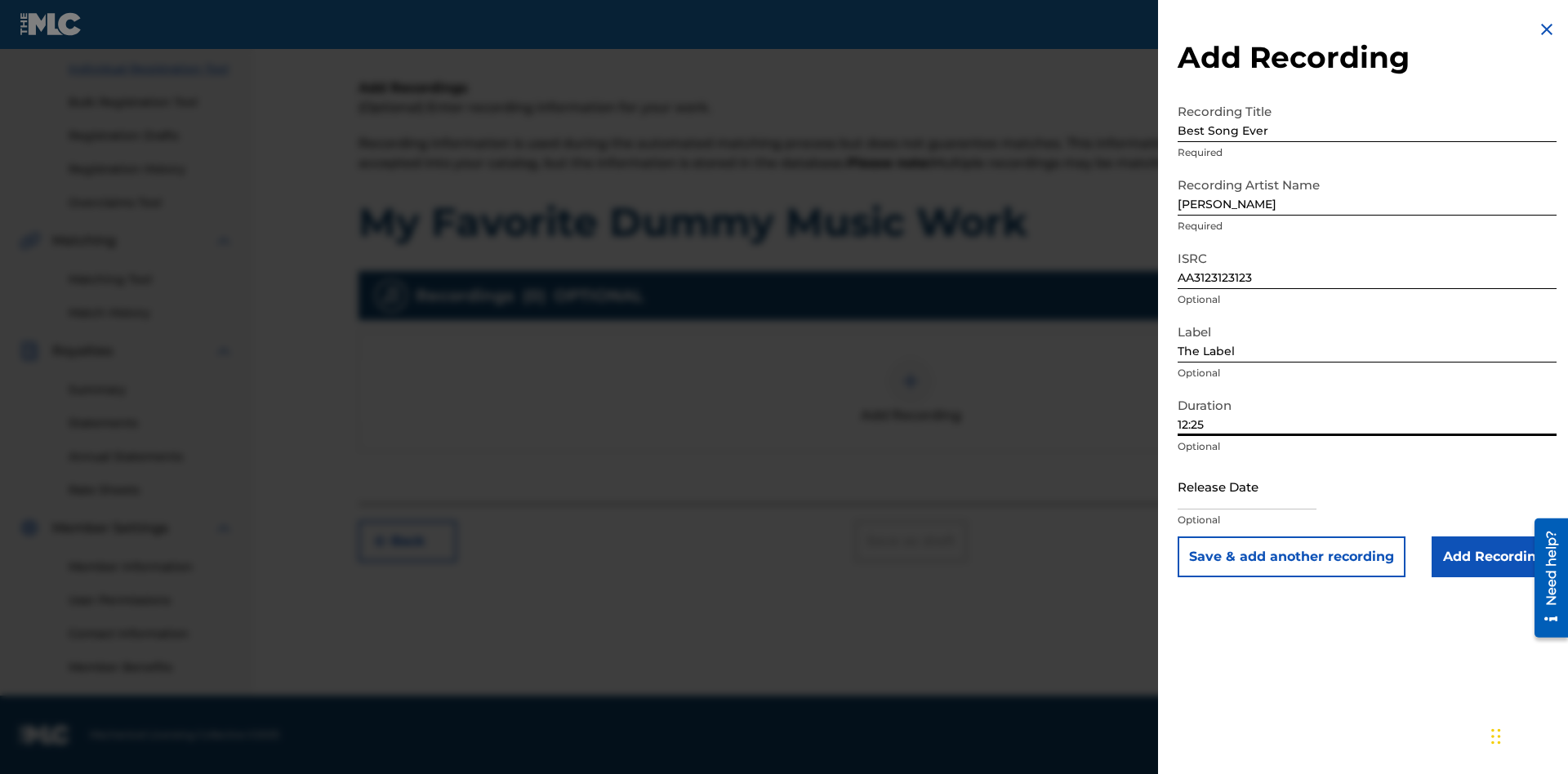
type input "12:25"
click at [1260, 488] on input "text" at bounding box center [1247, 486] width 139 height 46
select select "7"
select select "2025"
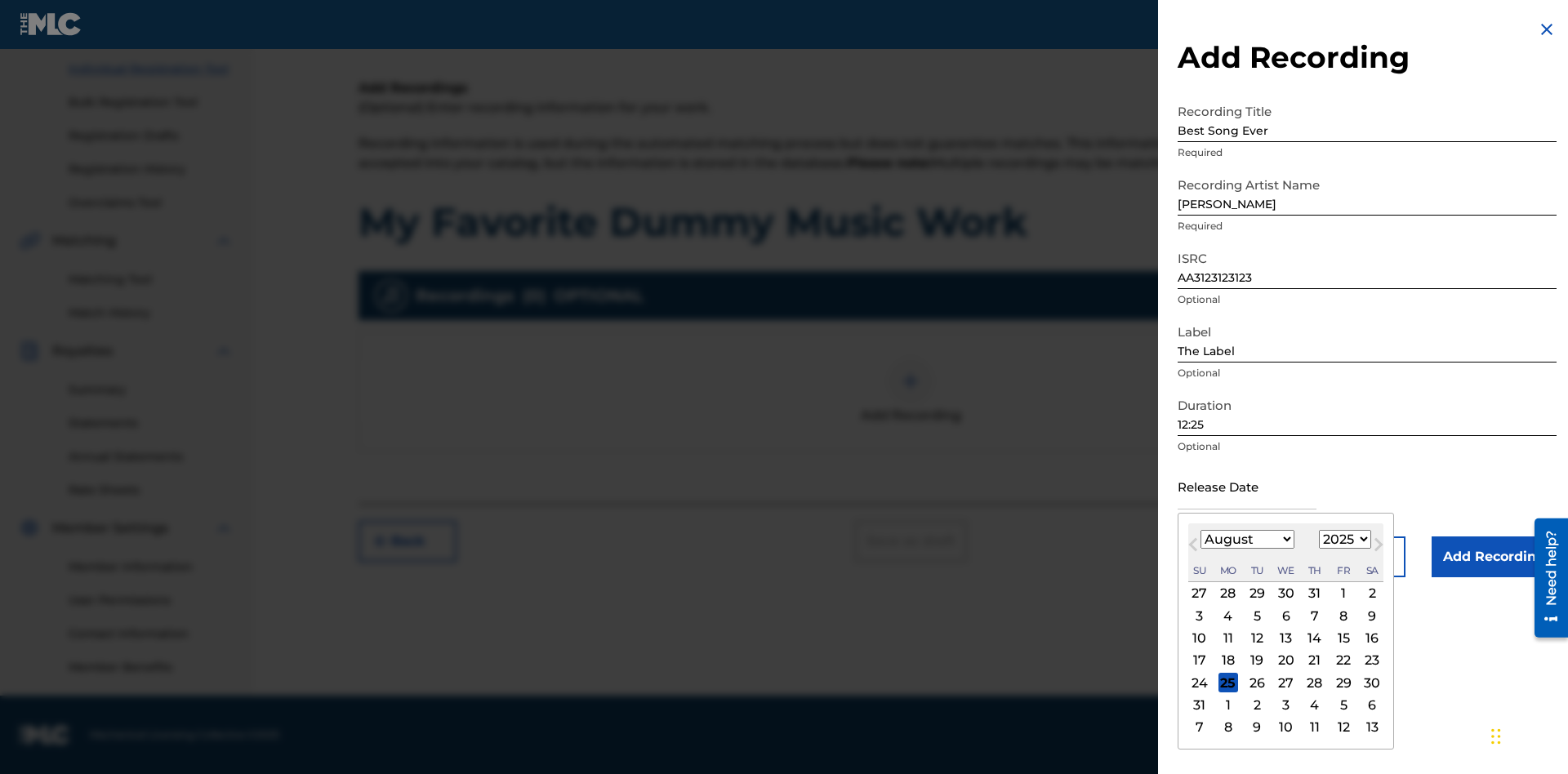
click at [1246, 540] on select "January February March April May June July August September October November De…" at bounding box center [1247, 539] width 94 height 19
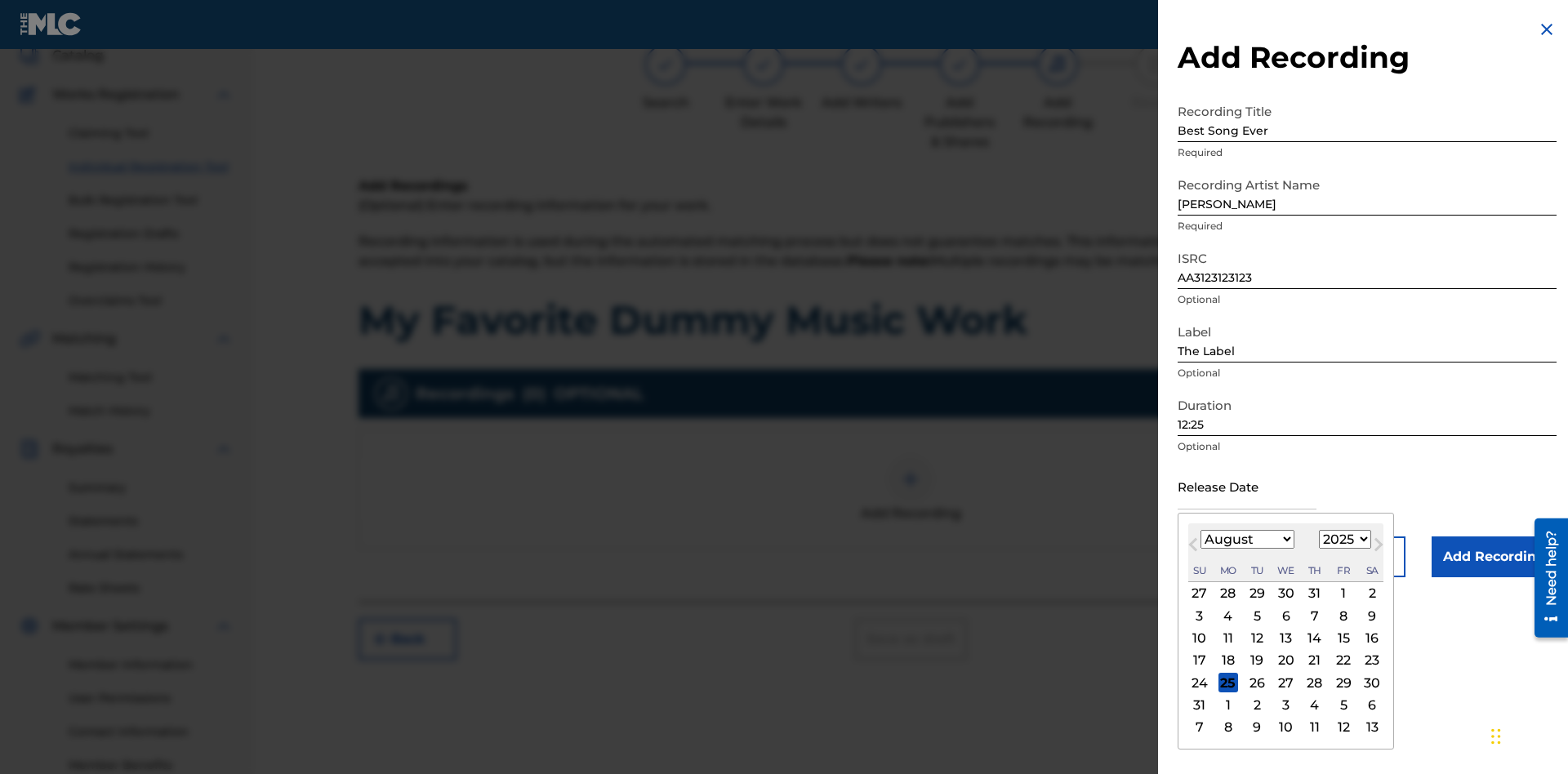
select select "3"
click at [1343, 540] on select "1900 1901 1902 1903 1904 1905 1906 1907 1908 1909 1910 1911 1912 1913 1914 1915…" at bounding box center [1344, 539] width 52 height 19
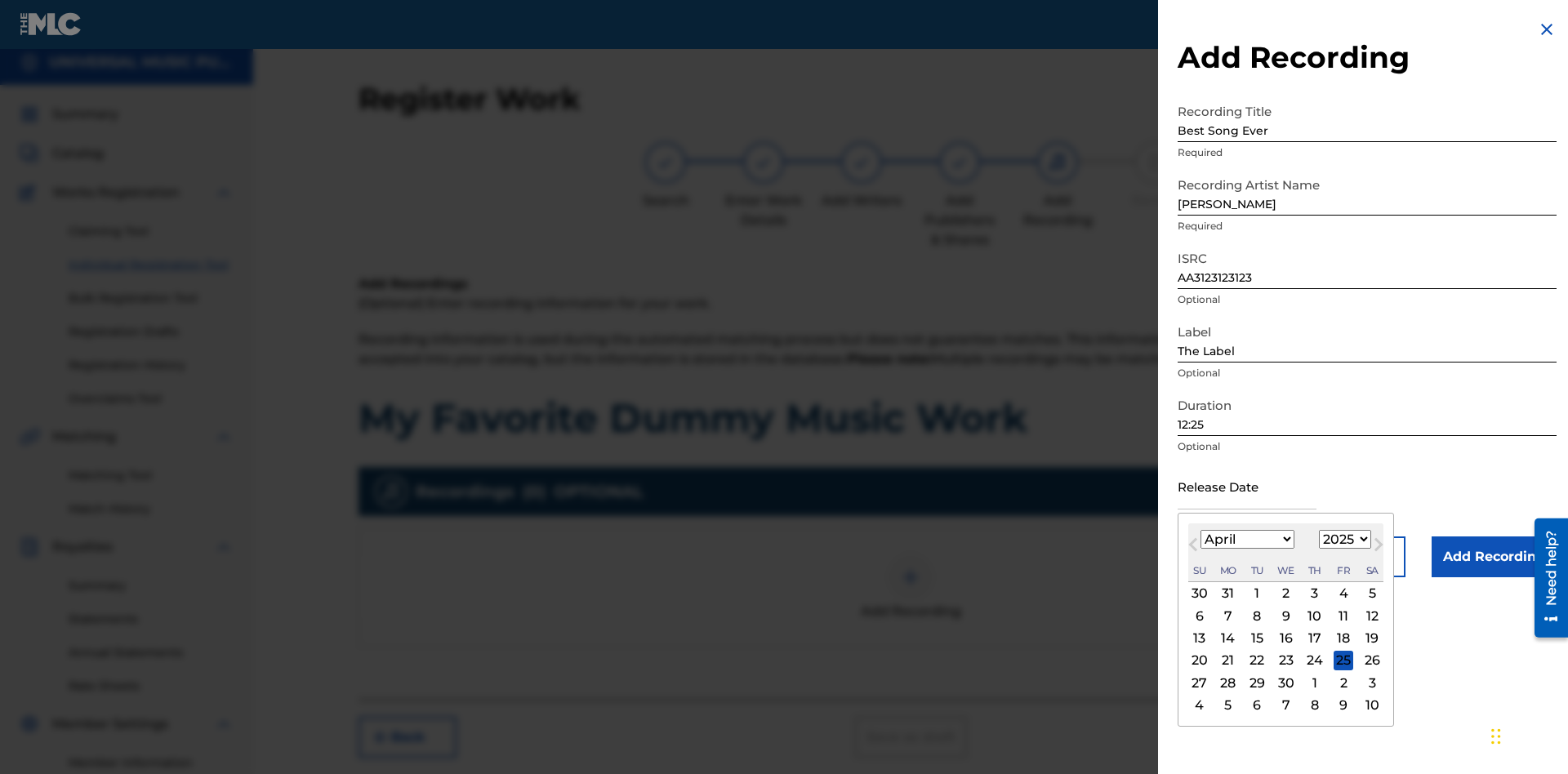
select select "2021"
click at [1343, 540] on select "1900 1901 1902 1903 1904 1905 1906 1907 1908 1909 1910 1911 1912 1913 1914 1915…" at bounding box center [1344, 539] width 52 height 19
click at [1312, 593] on div "1" at bounding box center [1315, 593] width 20 height 20
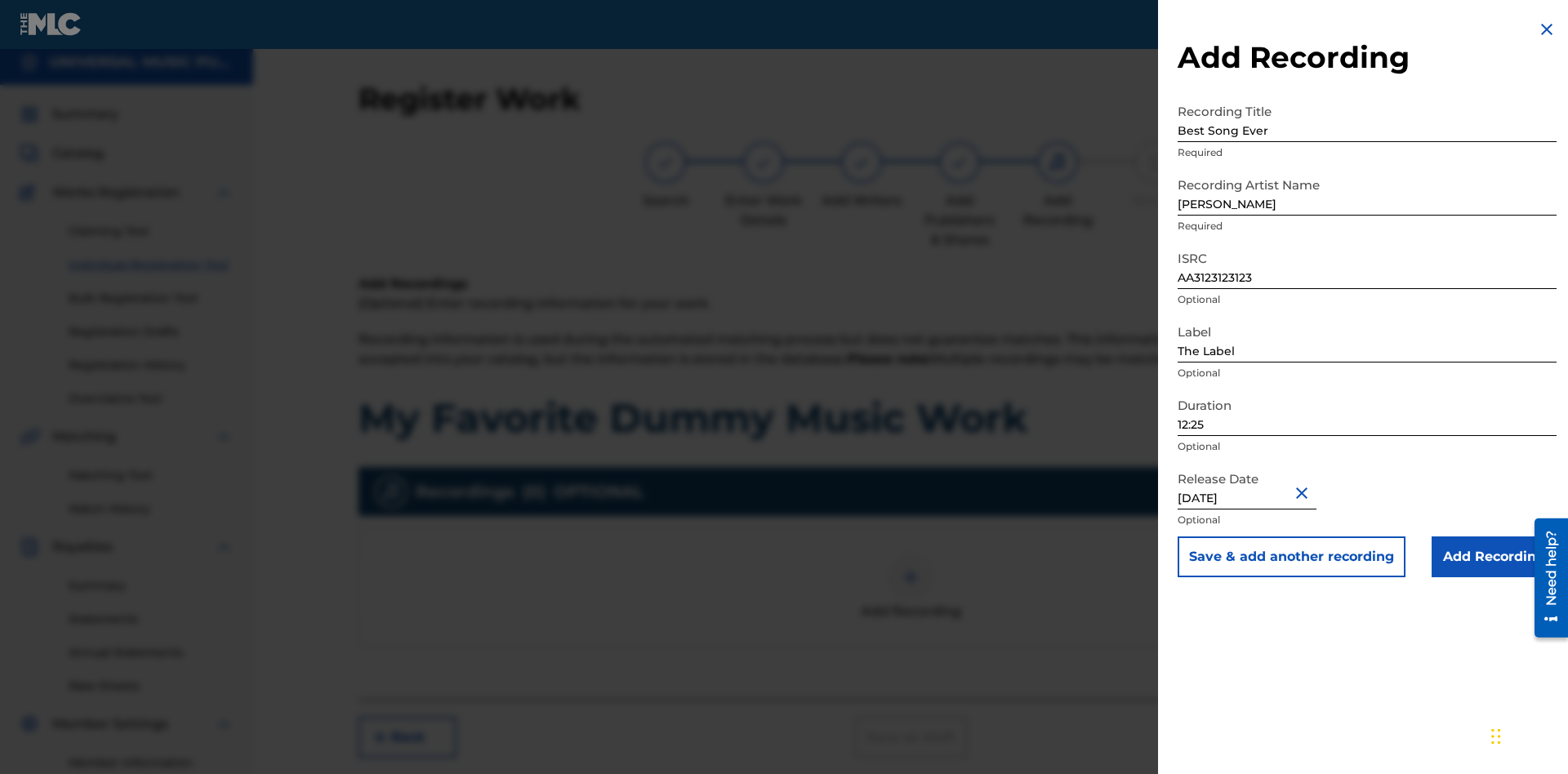
type input "[DATE]"
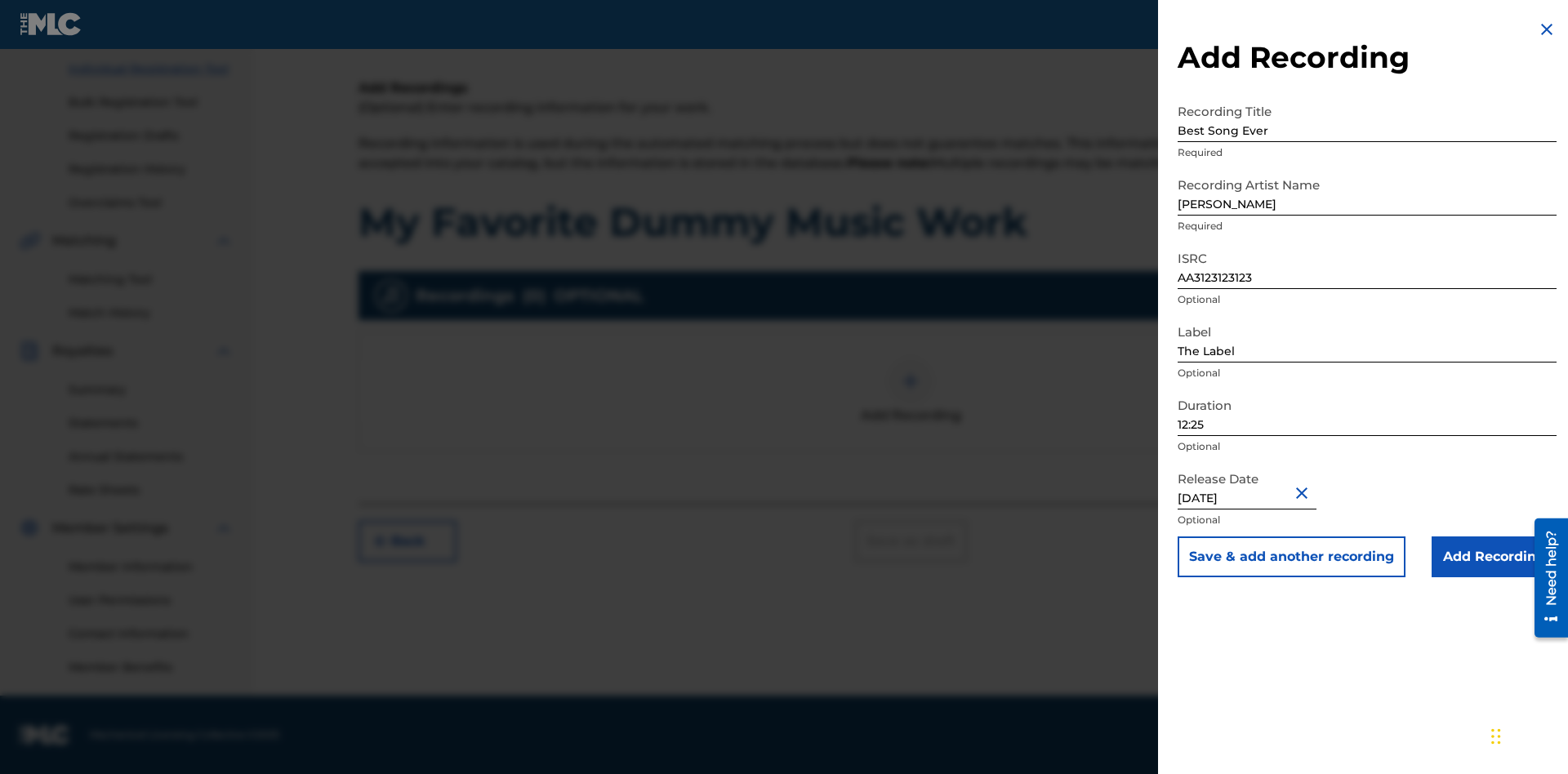
click at [1494, 557] on input "Add Recording" at bounding box center [1493, 556] width 125 height 40
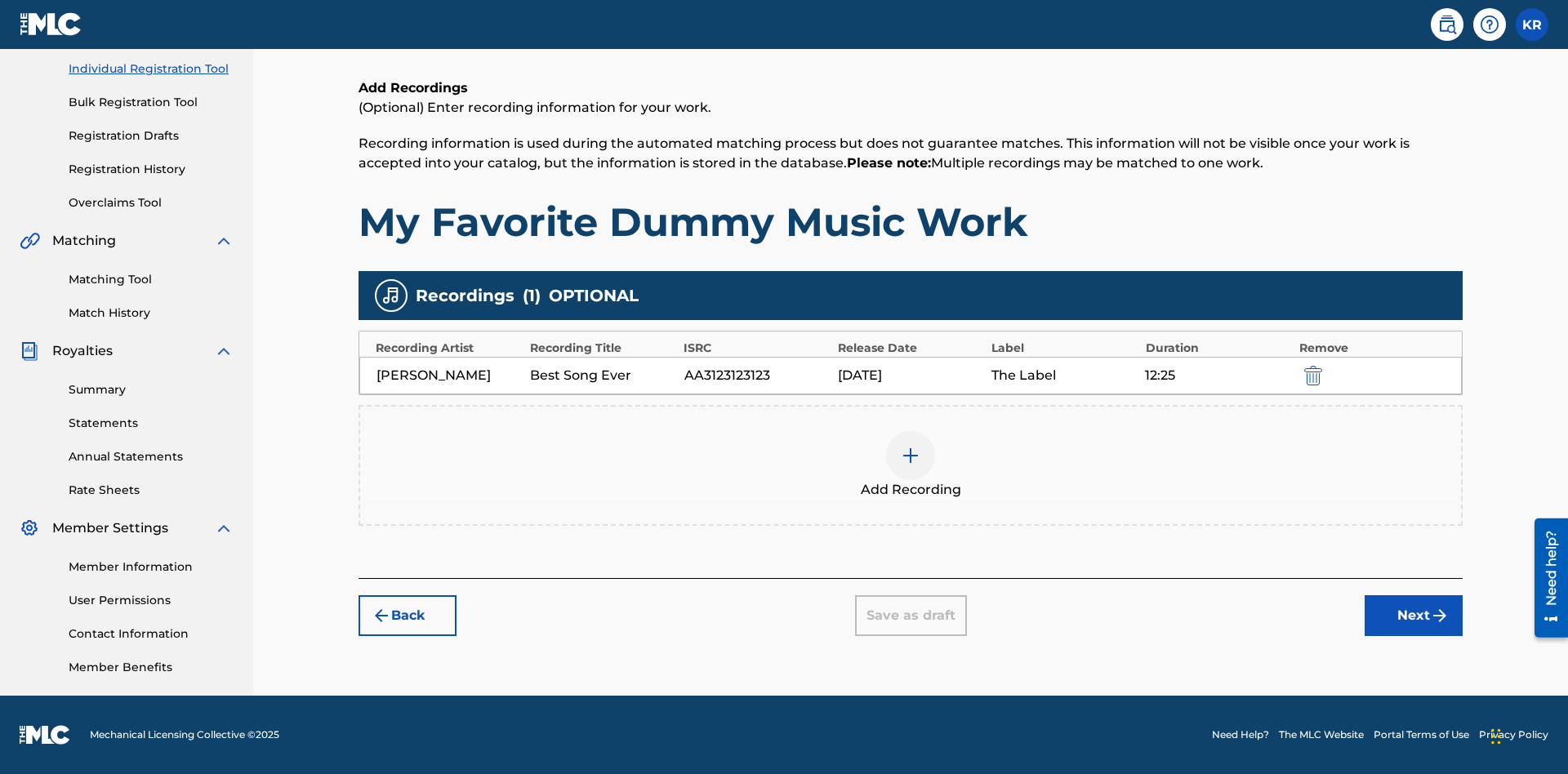
click at [910, 465] on div at bounding box center [909, 455] width 49 height 49
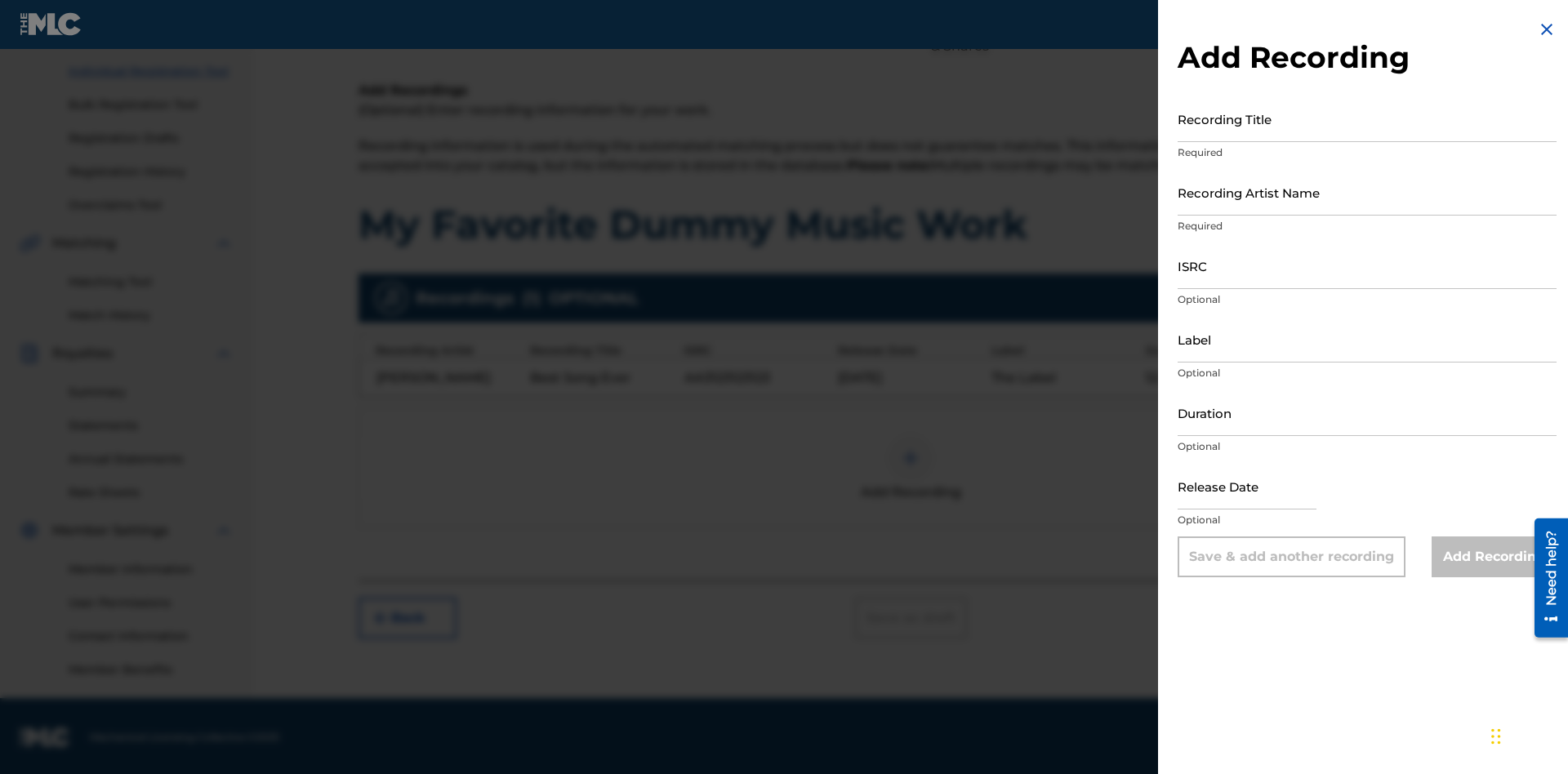
click at [1367, 118] on input "Recording Title" at bounding box center [1367, 119] width 379 height 46
type input "Even Better song"
click at [1367, 191] on input "Recording Artist Name" at bounding box center [1367, 192] width 379 height 46
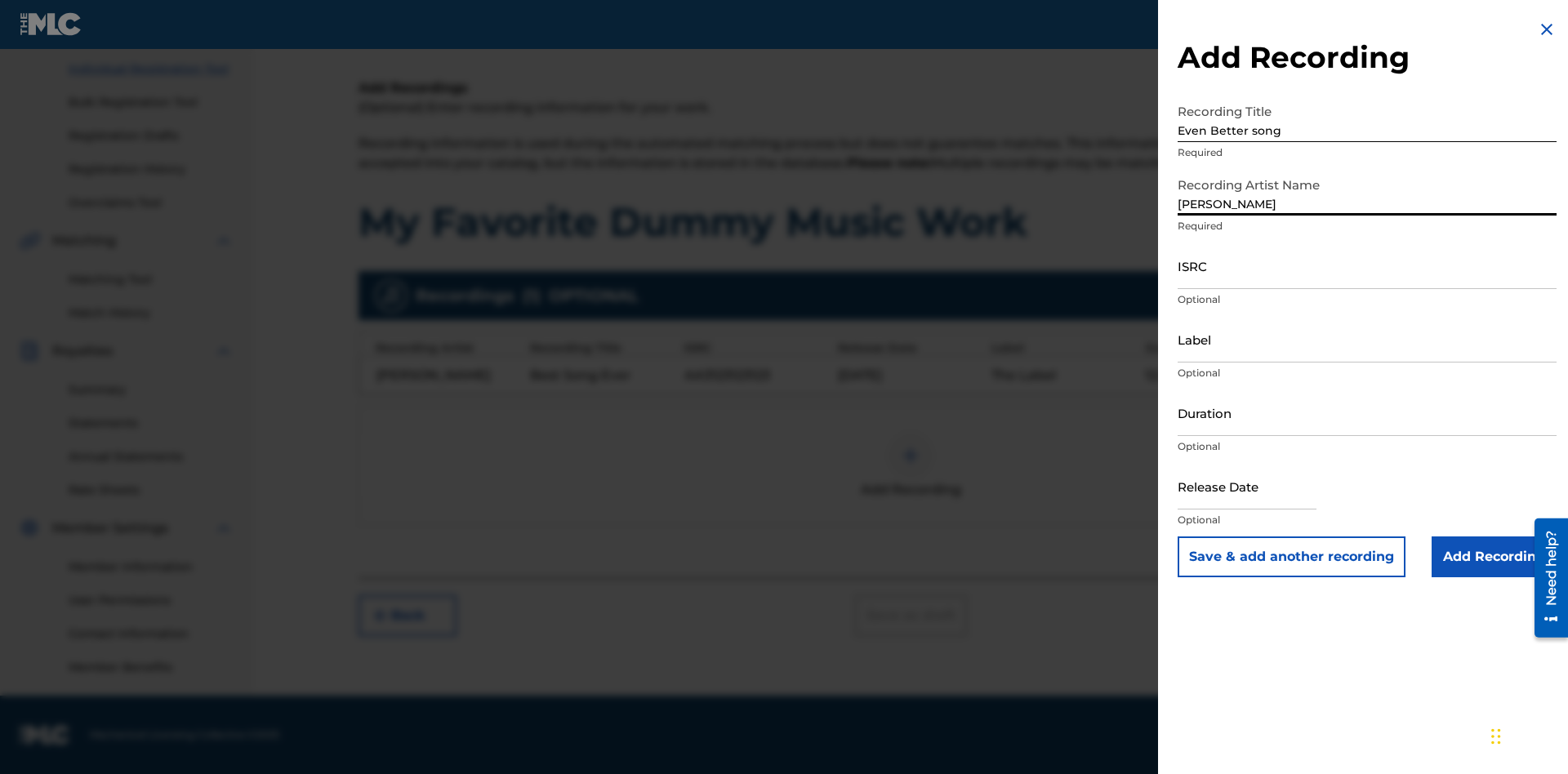
type input "[PERSON_NAME]"
click at [1367, 266] on input "ISRC" at bounding box center [1367, 266] width 379 height 46
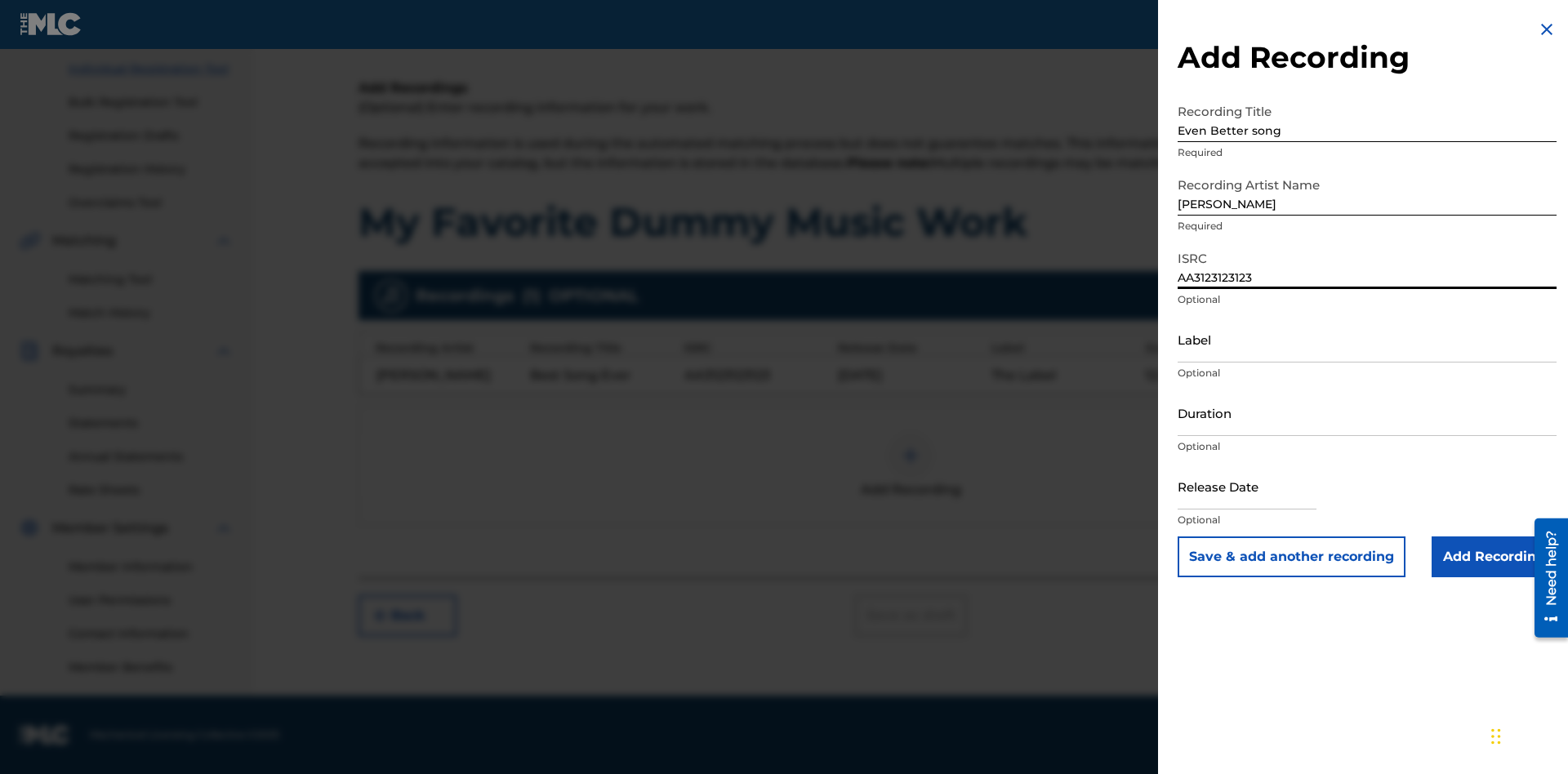
type input "AA3123123123"
click at [1367, 339] on input "Label" at bounding box center [1367, 339] width 379 height 46
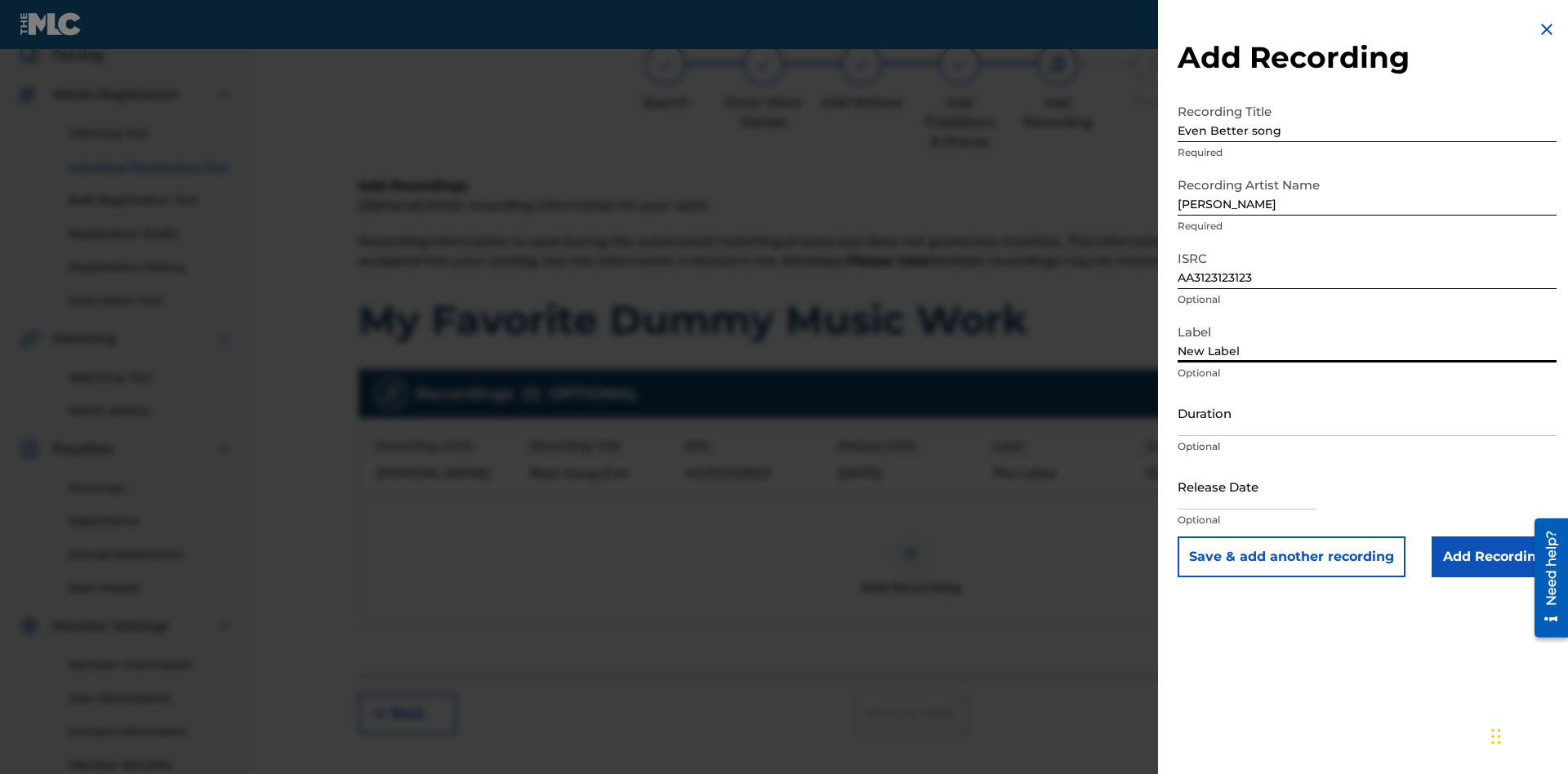
type input "New Label"
click at [1367, 413] on input "Duration" at bounding box center [1367, 413] width 379 height 46
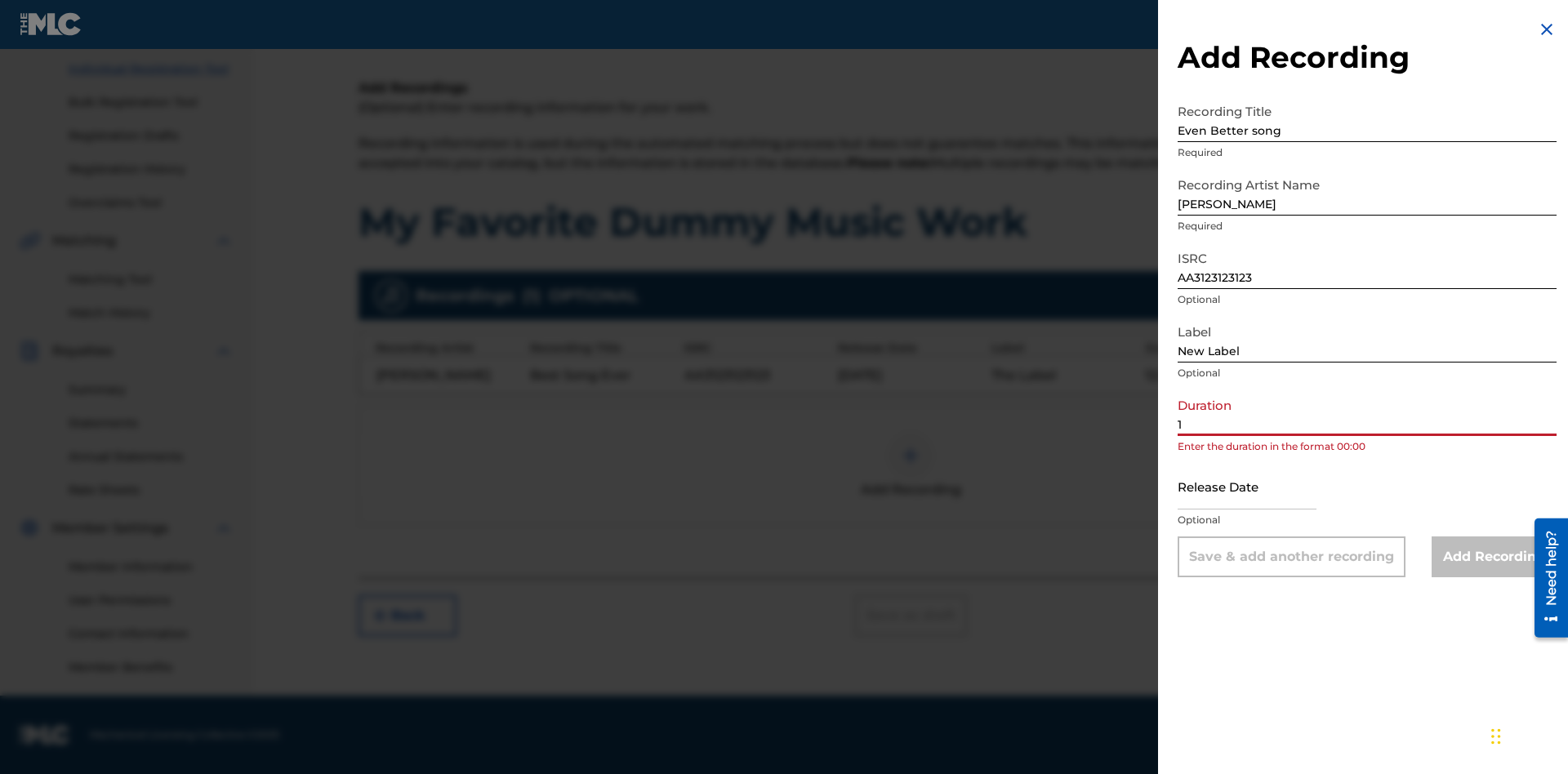
click at [1367, 413] on input "1" at bounding box center [1367, 413] width 379 height 46
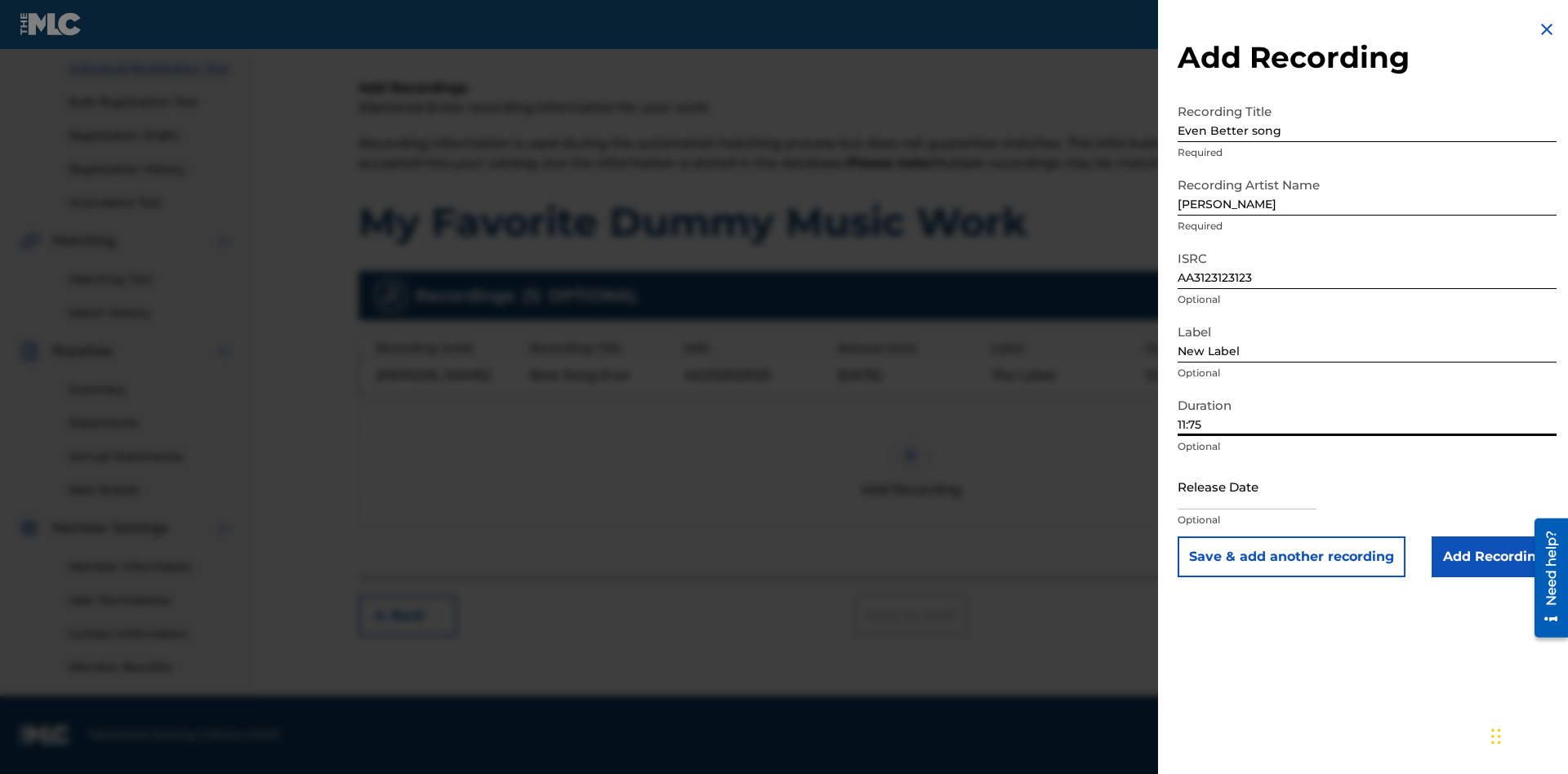
type input "11:75"
click at [1260, 488] on input "text" at bounding box center [1247, 486] width 139 height 46
select select "7"
select select "2025"
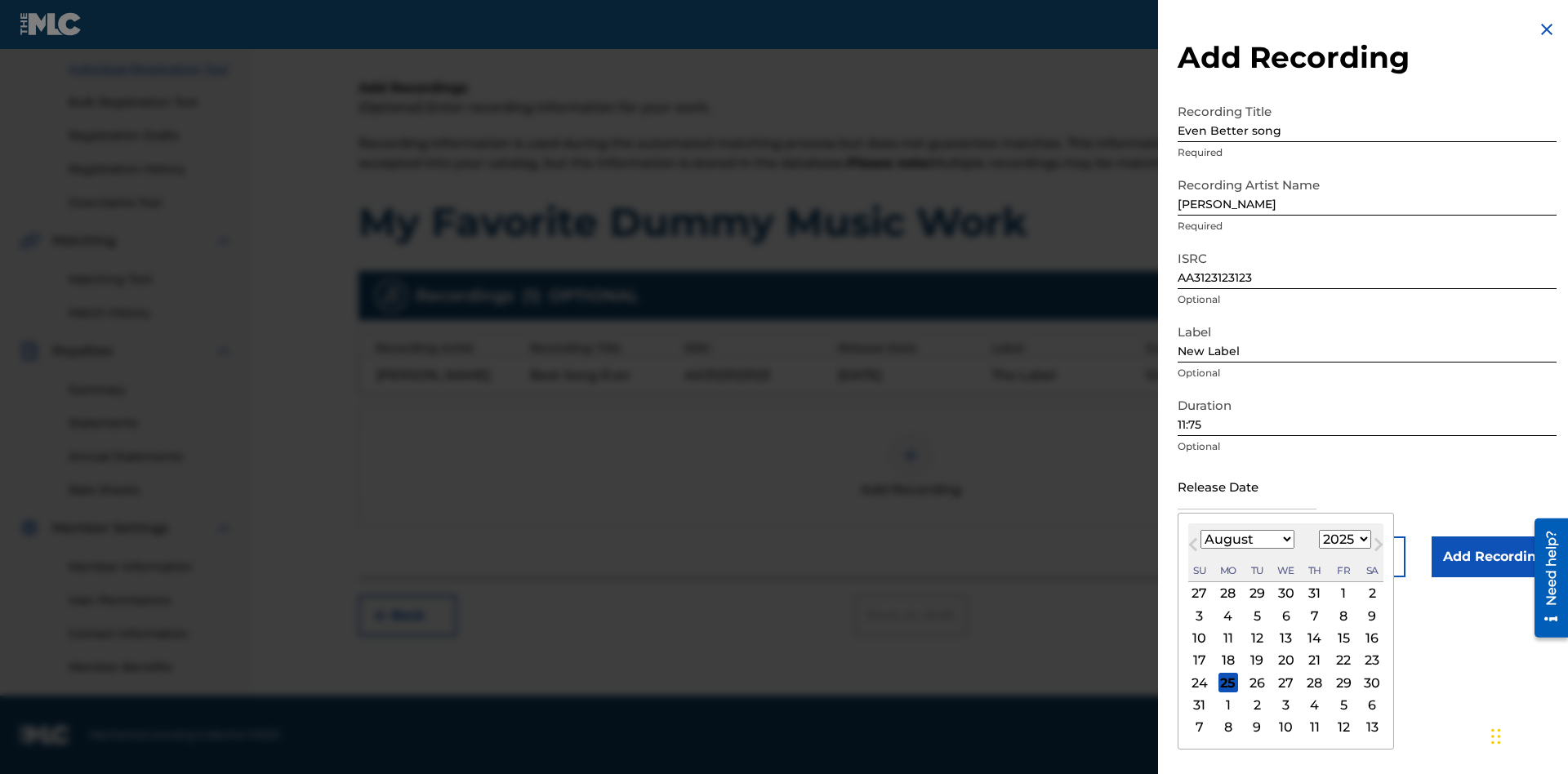
click at [1246, 540] on select "January February March April May June July August September October November De…" at bounding box center [1247, 539] width 94 height 19
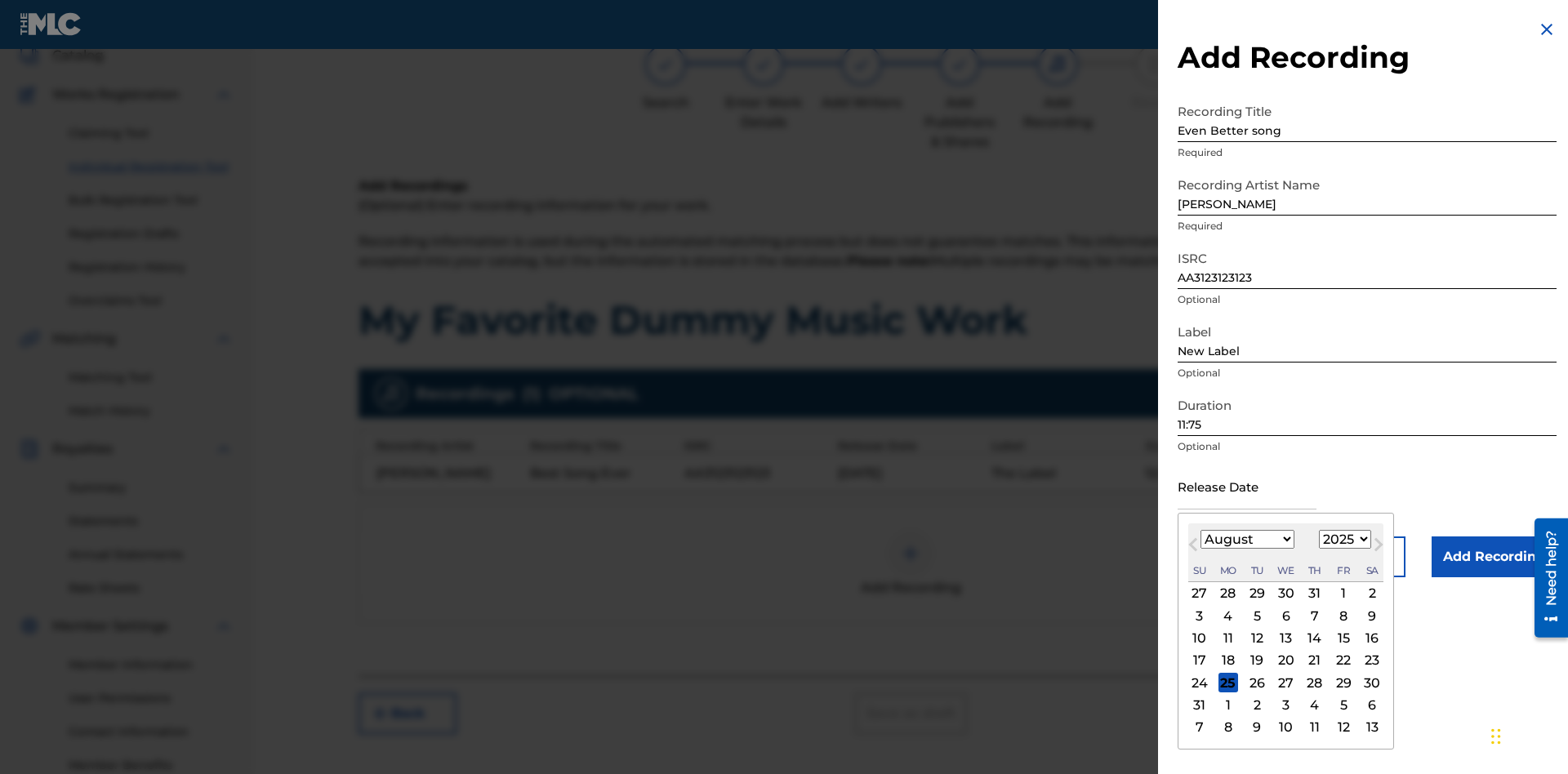
select select "3"
click at [1343, 540] on select "1900 1901 1902 1903 1904 1905 1906 1907 1908 1909 1910 1911 1912 1913 1914 1915…" at bounding box center [1344, 539] width 52 height 19
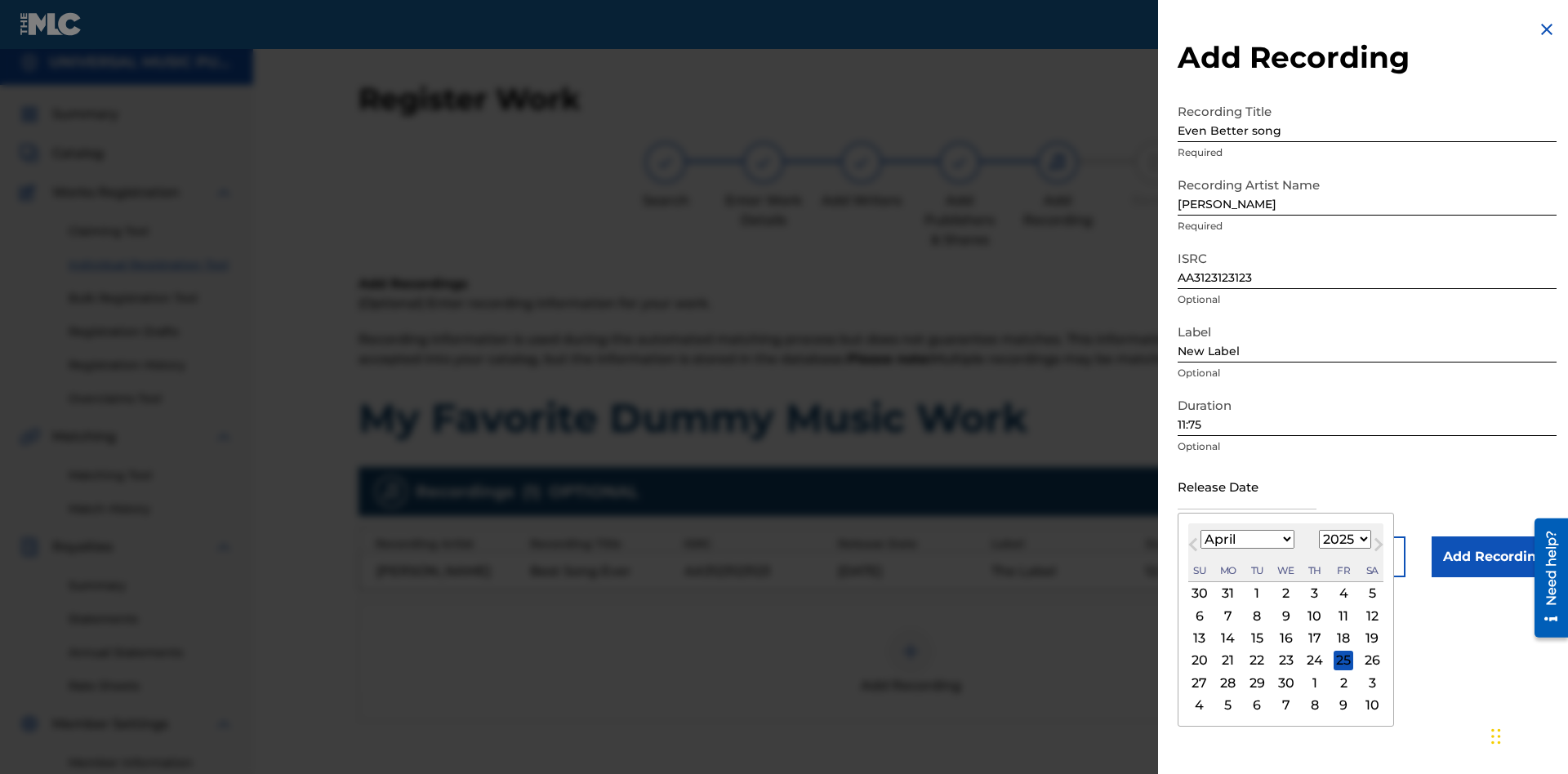
select select "2021"
click at [1343, 540] on select "1900 1901 1902 1903 1904 1905 1906 1907 1908 1909 1910 1911 1912 1913 1914 1915…" at bounding box center [1344, 539] width 52 height 19
click at [1312, 593] on div "1" at bounding box center [1315, 593] width 20 height 20
type input "[DATE]"
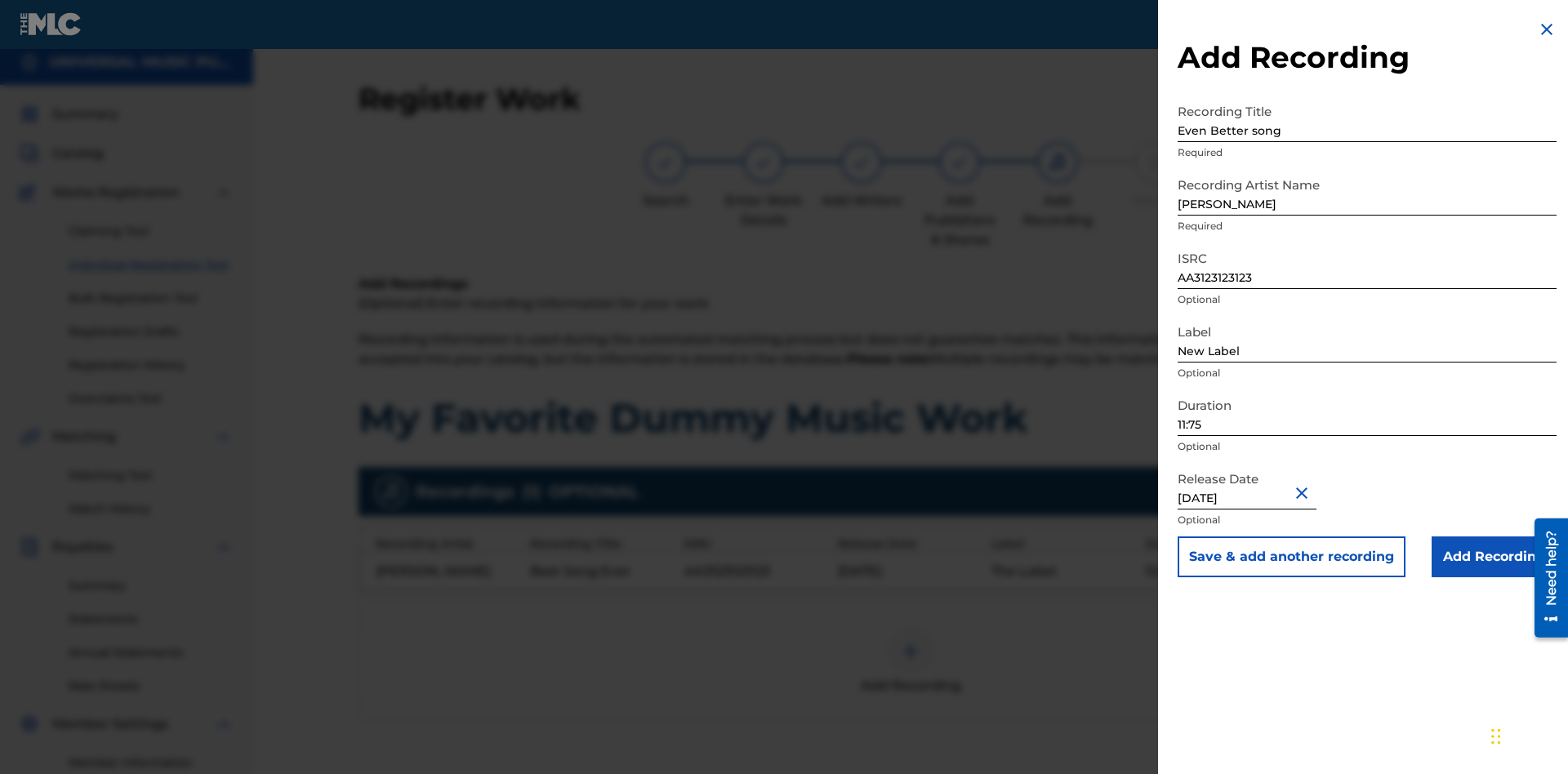
scroll to position [205, 0]
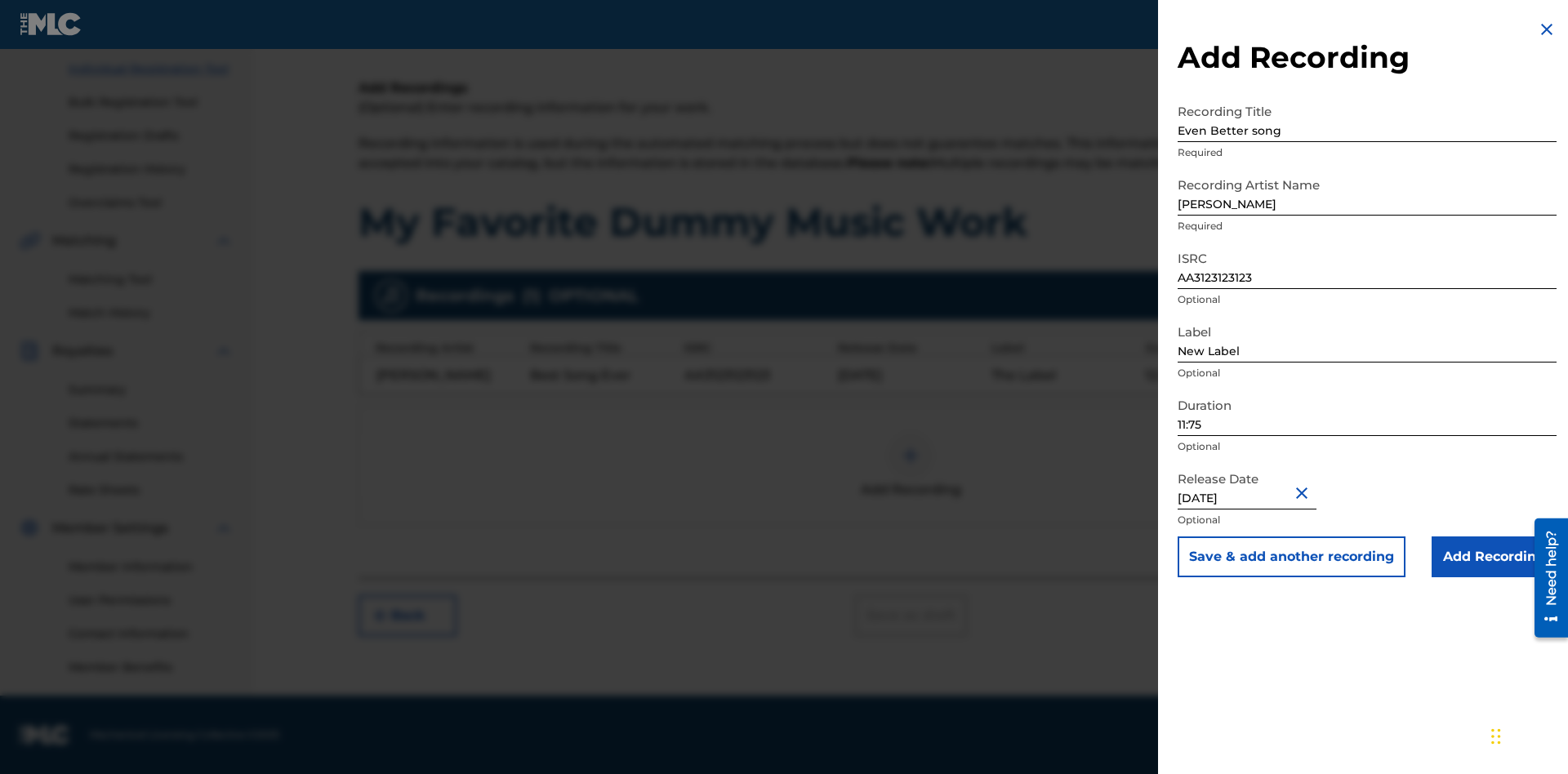
click at [1494, 557] on input "Add Recording" at bounding box center [1493, 556] width 125 height 40
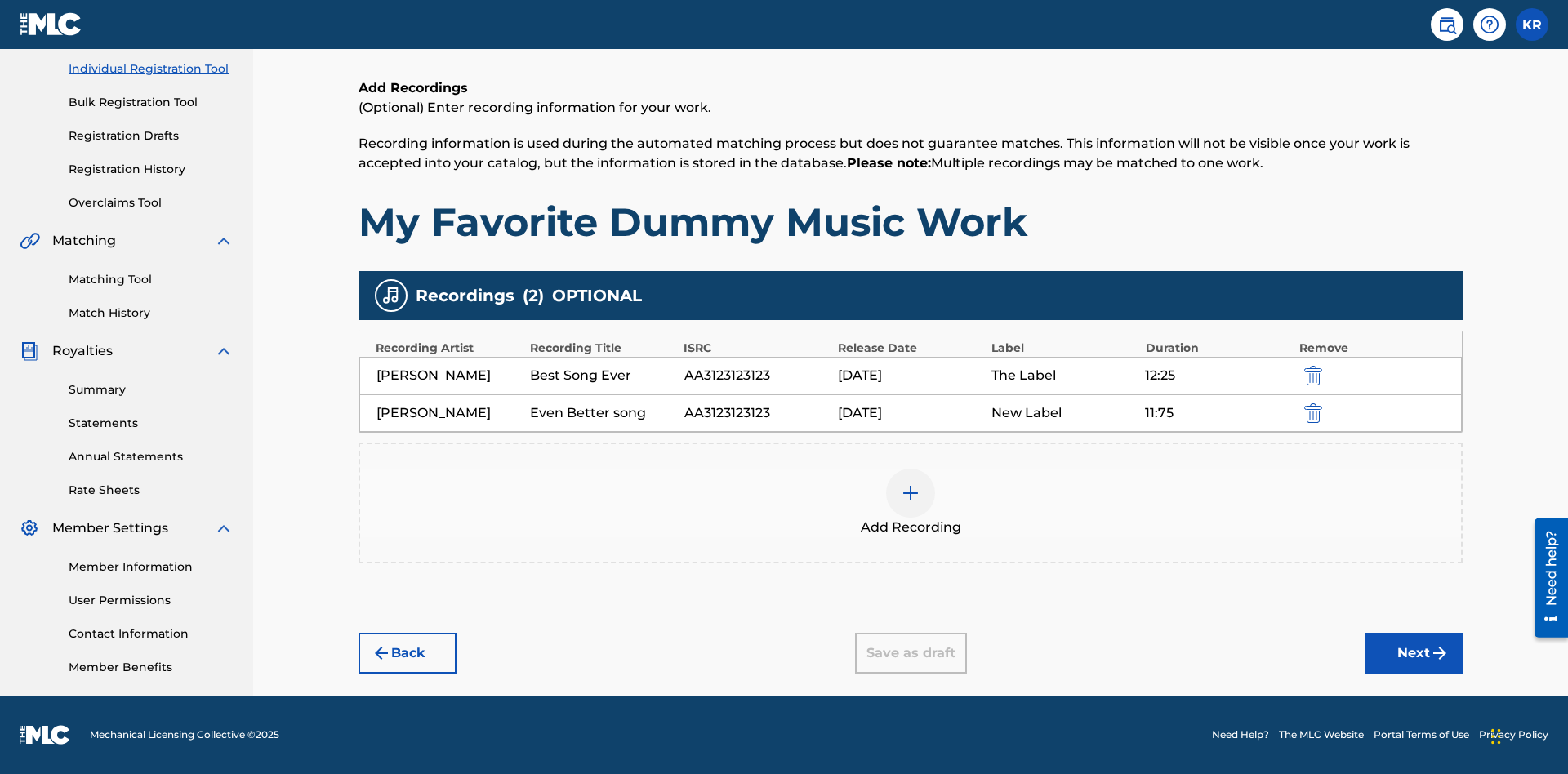
click at [1311, 413] on img "submit" at bounding box center [1313, 413] width 18 height 20
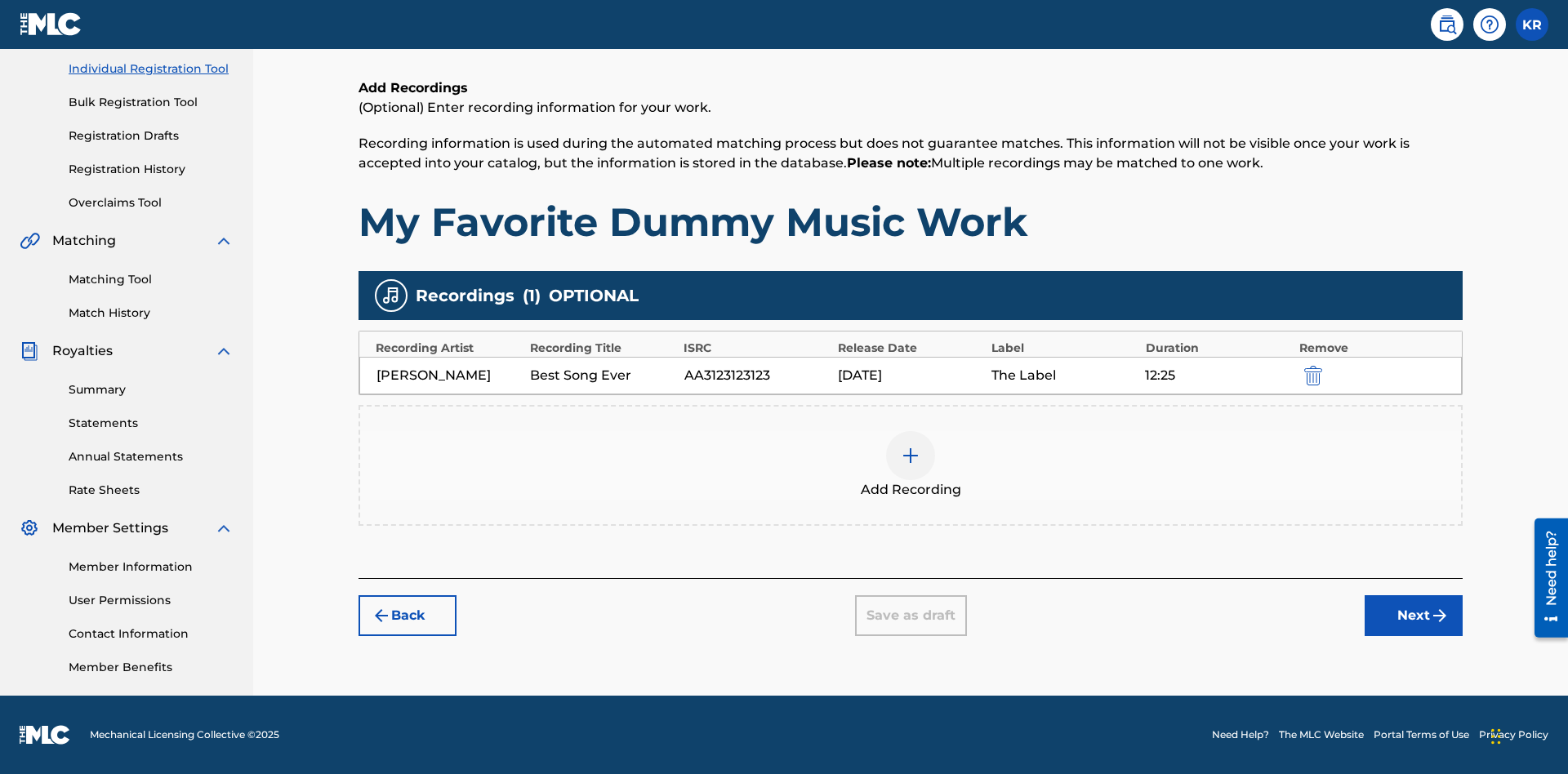
click at [910, 465] on div at bounding box center [909, 455] width 49 height 49
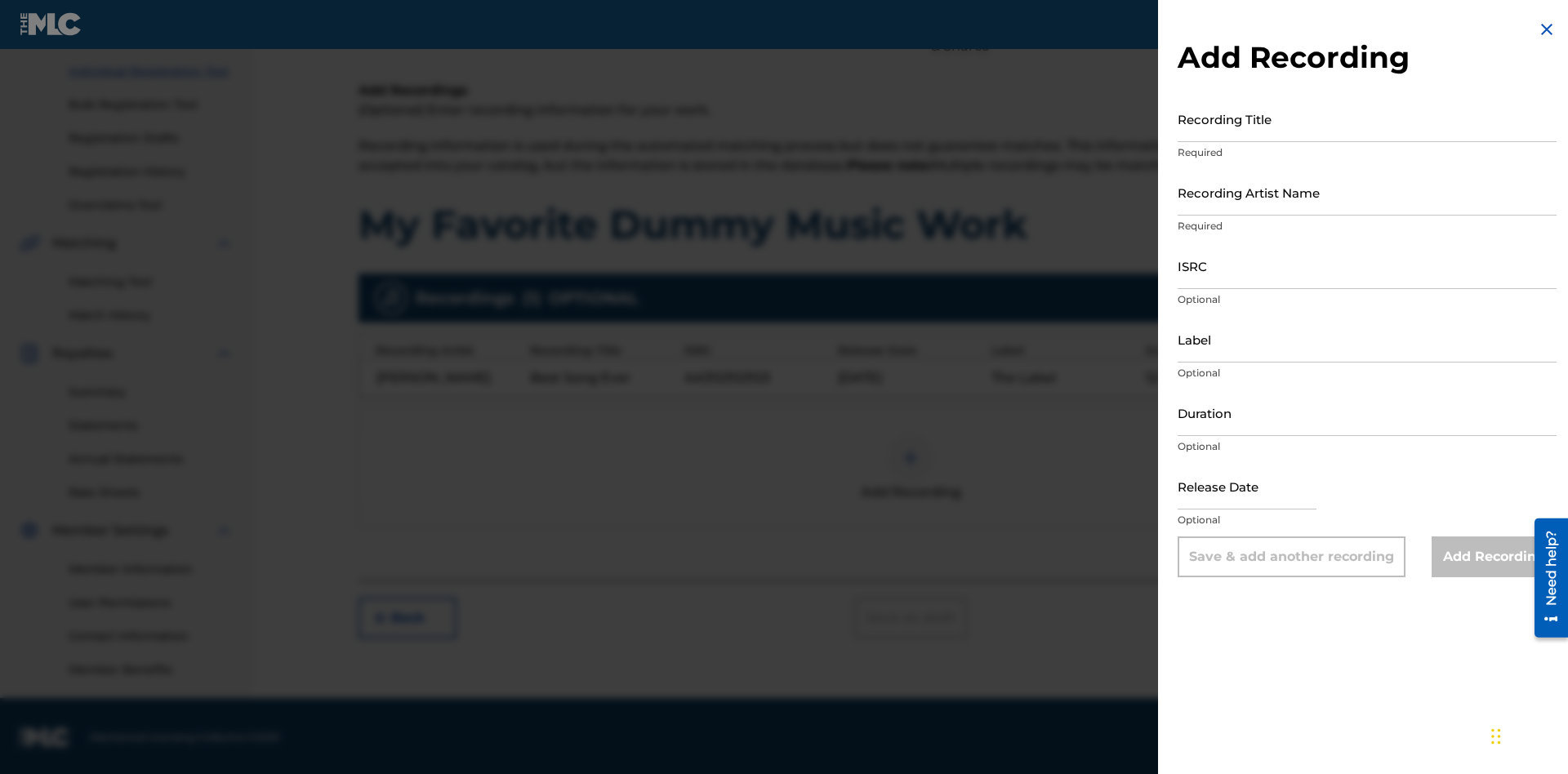
click at [1367, 118] on input "Recording Title" at bounding box center [1367, 119] width 379 height 46
type input "Smells Like Teen Spirit"
click at [1367, 191] on input "Recording Artist Name" at bounding box center [1367, 192] width 379 height 46
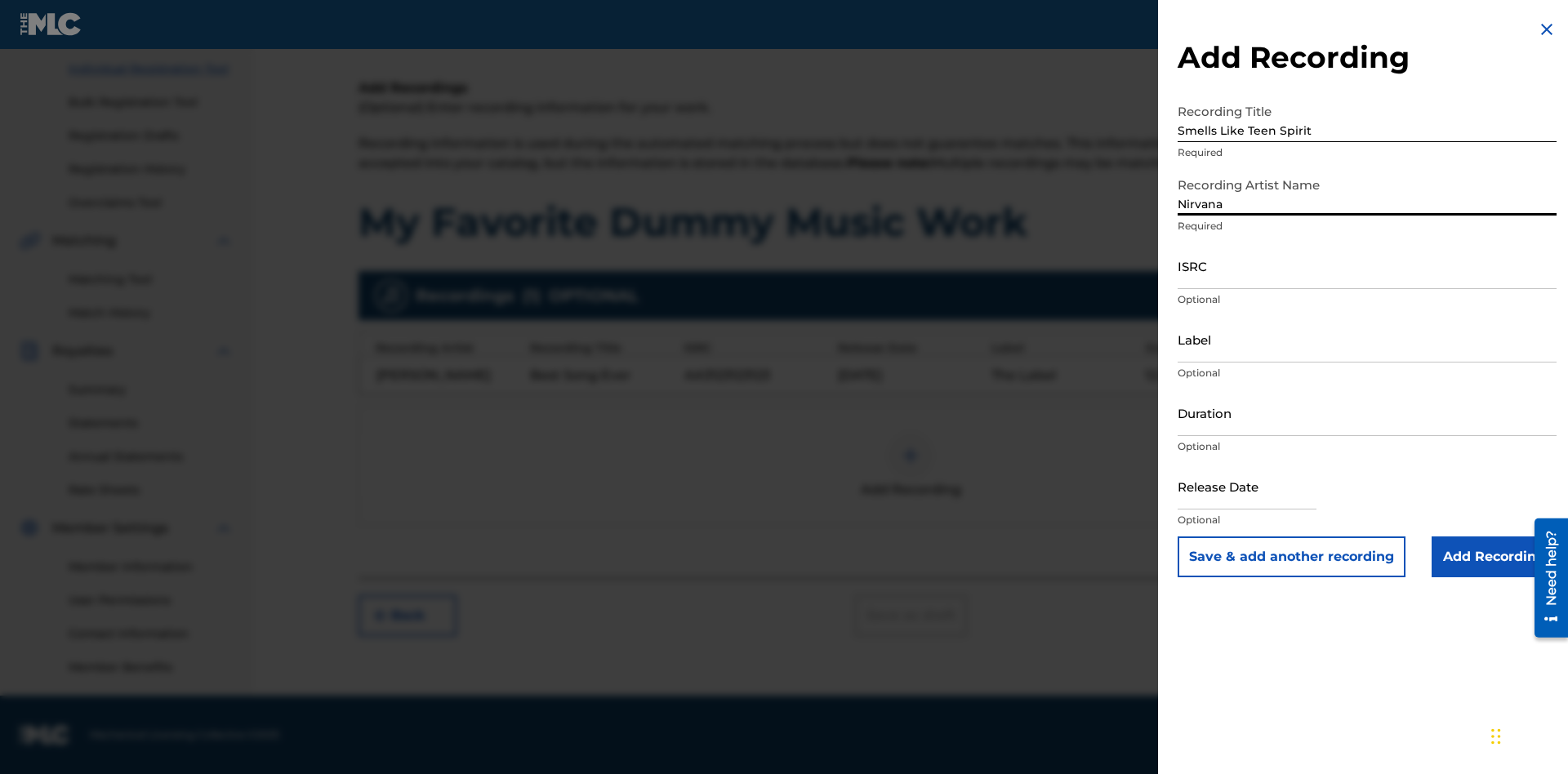
type input "Nirvana"
click at [1367, 266] on input "ISRC" at bounding box center [1367, 266] width 379 height 46
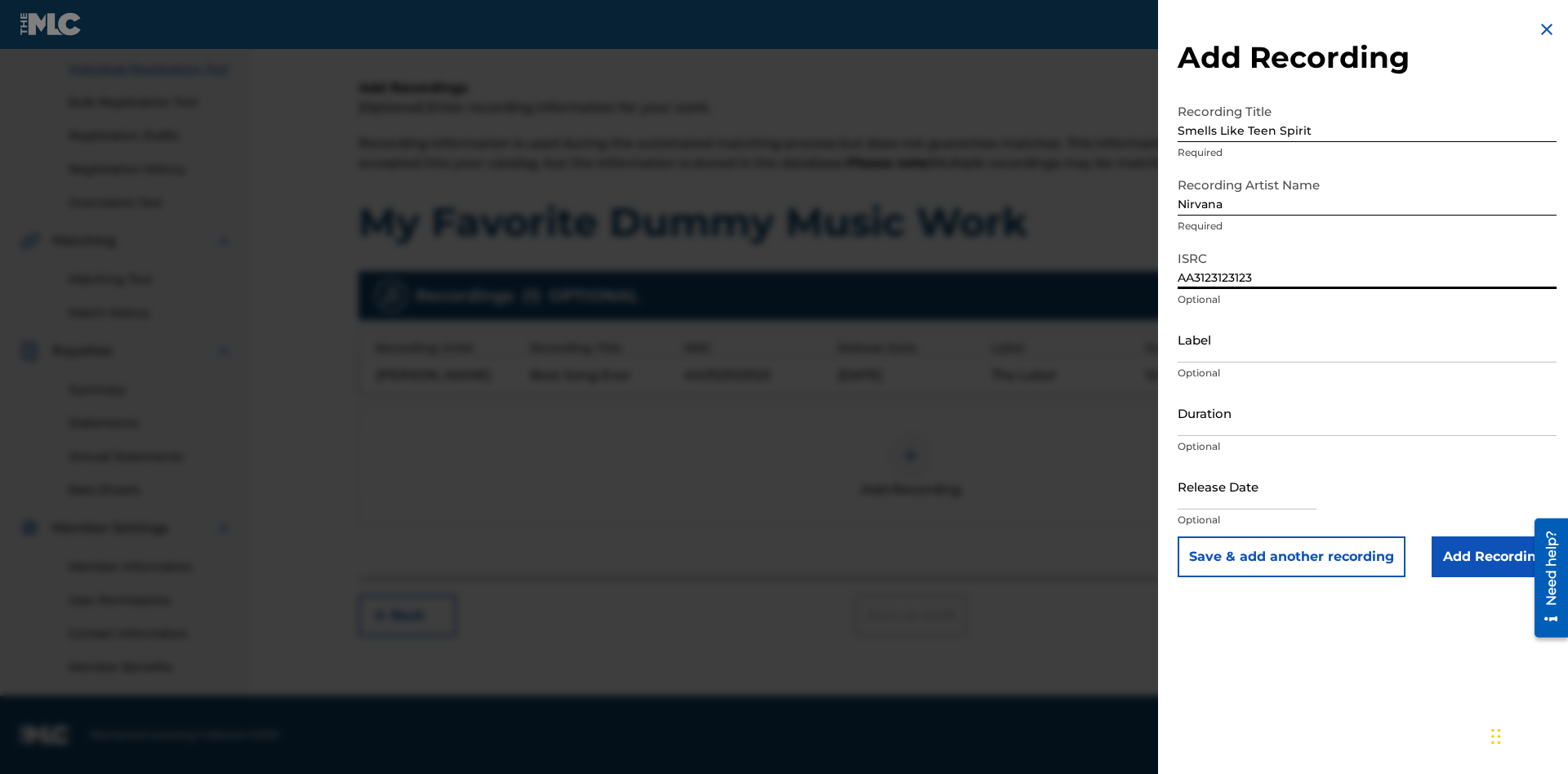
type input "AA3123123123"
click at [1367, 339] on input "Label" at bounding box center [1367, 339] width 379 height 46
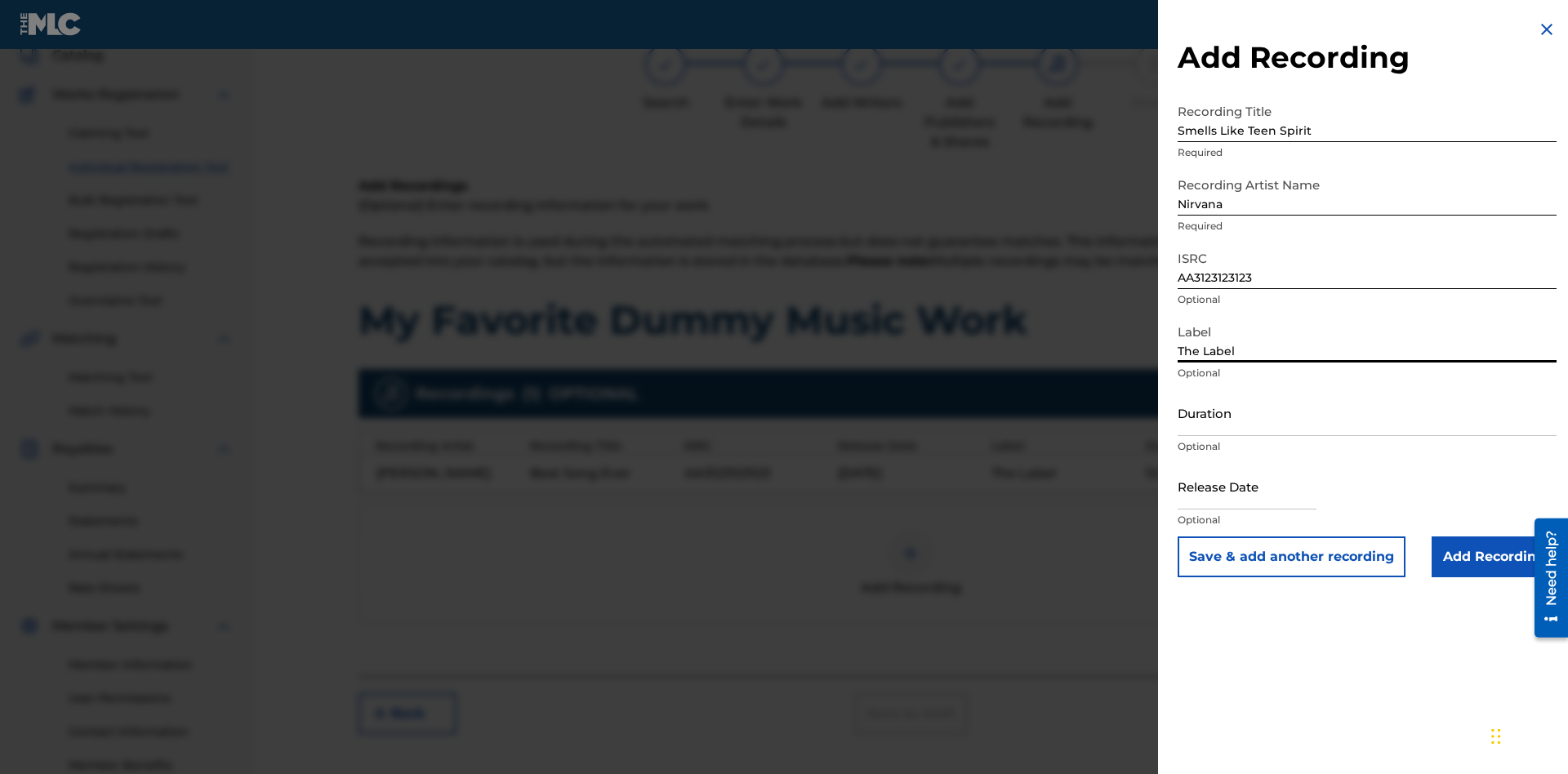
type input "The Label"
click at [1367, 413] on input "Duration" at bounding box center [1367, 413] width 379 height 46
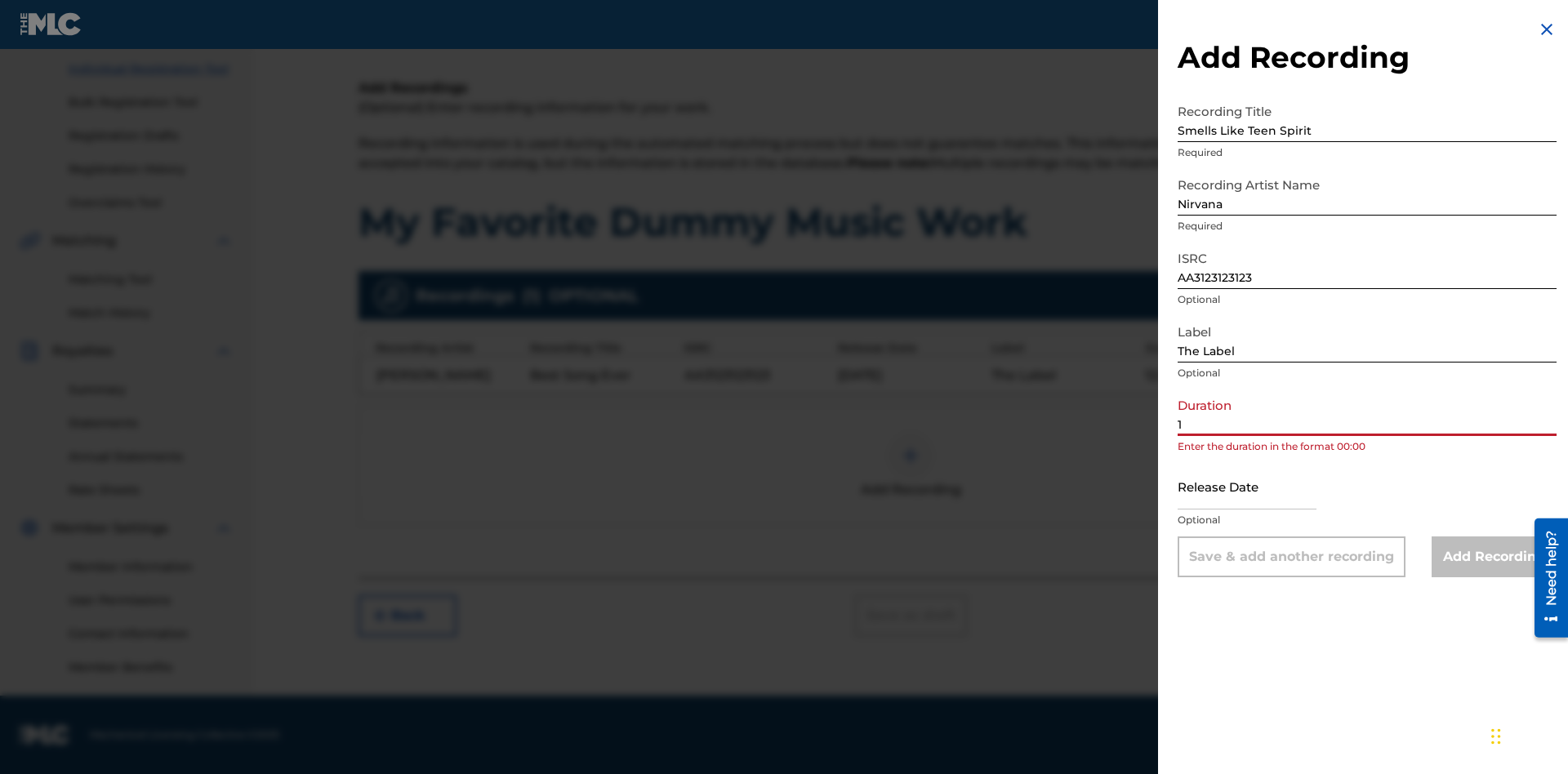
click at [1367, 413] on input "1" at bounding box center [1367, 413] width 379 height 46
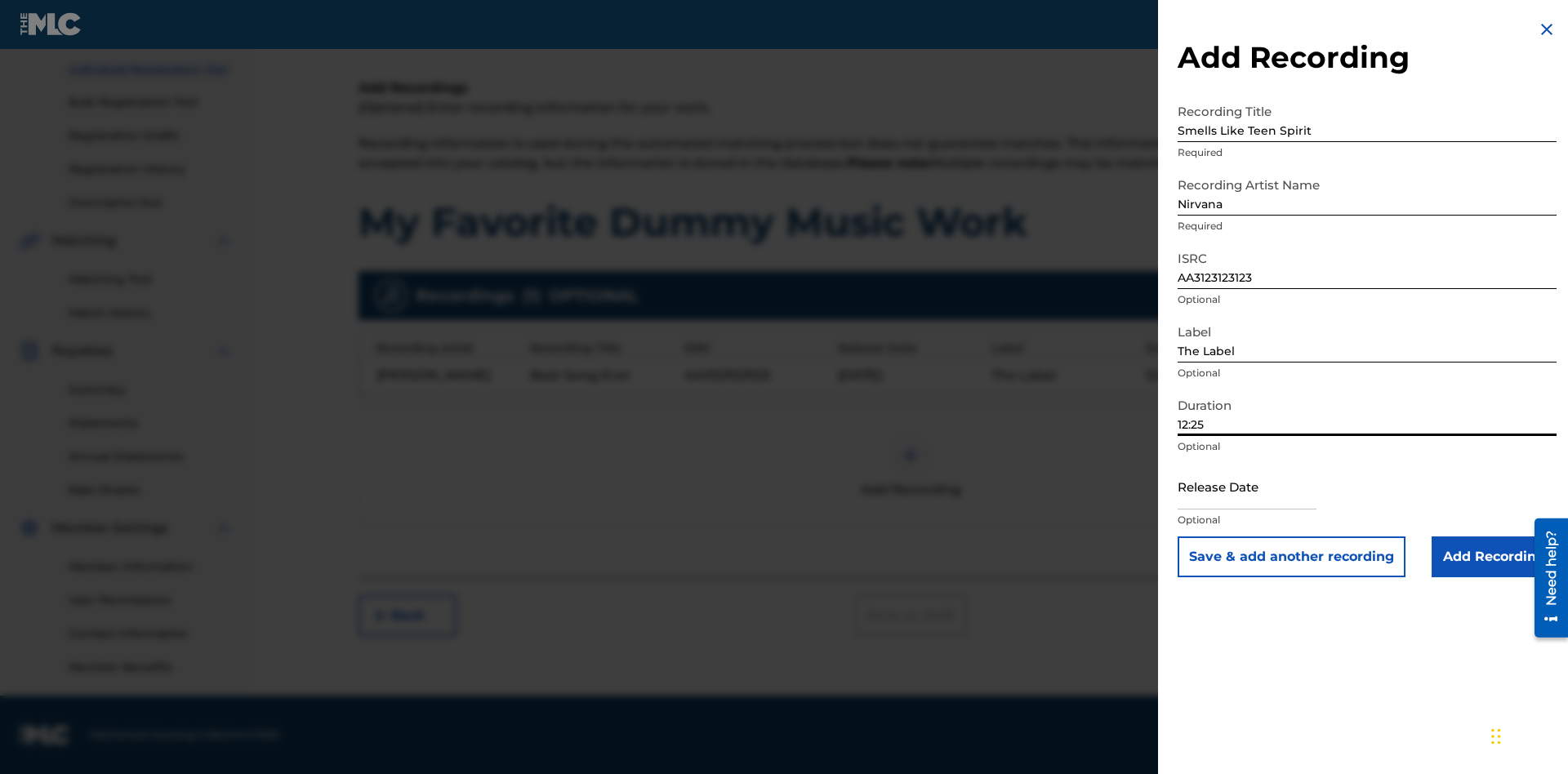
type input "12:25"
click at [1260, 488] on input "text" at bounding box center [1247, 486] width 139 height 46
select select "7"
select select "2025"
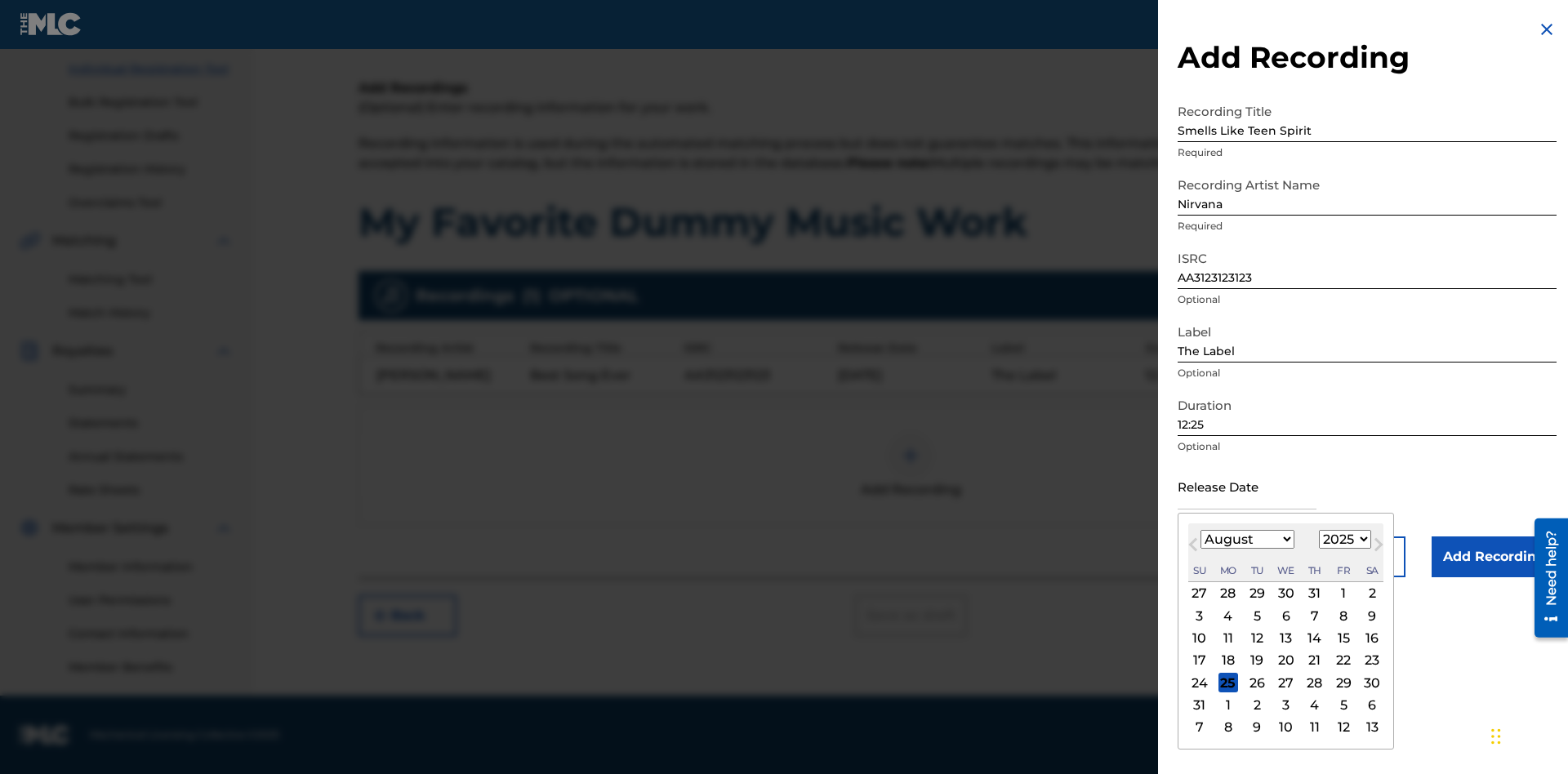
click at [1246, 540] on select "January February March April May June July August September October November De…" at bounding box center [1247, 539] width 94 height 19
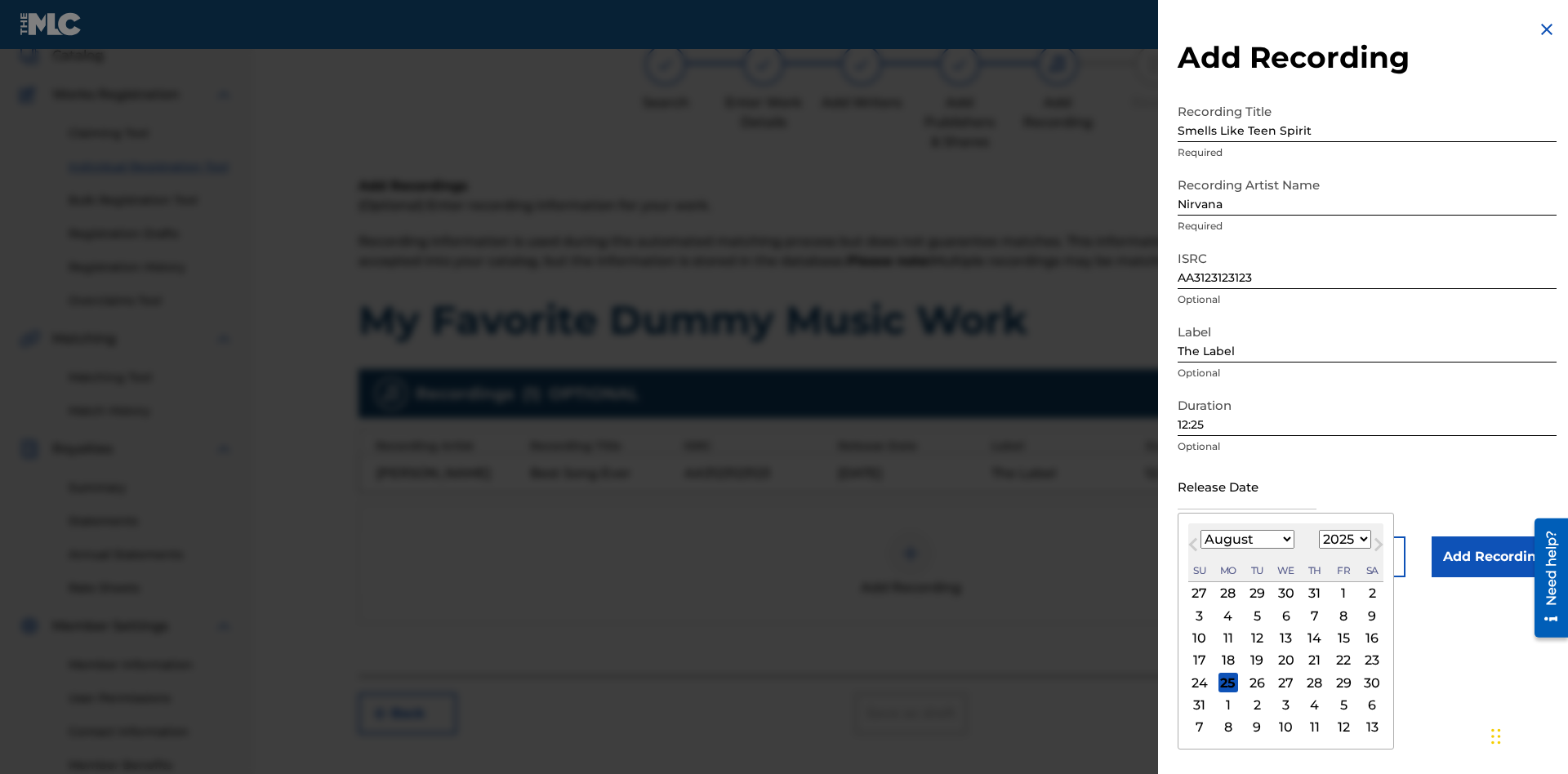
select select "3"
click at [1343, 540] on select "1900 1901 1902 1903 1904 1905 1906 1907 1908 1909 1910 1911 1912 1913 1914 1915…" at bounding box center [1344, 539] width 52 height 19
select select "2021"
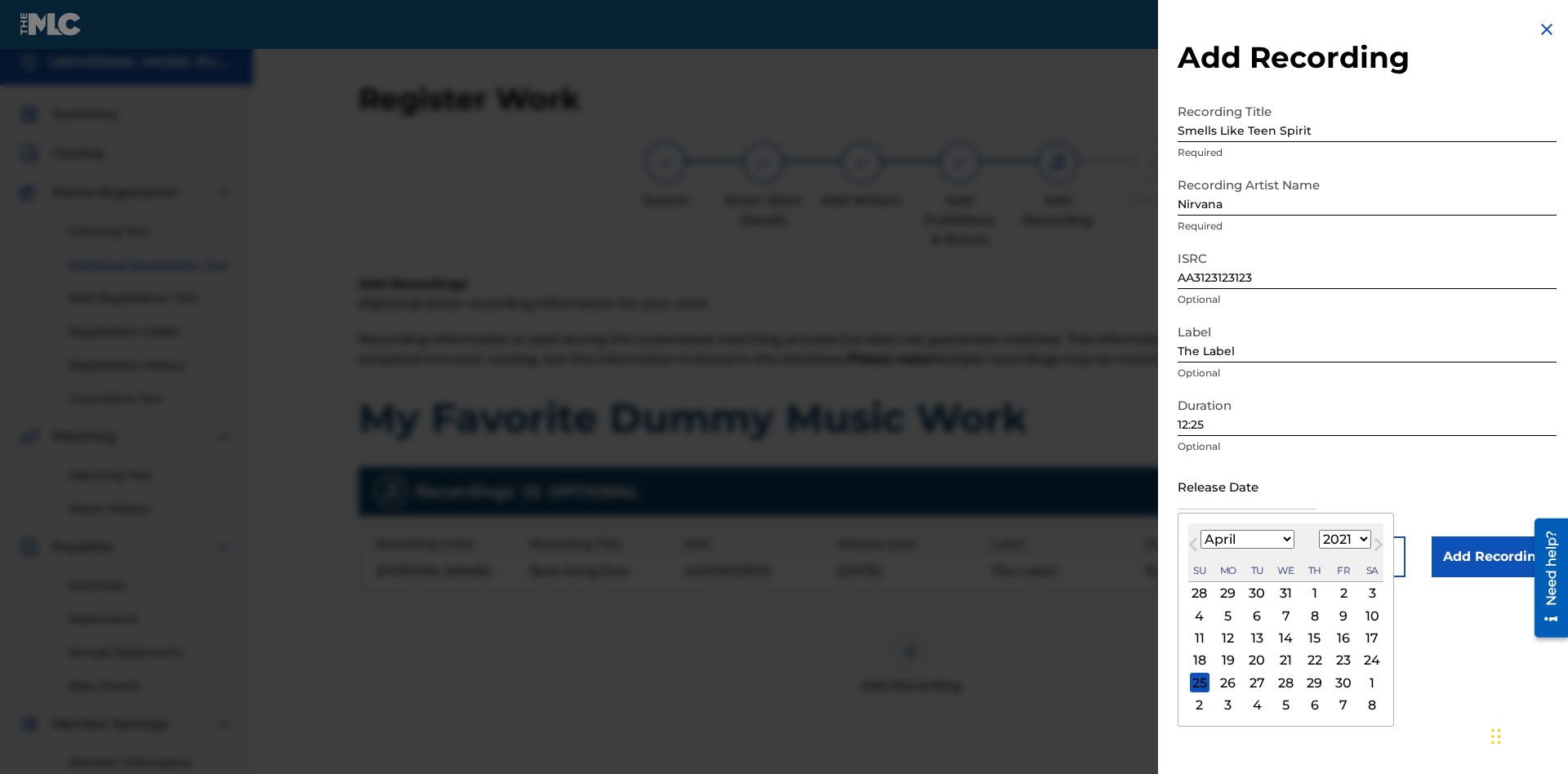
click at [1343, 540] on select "1900 1901 1902 1903 1904 1905 1906 1907 1908 1909 1910 1911 1912 1913 1914 1915…" at bounding box center [1344, 539] width 52 height 19
click at [1312, 593] on div "1" at bounding box center [1315, 593] width 20 height 20
type input "[DATE]"
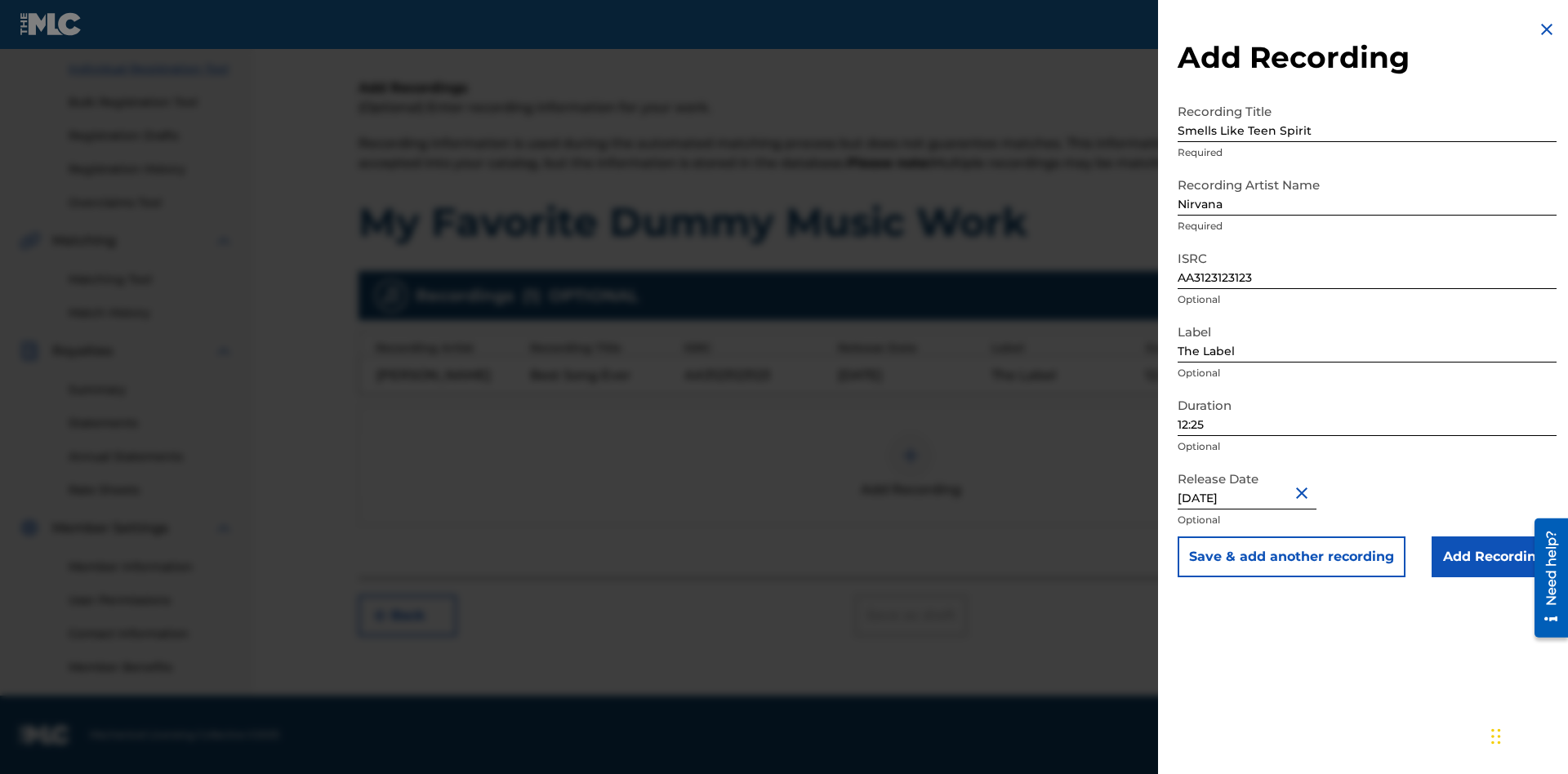
click at [1494, 557] on input "Add Recording" at bounding box center [1493, 556] width 125 height 40
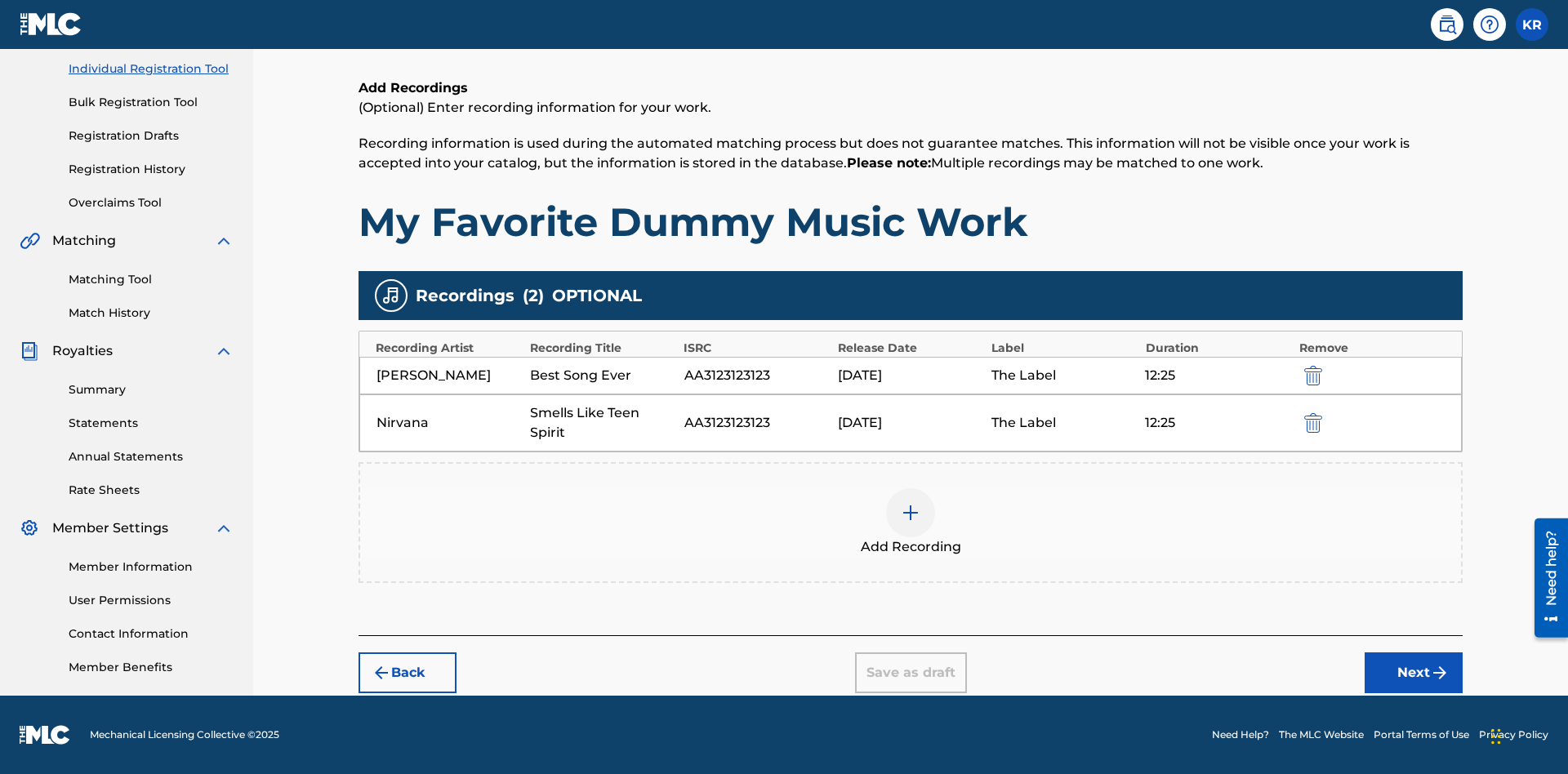
click at [1414, 673] on button "Next" at bounding box center [1413, 672] width 98 height 40
